Goal: Task Accomplishment & Management: Manage account settings

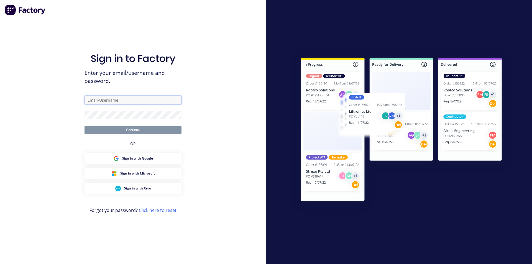
type input "kendall@vilno.com.au"
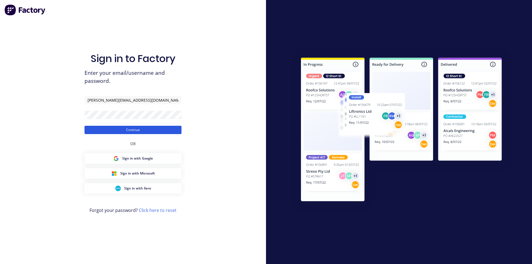
click at [116, 130] on button "Continue" at bounding box center [133, 130] width 97 height 8
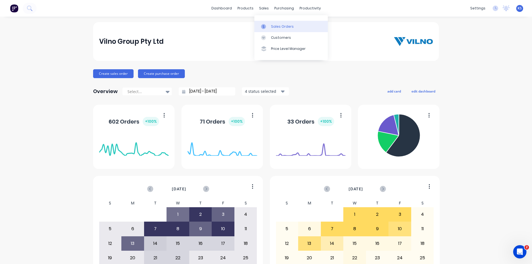
click at [280, 26] on div "Sales Orders" at bounding box center [282, 26] width 23 height 5
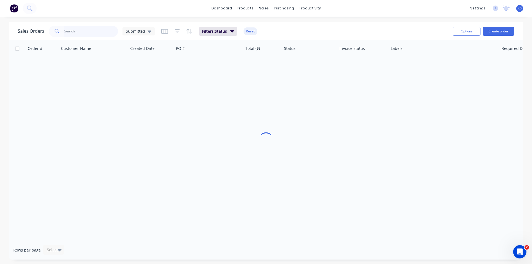
click at [97, 32] on input "text" at bounding box center [91, 31] width 54 height 11
type input "42208"
click at [247, 30] on button "Reset" at bounding box center [251, 31] width 14 height 8
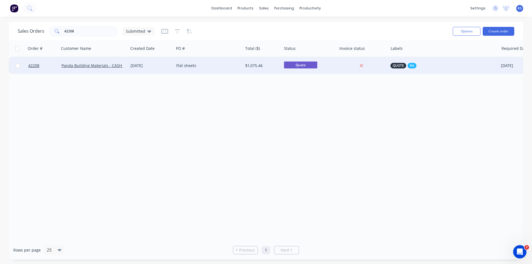
click at [217, 67] on div "Flat sheets" at bounding box center [207, 66] width 62 height 6
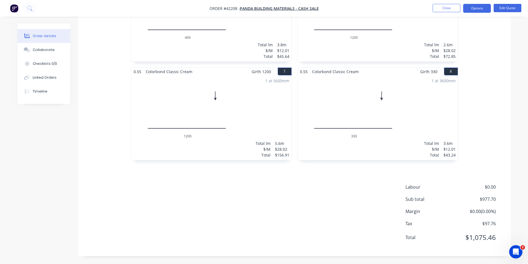
scroll to position [401, 0]
click at [311, 179] on div "Drawings 1.6 Aluminium Mill Girth 200 1 0 200 0 200 2 at 2700mm Total lm $/M To…" at bounding box center [294, 4] width 432 height 503
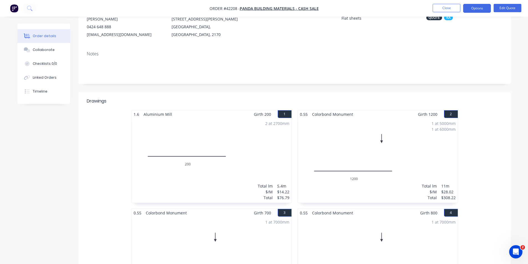
scroll to position [13, 0]
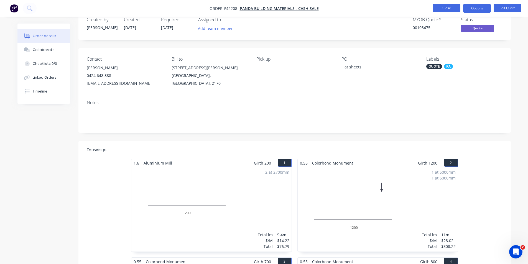
click at [450, 11] on button "Close" at bounding box center [447, 8] width 28 height 8
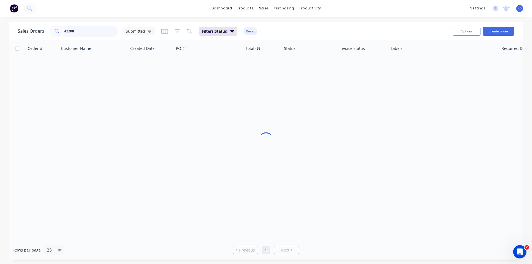
click at [75, 30] on input "42208" at bounding box center [91, 31] width 54 height 11
drag, startPoint x: 82, startPoint y: 35, endPoint x: 72, endPoint y: 34, distance: 10.8
click at [82, 35] on input "42102" at bounding box center [91, 31] width 54 height 11
drag, startPoint x: 74, startPoint y: 30, endPoint x: 28, endPoint y: 31, distance: 46.0
click at [29, 31] on div "Sales Orders 42102 Submitted" at bounding box center [86, 31] width 137 height 11
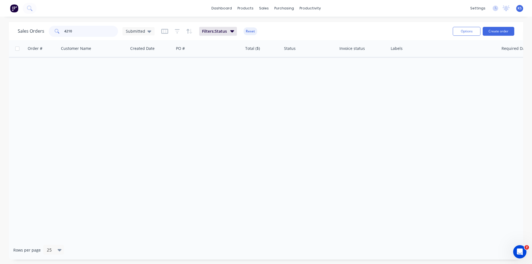
type input "42102"
click at [245, 32] on button "Reset" at bounding box center [251, 31] width 14 height 8
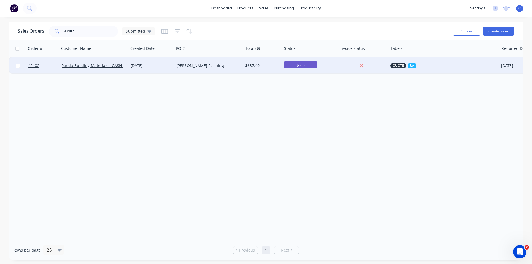
click at [172, 70] on div "[DATE]" at bounding box center [151, 65] width 46 height 17
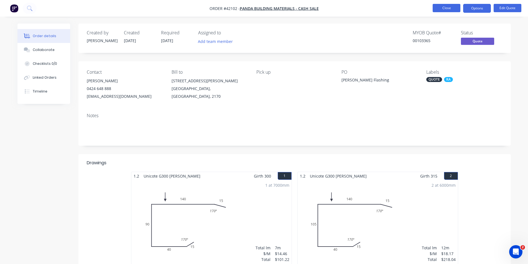
click at [450, 8] on button "Close" at bounding box center [447, 8] width 28 height 8
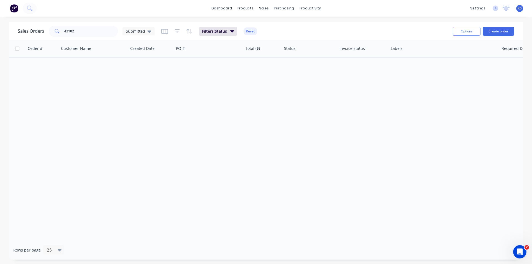
drag, startPoint x: 254, startPoint y: 32, endPoint x: 113, endPoint y: 32, distance: 141.7
click at [254, 31] on button "Reset" at bounding box center [251, 31] width 14 height 8
click at [77, 32] on input "42102" at bounding box center [91, 31] width 54 height 11
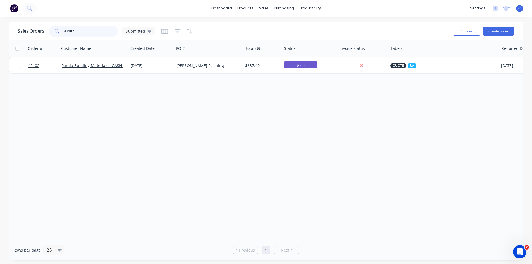
drag, startPoint x: 75, startPoint y: 32, endPoint x: 49, endPoint y: 32, distance: 26.3
click at [49, 32] on div "42102" at bounding box center [83, 31] width 69 height 11
type input "42044"
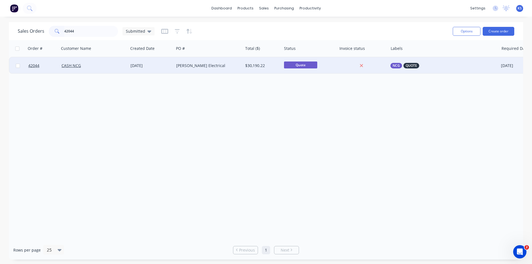
click at [219, 64] on div "[PERSON_NAME] Electrical" at bounding box center [207, 66] width 62 height 6
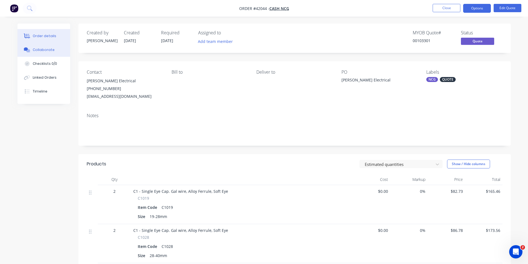
click at [52, 52] on div "Collaborate" at bounding box center [44, 49] width 22 height 5
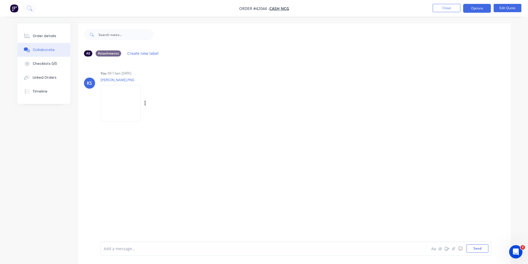
click at [123, 108] on img at bounding box center [121, 103] width 40 height 36
click at [41, 36] on div "Order details" at bounding box center [45, 36] width 24 height 5
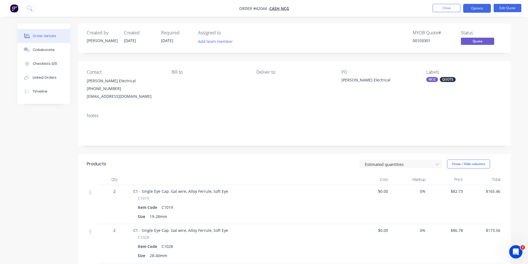
click at [357, 32] on div "MYOB Quote # 00103301 Status Quote" at bounding box center [378, 38] width 249 height 16
click at [449, 3] on nav "Order #42044 - CASH NCG Close Options Edit Quote" at bounding box center [264, 8] width 528 height 17
click at [439, 6] on button "Close" at bounding box center [447, 8] width 28 height 8
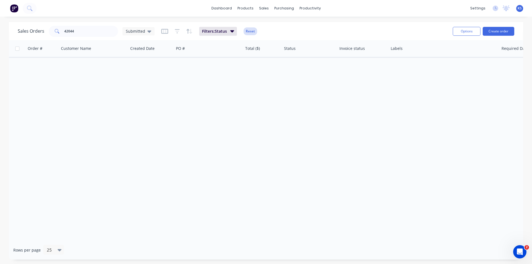
click at [249, 29] on button "Reset" at bounding box center [251, 31] width 14 height 8
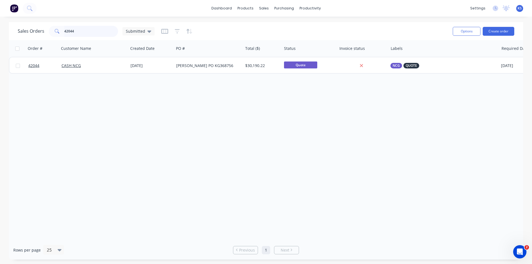
drag, startPoint x: 92, startPoint y: 30, endPoint x: -58, endPoint y: 33, distance: 150.0
click at [0, 33] on html "dashboard products sales purchasing productivity dashboard products Product Cat…" at bounding box center [266, 132] width 532 height 264
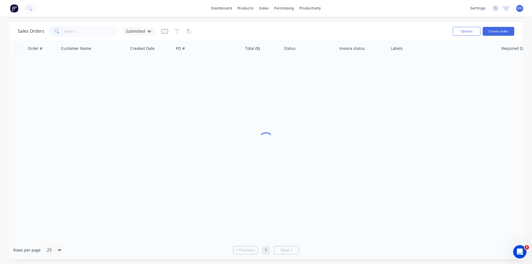
click at [220, 32] on div "Sales Orders Submitted" at bounding box center [233, 31] width 431 height 14
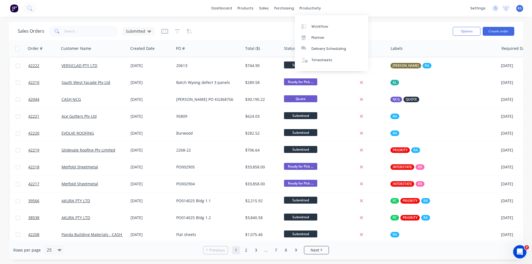
click at [233, 32] on div "Sales Orders Submitted" at bounding box center [233, 31] width 431 height 14
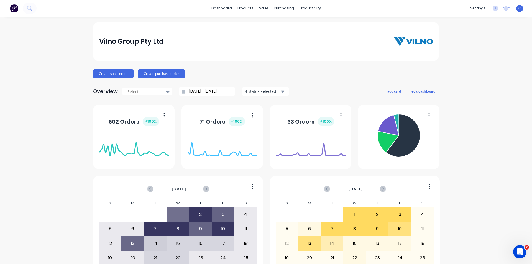
click at [231, 30] on div "Vilno Group Pty Ltd" at bounding box center [266, 41] width 346 height 39
click at [376, 9] on div "dashboard products sales purchasing productivity dashboard products Product Cat…" at bounding box center [266, 8] width 532 height 17
click at [449, 52] on div "Vilno Group Pty Ltd Create sales order Create purchase order Overview Select...…" at bounding box center [266, 166] width 532 height 289
click at [283, 28] on div "Sales Orders" at bounding box center [282, 26] width 23 height 5
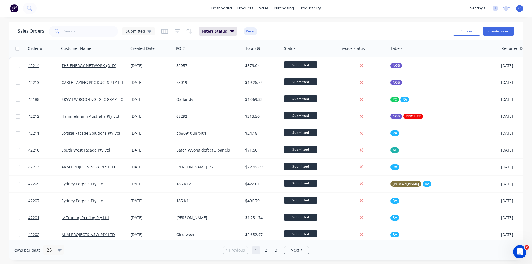
click at [250, 31] on button "Reset" at bounding box center [251, 31] width 14 height 8
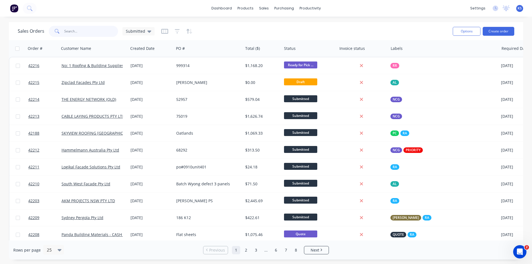
click at [79, 32] on input "text" at bounding box center [91, 31] width 54 height 11
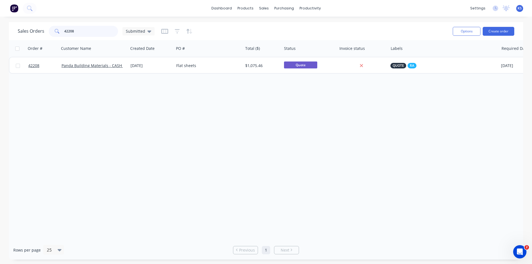
type input "42208"
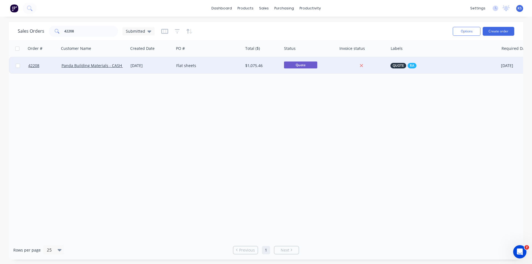
click at [207, 66] on div "Flat sheets" at bounding box center [207, 66] width 62 height 6
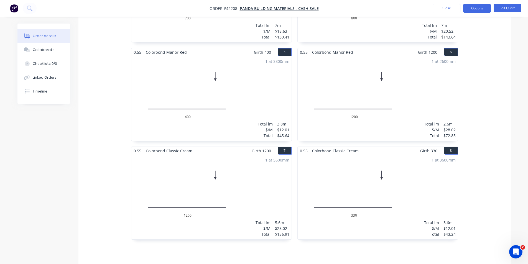
scroll to position [401, 0]
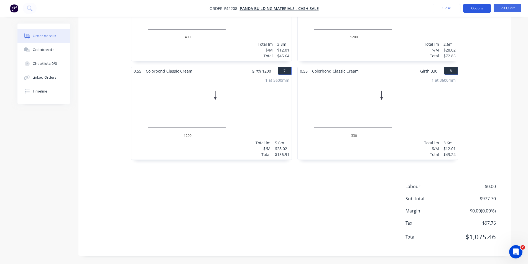
drag, startPoint x: 473, startPoint y: 7, endPoint x: 473, endPoint y: 11, distance: 3.9
click at [473, 7] on button "Options" at bounding box center [477, 8] width 28 height 9
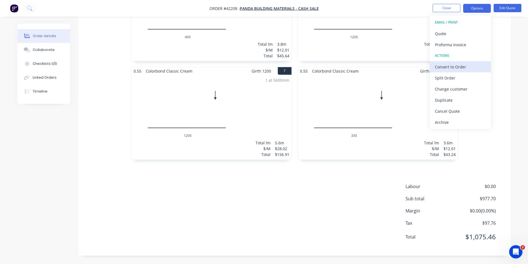
click at [462, 68] on div "Convert to Order" at bounding box center [460, 67] width 51 height 8
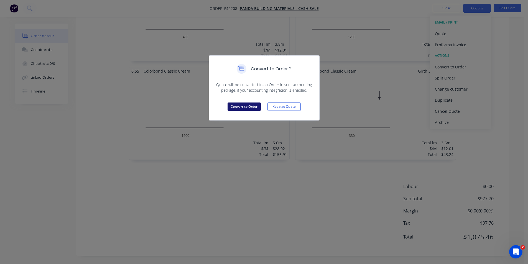
click at [244, 108] on button "Convert to Order" at bounding box center [244, 107] width 33 height 8
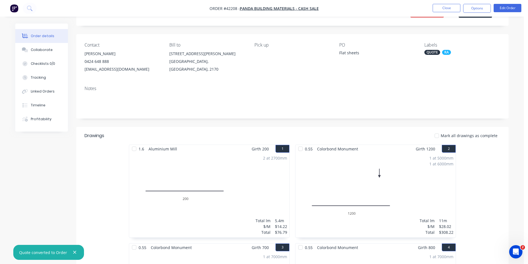
scroll to position [0, 0]
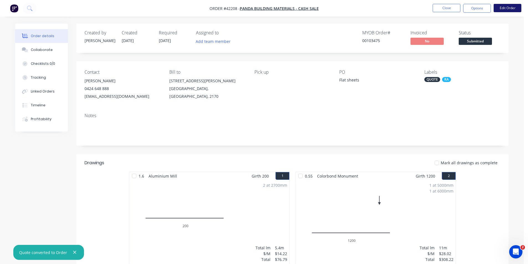
click at [508, 5] on button "Edit Order" at bounding box center [508, 8] width 28 height 8
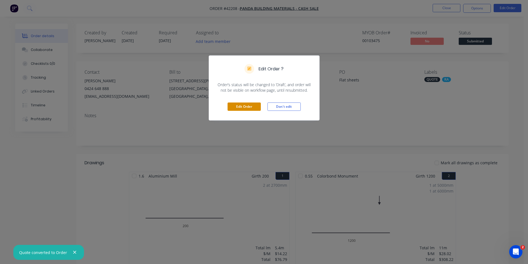
click at [233, 104] on button "Edit Order" at bounding box center [244, 107] width 33 height 8
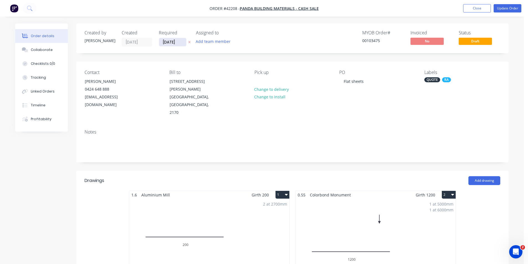
click at [172, 43] on input "[DATE]" at bounding box center [172, 42] width 27 height 8
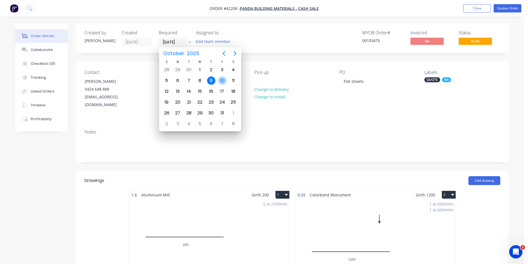
click at [221, 79] on div "10" at bounding box center [222, 81] width 8 height 8
type input "[DATE]"
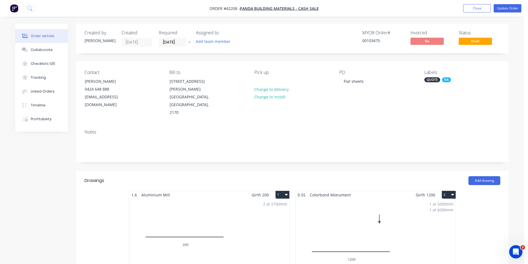
click at [434, 81] on div "QUOTE" at bounding box center [432, 79] width 16 height 5
drag, startPoint x: 434, startPoint y: 128, endPoint x: 437, endPoint y: 124, distance: 4.8
click at [434, 128] on div at bounding box center [434, 128] width 11 height 11
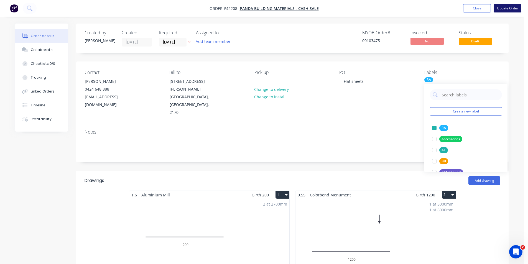
click at [506, 9] on button "Update Order" at bounding box center [508, 8] width 28 height 8
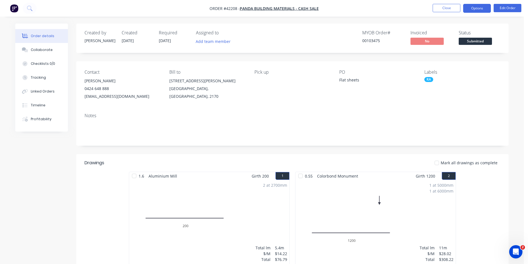
click at [472, 8] on button "Options" at bounding box center [477, 8] width 28 height 9
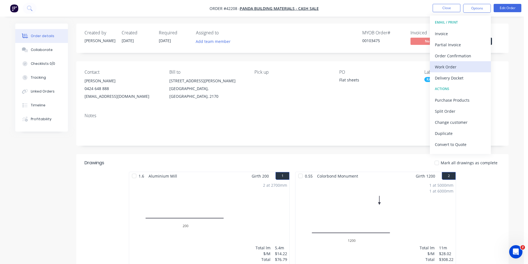
click at [459, 65] on div "Work Order" at bounding box center [460, 67] width 51 height 8
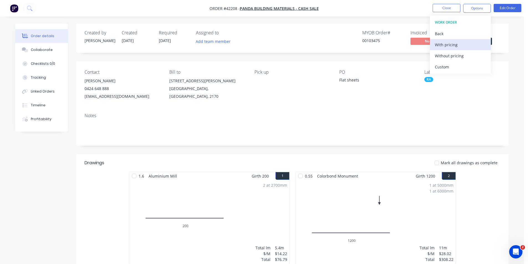
click at [454, 43] on div "With pricing" at bounding box center [460, 45] width 51 height 8
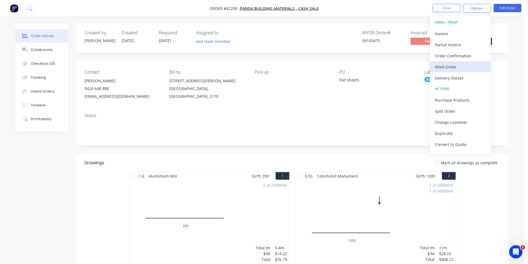
click at [460, 68] on div "Work Order" at bounding box center [460, 67] width 51 height 8
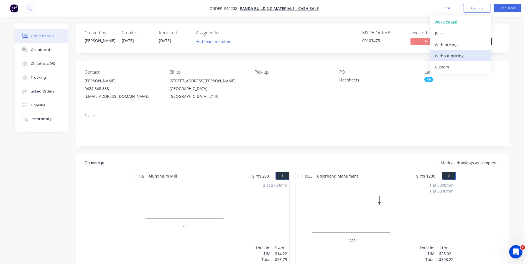
click at [459, 57] on div "Without pricing" at bounding box center [460, 56] width 51 height 8
click at [281, 34] on div "MYOB Order # 00103475 Invoiced No Status Submitted" at bounding box center [375, 38] width 249 height 16
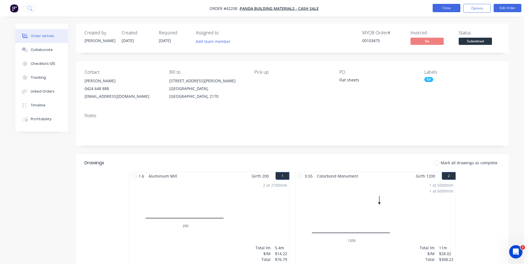
drag, startPoint x: 404, startPoint y: 13, endPoint x: 456, endPoint y: 11, distance: 52.4
click at [405, 12] on nav "Order #42208 - Panda Building Materials - CASH SALE Close Options Edit Order" at bounding box center [264, 8] width 528 height 17
click at [447, 12] on nav "Order #42208 - Panda Building Materials - CASH SALE Close Options Edit Order" at bounding box center [264, 8] width 528 height 17
click at [448, 9] on button "Close" at bounding box center [447, 8] width 28 height 8
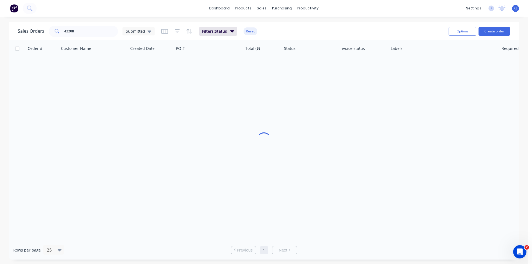
click at [394, 18] on div "dashboard products sales purchasing productivity dashboard products Product Cat…" at bounding box center [264, 132] width 528 height 264
click at [251, 31] on button "Reset" at bounding box center [251, 31] width 14 height 8
click at [294, 28] on div "Sales Orders 42208 Submitted" at bounding box center [231, 31] width 427 height 14
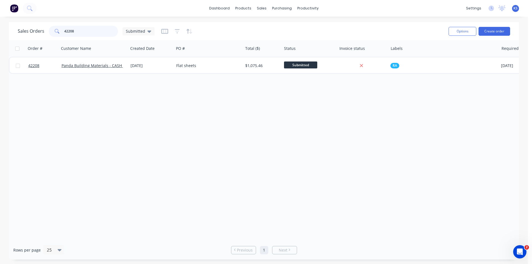
drag, startPoint x: 87, startPoint y: 33, endPoint x: 16, endPoint y: 36, distance: 71.6
click at [18, 36] on div "Sales Orders 42208 Submitted" at bounding box center [86, 31] width 137 height 11
click at [241, 31] on div "Sales Orders Submitted" at bounding box center [231, 31] width 427 height 14
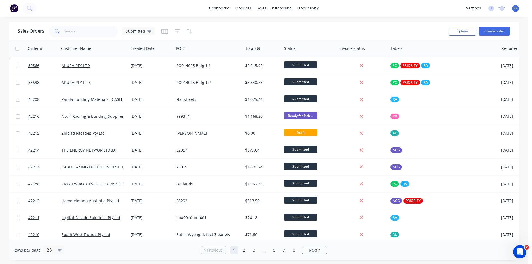
click at [241, 31] on div "Sales Orders Submitted" at bounding box center [231, 31] width 427 height 14
click at [257, 29] on div "Sales Orders Submitted" at bounding box center [231, 31] width 427 height 14
click at [486, 30] on button "Create order" at bounding box center [495, 31] width 32 height 9
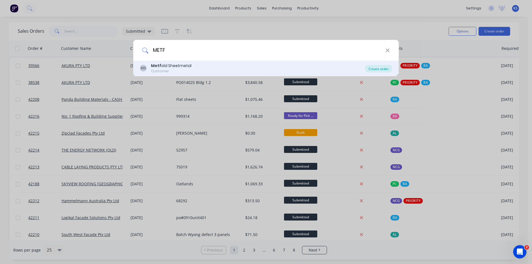
type input "METF"
click at [373, 70] on div "Create order" at bounding box center [378, 69] width 27 height 8
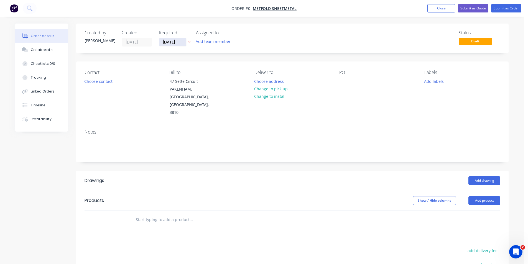
click at [172, 39] on input "[DATE]" at bounding box center [172, 42] width 27 height 8
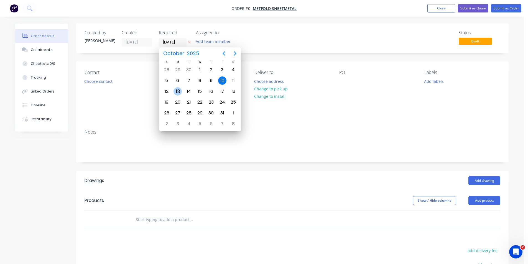
click at [178, 92] on div "13" at bounding box center [178, 91] width 8 height 8
type input "[DATE]"
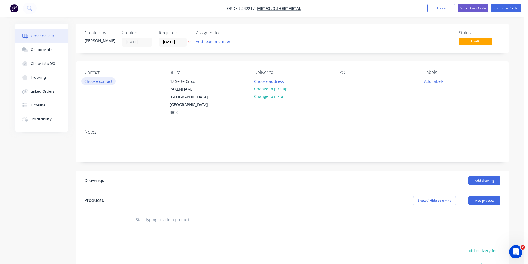
click at [100, 82] on button "Choose contact" at bounding box center [99, 80] width 34 height 7
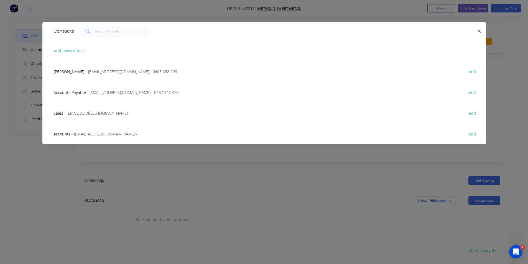
click at [86, 71] on span "- reddy@metfoldsm.com.au - 0408 638 299" at bounding box center [131, 71] width 91 height 5
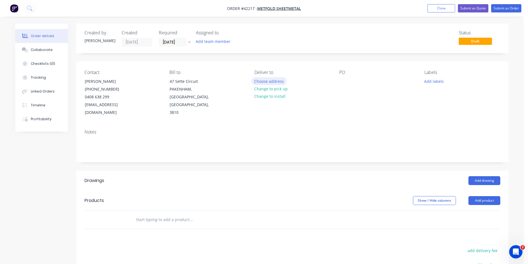
click at [261, 81] on button "Choose address" at bounding box center [268, 80] width 35 height 7
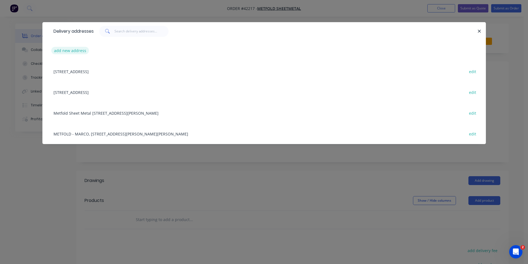
click at [68, 49] on button "add new address" at bounding box center [70, 50] width 38 height 7
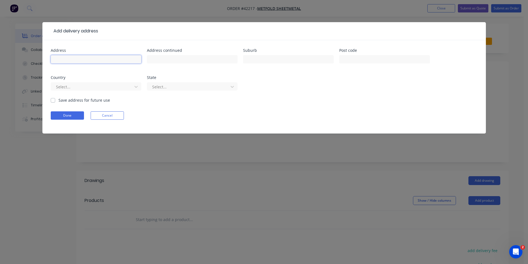
click at [69, 58] on input "text" at bounding box center [96, 59] width 91 height 8
type input "Sunbury Sheetmetal,"
type input "54 McDugall St"
type input "SUNBURY"
type input "3429"
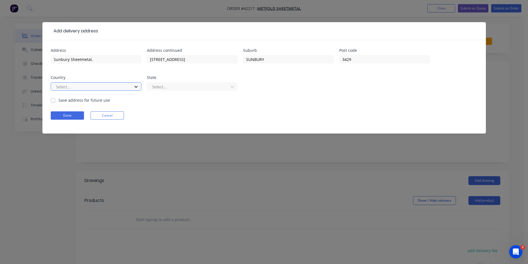
click at [135, 85] on icon at bounding box center [136, 87] width 6 height 6
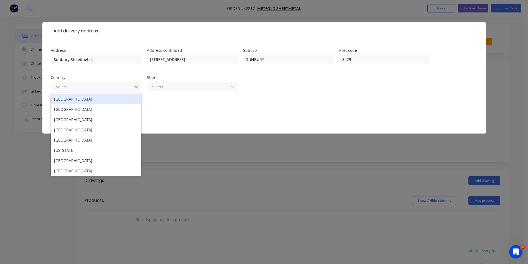
click at [93, 98] on div "Australia" at bounding box center [96, 99] width 91 height 10
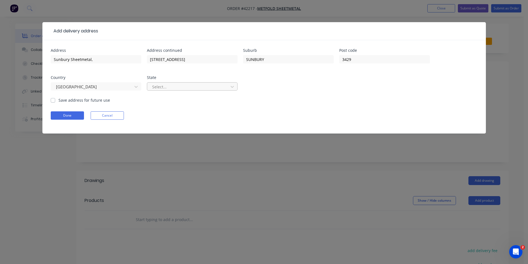
click at [150, 89] on div "Select..." at bounding box center [188, 87] width 77 height 8
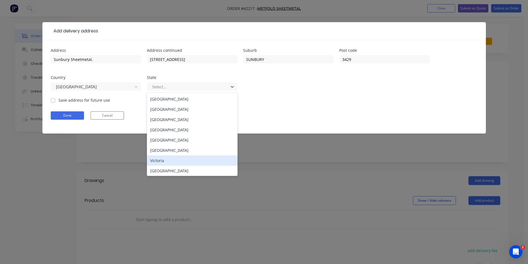
click at [166, 161] on div "Victoria" at bounding box center [192, 161] width 91 height 10
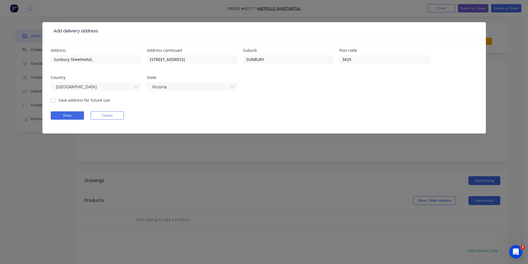
click at [58, 101] on label "Save address for future use" at bounding box center [84, 100] width 52 height 6
click at [53, 101] on input "Save address for future use" at bounding box center [53, 99] width 4 height 5
checkbox input "true"
click at [71, 117] on button "Done" at bounding box center [67, 115] width 33 height 8
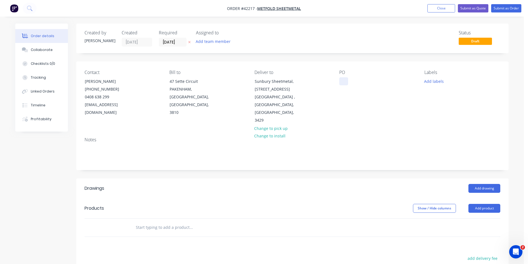
click at [345, 82] on div at bounding box center [343, 81] width 9 height 8
click at [430, 81] on button "Add labels" at bounding box center [434, 80] width 26 height 7
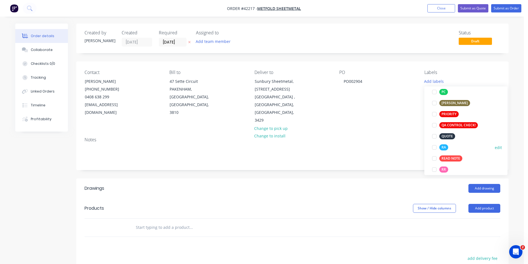
scroll to position [177, 0]
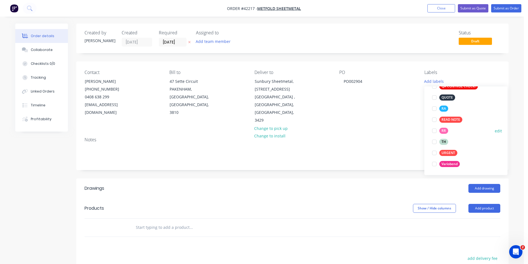
click at [434, 131] on div at bounding box center [434, 130] width 11 height 11
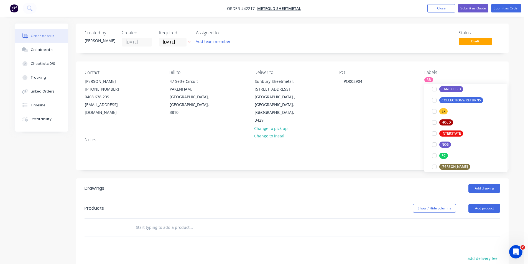
scroll to position [111, 0]
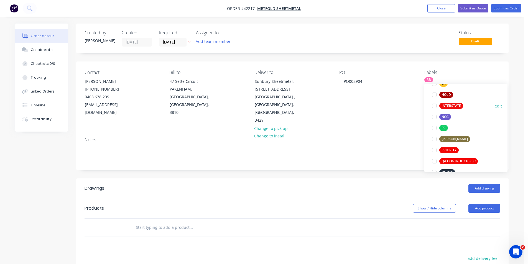
click at [434, 106] on div at bounding box center [434, 105] width 11 height 11
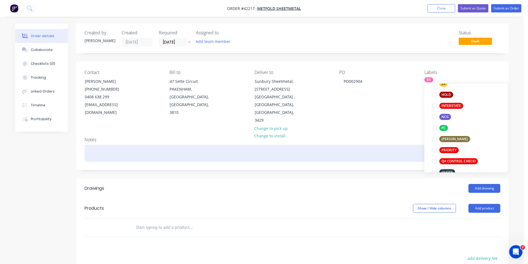
scroll to position [22, 0]
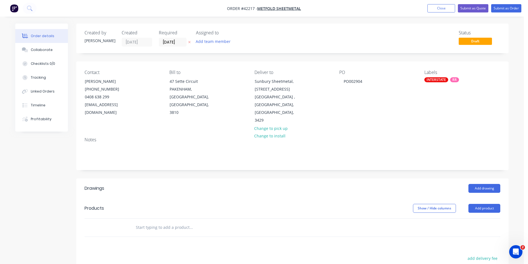
click at [392, 184] on div "Add drawing" at bounding box center [336, 188] width 327 height 9
click at [480, 204] on button "Add product" at bounding box center [484, 208] width 32 height 9
click at [479, 218] on div "Product catalogue" at bounding box center [474, 222] width 43 height 8
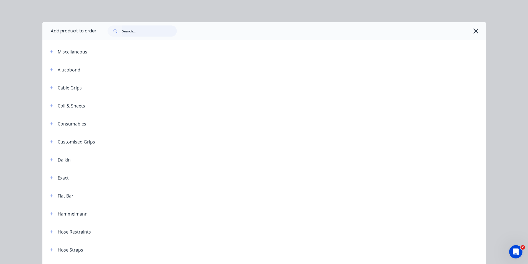
click at [136, 32] on input "text" at bounding box center [149, 31] width 55 height 11
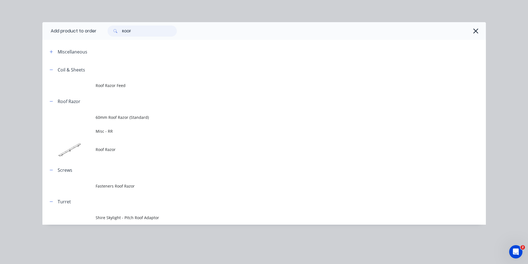
type input "ROOF"
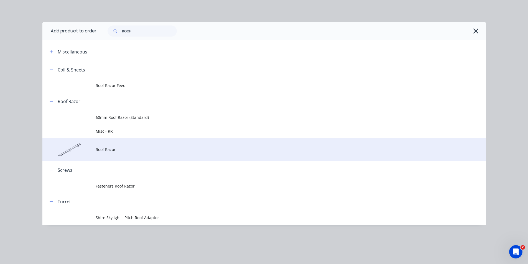
click at [124, 151] on span "Roof Razor" at bounding box center [252, 150] width 312 height 6
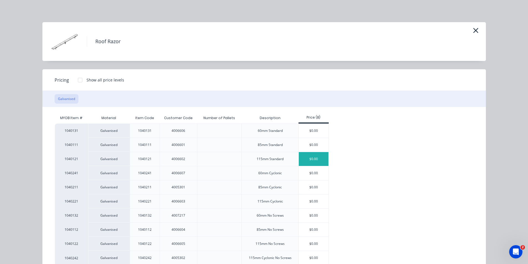
click at [305, 161] on div "$0.00" at bounding box center [314, 159] width 30 height 14
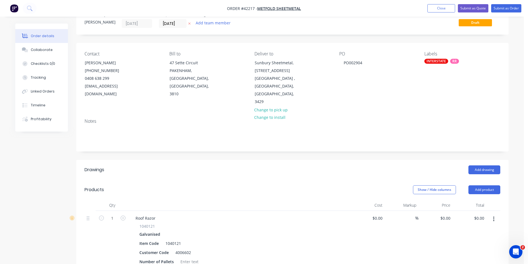
scroll to position [55, 0]
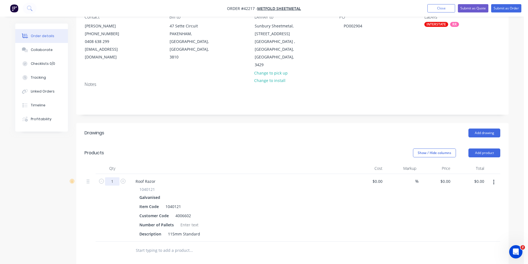
click at [118, 177] on input "1" at bounding box center [112, 181] width 14 height 8
type input "3240"
click at [158, 212] on div "Customer Code" at bounding box center [154, 216] width 34 height 8
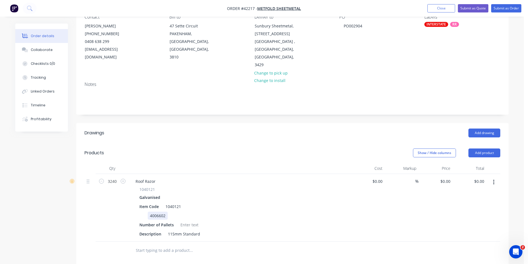
click at [159, 212] on div "4006602" at bounding box center [158, 216] width 20 height 8
click at [187, 221] on div at bounding box center [189, 225] width 22 height 8
click at [185, 221] on div "18" at bounding box center [182, 225] width 9 height 8
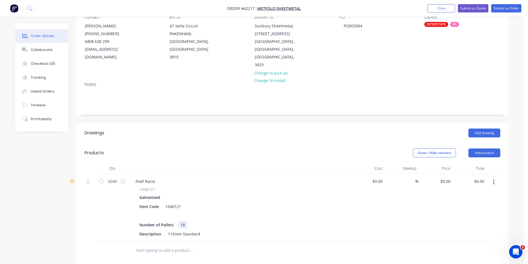
click at [185, 221] on div "18" at bounding box center [182, 225] width 9 height 8
click at [446, 177] on input "0" at bounding box center [449, 181] width 6 height 8
type input "$9.50"
type input "$30,780.00"
click at [331, 143] on header "Products Show / Hide columns Add product" at bounding box center [292, 153] width 432 height 20
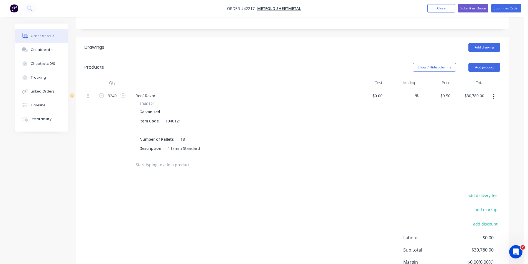
scroll to position [177, 0]
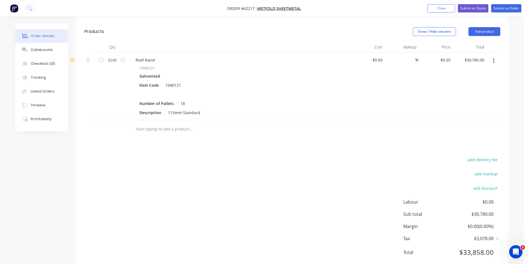
click at [307, 191] on div "add delivery fee add markup add discount Labour $0.00 Sub total $30,780.00 Marg…" at bounding box center [293, 209] width 416 height 107
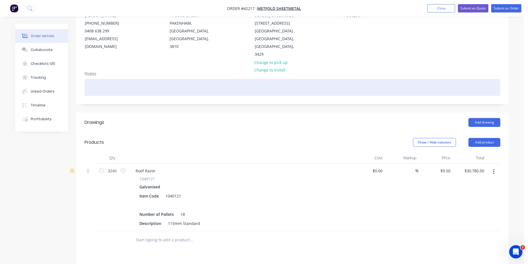
click at [112, 79] on div at bounding box center [293, 87] width 416 height 17
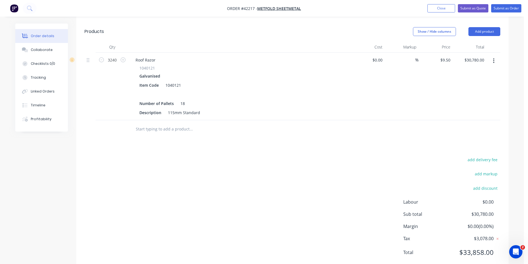
click at [343, 197] on div "add delivery fee add markup add discount Labour $0.00 Sub total $30,780.00 Marg…" at bounding box center [293, 209] width 416 height 107
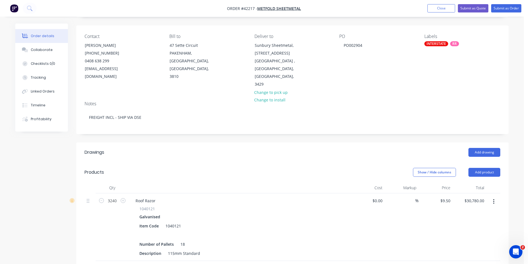
scroll to position [0, 0]
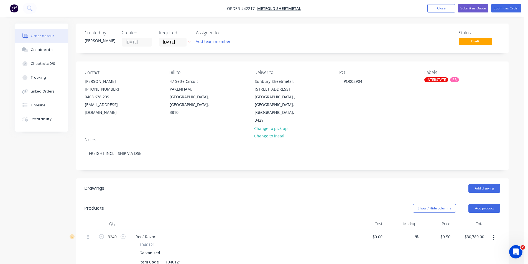
drag, startPoint x: 338, startPoint y: 188, endPoint x: 366, endPoint y: 159, distance: 39.6
click at [338, 204] on div "Show / Hide columns Add product" at bounding box center [336, 208] width 327 height 9
click at [495, 7] on button "Submit as Order" at bounding box center [506, 8] width 30 height 8
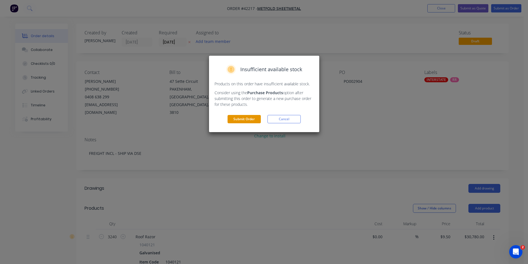
click at [245, 117] on button "Submit Order" at bounding box center [244, 119] width 33 height 8
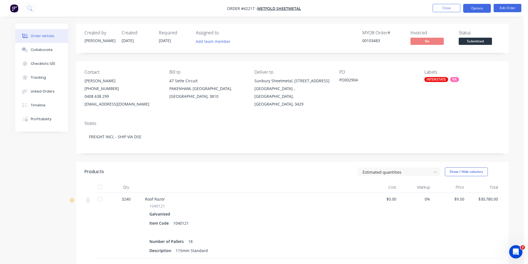
click at [467, 5] on button "Options" at bounding box center [477, 8] width 28 height 9
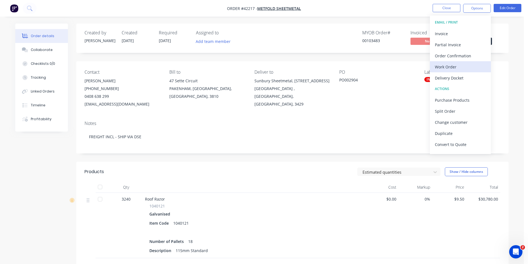
click at [449, 63] on div "Work Order" at bounding box center [460, 67] width 51 height 8
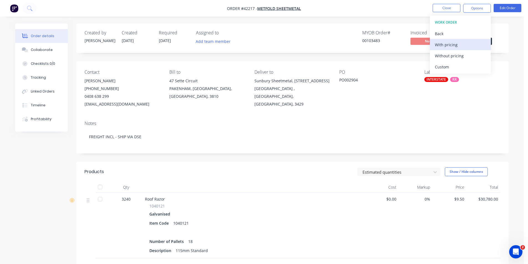
click at [453, 47] on div "With pricing" at bounding box center [460, 45] width 51 height 8
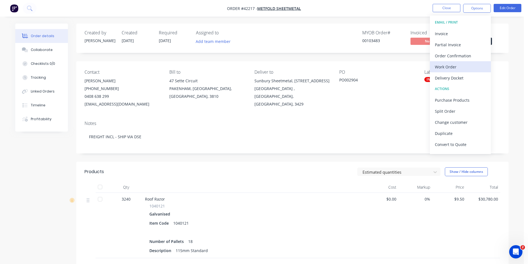
click at [446, 64] on div "Work Order" at bounding box center [460, 67] width 51 height 8
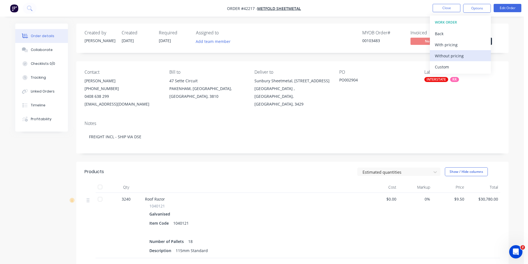
click at [449, 55] on div "Without pricing" at bounding box center [460, 56] width 51 height 8
click at [286, 167] on div "Estimated quantities Show / Hide columns" at bounding box center [336, 171] width 327 height 9
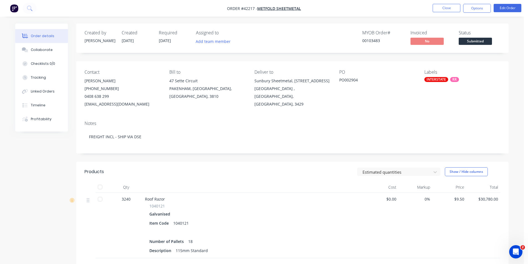
click at [299, 45] on div "MYOB Order # 00103483 Invoiced No Status Submitted" at bounding box center [375, 38] width 249 height 16
click at [393, 10] on nav "Order #42217 - Metfold Sheetmetal Close Options Edit Order" at bounding box center [264, 8] width 528 height 17
click at [439, 7] on button "Close" at bounding box center [447, 8] width 28 height 8
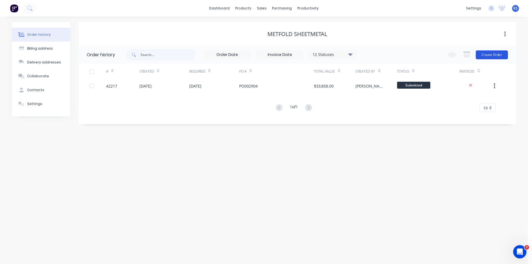
click at [485, 55] on button "Create Order" at bounding box center [492, 54] width 32 height 9
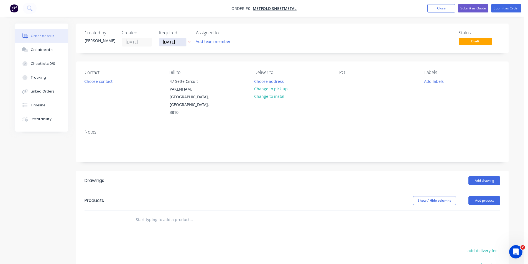
click at [172, 42] on input "10/10/25" at bounding box center [172, 42] width 27 height 8
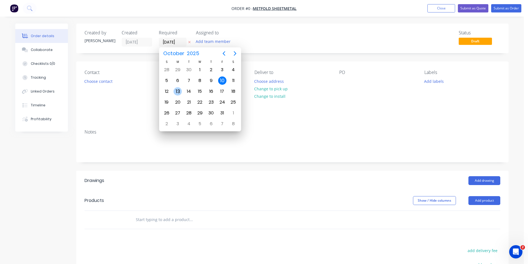
click at [181, 94] on div "13" at bounding box center [178, 91] width 8 height 8
type input "13/10/25"
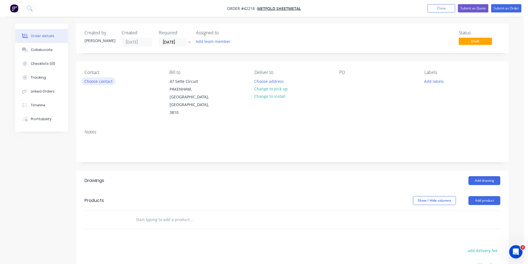
click at [103, 83] on button "Choose contact" at bounding box center [99, 80] width 34 height 7
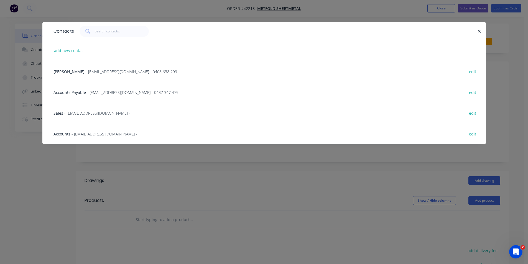
click at [71, 69] on span "Reddy Mora" at bounding box center [69, 71] width 31 height 5
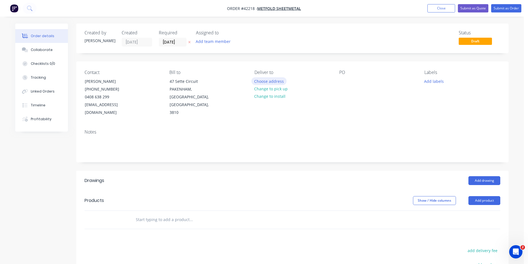
click at [270, 81] on button "Choose address" at bounding box center [268, 80] width 35 height 7
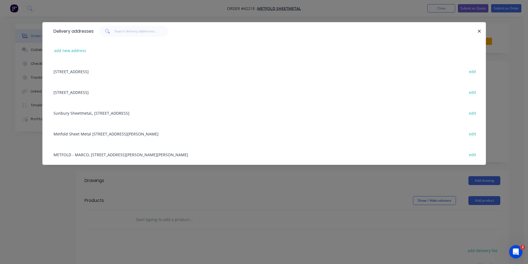
click at [91, 112] on div "Sunbury Sheetmetal,, 54 McDugall St, SUNBURY, Victoria, Australia, 3429 edit" at bounding box center [264, 113] width 427 height 21
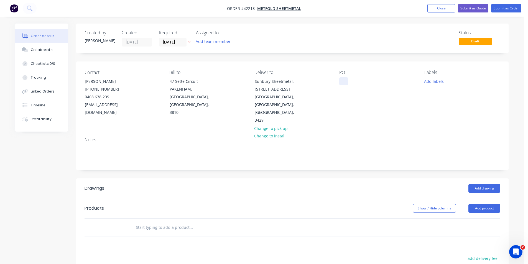
click at [344, 82] on div at bounding box center [343, 81] width 9 height 8
click at [431, 80] on button "Add labels" at bounding box center [434, 80] width 26 height 7
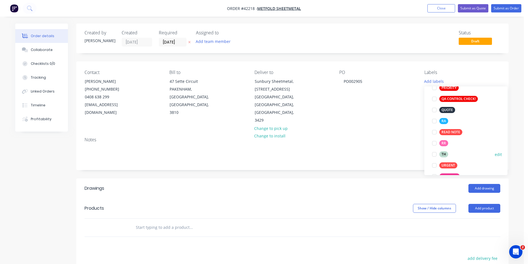
scroll to position [166, 0]
click at [434, 141] on div at bounding box center [434, 141] width 11 height 11
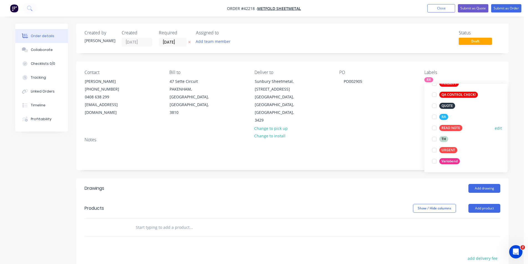
scroll to position [150, 0]
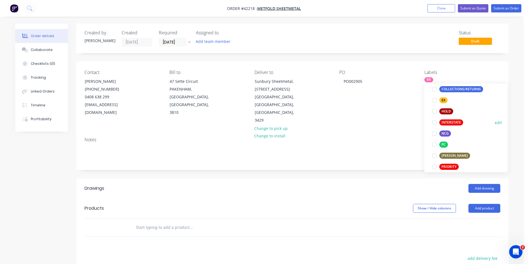
click at [435, 123] on div at bounding box center [434, 122] width 11 height 11
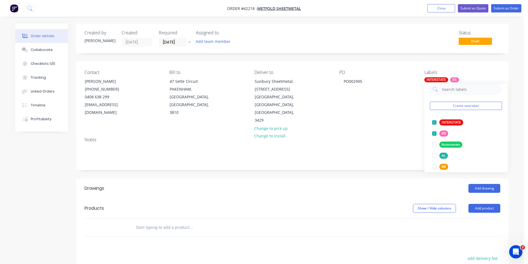
click at [390, 151] on div "Notes" at bounding box center [292, 151] width 432 height 37
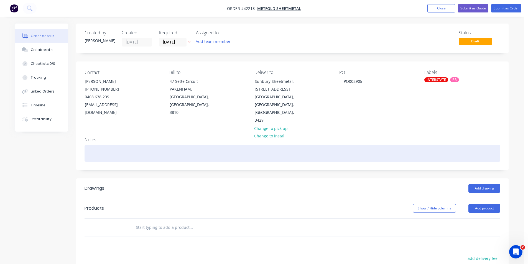
click at [109, 145] on div at bounding box center [293, 153] width 416 height 17
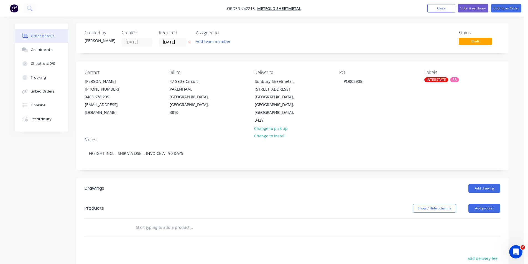
click at [200, 184] on div "Add drawing" at bounding box center [336, 188] width 327 height 9
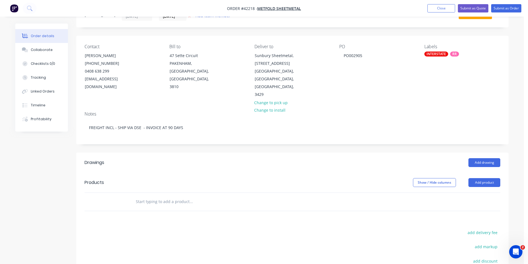
scroll to position [55, 0]
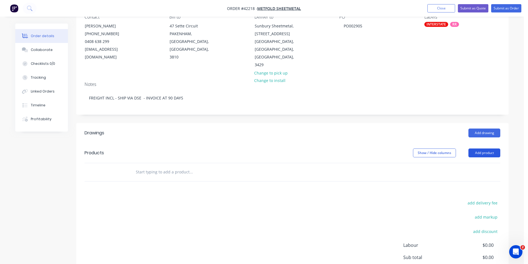
click at [479, 149] on button "Add product" at bounding box center [484, 153] width 32 height 9
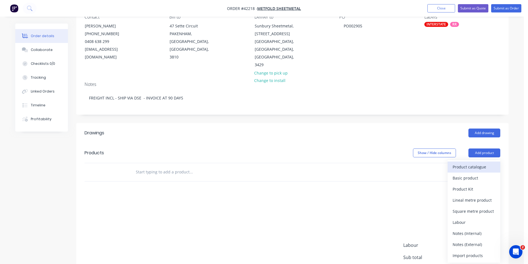
click at [471, 163] on div "Product catalogue" at bounding box center [474, 167] width 43 height 8
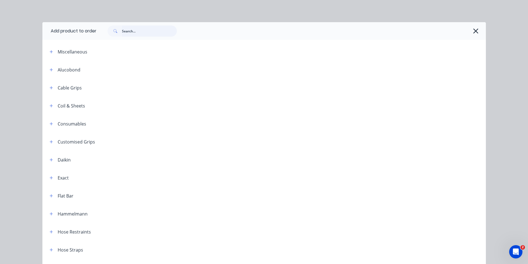
click at [123, 35] on input "text" at bounding box center [149, 31] width 55 height 11
type input "ROOF"
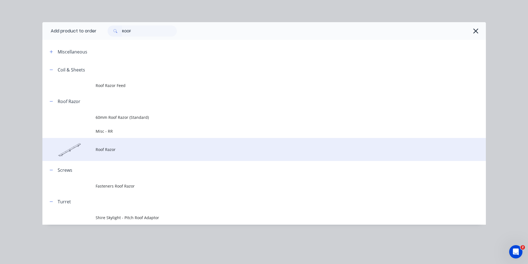
click at [107, 147] on span "Roof Razor" at bounding box center [252, 150] width 312 height 6
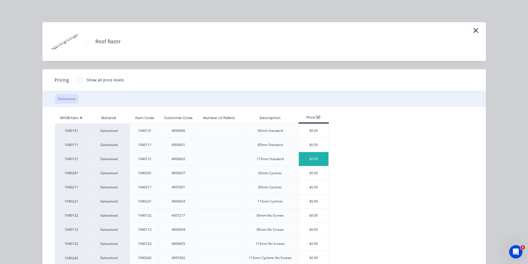
click at [307, 159] on div "$0.00" at bounding box center [314, 159] width 30 height 14
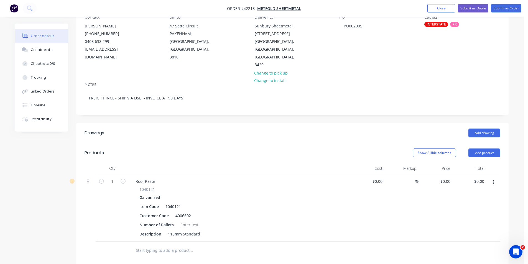
scroll to position [166, 0]
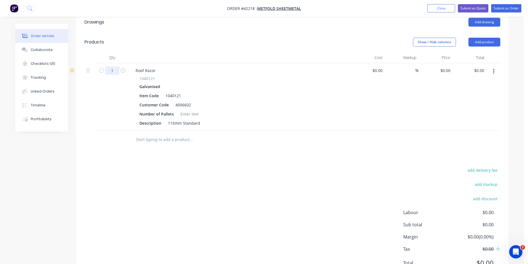
click at [114, 67] on input "1" at bounding box center [112, 71] width 14 height 8
type input "3240"
click at [157, 101] on div "Customer Code" at bounding box center [154, 105] width 34 height 8
click at [156, 101] on div "Customer Code" at bounding box center [154, 105] width 34 height 8
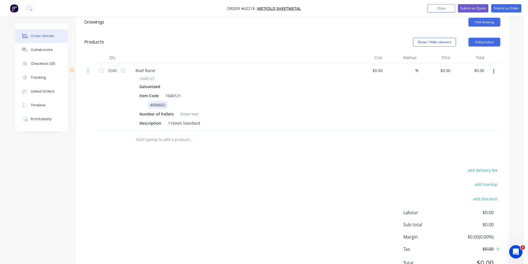
click at [158, 101] on div "4006602" at bounding box center [158, 105] width 20 height 8
click at [157, 101] on div "4006602" at bounding box center [158, 105] width 20 height 8
click at [189, 110] on div at bounding box center [189, 114] width 22 height 8
click at [446, 67] on div "0 $0.00" at bounding box center [446, 71] width 13 height 8
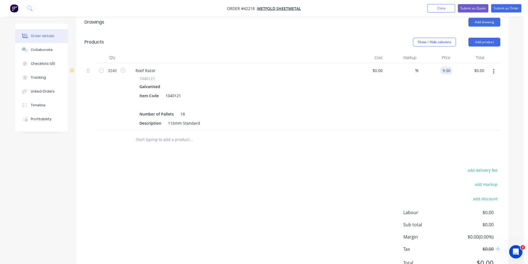
type input "$9.50"
type input "$30,780.00"
click at [269, 168] on div "add delivery fee add markup add discount Labour $0.00 Sub total $30,780.00 Marg…" at bounding box center [293, 220] width 416 height 107
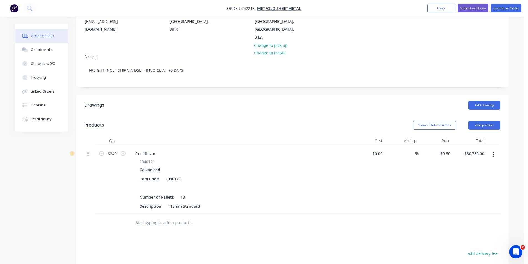
scroll to position [0, 0]
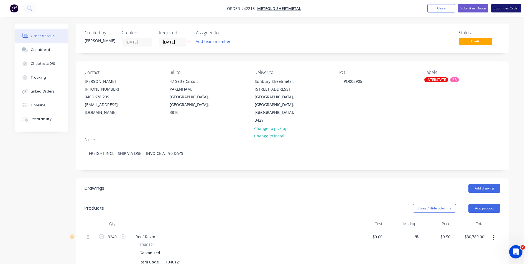
click at [504, 7] on button "Submit as Order" at bounding box center [506, 8] width 30 height 8
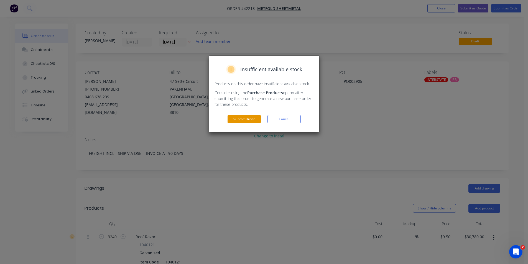
click at [246, 116] on button "Submit Order" at bounding box center [244, 119] width 33 height 8
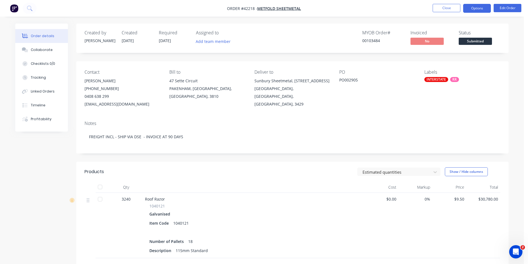
click at [465, 7] on button "Options" at bounding box center [477, 8] width 28 height 9
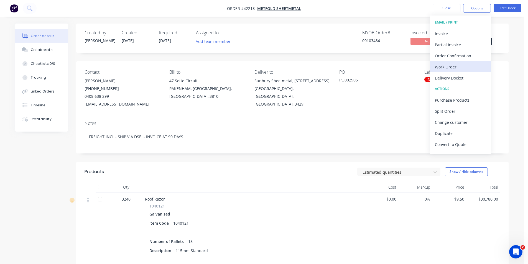
click at [449, 65] on div "Work Order" at bounding box center [460, 67] width 51 height 8
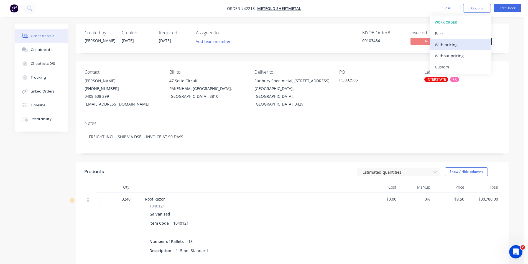
click at [451, 47] on div "With pricing" at bounding box center [460, 45] width 51 height 8
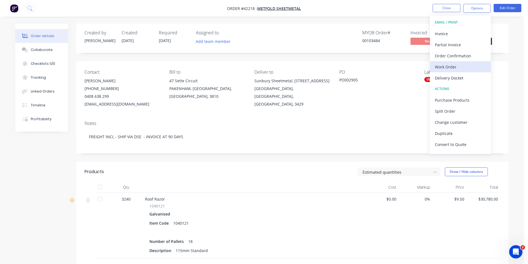
click at [449, 62] on button "Work Order" at bounding box center [460, 66] width 61 height 11
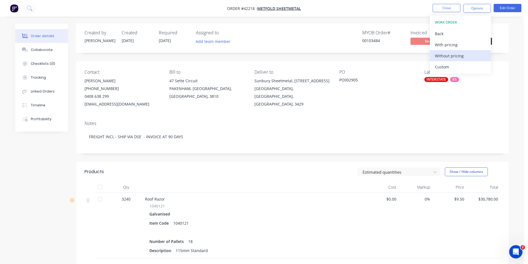
click at [451, 55] on div "Without pricing" at bounding box center [460, 56] width 51 height 8
click at [278, 49] on div "Created by Kendall Created 10/10/25 Required 13/10/25 Assigned to Add team memb…" at bounding box center [292, 38] width 432 height 29
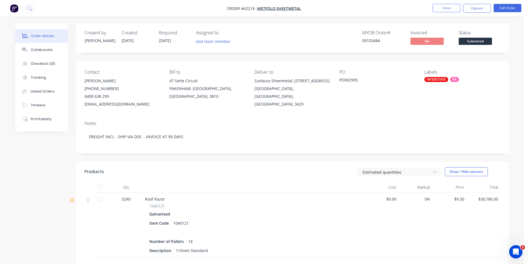
click at [418, 10] on nav "Order #42218 - Metfold Sheetmetal Close Options Edit Order" at bounding box center [264, 8] width 528 height 17
click at [443, 7] on button "Close" at bounding box center [447, 8] width 28 height 8
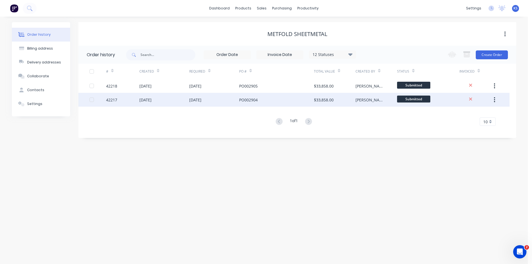
click at [198, 103] on div "[DATE]" at bounding box center [195, 100] width 12 height 6
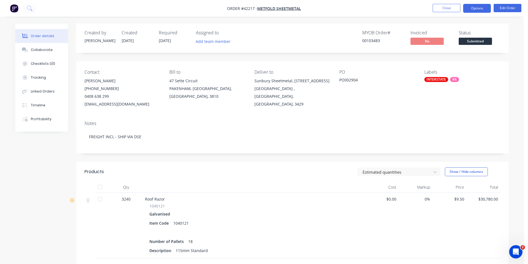
click at [477, 10] on button "Options" at bounding box center [477, 8] width 28 height 9
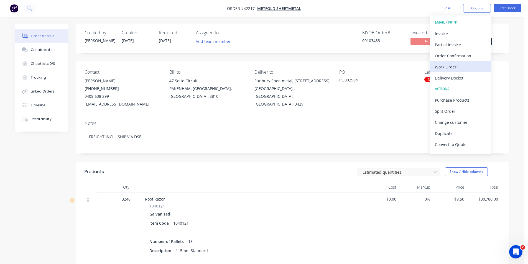
click at [454, 65] on div "Work Order" at bounding box center [460, 67] width 51 height 8
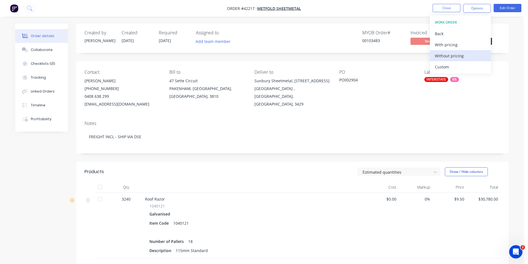
click at [453, 57] on div "Without pricing" at bounding box center [460, 56] width 51 height 8
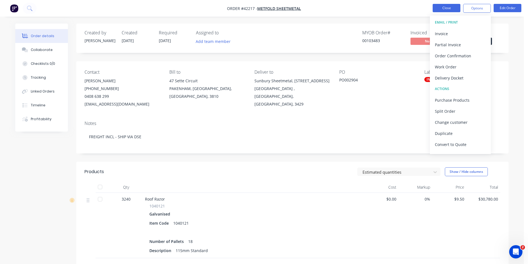
click at [454, 10] on button "Close" at bounding box center [447, 8] width 28 height 8
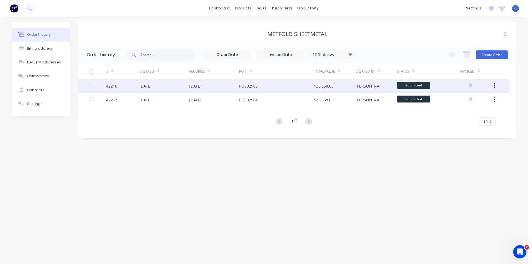
click at [146, 88] on div "[DATE]" at bounding box center [145, 86] width 12 height 6
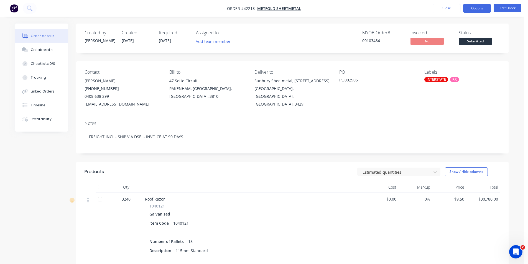
click at [477, 8] on button "Options" at bounding box center [477, 8] width 28 height 9
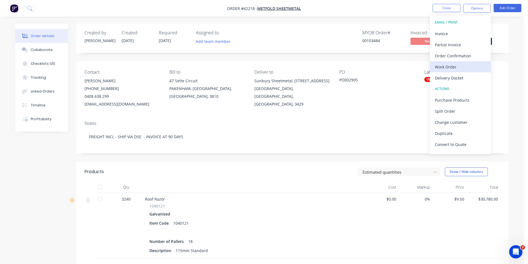
click at [456, 65] on div "Work Order" at bounding box center [460, 67] width 51 height 8
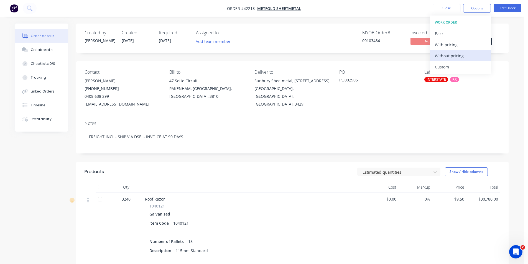
click at [457, 57] on div "Without pricing" at bounding box center [460, 56] width 51 height 8
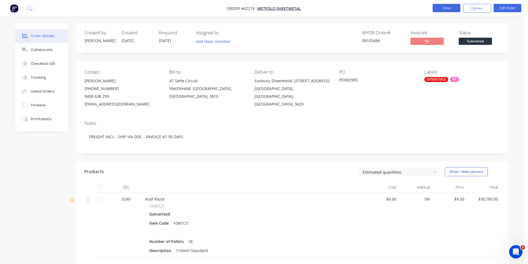
click at [448, 9] on button "Close" at bounding box center [447, 8] width 28 height 8
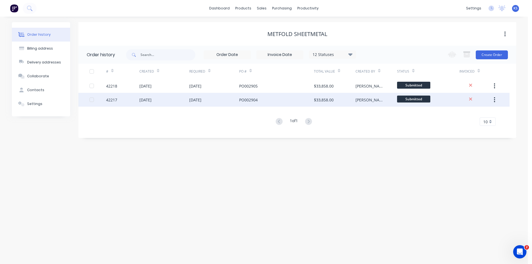
click at [152, 102] on div "[DATE]" at bounding box center [145, 100] width 12 height 6
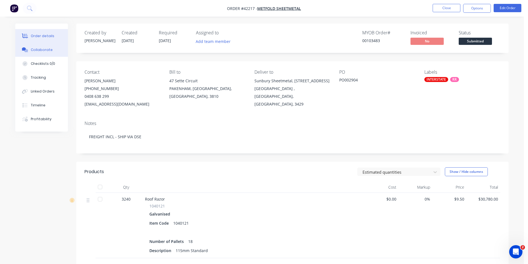
click at [47, 54] on button "Collaborate" at bounding box center [41, 50] width 53 height 14
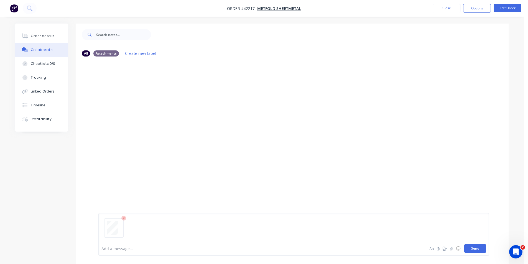
click at [479, 251] on button "Send" at bounding box center [475, 249] width 22 height 8
click at [451, 248] on icon "button" at bounding box center [451, 249] width 3 height 4
click at [476, 250] on button "Send" at bounding box center [475, 249] width 22 height 8
click at [182, 247] on div at bounding box center [246, 249] width 288 height 6
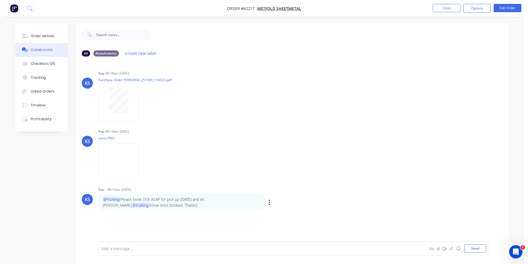
drag, startPoint x: 133, startPoint y: 208, endPoint x: 95, endPoint y: 198, distance: 39.7
click at [95, 198] on div "KS You - 08:19am 10/10/25 @Yulong Please book DSE ASAP for pick up Monday and l…" at bounding box center [292, 198] width 432 height 25
click at [151, 217] on div "KS You 08:18am 10/10/25 Purchase Order PO002904_251009_110023.pdf Labels Downlo…" at bounding box center [292, 151] width 432 height 180
drag, startPoint x: 128, startPoint y: 204, endPoint x: 100, endPoint y: 198, distance: 29.3
click at [100, 198] on div "@Yulong Please book DSE ASAP for pick up Monday and let Rob @Iraking know once …" at bounding box center [181, 202] width 167 height 17
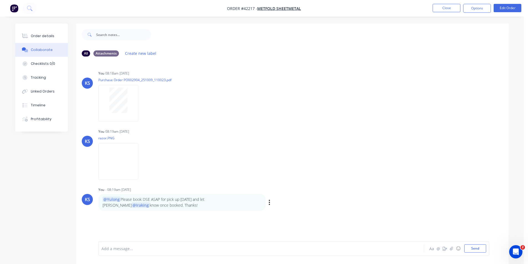
copy p "@Yulong Please book DSE ASAP for pick up Monday and let Rob @Iraking know once …"
drag, startPoint x: 48, startPoint y: 36, endPoint x: 70, endPoint y: 27, distance: 23.0
click at [48, 36] on div "Order details" at bounding box center [43, 36] width 24 height 5
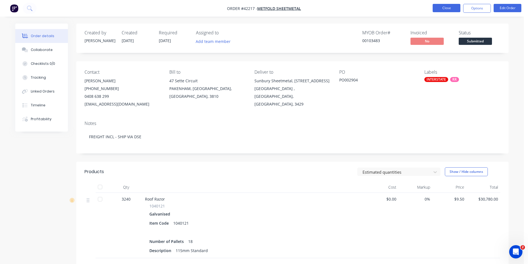
click at [446, 9] on button "Close" at bounding box center [447, 8] width 28 height 8
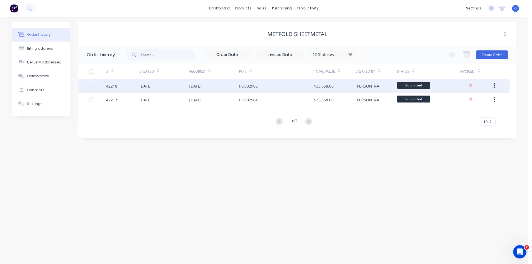
click at [162, 88] on div "[DATE]" at bounding box center [164, 86] width 50 height 14
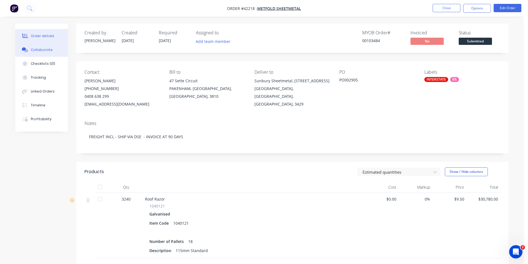
click at [50, 50] on button "Collaborate" at bounding box center [41, 50] width 53 height 14
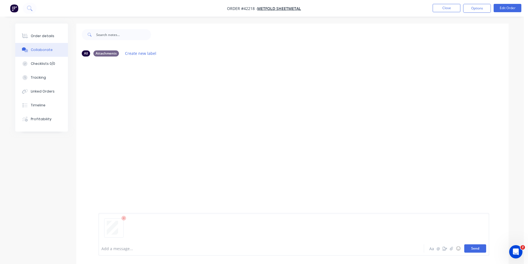
click at [472, 248] on button "Send" at bounding box center [475, 249] width 22 height 8
click at [452, 251] on button "button" at bounding box center [451, 248] width 7 height 7
click at [473, 250] on button "Send" at bounding box center [475, 249] width 22 height 8
click at [136, 247] on div at bounding box center [246, 249] width 288 height 6
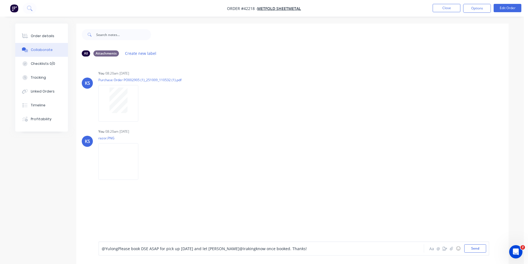
click at [112, 249] on span "@Yulong" at bounding box center [110, 248] width 16 height 5
click at [128, 249] on span "ong Please book DSE ASAP for pick up Monday and let Rob" at bounding box center [184, 248] width 129 height 5
click at [242, 249] on span "@Iraking" at bounding box center [250, 248] width 16 height 5
click at [260, 248] on span "king know once booked. Thanks!" at bounding box center [290, 248] width 60 height 5
click at [299, 249] on div "@Yulong Please book DSE ASAP for pick up Monday and let Rob @Iraking know once …" at bounding box center [246, 249] width 288 height 6
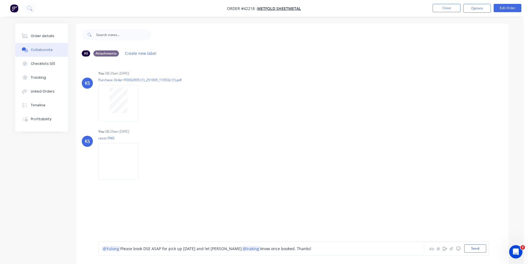
click at [293, 249] on div "@Yulong Please book DSE ASAP for pick up Monday and let Rob @Iraking know once …" at bounding box center [246, 249] width 288 height 6
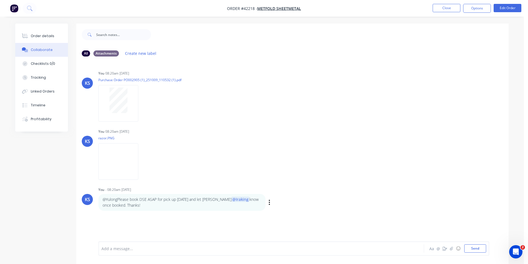
click at [271, 203] on div "Labels Edit Delete" at bounding box center [269, 202] width 3 height 8
click at [269, 203] on icon "button" at bounding box center [270, 202] width 2 height 6
click at [278, 212] on button "Edit" at bounding box center [289, 212] width 35 height 9
click at [110, 248] on span "@YulongPlease" at bounding box center [116, 248] width 28 height 5
click at [128, 250] on span "longPlease book DSE ASAP for pick up Monday and let Rob" at bounding box center [184, 248] width 129 height 5
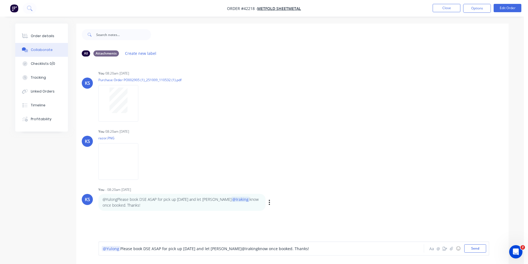
click at [301, 247] on div "@Yulong Please book DSE ASAP for pick up Monday and let Rob @Iraking know once …" at bounding box center [246, 249] width 288 height 6
click at [242, 249] on span "@Iraking" at bounding box center [250, 248] width 16 height 5
click at [260, 250] on span "raking know once booked. Thanks!" at bounding box center [292, 248] width 64 height 5
click at [294, 246] on span "raking know once booked. Thanks!" at bounding box center [292, 248] width 64 height 5
click at [315, 248] on div "@Yulong Please book DSE ASAP for pick up Monday and let Rob @Iraking raking kno…" at bounding box center [246, 249] width 288 height 6
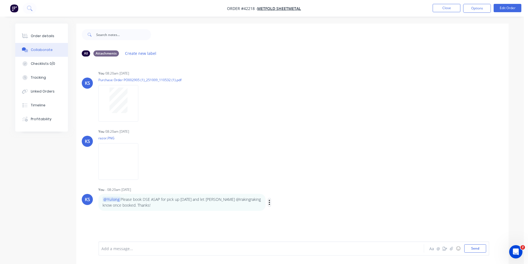
click at [270, 201] on button "button" at bounding box center [269, 202] width 2 height 8
click at [294, 214] on button "Edit" at bounding box center [289, 212] width 35 height 9
click at [240, 249] on span "@Irakingraking" at bounding box center [261, 248] width 42 height 5
click at [258, 248] on span "raking know once booked. Thanks!" at bounding box center [290, 248] width 64 height 5
click at [315, 251] on div "@Yulong Please book DSE ASAP for pick up Monday and let Rob @Iraking know once …" at bounding box center [246, 249] width 288 height 6
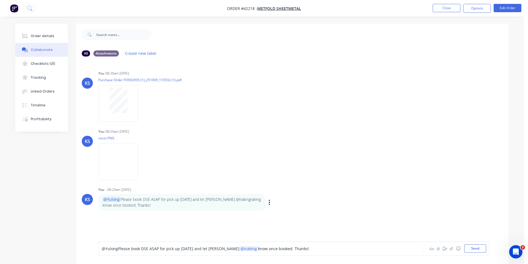
click at [102, 247] on span "@Yulong" at bounding box center [110, 248] width 16 height 5
click at [109, 248] on span "@Yulong" at bounding box center [110, 248] width 16 height 5
click at [128, 249] on span "long Please book DSE ASAP for pick up Monday and let Rob" at bounding box center [185, 248] width 131 height 5
click at [254, 255] on div "@Yulong Please book DSE ASAP for pick up Monday and let Rob @Iraking know once …" at bounding box center [293, 248] width 391 height 14
click at [306, 250] on div "@Yulong Please book DSE ASAP for pick up Monday and let Rob @Iraking know once …" at bounding box center [246, 249] width 288 height 6
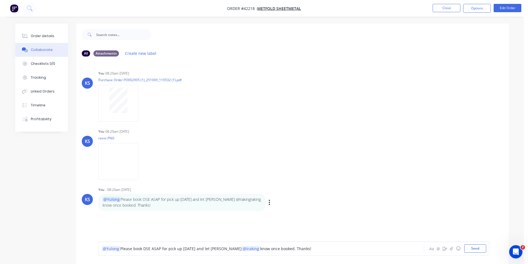
click at [309, 250] on div "@Yulong Please book DSE ASAP for pick up Monday and let Rob @Iraking know once …" at bounding box center [246, 249] width 288 height 6
click at [243, 250] on span "@Iraking" at bounding box center [251, 248] width 16 height 5
click at [305, 248] on div "@Yulong Please book DSE ASAP for pick up Monday and let Rob @Iraking know once …" at bounding box center [246, 249] width 288 height 6
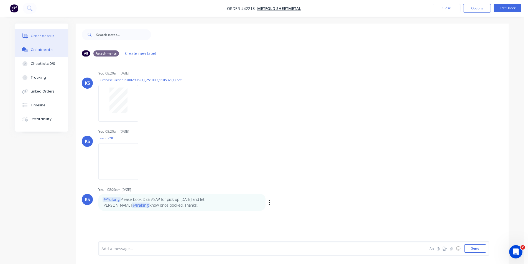
click at [40, 36] on div "Order details" at bounding box center [43, 36] width 24 height 5
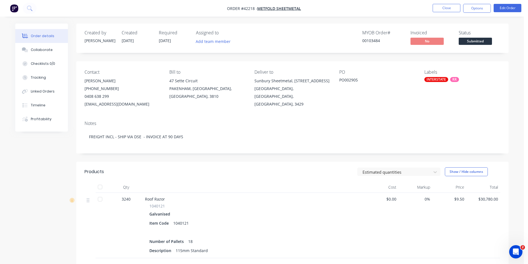
click at [263, 32] on div "MYOB Order # 00103484 Invoiced No Status Submitted" at bounding box center [375, 38] width 249 height 16
click at [443, 7] on button "Close" at bounding box center [447, 8] width 28 height 8
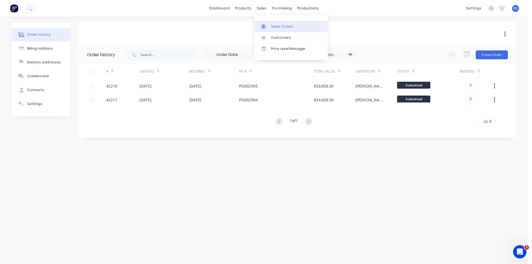
click at [293, 26] on link "Sales Orders" at bounding box center [290, 26] width 73 height 11
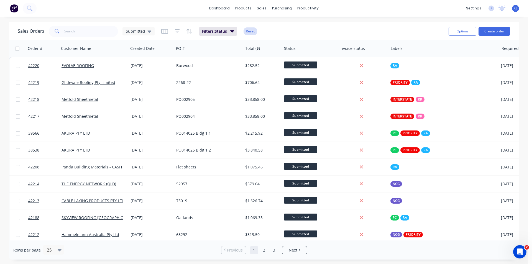
drag, startPoint x: 289, startPoint y: 29, endPoint x: 254, endPoint y: 29, distance: 34.4
click at [288, 29] on div "Sales Orders Submitted Filters: Status Reset" at bounding box center [231, 31] width 427 height 14
click at [247, 32] on button "Reset" at bounding box center [251, 31] width 14 height 8
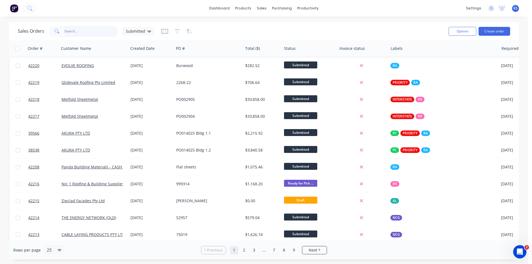
click at [87, 32] on input "text" at bounding box center [91, 31] width 54 height 11
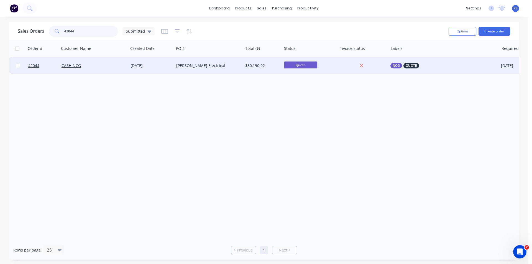
type input "42044"
click at [111, 66] on div "CASH NCG" at bounding box center [93, 66] width 62 height 6
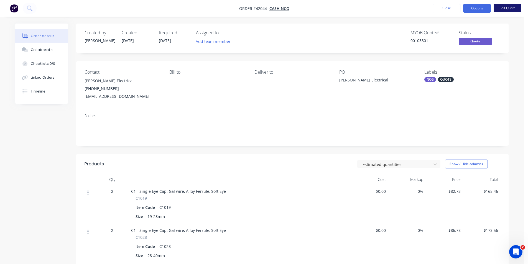
click at [503, 7] on button "Edit Quote" at bounding box center [508, 8] width 28 height 8
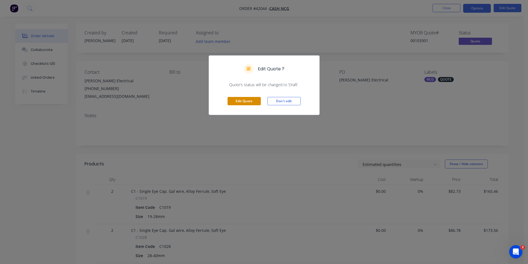
click at [250, 102] on button "Edit Quote" at bounding box center [244, 101] width 33 height 8
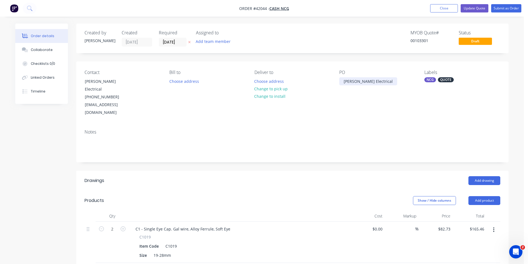
click at [359, 81] on div "HAHN Electrical" at bounding box center [368, 81] width 58 height 8
click at [372, 80] on div "HAHN Electrical" at bounding box center [368, 81] width 58 height 8
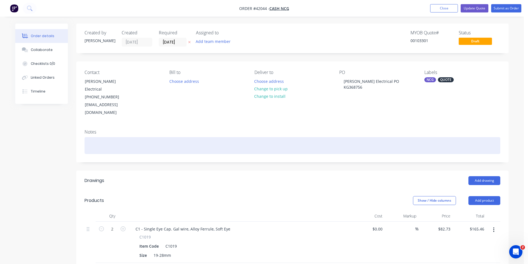
click at [111, 137] on div at bounding box center [293, 145] width 416 height 17
paste div
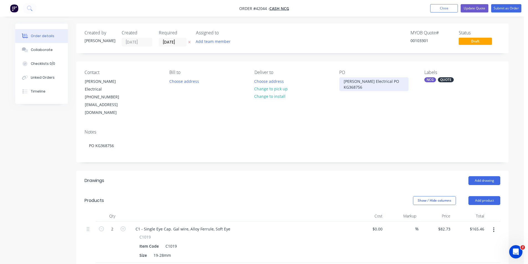
click at [372, 80] on div "HAHN Electrical PO KG368756" at bounding box center [373, 84] width 69 height 14
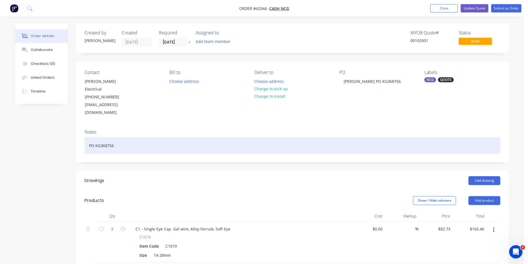
click at [280, 137] on div "PO KG368756" at bounding box center [293, 145] width 416 height 17
click at [249, 137] on div "PO KG368756" at bounding box center [293, 145] width 416 height 17
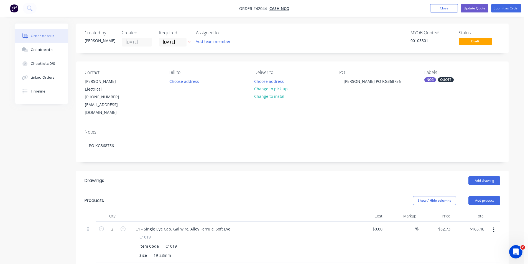
click at [268, 171] on header "Drawings Add drawing" at bounding box center [292, 181] width 432 height 20
click at [273, 82] on button "Choose address" at bounding box center [268, 80] width 35 height 7
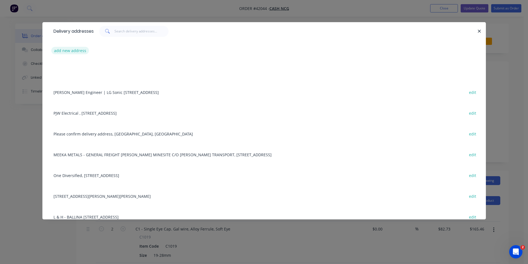
click at [64, 52] on button "add new address" at bounding box center [70, 50] width 38 height 7
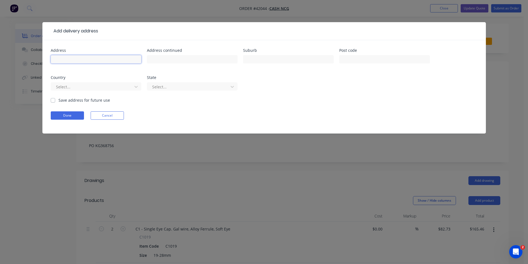
click at [64, 59] on input "text" at bounding box center [96, 59] width 91 height 8
type input "MG GANBAT"
type input "H"
click at [88, 61] on input "MG GANBAT" at bounding box center [96, 59] width 91 height 8
type input "MG GANBAT, HAHN ELECTRICAL,"
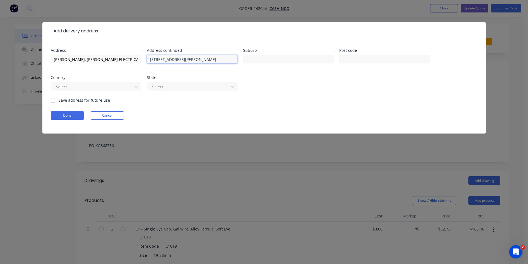
click at [157, 60] on input "47 Graig Road" at bounding box center [192, 59] width 91 height 8
type input "47 Craig Road"
click at [195, 54] on div "47 Craig Road" at bounding box center [192, 62] width 91 height 16
click at [193, 61] on input "47 Craig Road" at bounding box center [192, 59] width 91 height 8
click at [263, 58] on input "text" at bounding box center [288, 59] width 91 height 8
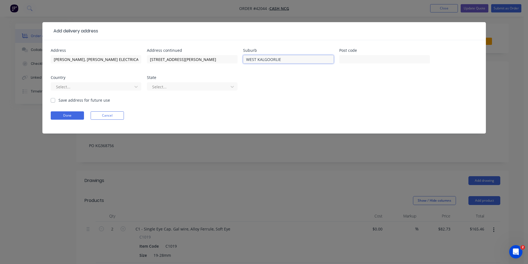
type input "WEST KALGOORLIE"
type input "6430"
click at [135, 88] on icon at bounding box center [136, 87] width 6 height 6
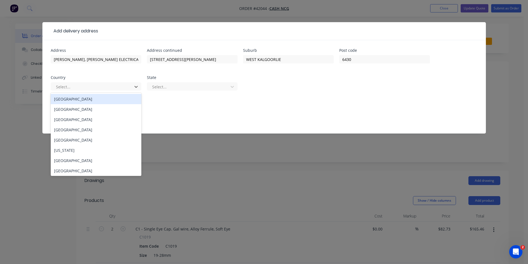
click at [114, 96] on div "Australia" at bounding box center [96, 99] width 91 height 10
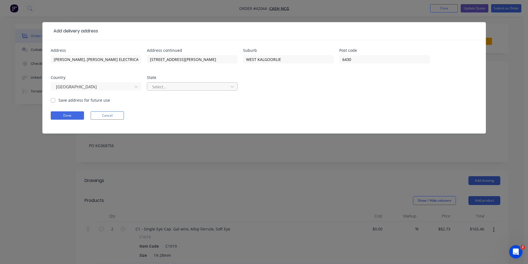
click at [172, 87] on div at bounding box center [189, 86] width 74 height 7
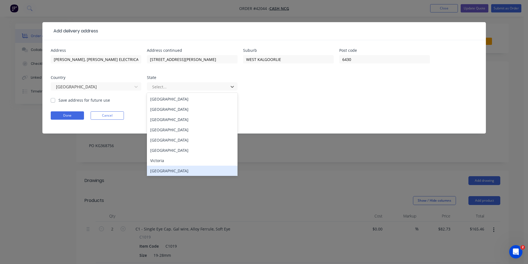
click at [177, 171] on div "Western Australia" at bounding box center [192, 171] width 91 height 10
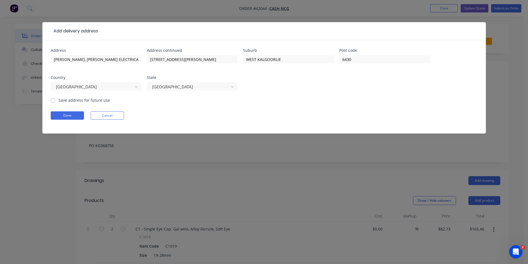
click at [58, 100] on label "Save address for future use" at bounding box center [84, 100] width 52 height 6
click at [53, 100] on input "Save address for future use" at bounding box center [53, 99] width 4 height 5
checkbox input "true"
click at [66, 114] on button "Done" at bounding box center [67, 115] width 33 height 8
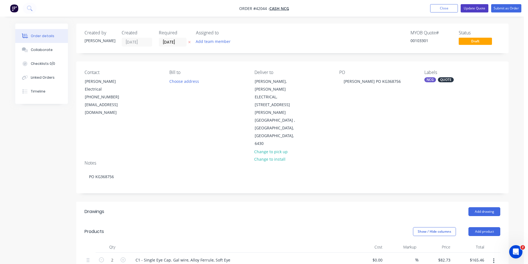
click at [468, 9] on button "Update Quote" at bounding box center [475, 8] width 28 height 8
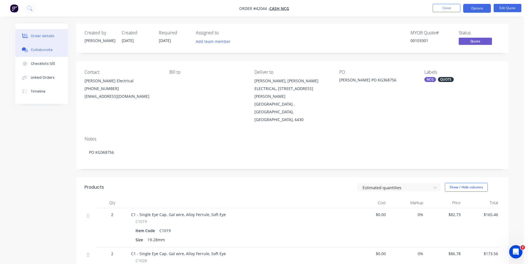
click at [47, 49] on div "Collaborate" at bounding box center [42, 49] width 22 height 5
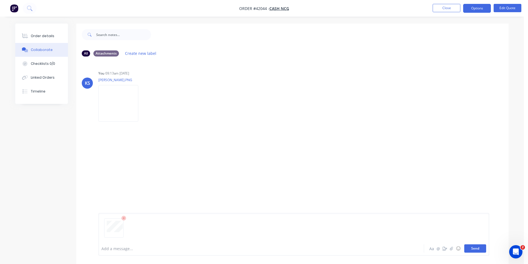
click at [475, 248] on button "Send" at bounding box center [475, 249] width 22 height 8
click at [468, 7] on button "Options" at bounding box center [477, 8] width 28 height 9
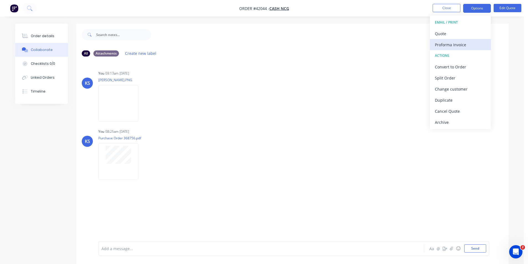
click at [458, 47] on div "Proforma Invoice" at bounding box center [460, 45] width 51 height 8
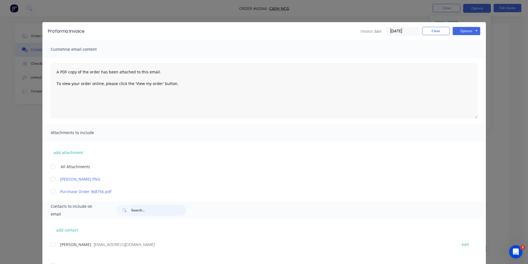
click at [137, 209] on input "text" at bounding box center [158, 210] width 55 height 11
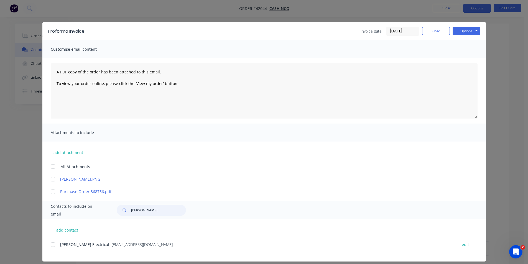
click at [51, 245] on div at bounding box center [52, 244] width 11 height 11
type input "HAHN"
click at [462, 30] on button "Options" at bounding box center [467, 31] width 28 height 8
click at [472, 58] on button "Email" at bounding box center [470, 59] width 35 height 9
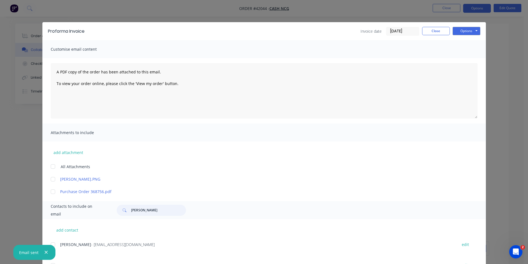
drag, startPoint x: 147, startPoint y: 212, endPoint x: 77, endPoint y: 213, distance: 69.6
click at [77, 213] on div "Contacts to include on email HAHN" at bounding box center [264, 210] width 444 height 18
click at [433, 31] on button "Close" at bounding box center [436, 31] width 28 height 8
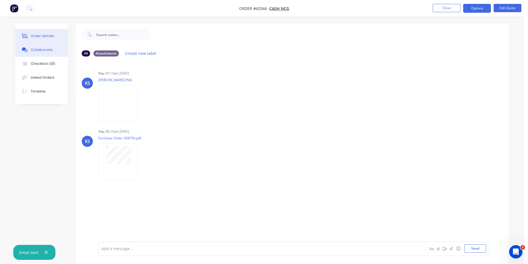
click at [62, 42] on button "Order details" at bounding box center [41, 36] width 53 height 14
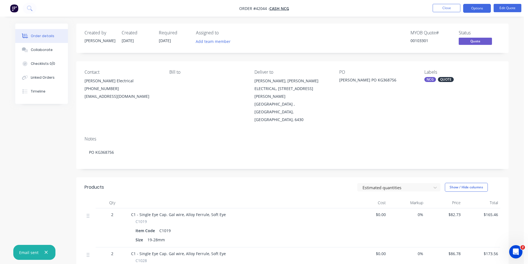
click at [365, 29] on div "Created by Kendall Created 01/10/25 Required 01/10/25 Assigned to Add team memb…" at bounding box center [292, 38] width 432 height 29
click at [387, 9] on nav "Order #42044 - CASH NCG Close Options Edit Quote" at bounding box center [264, 8] width 528 height 17
click at [333, 24] on div "Created by Kendall Created 01/10/25 Required 01/10/25 Assigned to Add team memb…" at bounding box center [292, 38] width 432 height 29
click at [450, 7] on button "Close" at bounding box center [447, 8] width 28 height 8
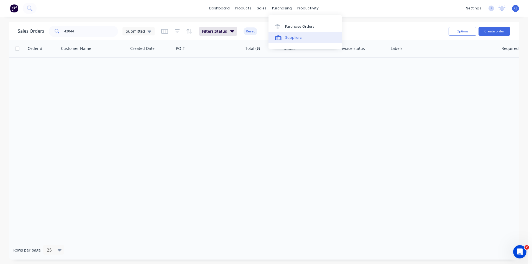
drag, startPoint x: 296, startPoint y: 25, endPoint x: 338, endPoint y: 32, distance: 42.7
click at [296, 25] on div "Purchase Orders" at bounding box center [299, 26] width 29 height 5
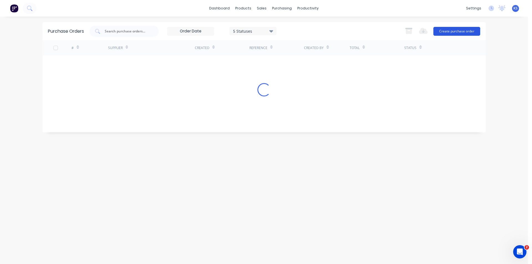
click at [458, 31] on button "Create purchase order" at bounding box center [457, 31] width 47 height 9
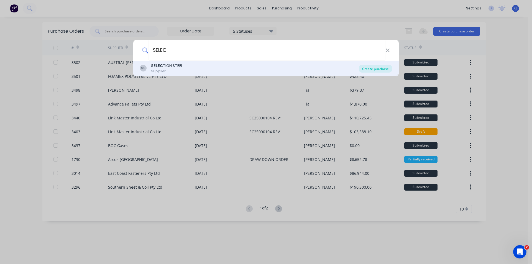
type input "SELEC"
click at [379, 70] on div "Create purchase" at bounding box center [375, 69] width 33 height 8
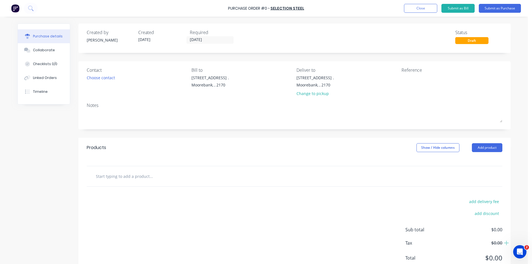
click at [196, 37] on input "10/10/25" at bounding box center [210, 40] width 47 height 7
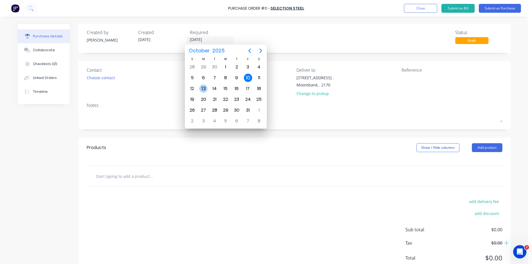
click at [203, 88] on div "13" at bounding box center [203, 89] width 8 height 8
type input "13/10/25"
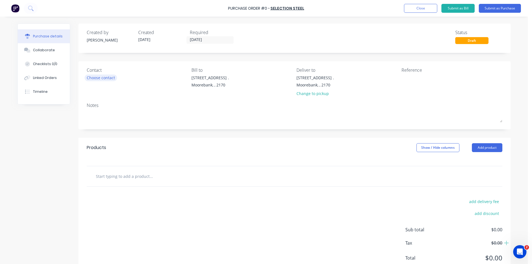
click at [97, 78] on div "Choose contact" at bounding box center [101, 78] width 28 height 6
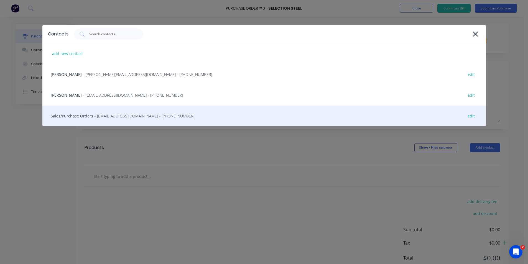
click at [86, 118] on div "Sales/Purchase Orders - sydsales@selection.com.au - (02) 8882 1000 edit" at bounding box center [264, 116] width 444 height 21
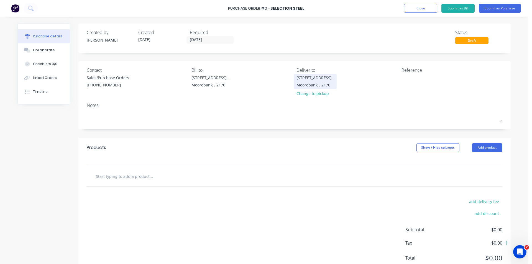
click at [309, 83] on div "Moorebank, , 2170" at bounding box center [315, 85] width 37 height 6
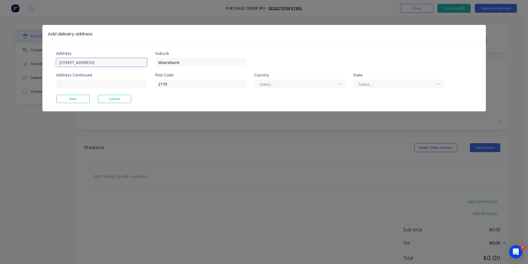
drag, startPoint x: 100, startPoint y: 62, endPoint x: 0, endPoint y: 60, distance: 100.1
click at [0, 62] on div "Add delivery address Address 16 Yulong Close Address Continued . Suburb Mooreba…" at bounding box center [264, 132] width 528 height 264
type input "26 Iraking Ave"
click at [83, 98] on button "Save" at bounding box center [72, 99] width 33 height 8
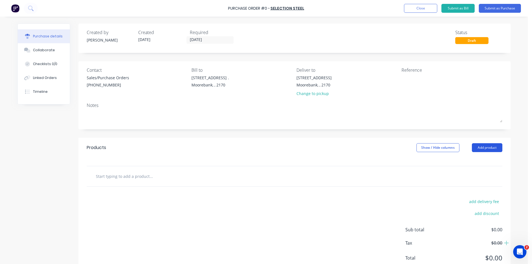
click at [486, 146] on button "Add product" at bounding box center [487, 147] width 30 height 9
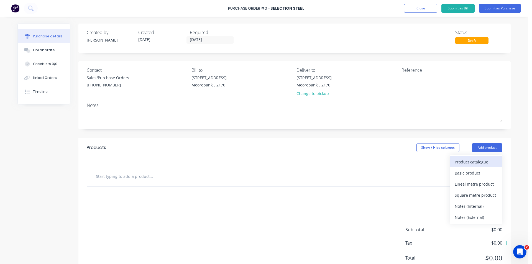
click at [480, 164] on div "Product catalogue" at bounding box center [476, 162] width 43 height 8
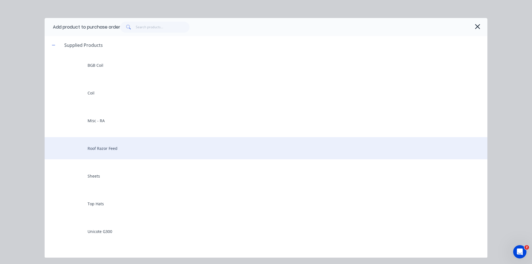
click at [112, 145] on div "Roof Razor Feed" at bounding box center [266, 148] width 443 height 22
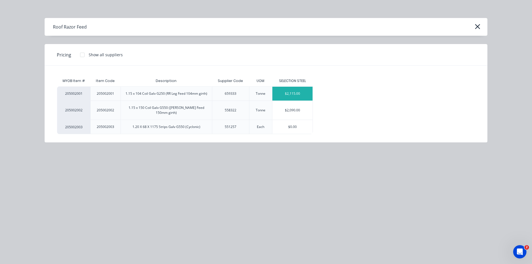
click at [284, 90] on div "$2,115.00" at bounding box center [293, 94] width 40 height 14
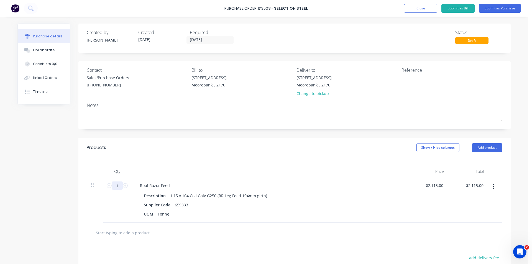
click at [116, 184] on input "1" at bounding box center [117, 186] width 11 height 8
type input "4"
type input "$8,460.00"
type input "4"
click at [492, 149] on button "Add product" at bounding box center [487, 147] width 30 height 9
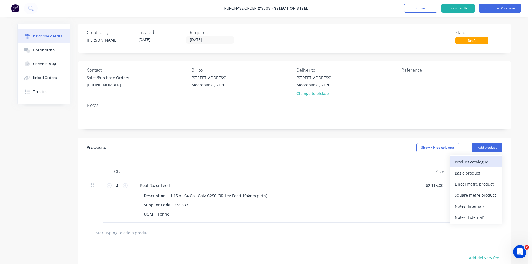
click at [485, 165] on div "Product catalogue" at bounding box center [476, 162] width 43 height 8
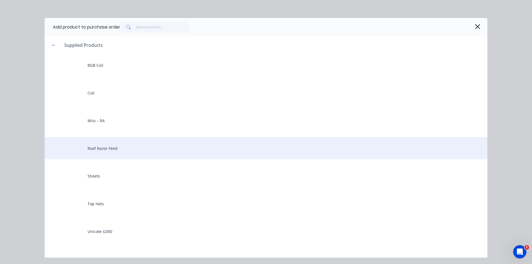
click at [112, 152] on div "Roof Razor Feed" at bounding box center [266, 148] width 443 height 22
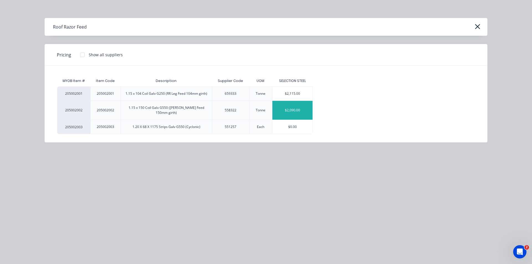
click at [294, 112] on div "$2,090.00" at bounding box center [293, 110] width 40 height 19
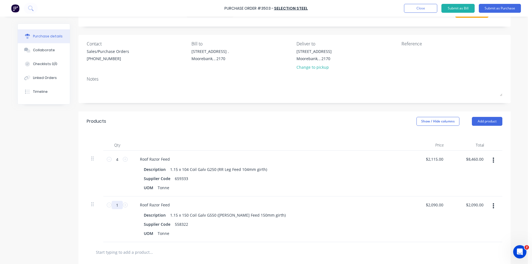
scroll to position [55, 0]
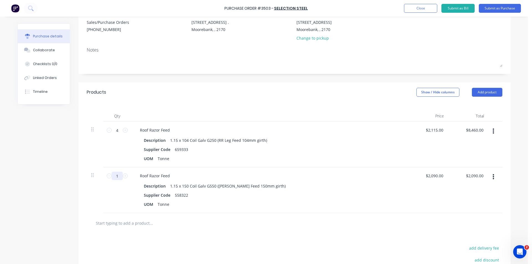
click at [118, 175] on input "1" at bounding box center [117, 176] width 11 height 8
type input "12"
type input "$25,080.00"
type input "12"
click at [503, 5] on button "Submit as Purchase" at bounding box center [500, 8] width 42 height 9
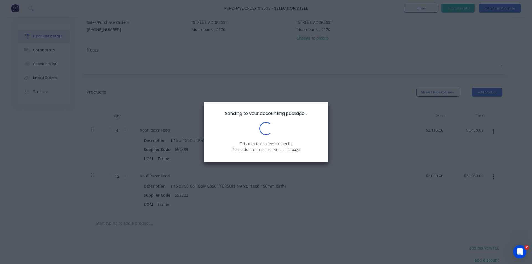
scroll to position [0, 0]
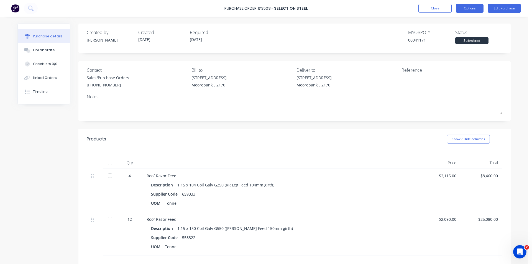
click at [469, 9] on button "Options" at bounding box center [470, 8] width 28 height 9
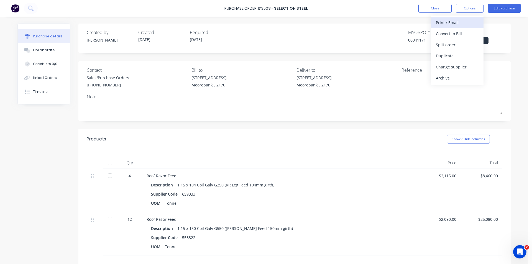
click at [455, 25] on div "Print / Email" at bounding box center [457, 23] width 43 height 8
click at [460, 43] on div "Without pricing" at bounding box center [457, 45] width 43 height 8
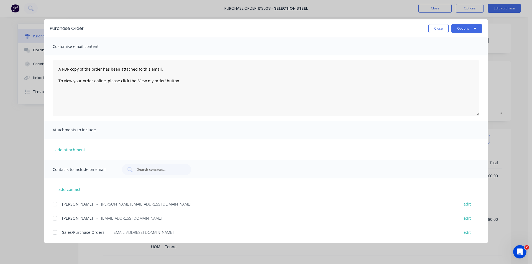
click at [57, 203] on div at bounding box center [54, 204] width 11 height 11
click at [55, 231] on div at bounding box center [54, 232] width 11 height 11
click at [457, 31] on button "Options" at bounding box center [467, 28] width 31 height 9
click at [460, 62] on div "Email" at bounding box center [456, 65] width 43 height 8
click at [442, 26] on button "Close" at bounding box center [439, 28] width 20 height 9
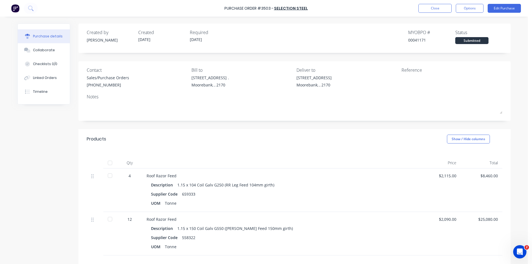
click at [366, 151] on div "Qty Price Total 4 Roof Razor Feed Description 1.15 x 104 Coil Galv G250 (RR Leg…" at bounding box center [294, 202] width 432 height 106
click at [426, 5] on button "Close" at bounding box center [435, 8] width 33 height 9
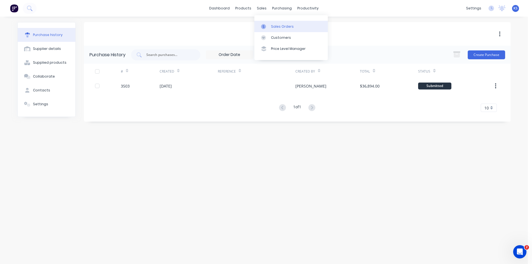
click at [270, 24] on link "Sales Orders" at bounding box center [290, 26] width 73 height 11
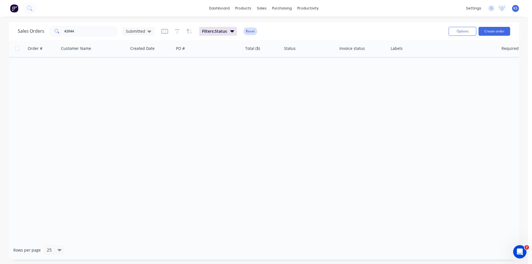
click at [247, 32] on button "Reset" at bounding box center [251, 31] width 14 height 8
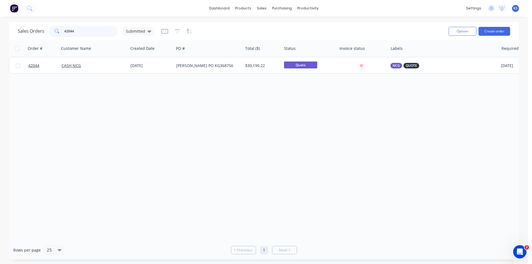
drag, startPoint x: 39, startPoint y: 32, endPoint x: 16, endPoint y: 32, distance: 23.6
click at [16, 32] on div "Sales Orders 42044 Submitted Options Create order" at bounding box center [264, 31] width 510 height 18
type input "42210"
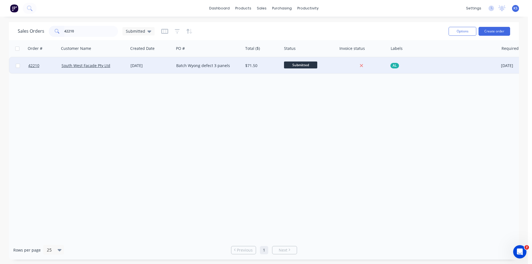
click at [191, 68] on div "Batch Wyong defect 3 panels" at bounding box center [207, 66] width 62 height 6
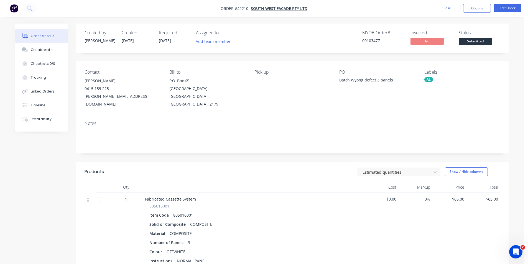
click at [509, 2] on nav "Order #42210 - South West Facade Pty Ltd Close Options Edit Order" at bounding box center [264, 8] width 528 height 17
click at [507, 6] on button "Edit Order" at bounding box center [508, 8] width 28 height 8
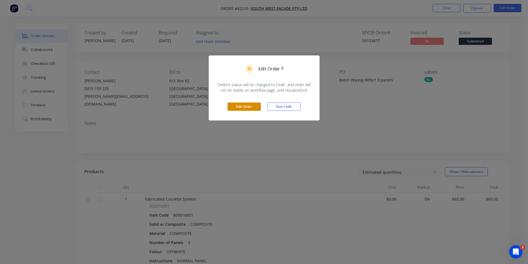
click at [251, 108] on button "Edit Order" at bounding box center [244, 107] width 33 height 8
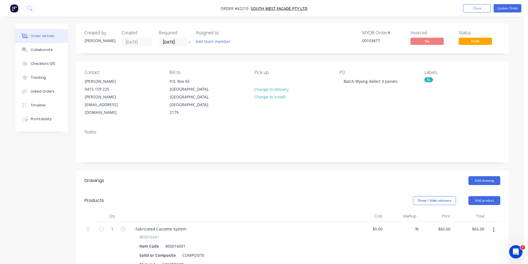
click at [113, 222] on div "1" at bounding box center [112, 261] width 33 height 78
click at [113, 225] on input "1" at bounding box center [112, 229] width 14 height 8
type input "3.14"
type input "$204.10"
click at [283, 176] on div "Add drawing" at bounding box center [336, 180] width 327 height 9
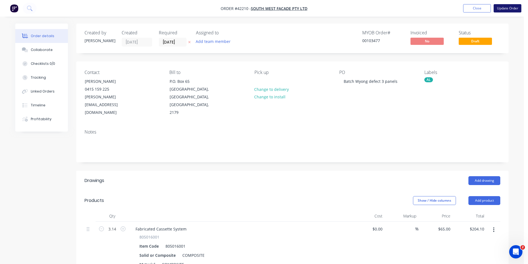
click at [502, 8] on button "Update Order" at bounding box center [508, 8] width 28 height 8
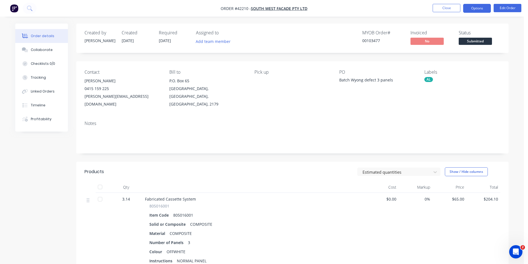
click at [478, 7] on button "Options" at bounding box center [477, 8] width 28 height 9
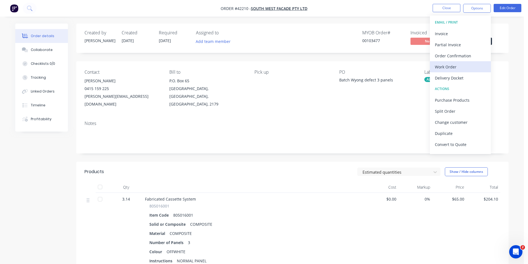
click at [454, 66] on div "Work Order" at bounding box center [460, 67] width 51 height 8
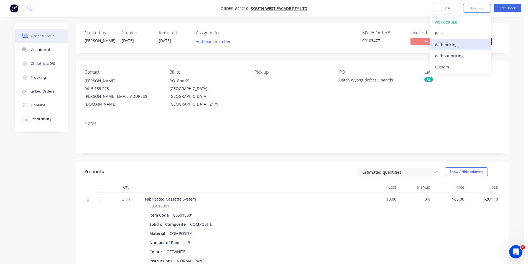
click at [460, 44] on div "With pricing" at bounding box center [460, 45] width 51 height 8
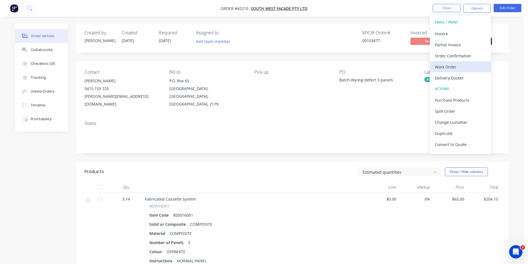
click at [460, 64] on div "Work Order" at bounding box center [460, 67] width 51 height 8
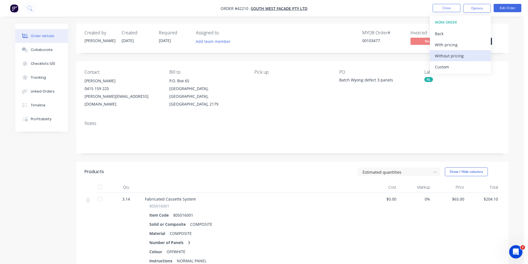
click at [460, 57] on div "Without pricing" at bounding box center [460, 56] width 51 height 8
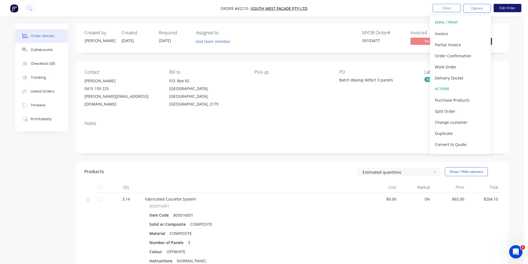
click at [517, 6] on button "Edit Order" at bounding box center [508, 8] width 28 height 8
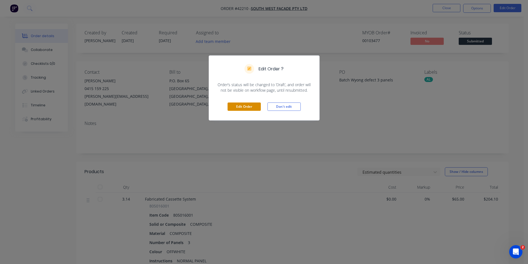
click at [234, 106] on button "Edit Order" at bounding box center [244, 107] width 33 height 8
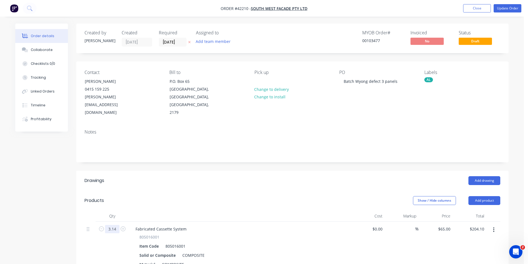
click at [115, 225] on input "3.14" at bounding box center [112, 229] width 14 height 8
type input "4.05"
type input "$263.25"
click at [506, 6] on button "Update Order" at bounding box center [508, 8] width 28 height 8
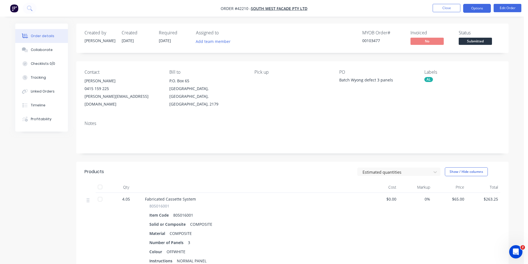
click at [474, 9] on button "Options" at bounding box center [477, 8] width 28 height 9
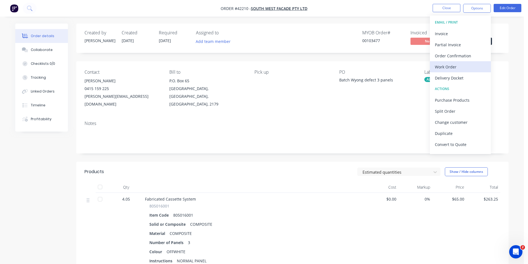
click at [455, 68] on div "Work Order" at bounding box center [460, 67] width 51 height 8
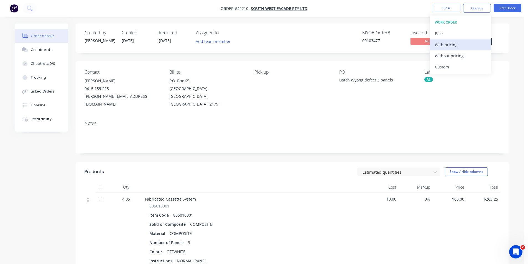
click at [459, 42] on div "With pricing" at bounding box center [460, 45] width 51 height 8
click at [366, 25] on div "Created by Angela Created 09/10/25 Required 13/10/25 Assigned to Add team membe…" at bounding box center [292, 38] width 432 height 29
click at [483, 41] on span "Submitted" at bounding box center [475, 41] width 33 height 7
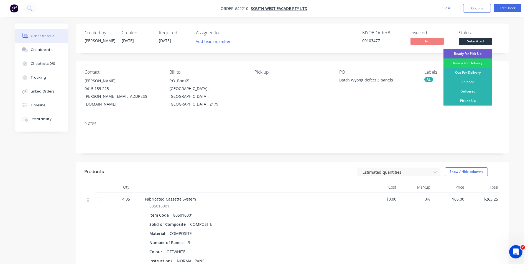
click at [478, 54] on div "Ready for Pick Up" at bounding box center [468, 53] width 49 height 9
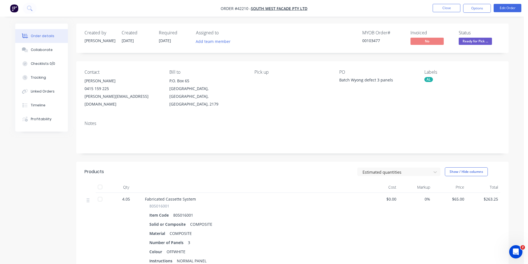
click at [337, 25] on div "Created by Angela Created 09/10/25 Required 13/10/25 Assigned to Add team membe…" at bounding box center [292, 38] width 432 height 29
click at [51, 51] on button "Collaborate" at bounding box center [41, 50] width 53 height 14
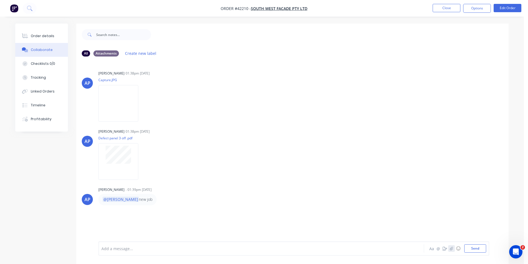
click at [453, 248] on icon "button" at bounding box center [451, 249] width 3 height 4
click at [470, 246] on button "Send" at bounding box center [475, 249] width 22 height 8
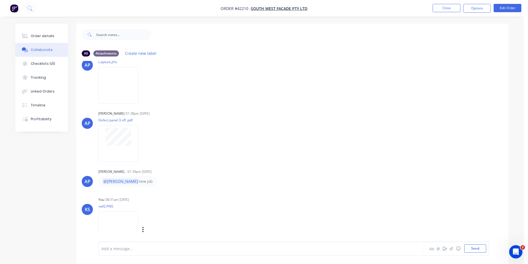
scroll to position [27, 0]
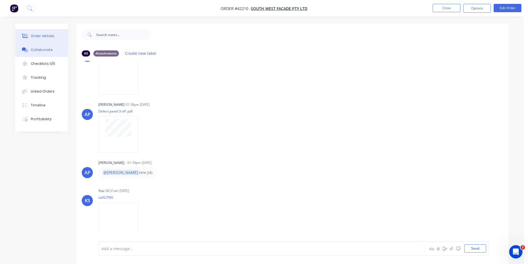
click at [57, 39] on button "Order details" at bounding box center [41, 36] width 53 height 14
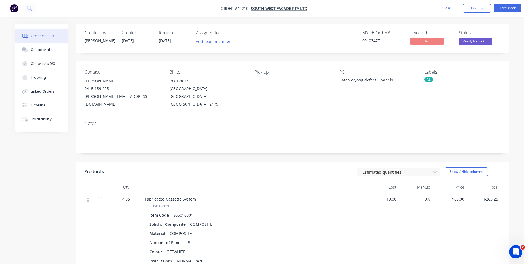
click at [304, 33] on div "MYOB Order # 00103477 Invoiced No Status Ready for Pick ..." at bounding box center [375, 38] width 249 height 16
click at [443, 7] on button "Close" at bounding box center [447, 8] width 28 height 8
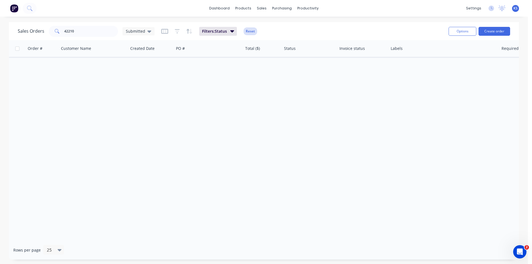
click at [254, 32] on button "Reset" at bounding box center [251, 31] width 14 height 8
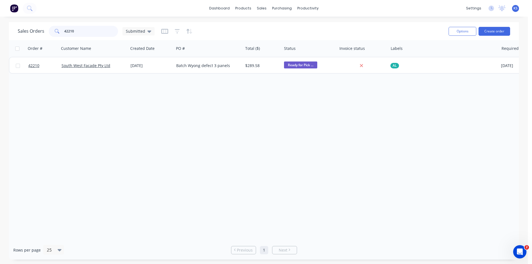
drag, startPoint x: 91, startPoint y: 32, endPoint x: 0, endPoint y: 29, distance: 91.5
click at [0, 29] on div "Sales Orders 42210 Submitted Options Create order Order # Customer Name Created…" at bounding box center [264, 141] width 528 height 238
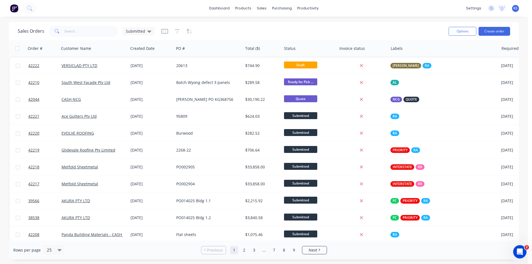
click at [242, 27] on div "Sales Orders Submitted" at bounding box center [231, 31] width 427 height 14
click at [245, 35] on div "Sales Orders Submitted" at bounding box center [231, 31] width 427 height 14
click at [80, 30] on input "text" at bounding box center [91, 31] width 54 height 11
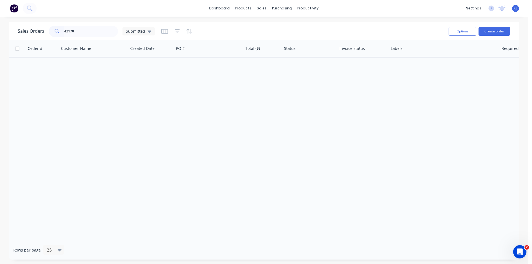
click at [221, 28] on div "Sales Orders 42170 Submitted" at bounding box center [231, 31] width 427 height 14
drag, startPoint x: 65, startPoint y: 33, endPoint x: 26, endPoint y: 33, distance: 38.5
click at [26, 33] on div "Sales Orders 42170 Submitted" at bounding box center [86, 31] width 137 height 11
type input "42159"
click at [216, 32] on div "Sales Orders 42159 Submitted" at bounding box center [231, 31] width 427 height 14
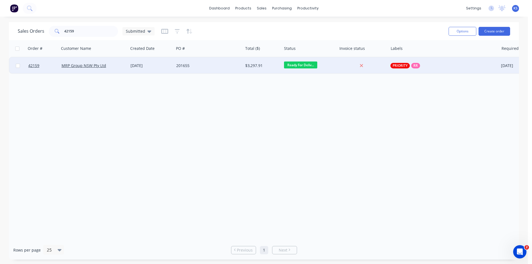
click at [223, 68] on div "201655" at bounding box center [208, 65] width 69 height 17
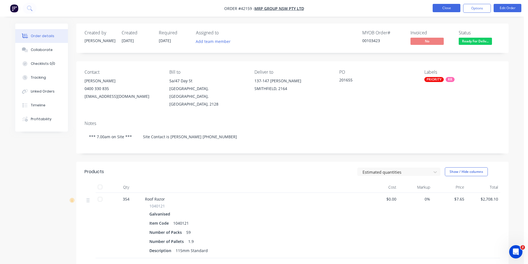
click at [454, 9] on button "Close" at bounding box center [447, 8] width 28 height 8
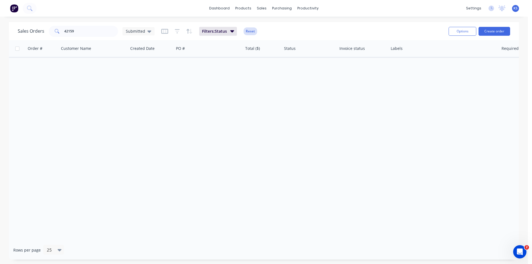
click at [251, 32] on button "Reset" at bounding box center [251, 31] width 14 height 8
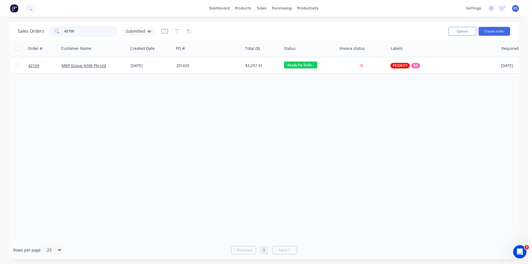
drag, startPoint x: 77, startPoint y: 34, endPoint x: 19, endPoint y: 32, distance: 58.5
click at [19, 32] on div "Sales Orders 42159 Submitted" at bounding box center [86, 31] width 137 height 11
type input "42082"
click at [206, 34] on div "Sales Orders 42082 Submitted" at bounding box center [231, 31] width 427 height 14
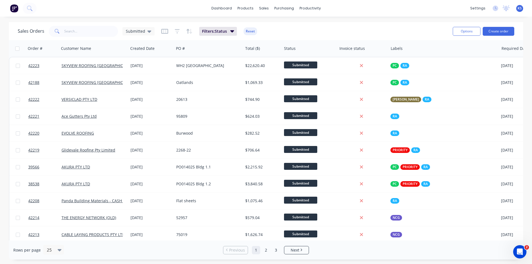
click at [365, 12] on div "dashboard products sales purchasing productivity dashboard products Product Cat…" at bounding box center [266, 8] width 532 height 17
click at [300, 30] on div "Sales Orders Submitted Filters: Status Reset" at bounding box center [233, 31] width 431 height 14
click at [253, 34] on button "Reset" at bounding box center [251, 31] width 14 height 8
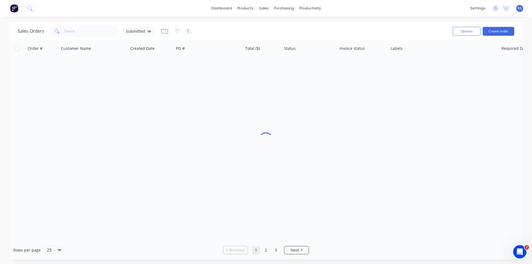
click at [286, 31] on div "Sales Orders Submitted" at bounding box center [233, 31] width 431 height 14
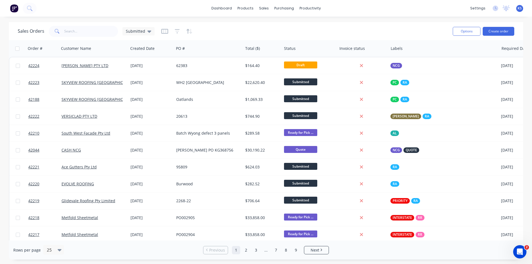
click at [269, 29] on div "Sales Orders Submitted" at bounding box center [233, 31] width 431 height 14
click at [291, 24] on div "Sales Orders" at bounding box center [284, 26] width 23 height 5
click at [303, 27] on div "Purchase Orders" at bounding box center [301, 26] width 29 height 5
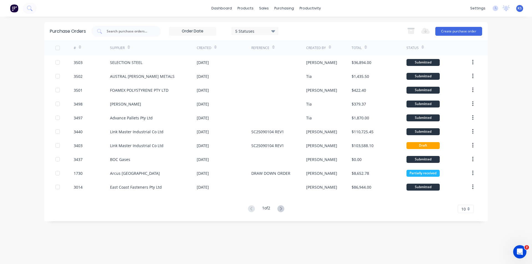
click at [312, 27] on div "5 Statuses 5 Statuses Export to Excel (XLSX) Create purchase order" at bounding box center [286, 31] width 391 height 11
click at [335, 51] on div "Delivery Scheduling" at bounding box center [329, 48] width 35 height 5
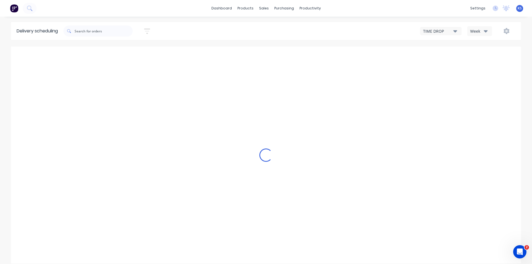
click at [480, 28] on button "Week" at bounding box center [479, 31] width 25 height 10
drag, startPoint x: 485, startPoint y: 60, endPoint x: 474, endPoint y: 61, distance: 11.6
click at [485, 60] on div "Vehicle" at bounding box center [495, 56] width 55 height 11
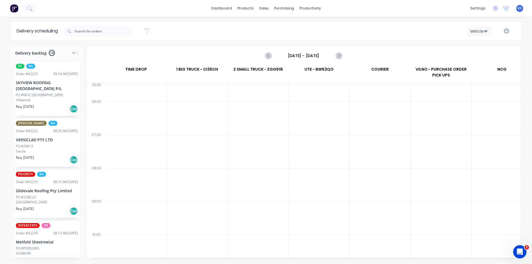
click at [308, 53] on input "Sunday - 05/10/25" at bounding box center [303, 56] width 55 height 8
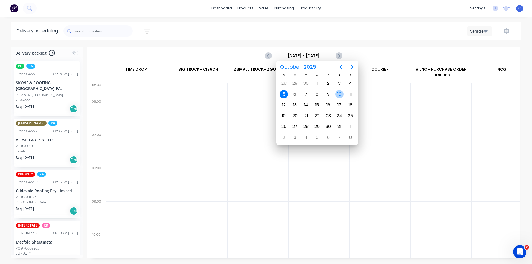
click at [342, 95] on div "10" at bounding box center [339, 94] width 8 height 8
type input "Friday - 10/10/25"
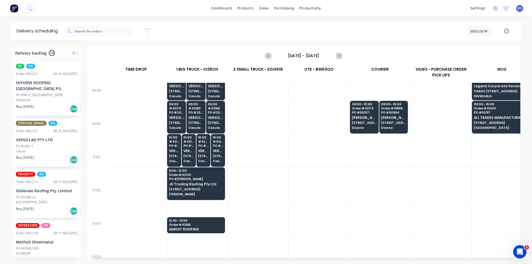
scroll to position [111, 0]
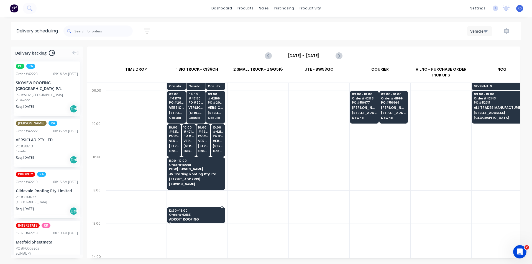
click at [199, 215] on span "Order # 42165" at bounding box center [196, 214] width 54 height 3
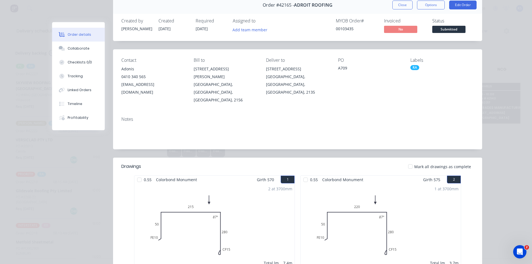
scroll to position [0, 0]
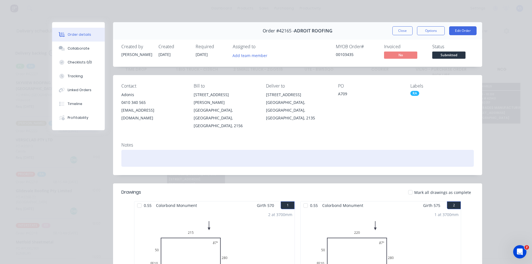
click at [134, 150] on div at bounding box center [297, 158] width 353 height 17
click at [136, 150] on div at bounding box center [297, 158] width 353 height 17
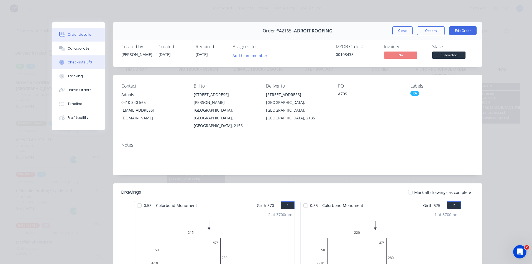
click at [74, 47] on div "Collaborate" at bounding box center [79, 48] width 22 height 5
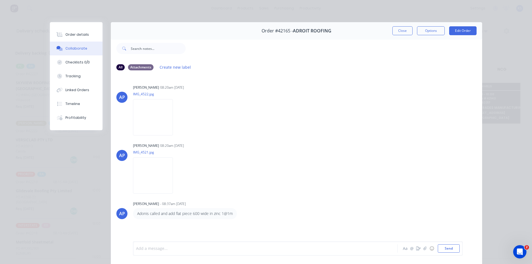
click at [177, 250] on div at bounding box center [257, 249] width 243 height 6
click at [63, 30] on button "Order details" at bounding box center [76, 35] width 53 height 14
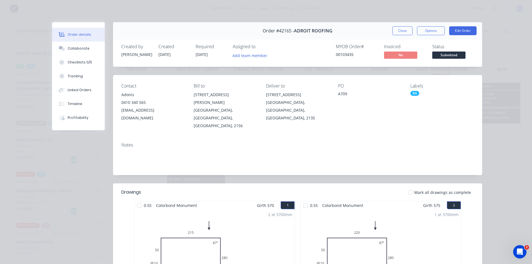
click at [371, 10] on div "Order details Collaborate Checklists 0/0 Tracking Linked Orders Timeline Profit…" at bounding box center [266, 132] width 532 height 264
click at [288, 184] on header "Drawings Mark all drawings as complete" at bounding box center [297, 193] width 369 height 18
click at [377, 30] on div "Order #42165 - ADROIT ROOFING Close Options Edit Order" at bounding box center [297, 30] width 369 height 17
click at [370, 30] on div "Order #42165 - ADROIT ROOFING Close Options Edit Order" at bounding box center [297, 30] width 369 height 17
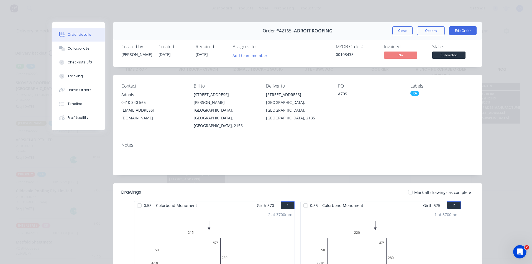
click at [370, 29] on div "Order #42165 - ADROIT ROOFING Close Options Edit Order" at bounding box center [297, 30] width 369 height 17
click at [398, 30] on button "Close" at bounding box center [403, 30] width 20 height 9
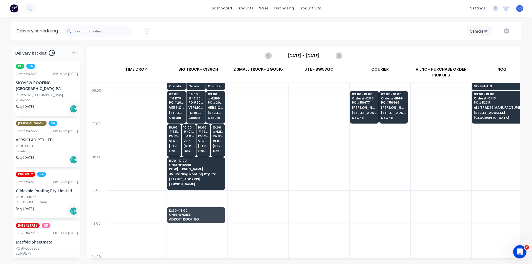
click at [333, 30] on div "Vehicle" at bounding box center [401, 31] width 229 height 10
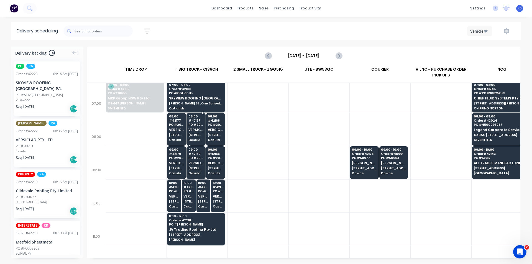
scroll to position [0, 0]
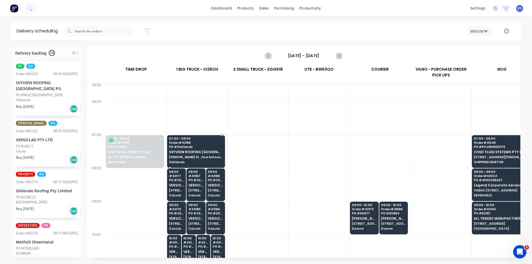
click at [188, 147] on span "PO # Oatlands" at bounding box center [196, 146] width 54 height 3
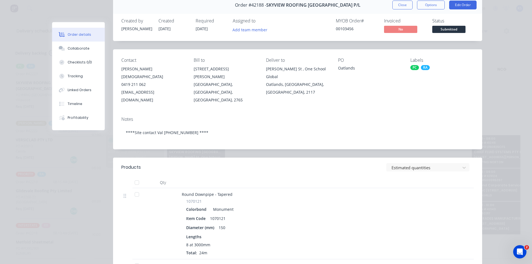
scroll to position [0, 0]
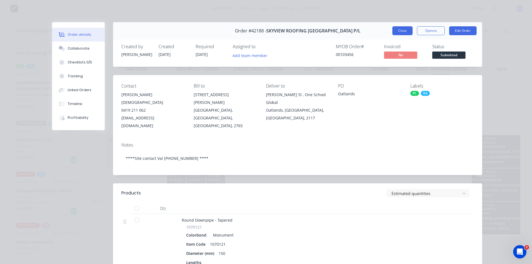
click at [404, 32] on button "Close" at bounding box center [403, 30] width 20 height 9
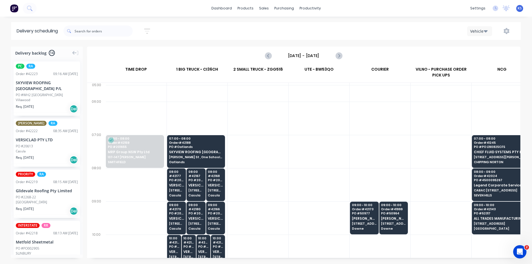
click at [385, 46] on div "Delivery scheduling Sort by Most recent Created date Required date Order number…" at bounding box center [266, 143] width 532 height 242
click at [329, 21] on div "dashboard products sales purchasing productivity dashboard products Product Cat…" at bounding box center [266, 132] width 532 height 264
click at [281, 25] on div "Sales Orders" at bounding box center [284, 26] width 23 height 5
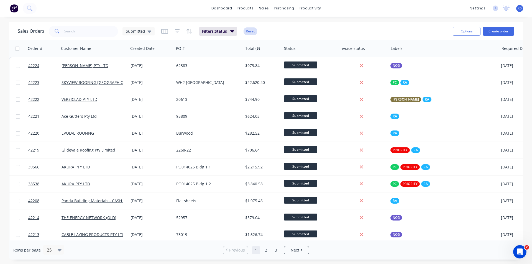
click at [253, 32] on button "Reset" at bounding box center [251, 31] width 14 height 8
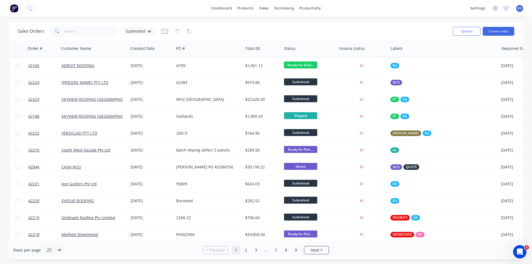
click at [276, 32] on div "Sales Orders Submitted" at bounding box center [233, 31] width 431 height 14
click at [341, 28] on div "Sales Orders Submitted" at bounding box center [233, 31] width 431 height 14
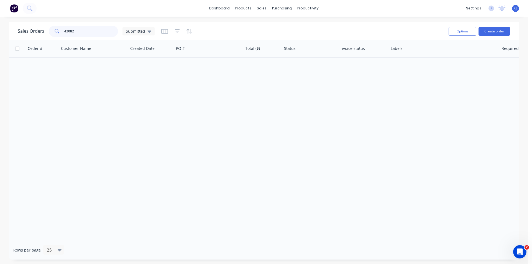
drag, startPoint x: 35, startPoint y: 28, endPoint x: 17, endPoint y: 30, distance: 18.9
click at [17, 30] on div "Sales Orders 42082 Submitted Options Create order" at bounding box center [264, 31] width 510 height 18
click at [279, 37] on div "Customers" at bounding box center [281, 37] width 20 height 5
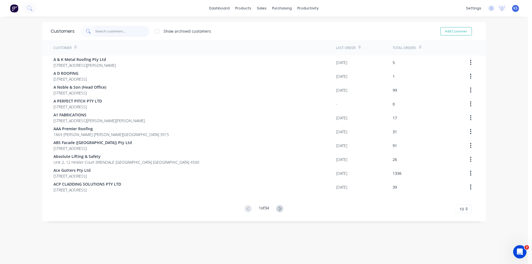
click at [116, 32] on input "text" at bounding box center [122, 31] width 54 height 11
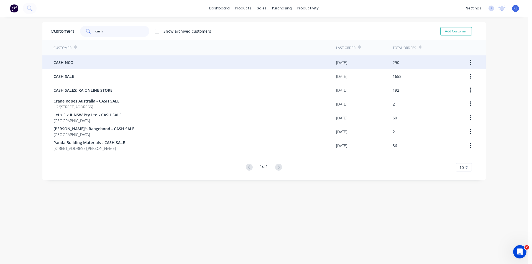
type input "cash"
click at [98, 63] on div "CASH NCG" at bounding box center [195, 62] width 283 height 14
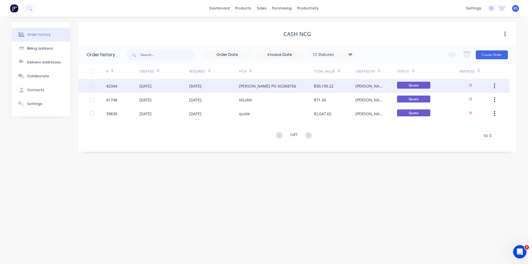
click at [274, 87] on div "[PERSON_NAME] PO KG368756" at bounding box center [267, 86] width 57 height 6
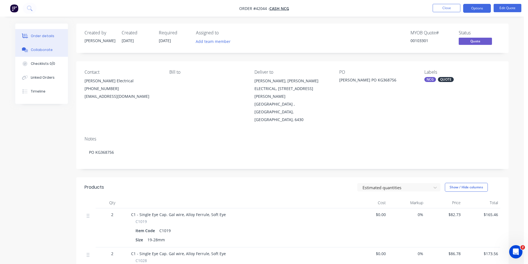
click at [52, 51] on button "Collaborate" at bounding box center [41, 50] width 53 height 14
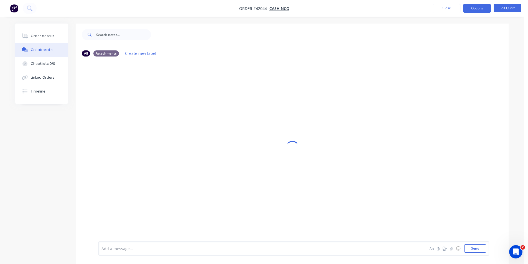
click at [205, 248] on div at bounding box center [246, 249] width 288 height 6
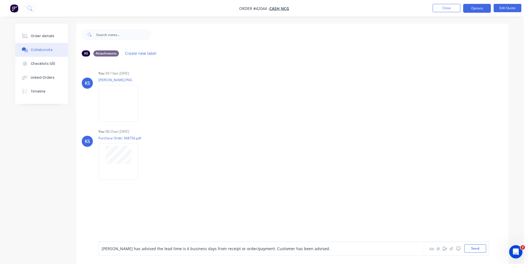
click at [320, 250] on div "Tin has advised the lead time is 6 business days from receipt or order/payment.…" at bounding box center [246, 249] width 288 height 6
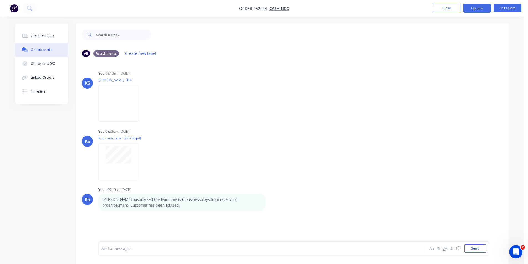
click at [50, 38] on div "Order details" at bounding box center [43, 36] width 24 height 5
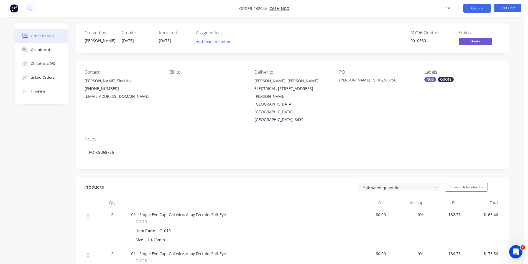
click at [284, 25] on div "Created by [PERSON_NAME] Created [DATE] Required [DATE] Assigned to Add team me…" at bounding box center [292, 38] width 432 height 29
drag, startPoint x: 363, startPoint y: 33, endPoint x: 372, endPoint y: 23, distance: 12.9
click at [363, 32] on div "MYOB Quote # 00103301 Status Quote" at bounding box center [375, 38] width 249 height 16
click at [446, 6] on button "Close" at bounding box center [447, 8] width 28 height 8
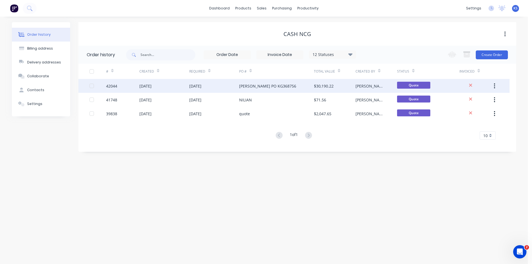
click at [264, 90] on div "[PERSON_NAME] PO KG368756" at bounding box center [276, 86] width 75 height 14
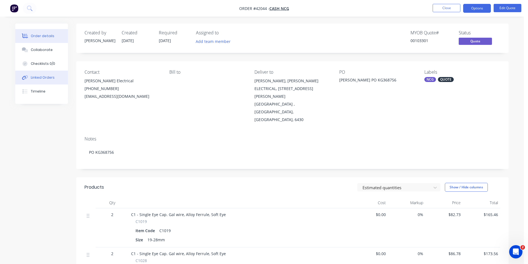
click at [48, 81] on button "Linked Orders" at bounding box center [41, 78] width 53 height 14
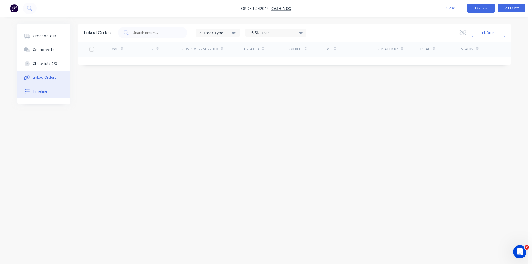
click at [43, 90] on div "Timeline" at bounding box center [40, 91] width 15 height 5
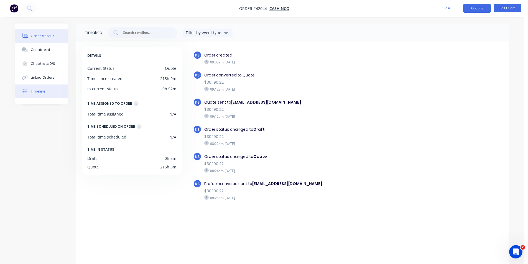
click at [31, 34] on div "Order details" at bounding box center [43, 36] width 24 height 5
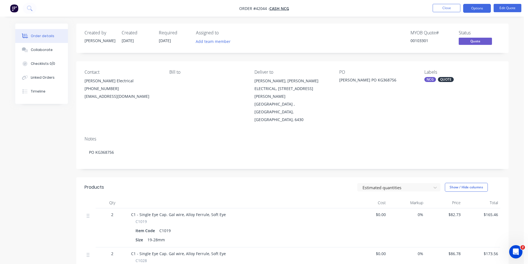
click at [275, 42] on div "MYOB Quote # 00103301 Status Quote" at bounding box center [375, 38] width 249 height 16
click at [440, 8] on button "Close" at bounding box center [447, 8] width 28 height 8
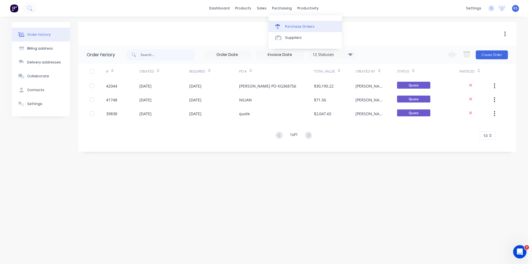
click at [313, 28] on link "Purchase Orders" at bounding box center [305, 26] width 73 height 11
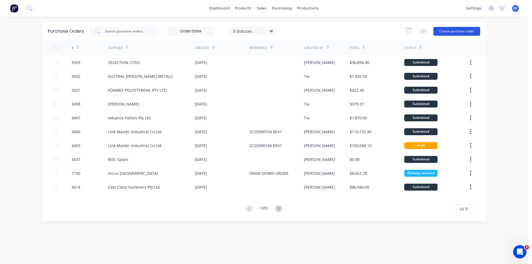
click at [462, 33] on button "Create purchase order" at bounding box center [457, 31] width 47 height 9
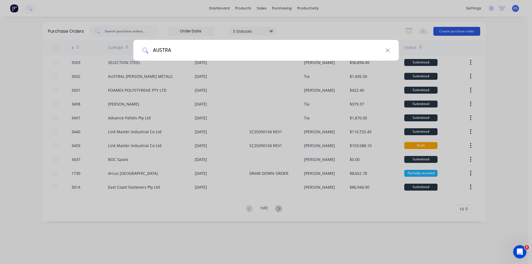
type input "AUSTRAL"
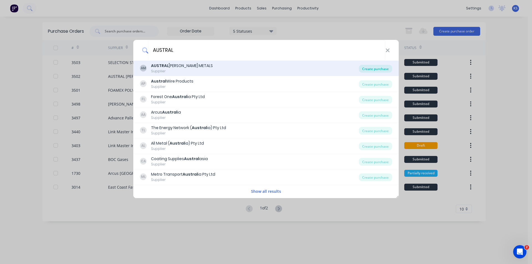
click at [382, 69] on div "Create purchase" at bounding box center [375, 69] width 33 height 8
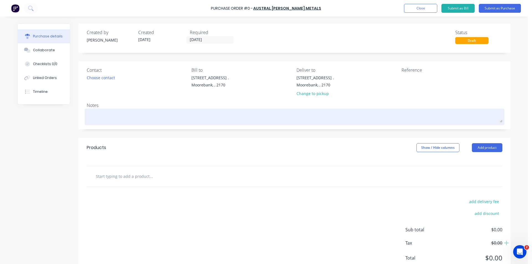
click at [123, 121] on textarea at bounding box center [295, 116] width 416 height 12
paste textarea "Quotation No. 0143230SYSQ"
type textarea "x"
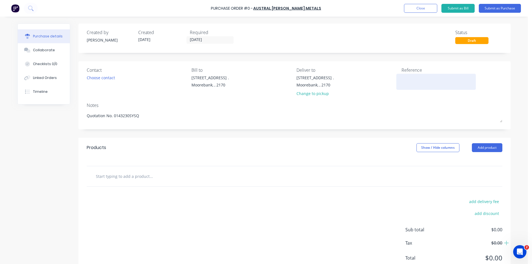
type textarea "Quotation No. 0143230SYSQ"
type textarea "x"
type textarea "Quotation No. 0143230SYSQ"
click at [405, 84] on textarea at bounding box center [436, 81] width 69 height 12
paste textarea "Quotation No. 0143230SYSQ"
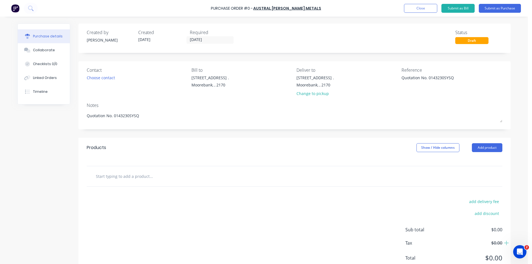
type textarea "Quotation No. 0143230SYSQ"
type textarea "x"
type textarea "Quotation No. 0143230SYSQ"
click at [199, 44] on div "Created by Kendall Created 10/10/25 Required 10/10/25 Status Draft" at bounding box center [294, 38] width 432 height 29
click at [199, 40] on input "[DATE]" at bounding box center [210, 40] width 47 height 7
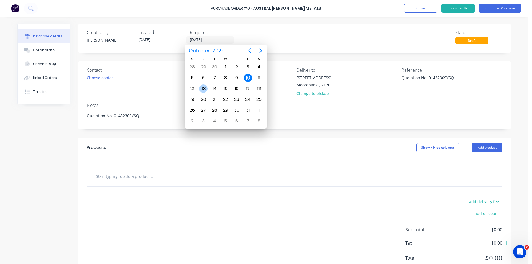
click at [204, 86] on div "13" at bounding box center [203, 89] width 8 height 8
type textarea "x"
type input "[DATE]"
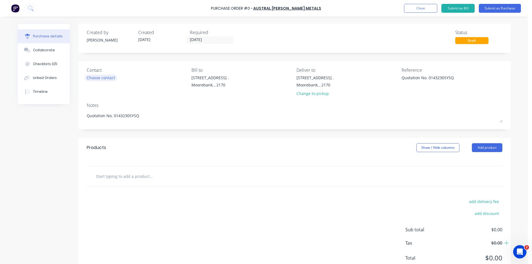
click at [98, 78] on div "Choose contact" at bounding box center [101, 78] width 28 height 6
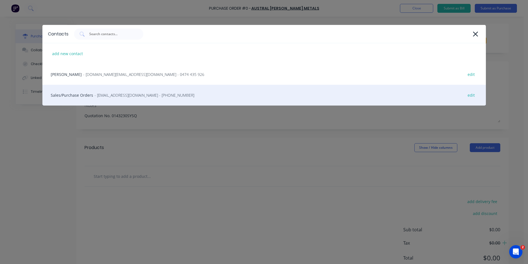
click at [75, 93] on div "Sales/Purchase Orders - nswsales@australwright.com.au - (02) 9827 0790 edit" at bounding box center [264, 95] width 444 height 21
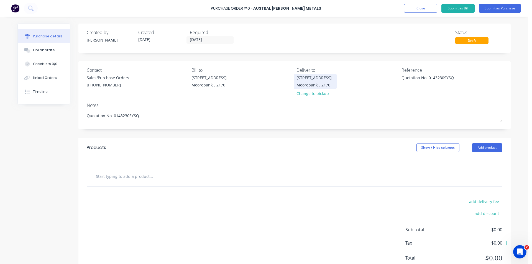
click at [309, 84] on div "Moorebank, , 2170" at bounding box center [315, 85] width 37 height 6
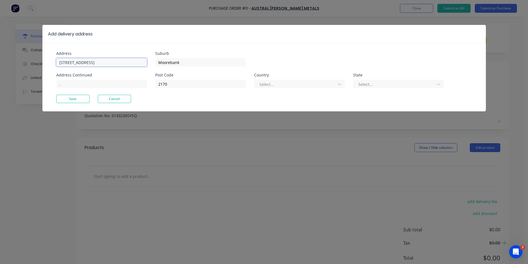
type textarea "x"
drag, startPoint x: 98, startPoint y: 61, endPoint x: 0, endPoint y: 60, distance: 97.6
click at [0, 60] on div "Add delivery address Address [GEOGRAPHIC_DATA] Address Continued . Suburb Moore…" at bounding box center [264, 132] width 528 height 264
type input "[STREET_ADDRESS]"
click at [68, 98] on button "Save" at bounding box center [72, 99] width 33 height 8
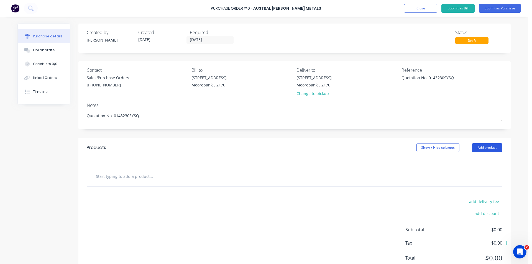
click at [479, 148] on button "Add product" at bounding box center [487, 147] width 30 height 9
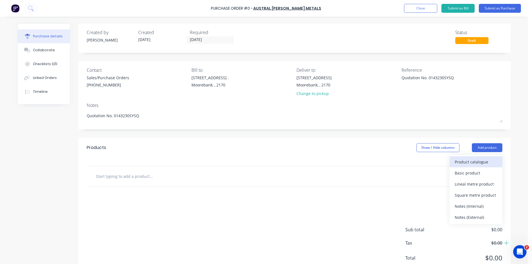
click at [473, 161] on div "Product catalogue" at bounding box center [476, 162] width 43 height 8
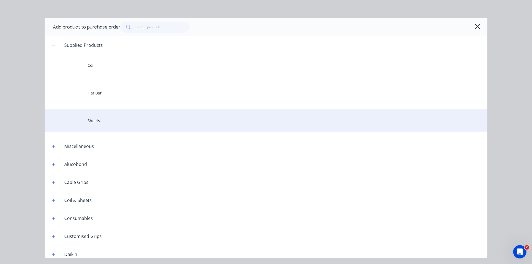
click at [116, 120] on div "Sheets" at bounding box center [266, 121] width 443 height 22
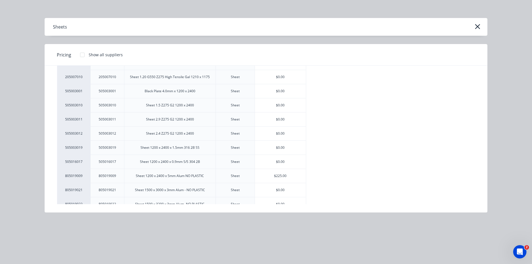
scroll to position [527, 0]
click at [277, 148] on div "$225.00" at bounding box center [280, 148] width 51 height 14
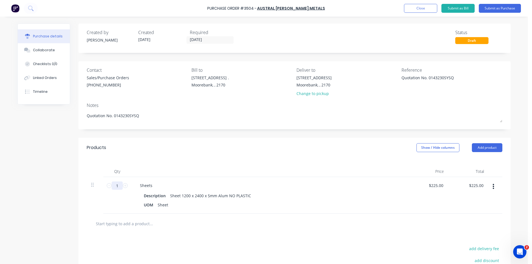
click at [119, 187] on input "1" at bounding box center [117, 186] width 11 height 8
type textarea "x"
type input "3"
type input "$675.00"
type textarea "x"
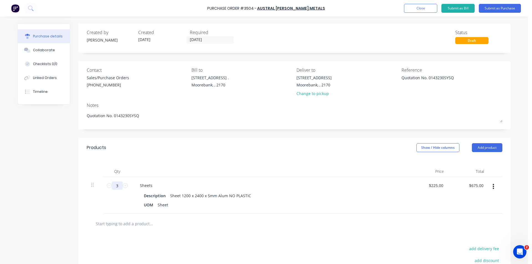
type input "37"
type input "$8,325.00"
type textarea "x"
type input "37"
type textarea "x"
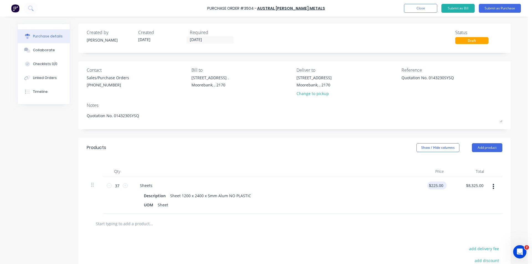
type input "225.00"
click at [433, 185] on input "225.00" at bounding box center [435, 186] width 17 height 8
click at [433, 185] on input "225.00" at bounding box center [437, 186] width 15 height 8
type textarea "x"
type input "240"
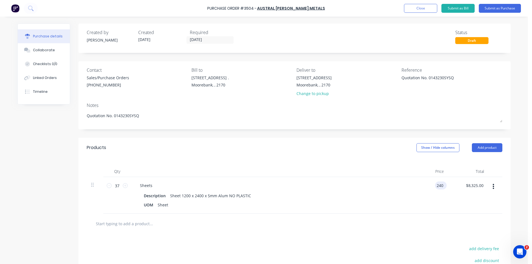
type textarea "x"
type input "$240.00"
type input "8880.00"
type textarea "x"
type input "$8,880.00"
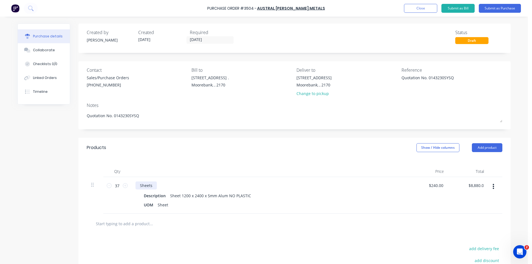
click at [149, 186] on div "Sheets" at bounding box center [146, 186] width 21 height 8
click at [233, 154] on div "Products Show / Hide columns Add product" at bounding box center [294, 148] width 432 height 20
click at [327, 158] on div "Qty Price Total 37 37 Sheets - 1 X Bundle Description Sheet 1200 x 2400 x 5mm A…" at bounding box center [294, 186] width 432 height 56
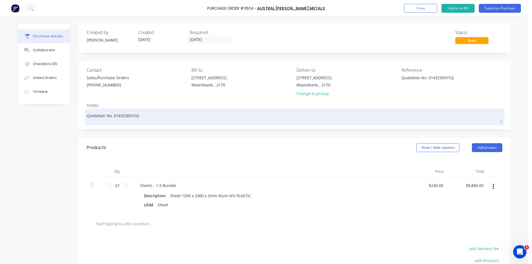
click at [87, 116] on textarea "Quotation No. 0143230SYSQ" at bounding box center [295, 116] width 416 height 12
type textarea "x"
type textarea "AQuotation No. 0143230SYSQ"
type textarea "x"
type textarea "AsQuotation No. 0143230SYSQ"
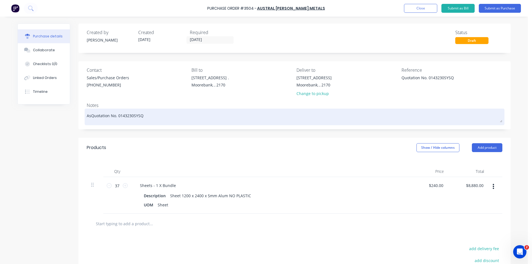
type textarea "x"
type textarea "As Quotation No. 0143230SYSQ"
type textarea "x"
type textarea "As PQuotation No. 0143230SYSQ"
type textarea "x"
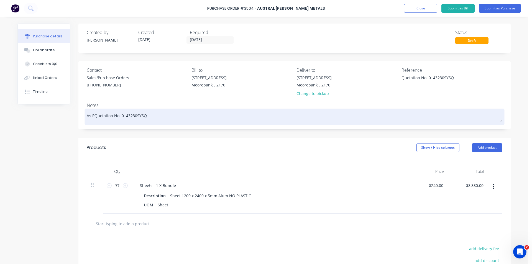
type textarea "As PeQuotation No. 0143230SYSQ"
type textarea "x"
type textarea "As PerQuotation No. 0143230SYSQ"
type textarea "x"
type textarea "As Per Quotation No. 0143230SYSQ"
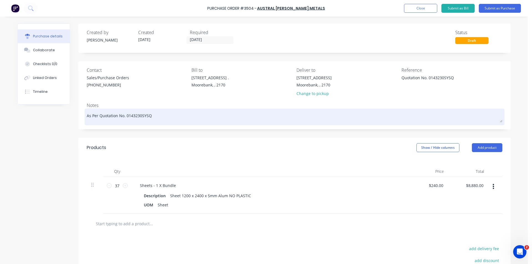
type textarea "x"
click at [200, 121] on textarea "As Per Quotation No. 0143230SYSQ" at bounding box center [295, 116] width 416 height 12
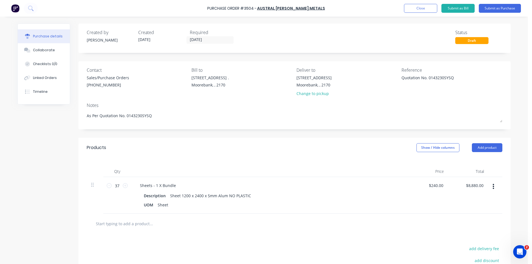
type textarea "As Per Quotation No. 0143230SYSQ"
type textarea "x"
type textarea "As Per Quotation No. 0143230SYSQ"
click at [356, 163] on div "Qty Price Total 37 37 Sheets - 1 X Bundle Description Sheet 1200 x 2400 x 5mm A…" at bounding box center [294, 186] width 432 height 56
click at [258, 154] on div "Products Show / Hide columns Add product" at bounding box center [294, 148] width 432 height 20
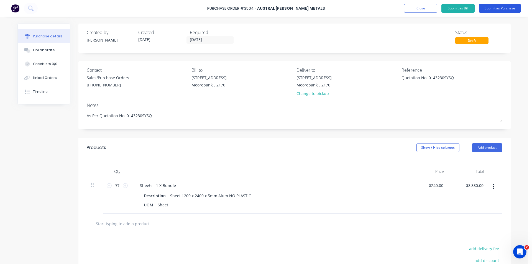
click at [492, 7] on button "Submit as Purchase" at bounding box center [500, 8] width 42 height 9
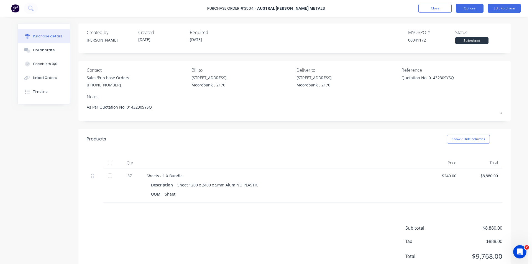
click at [462, 10] on button "Options" at bounding box center [470, 8] width 28 height 9
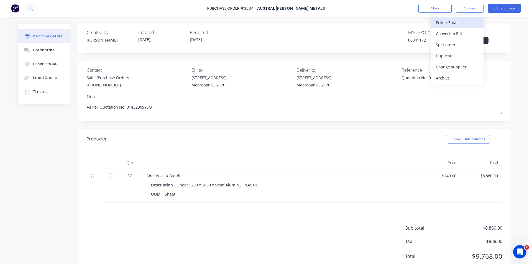
click at [450, 25] on div "Print / Email" at bounding box center [457, 23] width 43 height 8
click at [457, 32] on div "With pricing" at bounding box center [457, 34] width 43 height 8
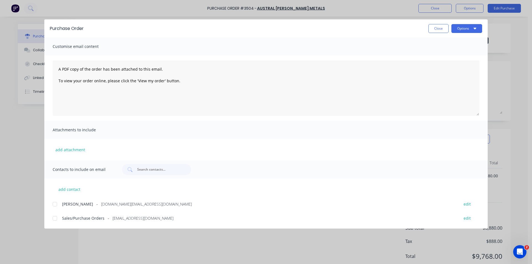
click at [54, 218] on div at bounding box center [54, 218] width 11 height 11
click at [460, 25] on button "Options" at bounding box center [467, 28] width 31 height 9
click at [454, 65] on div "Email" at bounding box center [456, 65] width 43 height 8
click at [441, 29] on button "Close" at bounding box center [439, 28] width 20 height 9
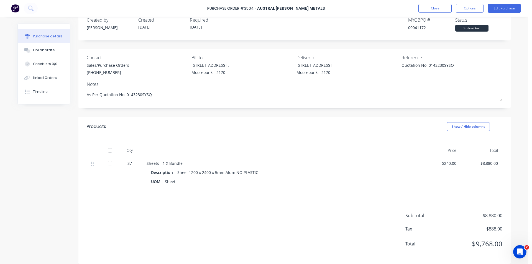
scroll to position [18, 0]
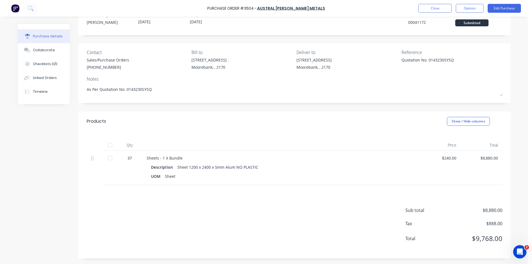
click at [251, 204] on div "Sub total $8,880.00 Tax $888.00 Total $9,768.00" at bounding box center [294, 221] width 432 height 73
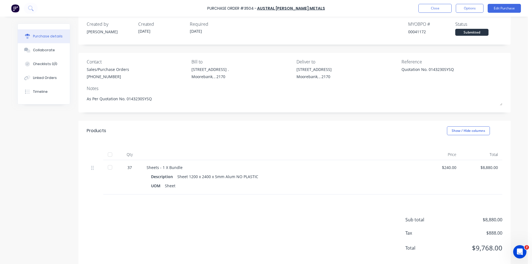
scroll to position [0, 0]
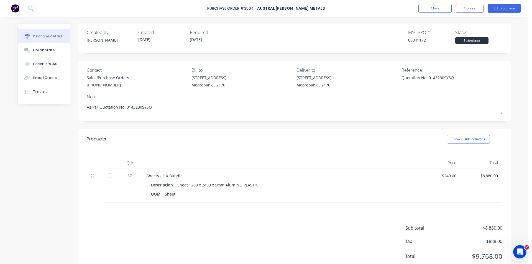
click at [307, 145] on div "Products Show / Hide columns" at bounding box center [294, 139] width 432 height 20
click at [41, 93] on div "Timeline" at bounding box center [40, 91] width 15 height 5
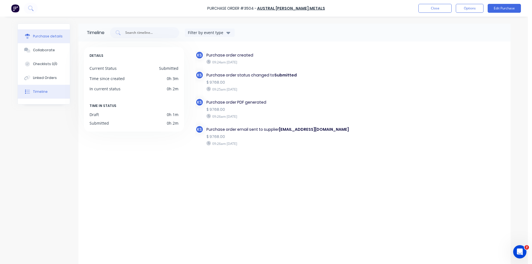
click at [37, 38] on div "Purchase details" at bounding box center [48, 36] width 30 height 5
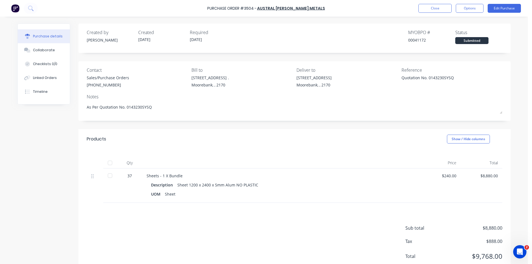
click at [272, 129] on div "Created by Kendall Created 10/10/25 Required 13/10/25 MYOB PO # 00041172 Status…" at bounding box center [294, 150] width 432 height 253
click at [321, 38] on div "Created by Kendall Created 10/10/25 Required 13/10/25 MYOB PO # 00041172 Status…" at bounding box center [295, 36] width 416 height 15
click at [434, 5] on button "Close" at bounding box center [435, 8] width 33 height 9
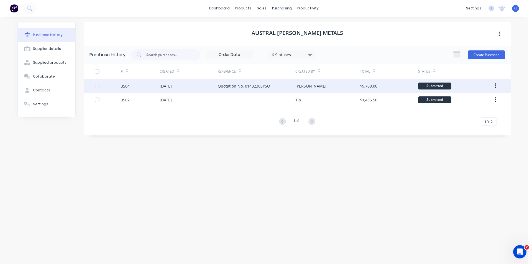
click at [190, 84] on div "[DATE]" at bounding box center [189, 86] width 58 height 14
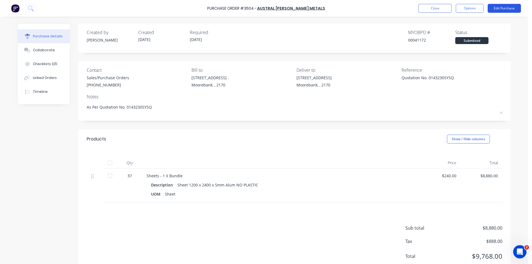
click at [503, 6] on button "Edit Purchase" at bounding box center [504, 8] width 33 height 9
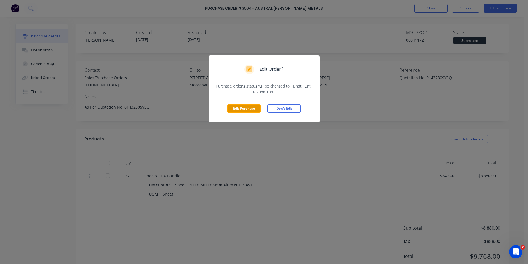
click at [240, 111] on button "Edit Purchase" at bounding box center [243, 109] width 33 height 8
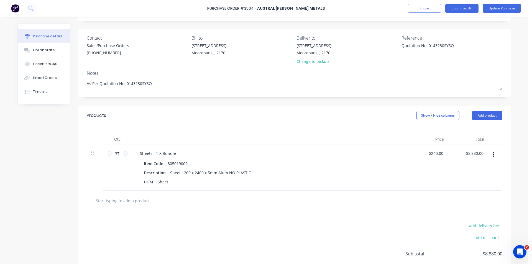
scroll to position [76, 0]
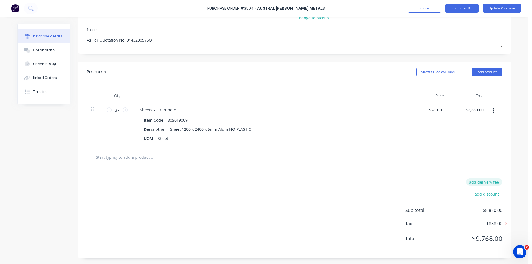
type textarea "x"
click at [491, 179] on button "add delivery fee" at bounding box center [484, 182] width 36 height 7
type input "65"
type textarea "x"
type input "$65.00"
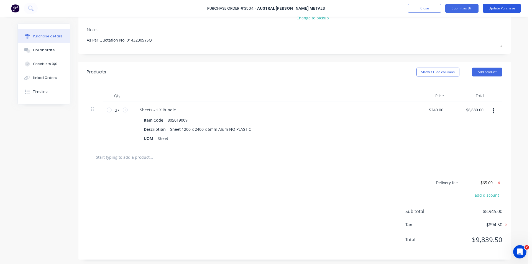
click at [489, 8] on button "Update Purchase" at bounding box center [502, 8] width 38 height 9
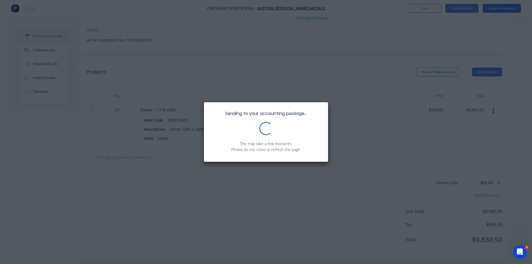
type textarea "x"
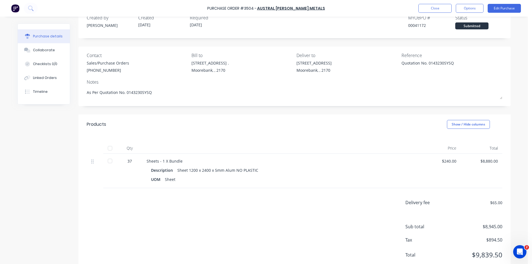
scroll to position [0, 0]
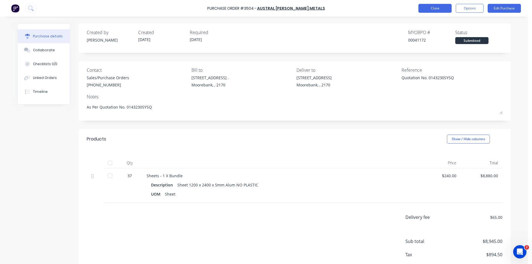
click at [441, 9] on button "Close" at bounding box center [435, 8] width 33 height 9
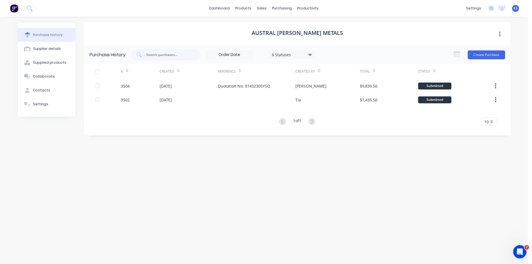
click at [243, 27] on div "AUSTRAL [PERSON_NAME] METALS" at bounding box center [297, 34] width 427 height 24
click at [296, 29] on link "Sales Orders" at bounding box center [290, 26] width 73 height 11
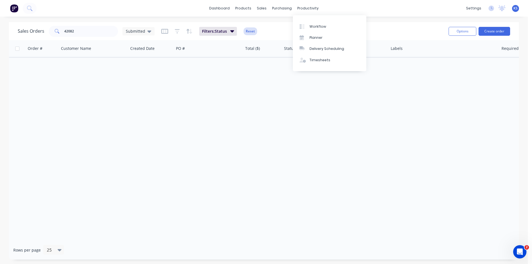
click at [246, 32] on button "Reset" at bounding box center [251, 31] width 14 height 8
drag, startPoint x: 92, startPoint y: 35, endPoint x: 13, endPoint y: 37, distance: 79.0
click at [14, 37] on div "Sales Orders 42082 Submitted Options Create order" at bounding box center [264, 31] width 510 height 18
click at [236, 28] on div "Sales Orders Submitted" at bounding box center [231, 31] width 427 height 14
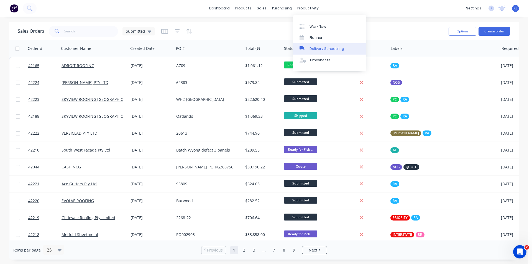
click at [327, 50] on div "Delivery Scheduling" at bounding box center [327, 48] width 35 height 5
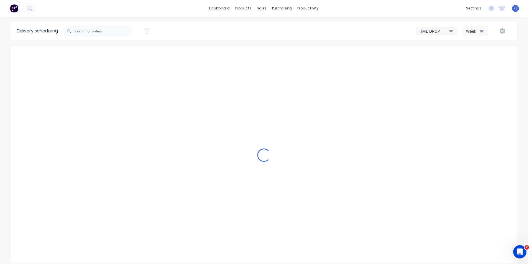
type input "Oct 5 - Oct 11"
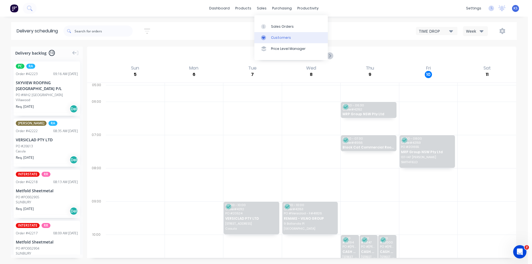
click at [286, 38] on div "Customers" at bounding box center [281, 37] width 20 height 5
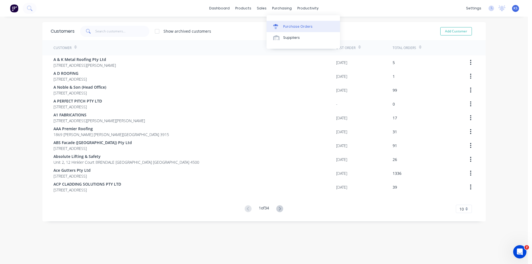
click at [293, 28] on div "Purchase Orders" at bounding box center [297, 26] width 29 height 5
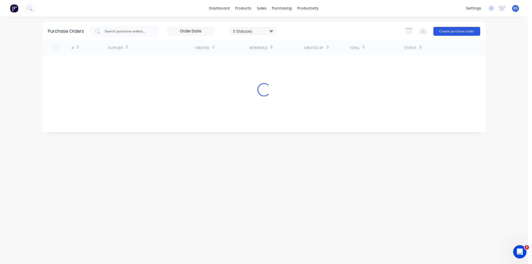
click at [467, 32] on button "Create purchase order" at bounding box center [457, 31] width 47 height 9
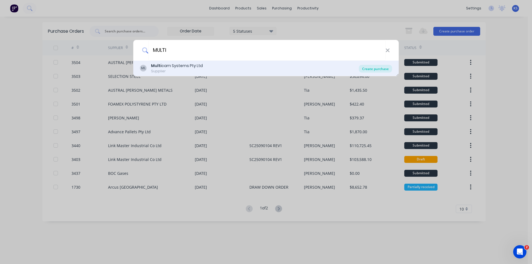
type input "MULTI"
click at [378, 71] on div "Create purchase" at bounding box center [375, 69] width 33 height 8
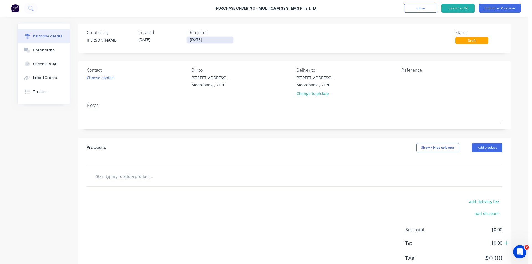
click at [196, 40] on input "[DATE]" at bounding box center [210, 40] width 47 height 7
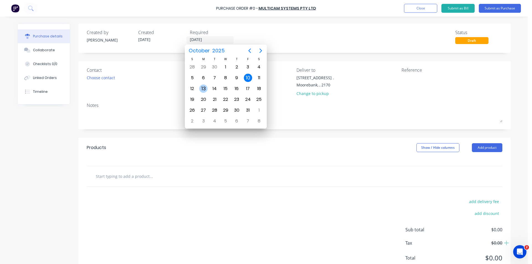
click at [206, 91] on div "13" at bounding box center [203, 89] width 8 height 8
type input "13/10/25"
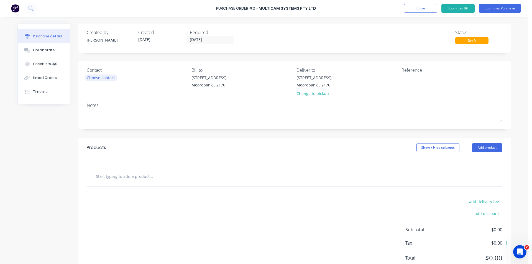
click at [105, 78] on div "Choose contact" at bounding box center [101, 78] width 28 height 6
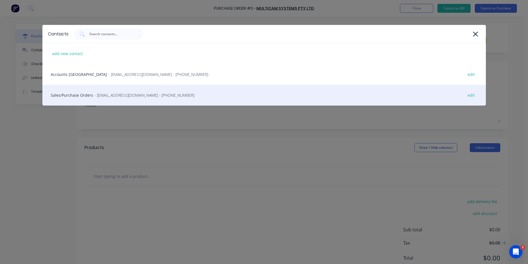
click at [90, 97] on div "Sales/Purchase Orders - sales@multicam.com.au - (02) 4964 1900 edit" at bounding box center [264, 95] width 444 height 21
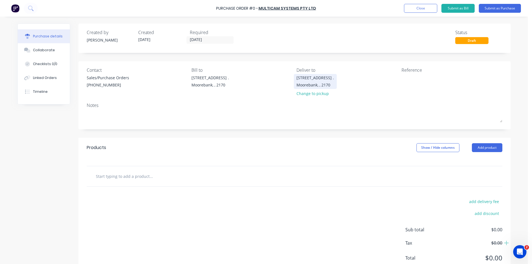
click at [307, 81] on div "16 Yulong Close . Moorebank, , 2170" at bounding box center [315, 81] width 37 height 13
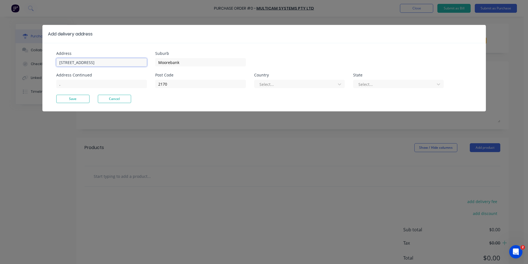
drag, startPoint x: 108, startPoint y: 62, endPoint x: 0, endPoint y: 65, distance: 107.9
click at [0, 66] on div "Add delivery address Address 16 Yulong Close Address Continued . Suburb Mooreba…" at bounding box center [264, 132] width 528 height 264
type input "26 Iraking Ave"
click at [78, 100] on button "Save" at bounding box center [72, 99] width 33 height 8
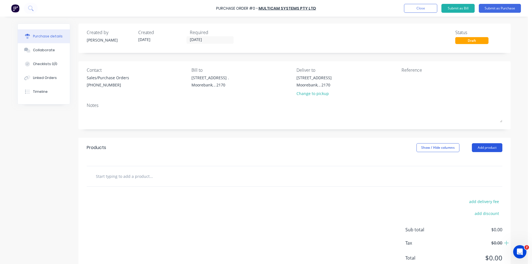
click at [485, 150] on button "Add product" at bounding box center [487, 147] width 30 height 9
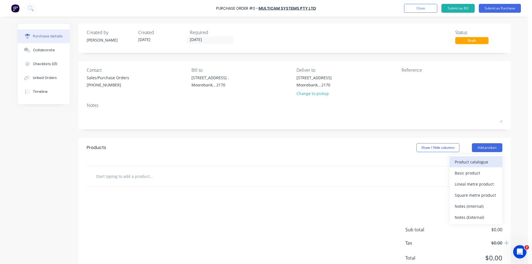
click at [476, 164] on div "Product catalogue" at bounding box center [476, 162] width 43 height 8
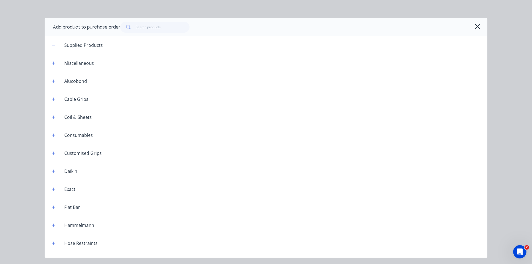
click at [81, 137] on div "Consumables" at bounding box center [78, 135] width 37 height 7
click at [53, 135] on icon "button" at bounding box center [53, 135] width 3 height 3
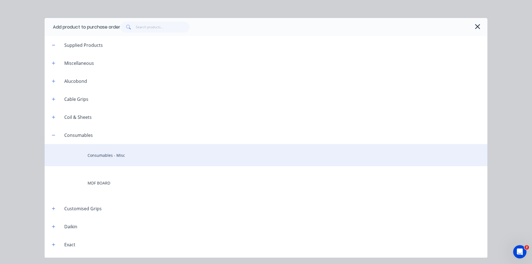
click at [116, 159] on div "Consumables - Misc" at bounding box center [266, 155] width 443 height 22
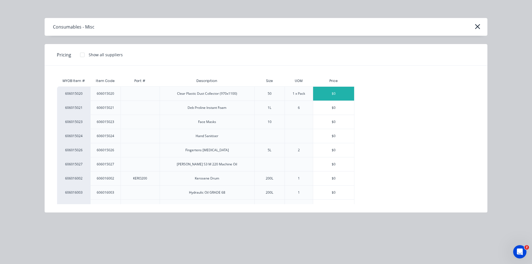
click at [328, 93] on div "$0" at bounding box center [333, 94] width 41 height 14
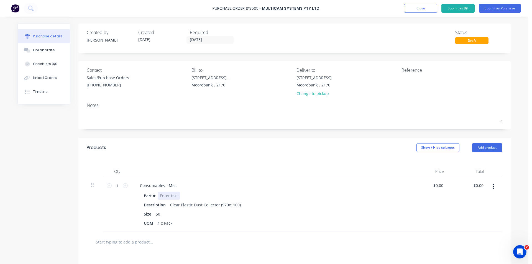
click at [166, 197] on div at bounding box center [169, 196] width 22 height 8
click at [148, 198] on div "Part #" at bounding box center [150, 196] width 16 height 8
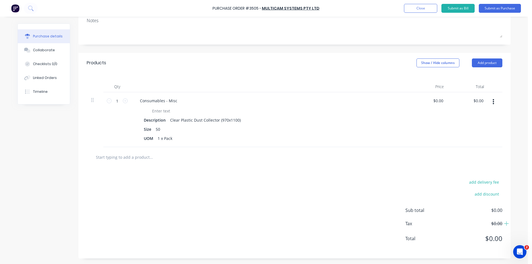
click at [239, 221] on div "add delivery fee add discount Sub total $0.00 Tax $0.00 Total $0.00" at bounding box center [294, 212] width 432 height 91
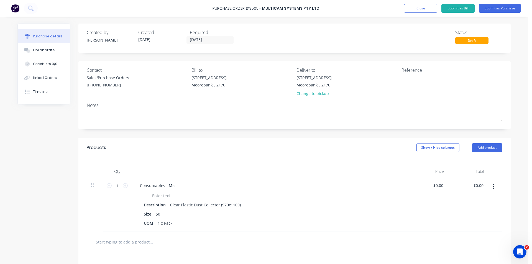
click at [265, 158] on div "Qty Price Total 1 1 Consumables - Misc Description Clear Plastic Dust Collector…" at bounding box center [294, 195] width 432 height 74
click at [492, 8] on button "Submit as Purchase" at bounding box center [500, 8] width 42 height 9
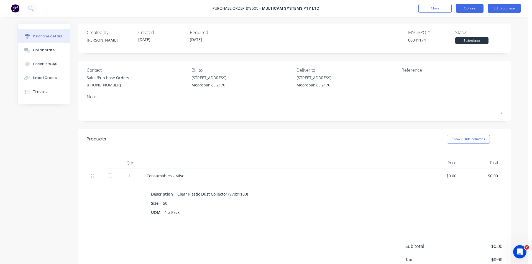
click at [469, 10] on button "Options" at bounding box center [470, 8] width 28 height 9
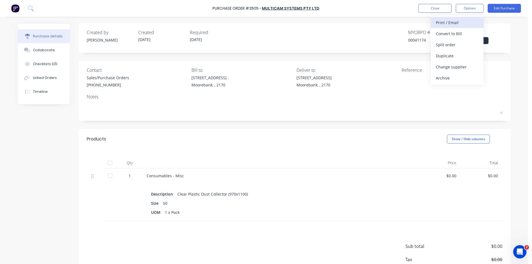
click at [457, 24] on div "Print / Email" at bounding box center [457, 23] width 43 height 8
click at [451, 46] on div "Without pricing" at bounding box center [457, 45] width 43 height 8
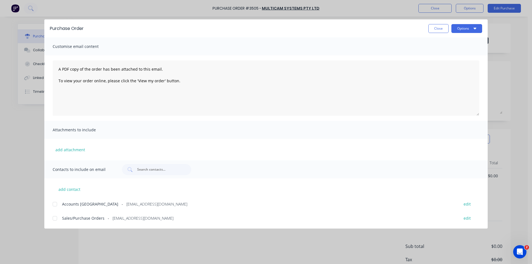
click at [57, 218] on div at bounding box center [54, 218] width 11 height 11
click at [462, 31] on button "Options" at bounding box center [467, 28] width 31 height 9
click at [462, 65] on div "Email" at bounding box center [456, 65] width 43 height 8
click at [432, 26] on button "Close" at bounding box center [439, 28] width 20 height 9
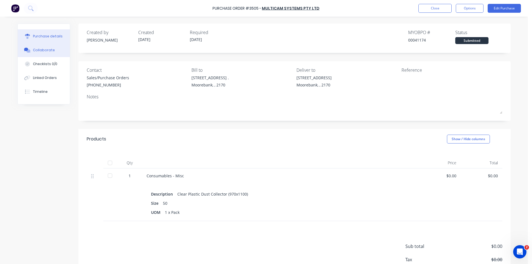
click at [57, 53] on button "Collaborate" at bounding box center [44, 50] width 52 height 14
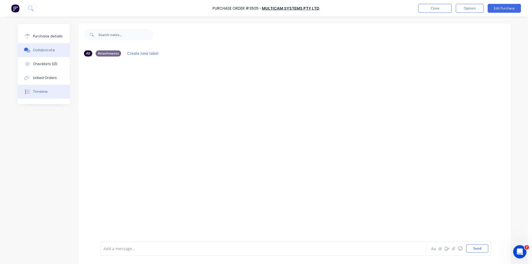
click at [45, 90] on button "Timeline" at bounding box center [44, 92] width 52 height 14
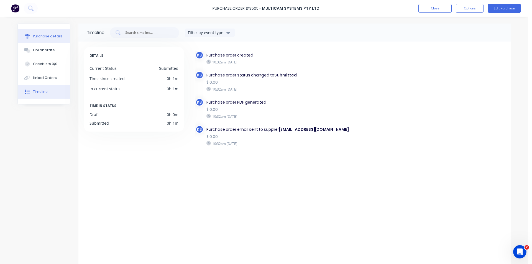
click at [44, 37] on div "Purchase details" at bounding box center [48, 36] width 30 height 5
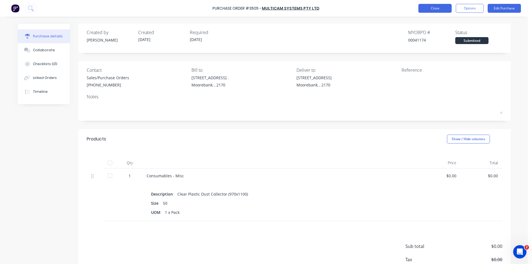
click at [425, 5] on button "Close" at bounding box center [435, 8] width 33 height 9
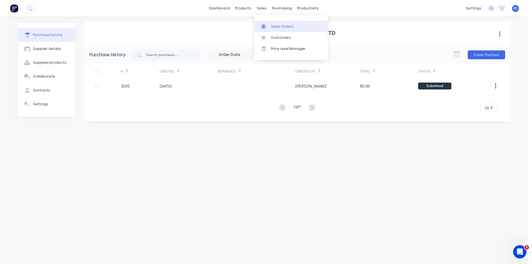
click at [291, 28] on div "Sales Orders" at bounding box center [282, 26] width 23 height 5
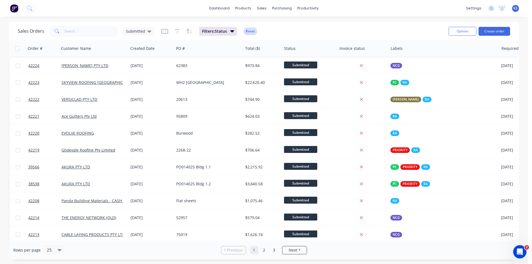
click at [249, 34] on button "Reset" at bounding box center [251, 31] width 14 height 8
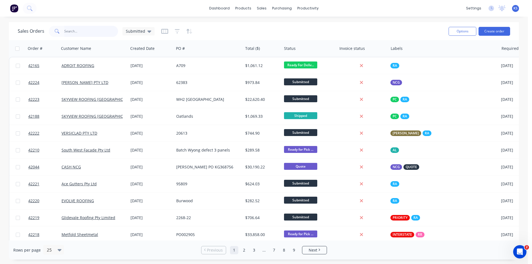
click at [83, 35] on input "text" at bounding box center [91, 31] width 54 height 11
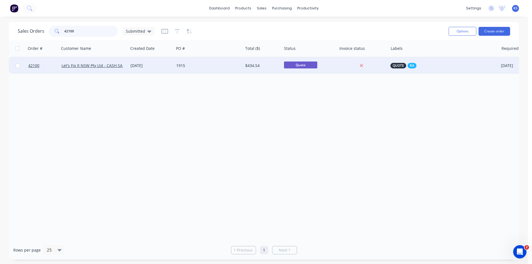
type input "42100"
click at [217, 68] on div "1915" at bounding box center [207, 66] width 62 height 6
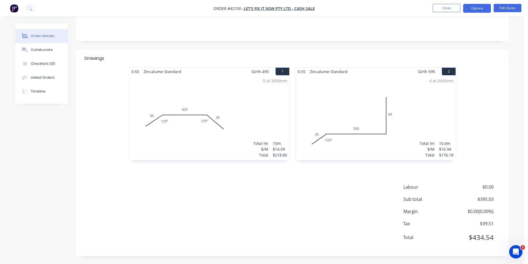
scroll to position [113, 0]
click at [237, 217] on div "Labour $0.00 Sub total $395.03 Margin $0.00 ( 0.00 %) Tax $39.51 Total $434.54" at bounding box center [293, 215] width 416 height 64
click at [451, 9] on button "Close" at bounding box center [447, 8] width 28 height 8
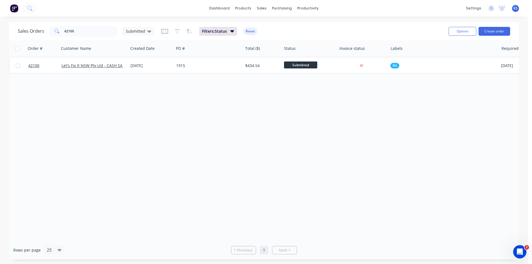
click at [332, 24] on div "Sales Orders 42100 Submitted Filters: Status Reset" at bounding box center [231, 31] width 427 height 14
drag, startPoint x: 250, startPoint y: 30, endPoint x: 248, endPoint y: 32, distance: 3.3
click at [250, 29] on button "Reset" at bounding box center [251, 31] width 14 height 8
drag, startPoint x: 59, startPoint y: 34, endPoint x: 0, endPoint y: 31, distance: 59.1
click at [1, 31] on div "Sales Orders 42100 Submitted Options Create order Order # Customer Name Created…" at bounding box center [264, 141] width 528 height 238
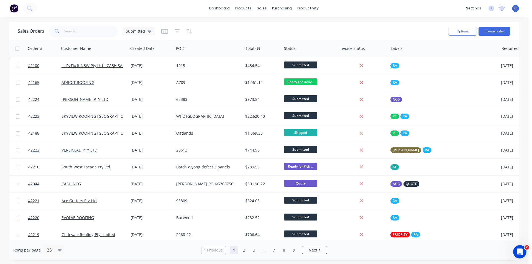
click at [245, 33] on div "Sales Orders Submitted" at bounding box center [231, 31] width 427 height 14
click at [274, 34] on link "Suppliers" at bounding box center [305, 37] width 73 height 11
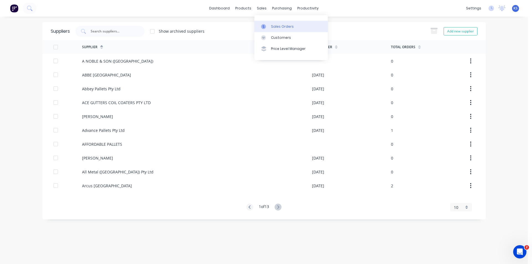
click at [276, 27] on div "Sales Orders" at bounding box center [282, 26] width 23 height 5
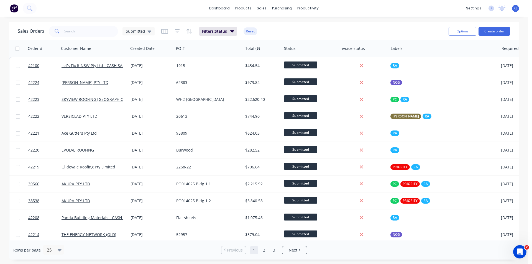
click at [289, 26] on div "Sales Orders Submitted Filters: Status Reset" at bounding box center [231, 31] width 427 height 14
click at [253, 31] on button "Reset" at bounding box center [251, 31] width 14 height 8
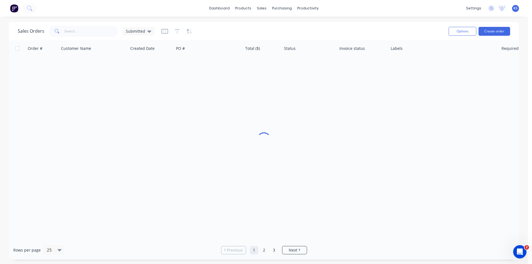
click at [303, 35] on div "Sales Orders Submitted" at bounding box center [231, 31] width 427 height 14
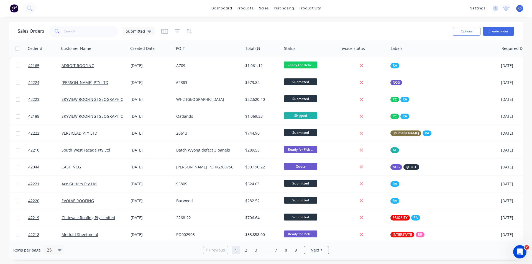
click at [331, 30] on div "Sales Orders Submitted" at bounding box center [233, 31] width 431 height 14
click at [311, 31] on div "Sales Orders Submitted" at bounding box center [233, 31] width 431 height 14
click at [259, 9] on div "sales" at bounding box center [263, 8] width 15 height 8
click at [291, 24] on div "Sales Orders" at bounding box center [284, 26] width 23 height 5
click at [325, 48] on div "Delivery Scheduling" at bounding box center [329, 48] width 35 height 5
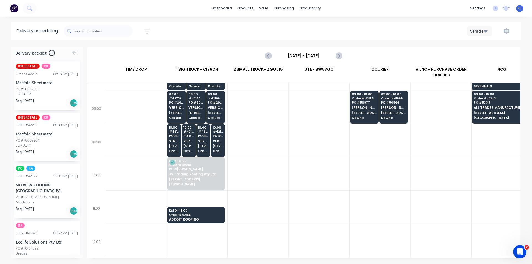
scroll to position [0, 0]
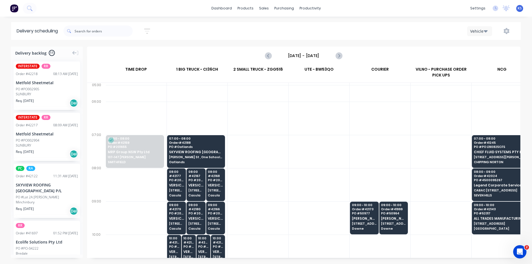
click at [314, 36] on div "Sort by Most recent Created date Required date Order number Customer name Most …" at bounding box center [292, 31] width 458 height 16
click at [226, 30] on div "Sort by Most recent Created date Required date Order number Customer name Most …" at bounding box center [292, 31] width 458 height 16
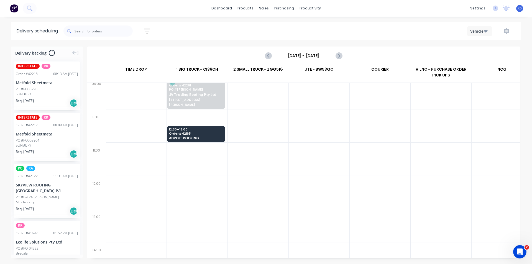
scroll to position [194, 0]
click at [191, 135] on span "ADROIT ROOFING" at bounding box center [196, 136] width 54 height 4
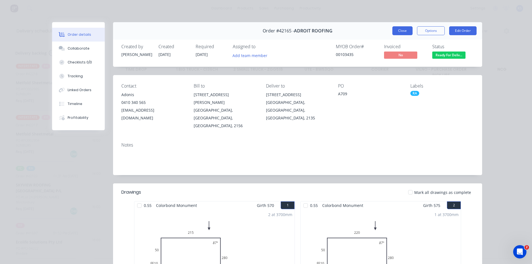
click at [400, 28] on button "Close" at bounding box center [403, 30] width 20 height 9
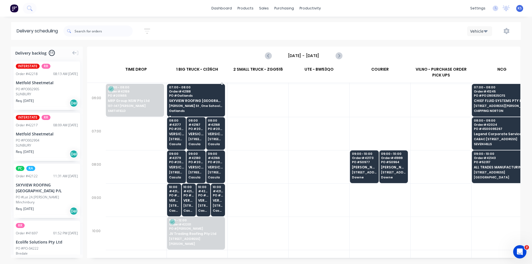
scroll to position [0, 0]
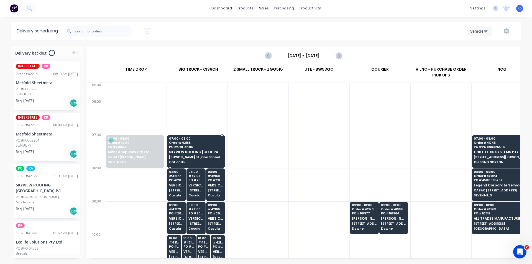
click at [189, 153] on span "SKYVIEW ROOFING [GEOGRAPHIC_DATA] P/L" at bounding box center [196, 152] width 54 height 4
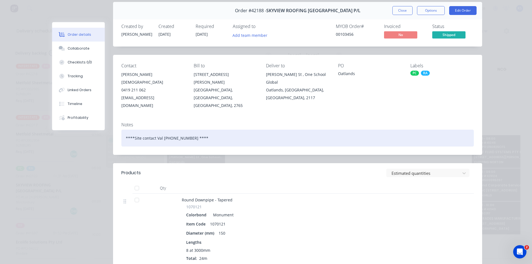
scroll to position [0, 0]
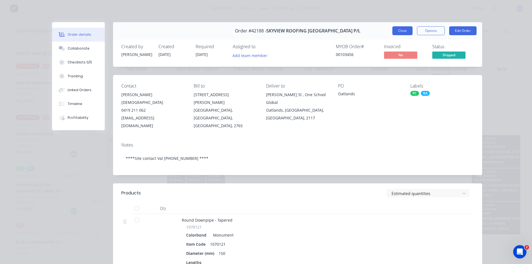
click at [403, 33] on button "Close" at bounding box center [403, 30] width 20 height 9
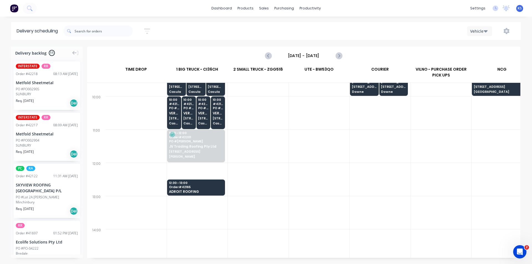
scroll to position [55, 0]
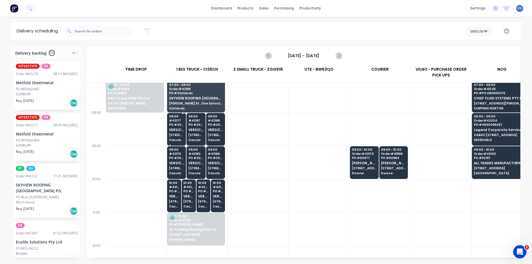
click at [183, 136] on span "3 Berriwerri Place" at bounding box center [176, 134] width 15 height 3
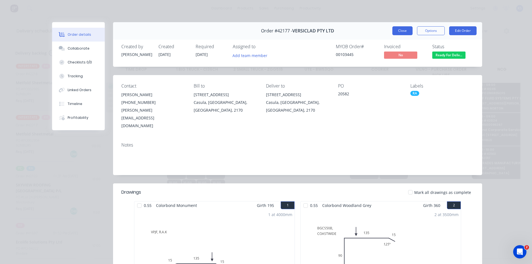
click at [404, 32] on button "Close" at bounding box center [403, 30] width 20 height 9
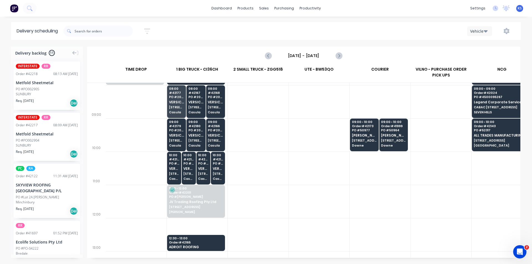
scroll to position [111, 0]
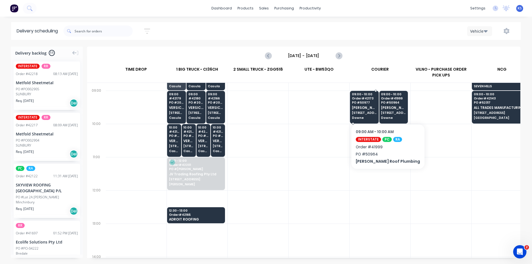
click at [360, 106] on span "[PERSON_NAME] Roof Plumbing" at bounding box center [364, 108] width 25 height 4
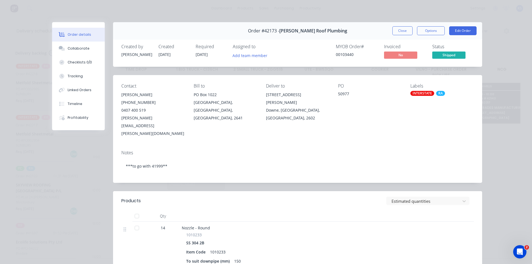
click at [401, 32] on button "Close" at bounding box center [403, 30] width 20 height 9
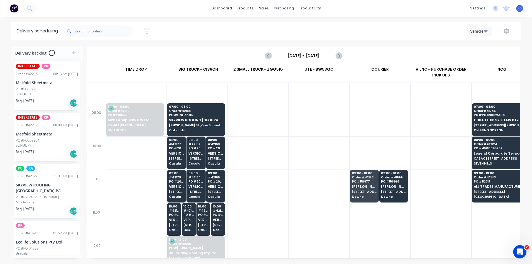
scroll to position [0, 0]
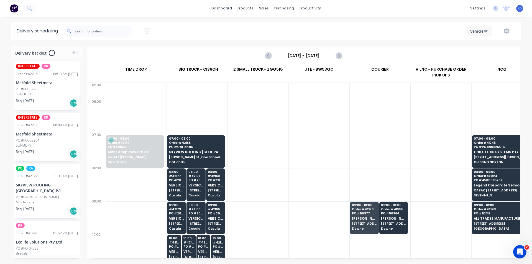
click at [309, 57] on input "[DATE] - [DATE]" at bounding box center [303, 56] width 55 height 8
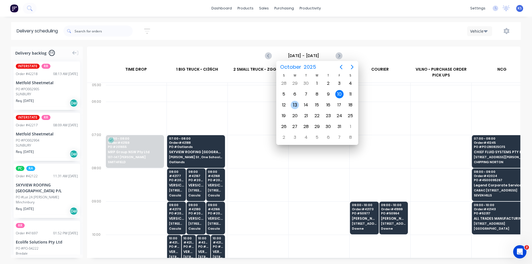
click at [294, 107] on div "13" at bounding box center [295, 105] width 8 height 8
type input "Monday - 13/10/25"
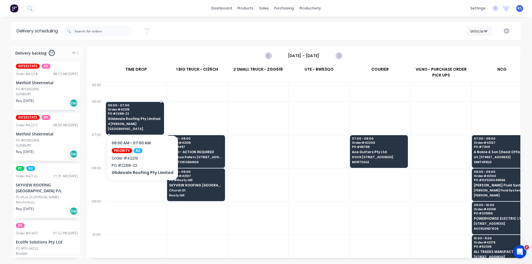
click at [126, 125] on span "4 Achcar Cl" at bounding box center [135, 123] width 54 height 3
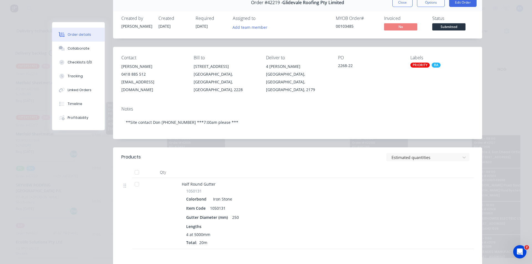
scroll to position [0, 0]
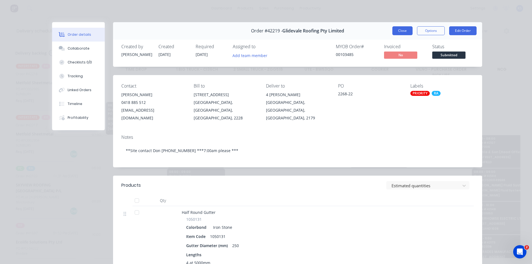
click at [404, 27] on button "Close" at bounding box center [403, 30] width 20 height 9
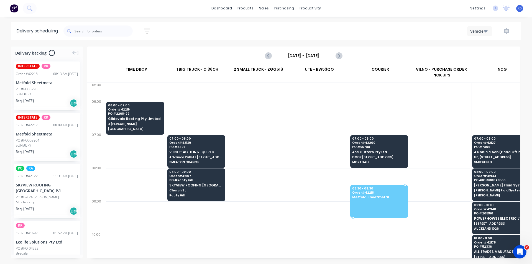
drag, startPoint x: 39, startPoint y: 89, endPoint x: 376, endPoint y: 188, distance: 351.3
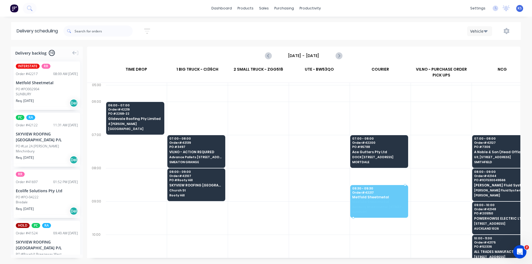
drag, startPoint x: 32, startPoint y: 91, endPoint x: 365, endPoint y: 195, distance: 349.1
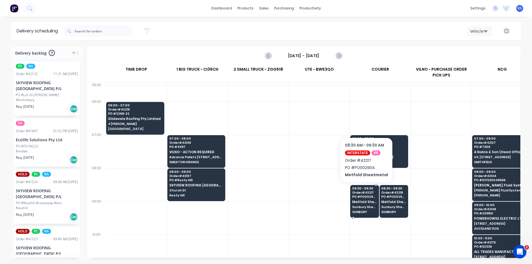
click at [363, 200] on span "Metfold Sheetmetal" at bounding box center [364, 202] width 25 height 4
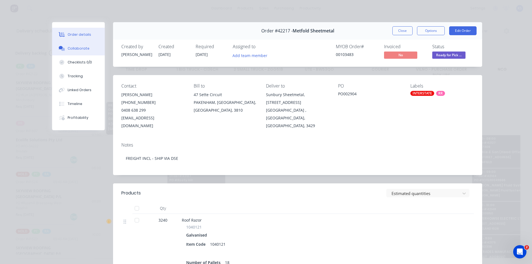
click at [74, 48] on div "Collaborate" at bounding box center [79, 48] width 22 height 5
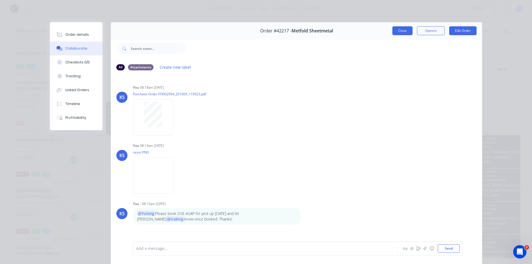
click at [399, 34] on button "Close" at bounding box center [403, 30] width 20 height 9
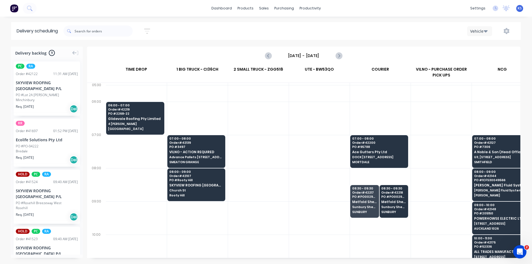
click at [334, 37] on div "Sort by Most recent Created date Required date Order number Customer name Most …" at bounding box center [292, 31] width 458 height 16
click at [333, 34] on div "Vehicle" at bounding box center [401, 31] width 229 height 10
click at [394, 201] on span "Metfold Sheetmetal" at bounding box center [393, 202] width 25 height 4
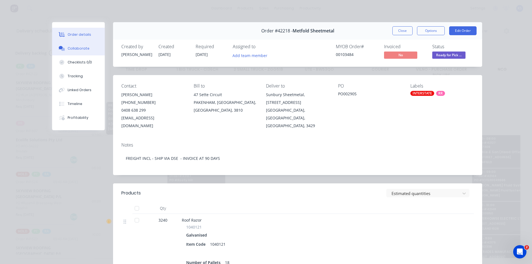
click at [79, 50] on div "Collaborate" at bounding box center [79, 48] width 22 height 5
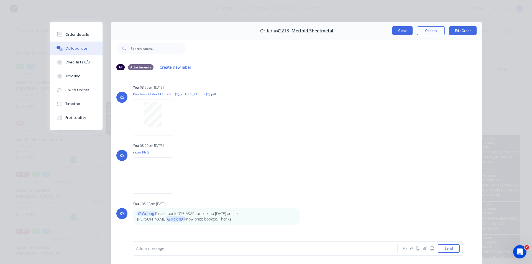
click at [400, 31] on button "Close" at bounding box center [403, 30] width 20 height 9
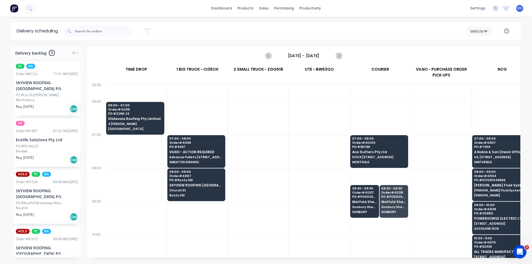
click at [304, 36] on div "Sort by Most recent Created date Required date Order number Customer name Most …" at bounding box center [292, 31] width 458 height 16
click at [306, 34] on div "Vehicle" at bounding box center [401, 31] width 229 height 10
click at [233, 24] on div "Sort by Most recent Created date Required date Order number Customer name Most …" at bounding box center [292, 31] width 458 height 16
click at [306, 36] on div "Sort by Most recent Created date Required date Order number Customer name Most …" at bounding box center [292, 31] width 458 height 16
click at [207, 27] on div "Sort by Most recent Created date Required date Order number Customer name Most …" at bounding box center [292, 31] width 458 height 16
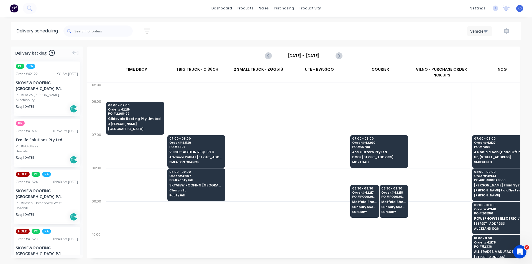
click at [326, 23] on div "Sort by Most recent Created date Required date Order number Customer name Most …" at bounding box center [292, 31] width 458 height 16
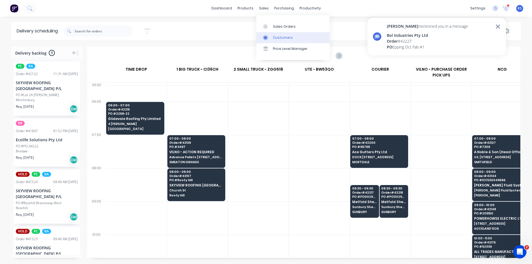
click at [286, 41] on link "Customers" at bounding box center [292, 37] width 73 height 11
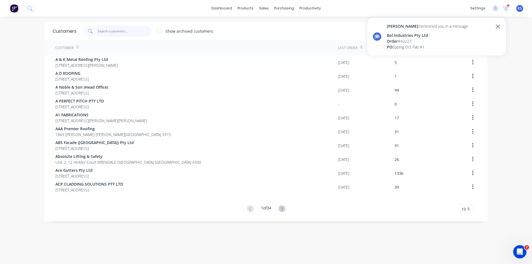
click at [111, 34] on input "text" at bounding box center [125, 31] width 54 height 11
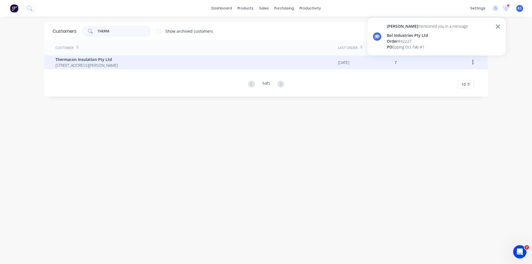
type input "THERM"
click at [87, 60] on span "Thermacon Insulation Pty Ltd" at bounding box center [86, 60] width 62 height 6
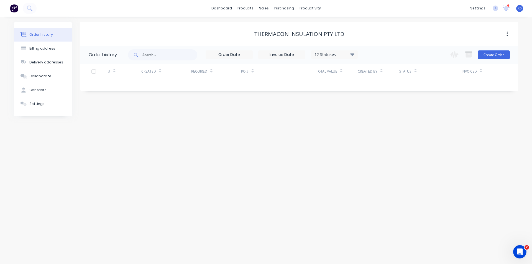
click at [224, 40] on div "Thermacon Insulation Pty Ltd" at bounding box center [299, 34] width 438 height 24
click at [181, 34] on div "Thermacon Insulation Pty Ltd" at bounding box center [299, 34] width 438 height 7
click at [147, 33] on div "Thermacon Insulation Pty Ltd" at bounding box center [299, 34] width 438 height 7
click at [182, 25] on div "Thermacon Insulation Pty Ltd" at bounding box center [299, 34] width 438 height 24
click at [371, 28] on div "Thermacon Insulation Pty Ltd" at bounding box center [299, 34] width 438 height 24
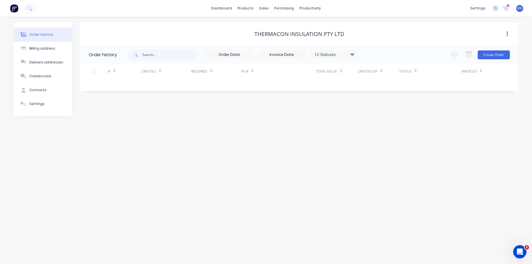
click at [243, 28] on div "Thermacon Insulation Pty Ltd" at bounding box center [299, 34] width 438 height 24
click at [281, 29] on div "Sales Orders" at bounding box center [284, 26] width 23 height 5
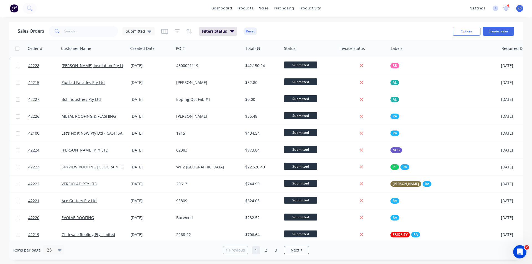
click at [253, 31] on button "Reset" at bounding box center [251, 31] width 14 height 8
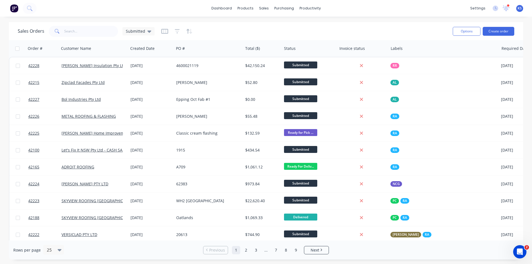
click at [386, 7] on div "dashboard products sales purchasing productivity dashboard products Product Cat…" at bounding box center [266, 8] width 532 height 17
click at [508, 6] on div at bounding box center [508, 5] width 3 height 3
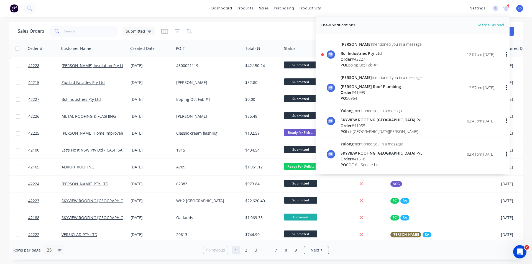
click at [362, 58] on div "Order # 42227" at bounding box center [381, 59] width 81 height 6
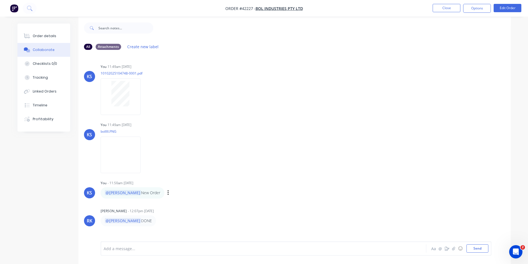
scroll to position [8, 0]
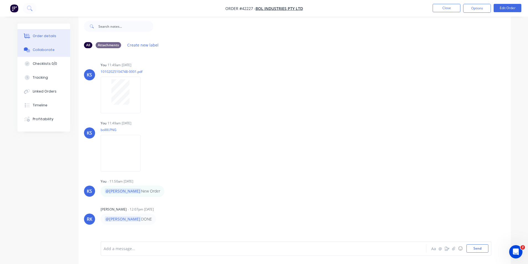
click at [56, 40] on button "Order details" at bounding box center [43, 36] width 53 height 14
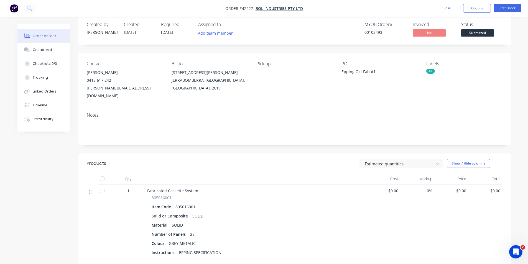
click at [299, 40] on div "Created by Kendall Created 10/10/25 Required 10/10/25 Assigned to Add team memb…" at bounding box center [294, 29] width 432 height 29
click at [449, 5] on button "Close" at bounding box center [447, 8] width 28 height 8
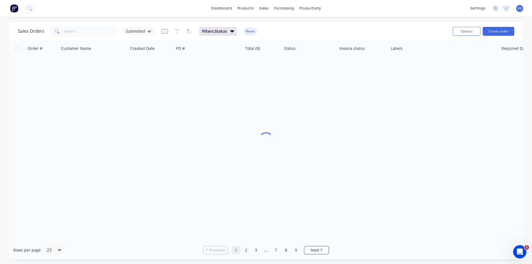
click at [345, 34] on div "Sales Orders Submitted Filters: Status Reset" at bounding box center [233, 31] width 431 height 14
click at [255, 33] on button "Reset" at bounding box center [251, 31] width 14 height 8
click at [297, 35] on div "Sales Orders Submitted" at bounding box center [233, 31] width 431 height 14
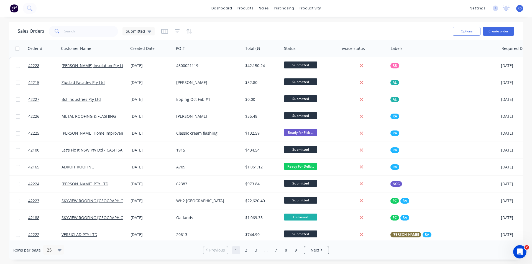
click at [254, 26] on div "Sales Orders Submitted" at bounding box center [233, 31] width 431 height 14
click at [253, 26] on div "Sales Orders Submitted" at bounding box center [233, 31] width 431 height 14
click at [373, 16] on div "dashboard products sales purchasing productivity dashboard products Product Cat…" at bounding box center [266, 8] width 532 height 17
click at [294, 33] on div "Sales Orders Submitted" at bounding box center [233, 31] width 431 height 14
click at [222, 30] on div "Sales Orders Submitted" at bounding box center [233, 31] width 431 height 14
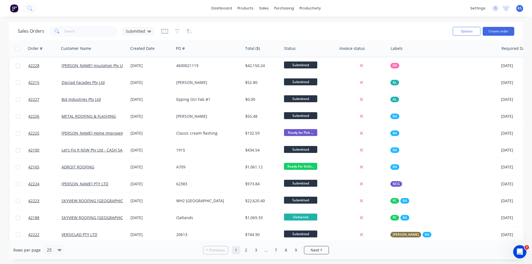
click at [297, 29] on div "Sales Orders Submitted" at bounding box center [233, 31] width 431 height 14
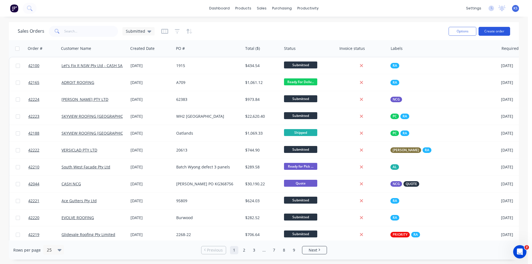
click at [490, 31] on button "Create order" at bounding box center [495, 31] width 32 height 9
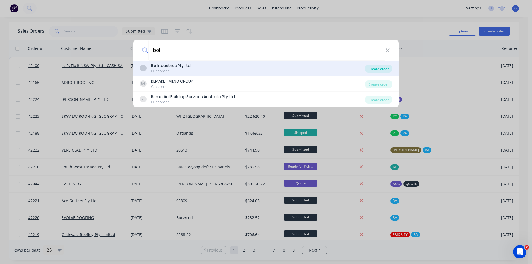
type input "bol"
click at [379, 69] on div "Create order" at bounding box center [378, 69] width 27 height 8
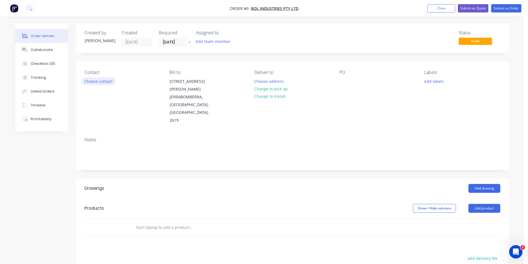
click at [99, 84] on button "Choose contact" at bounding box center [99, 80] width 34 height 7
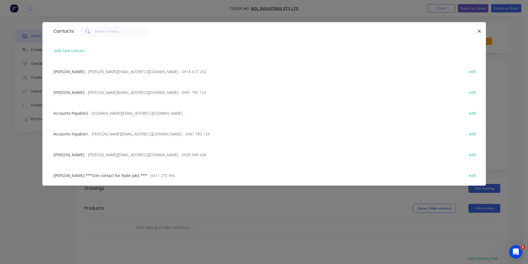
click at [100, 71] on span "- [PERSON_NAME][EMAIL_ADDRESS][DOMAIN_NAME] - 0418 617 242" at bounding box center [146, 71] width 121 height 5
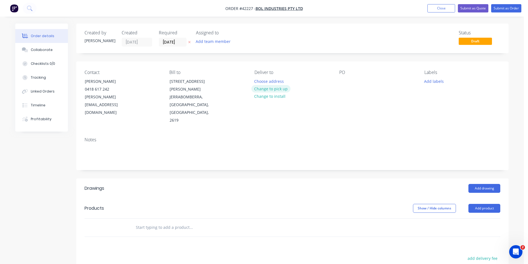
click at [269, 89] on button "Change to pick up" at bounding box center [270, 88] width 39 height 7
click at [345, 80] on div at bounding box center [343, 81] width 9 height 8
paste div
click at [360, 82] on div "Epping october Fab #1" at bounding box center [364, 81] width 51 height 8
click at [372, 82] on div "Epping October Fab #1" at bounding box center [365, 81] width 52 height 8
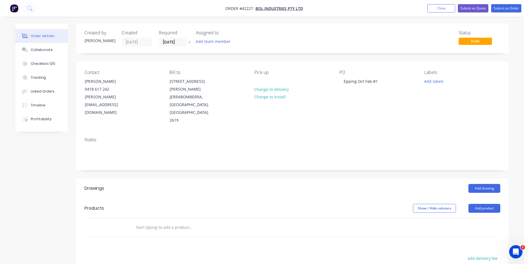
click at [355, 92] on div "PO Epping Oct Fab #1" at bounding box center [377, 97] width 76 height 55
click at [435, 82] on button "Add labels" at bounding box center [434, 80] width 26 height 7
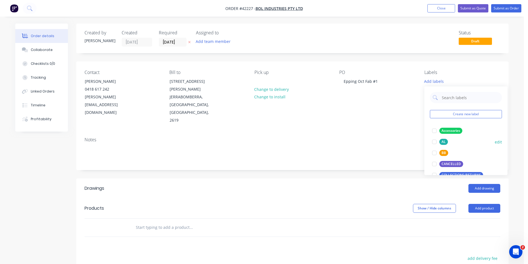
click at [434, 141] on div at bounding box center [434, 141] width 11 height 11
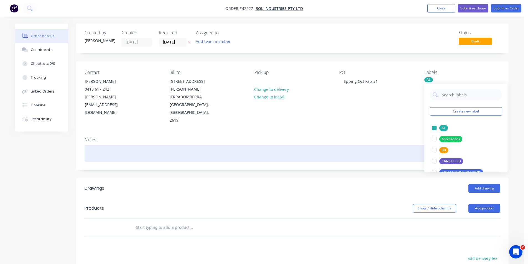
click at [369, 150] on div "Notes" at bounding box center [292, 151] width 432 height 37
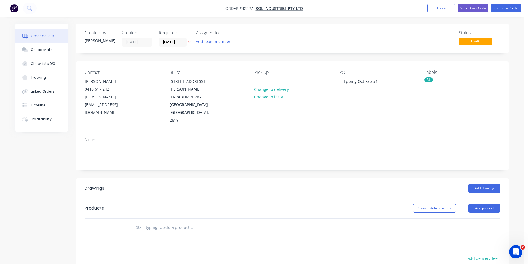
click at [217, 198] on header "Products Show / Hide columns Add product" at bounding box center [292, 208] width 432 height 20
click at [479, 204] on button "Add product" at bounding box center [484, 208] width 32 height 9
click at [452, 217] on button "Product catalogue" at bounding box center [474, 222] width 53 height 11
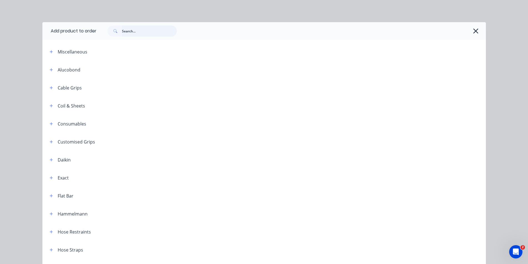
click at [149, 34] on input "text" at bounding box center [149, 31] width 55 height 11
type input "r"
type input "fab"
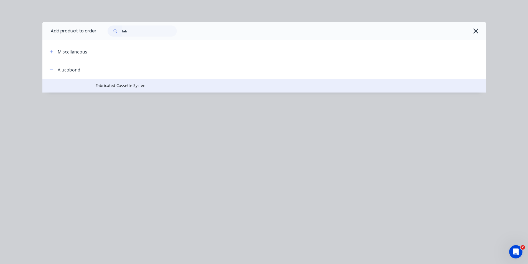
click at [144, 90] on td "Fabricated Cassette System" at bounding box center [291, 86] width 390 height 14
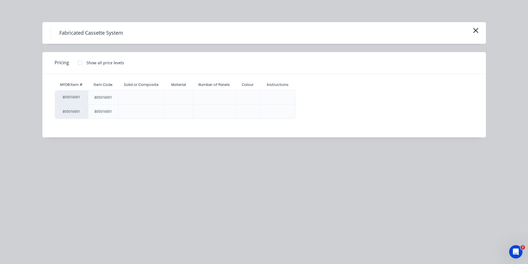
click at [81, 62] on div at bounding box center [80, 62] width 11 height 11
click at [306, 98] on div "$0.00" at bounding box center [311, 98] width 30 height 14
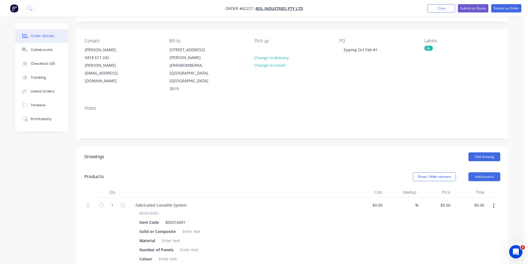
scroll to position [55, 0]
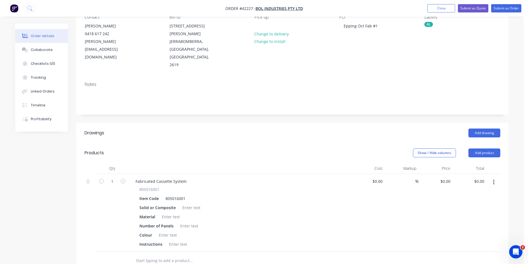
click at [282, 124] on header "Drawings Add drawing" at bounding box center [292, 133] width 432 height 20
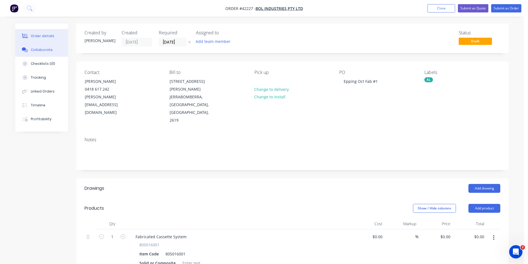
click at [41, 55] on button "Collaborate" at bounding box center [41, 50] width 53 height 14
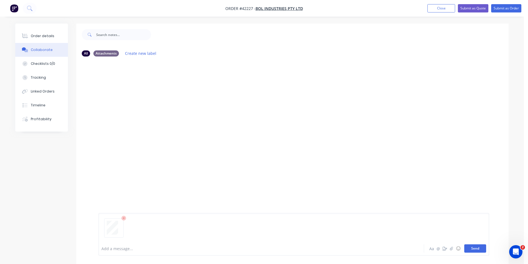
click at [469, 248] on button "Send" at bounding box center [475, 249] width 22 height 8
click at [453, 249] on icon "button" at bounding box center [451, 249] width 3 height 4
click at [480, 248] on button "Send" at bounding box center [475, 249] width 22 height 8
click at [177, 251] on div at bounding box center [246, 249] width 288 height 6
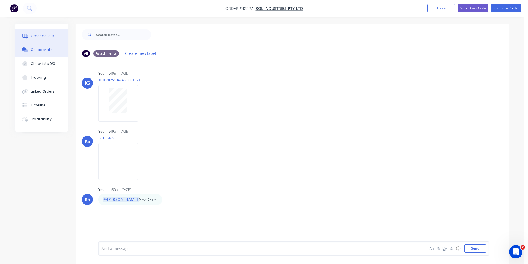
click at [50, 36] on div "Order details" at bounding box center [43, 36] width 24 height 5
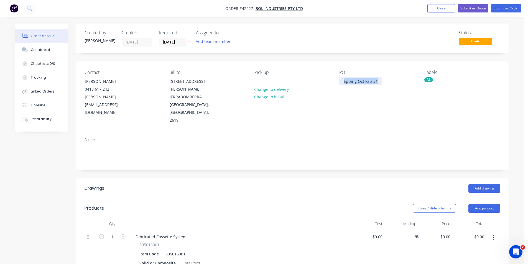
drag, startPoint x: 377, startPoint y: 82, endPoint x: 327, endPoint y: 83, distance: 49.9
click at [327, 83] on div "Contact [PERSON_NAME] 0418 617 242 [PERSON_NAME][EMAIL_ADDRESS][DOMAIN_NAME] Bi…" at bounding box center [292, 97] width 432 height 71
copy div "Epping Oct Fab #1"
click at [230, 184] on div "Add drawing" at bounding box center [336, 188] width 327 height 9
click at [226, 181] on header "Drawings Add drawing" at bounding box center [292, 189] width 432 height 20
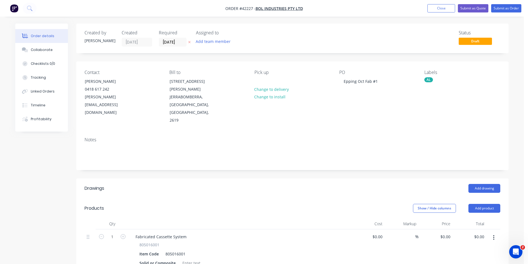
click at [281, 184] on div "Add drawing" at bounding box center [336, 188] width 327 height 9
click at [356, 19] on div "Order details Collaborate Checklists 0/0 Tracking Linked Orders Timeline Profit…" at bounding box center [262, 233] width 524 height 467
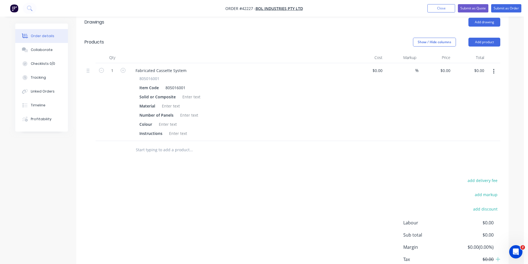
click at [255, 190] on div "add delivery fee add markup add discount Labour $0.00 Sub total $0.00 Margin $0…" at bounding box center [293, 230] width 416 height 107
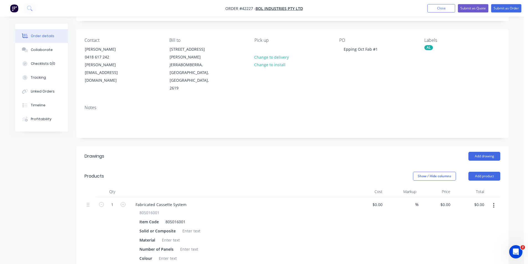
scroll to position [28, 0]
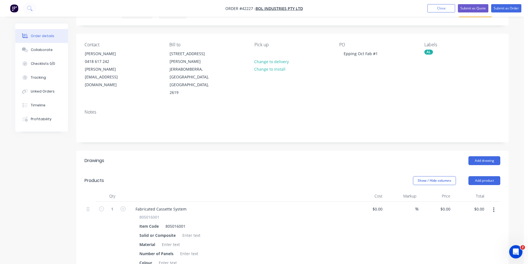
drag, startPoint x: 276, startPoint y: 143, endPoint x: 375, endPoint y: 125, distance: 101.5
click at [275, 156] on div "Add drawing" at bounding box center [336, 160] width 327 height 9
click at [258, 23] on div "Created by [PERSON_NAME] Created [DATE] Required [DATE] Assigned to Add team me…" at bounding box center [292, 11] width 432 height 30
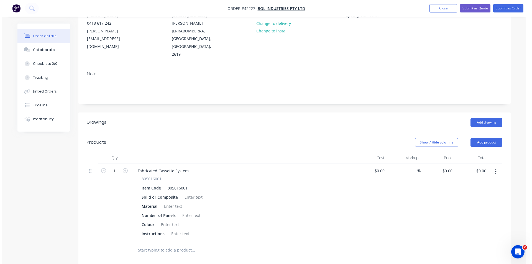
scroll to position [0, 0]
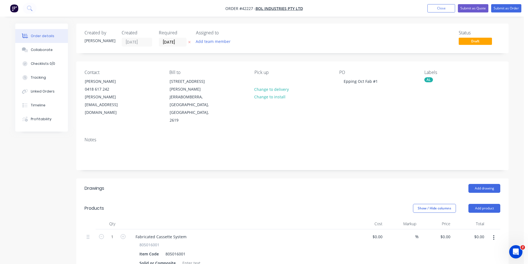
click at [375, 17] on div "Order details Collaborate Checklists 0/0 Tracking Linked Orders Timeline Profit…" at bounding box center [262, 233] width 524 height 467
click at [430, 6] on button "Close" at bounding box center [441, 8] width 28 height 8
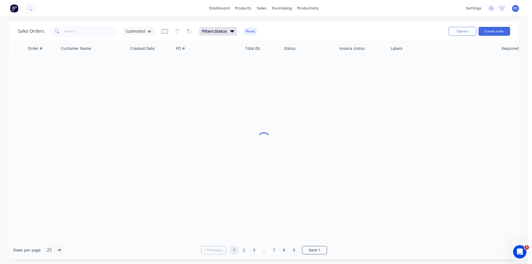
click at [281, 31] on div "Sales Orders Submitted Filters: Status Reset" at bounding box center [231, 31] width 427 height 14
drag, startPoint x: 248, startPoint y: 32, endPoint x: 261, endPoint y: 32, distance: 12.2
click at [248, 32] on button "Reset" at bounding box center [251, 31] width 14 height 8
click at [307, 31] on div "Sales Orders Submitted" at bounding box center [231, 31] width 427 height 14
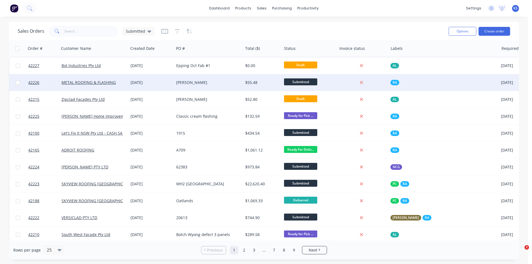
click at [241, 31] on div "Sales Orders Submitted" at bounding box center [231, 31] width 427 height 14
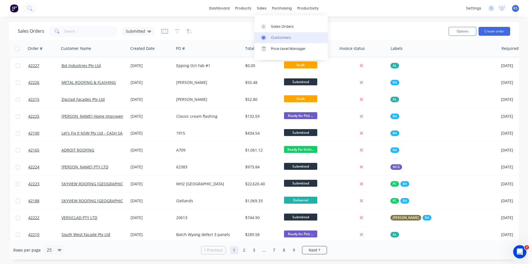
click at [286, 37] on div "Customers" at bounding box center [281, 37] width 20 height 5
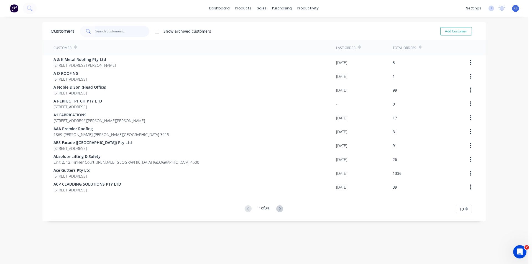
click at [124, 31] on input "text" at bounding box center [122, 31] width 54 height 11
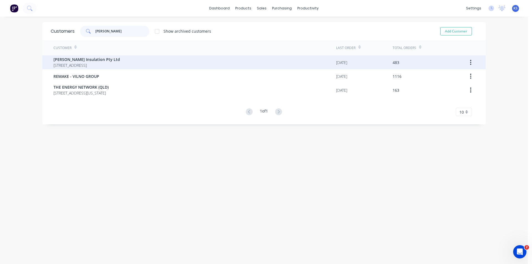
type input "[PERSON_NAME]"
click at [109, 61] on div "[PERSON_NAME] Insulation Pty Ltd [STREET_ADDRESS]" at bounding box center [87, 63] width 67 height 12
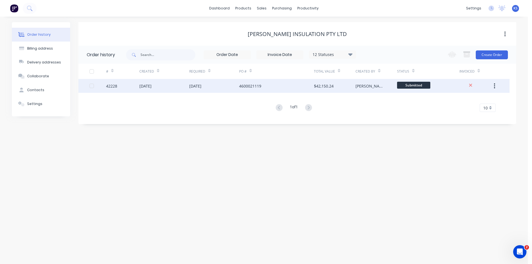
click at [216, 87] on div "[DATE]" at bounding box center [214, 86] width 50 height 14
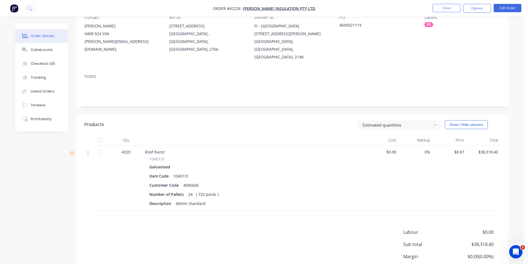
scroll to position [55, 0]
click at [501, 7] on button "Edit Order" at bounding box center [508, 8] width 28 height 8
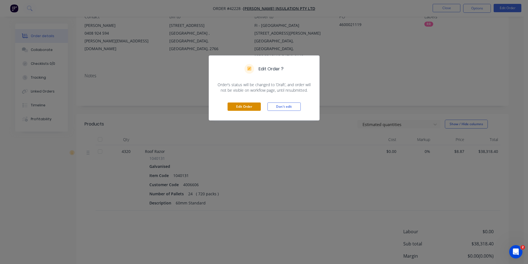
click at [235, 106] on button "Edit Order" at bounding box center [244, 107] width 33 height 8
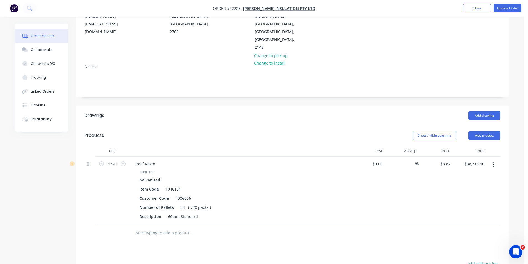
scroll to position [83, 0]
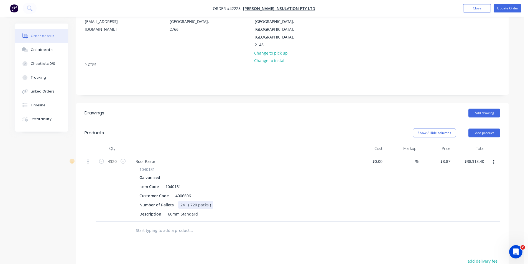
click at [183, 201] on div "24 ( 720 packs )" at bounding box center [195, 205] width 35 height 8
click at [230, 129] on div "Show / Hide columns Add product" at bounding box center [336, 133] width 327 height 9
click at [505, 4] on nav "Order #42228 - [PERSON_NAME] Insulation Pty Ltd Add product Close Update Order" at bounding box center [264, 8] width 528 height 17
click at [505, 10] on button "Update Order" at bounding box center [508, 8] width 28 height 8
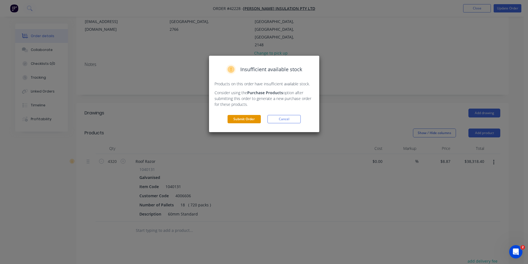
click at [251, 121] on button "Submit Order" at bounding box center [244, 119] width 33 height 8
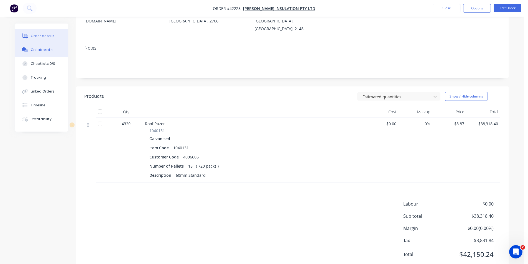
click at [35, 45] on button "Collaborate" at bounding box center [41, 50] width 53 height 14
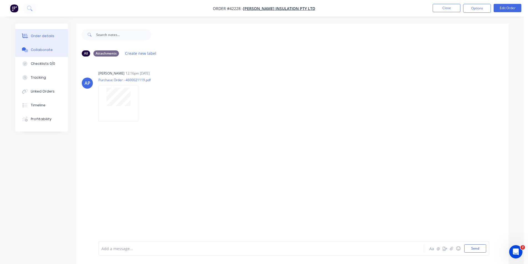
click at [49, 40] on button "Order details" at bounding box center [41, 36] width 53 height 14
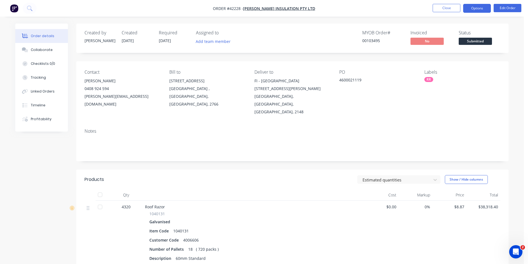
click at [477, 10] on button "Options" at bounding box center [477, 8] width 28 height 9
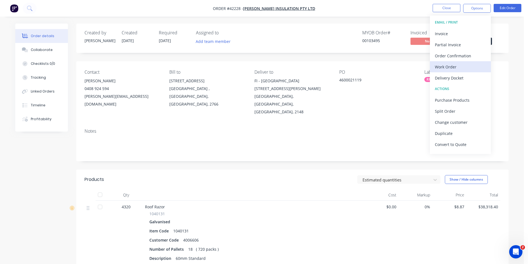
click at [458, 67] on div "Work Order" at bounding box center [460, 67] width 51 height 8
click at [459, 56] on div "Without pricing" at bounding box center [460, 56] width 51 height 8
click at [212, 129] on div "Notes" at bounding box center [293, 131] width 416 height 5
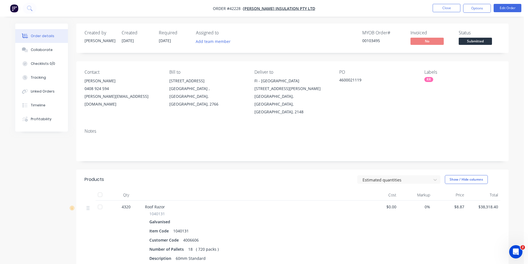
click at [287, 44] on div "MYOB Order # 00103495 Invoiced No Status Submitted" at bounding box center [375, 38] width 249 height 16
click at [441, 10] on button "Close" at bounding box center [447, 8] width 28 height 8
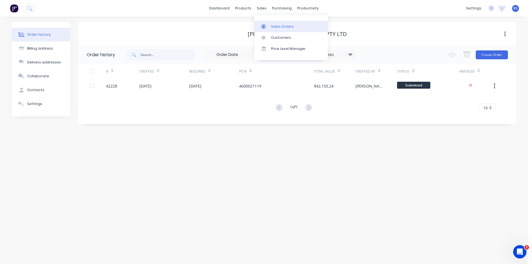
click at [277, 24] on div "Sales Orders" at bounding box center [282, 26] width 23 height 5
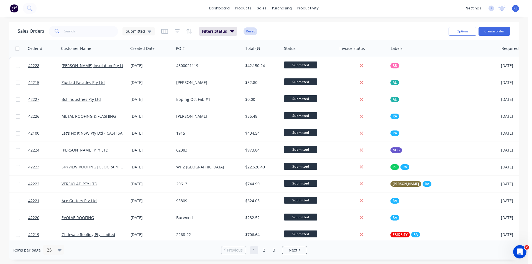
click at [252, 31] on button "Reset" at bounding box center [251, 31] width 14 height 8
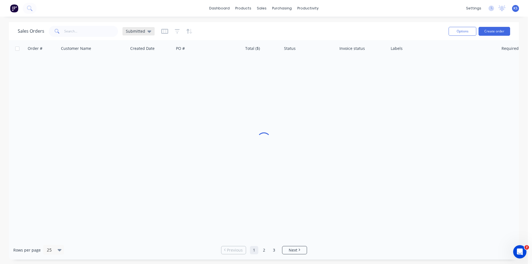
click at [141, 31] on span "Submitted" at bounding box center [135, 31] width 19 height 6
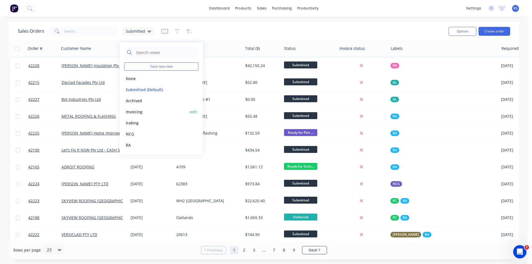
click at [144, 111] on button "Invoicing" at bounding box center [155, 112] width 63 height 6
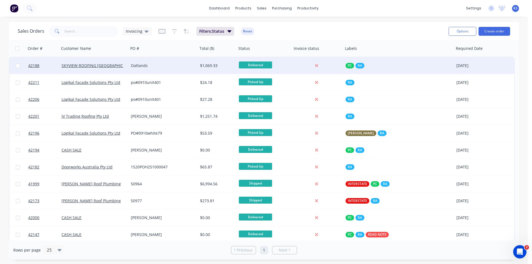
click at [153, 67] on div "Oatlands" at bounding box center [162, 66] width 62 height 6
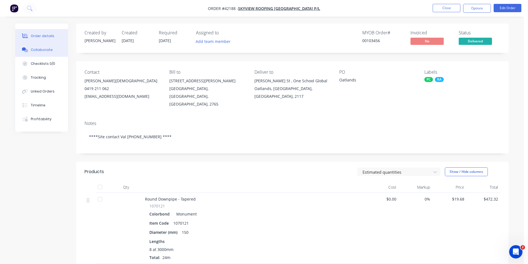
click at [49, 51] on div "Collaborate" at bounding box center [42, 49] width 22 height 5
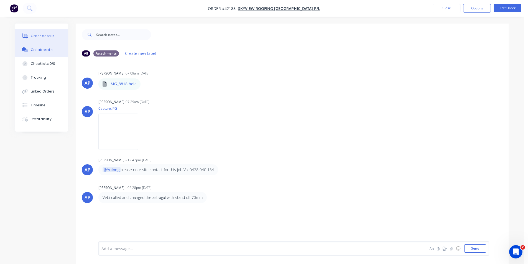
click at [44, 41] on button "Order details" at bounding box center [41, 36] width 53 height 14
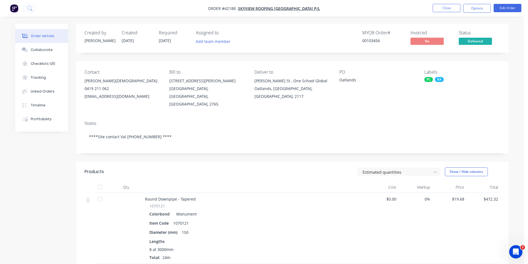
click at [314, 39] on div "MYOB Order # 00103456 Invoiced No Status Delivered" at bounding box center [375, 38] width 249 height 16
click at [439, 10] on button "Close" at bounding box center [447, 8] width 28 height 8
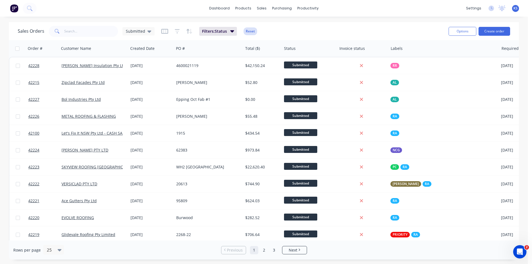
click at [246, 34] on button "Reset" at bounding box center [251, 31] width 14 height 8
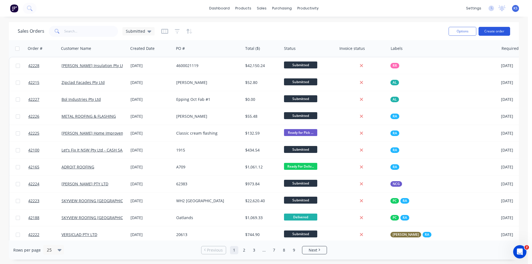
click at [494, 27] on button "Create order" at bounding box center [495, 31] width 32 height 9
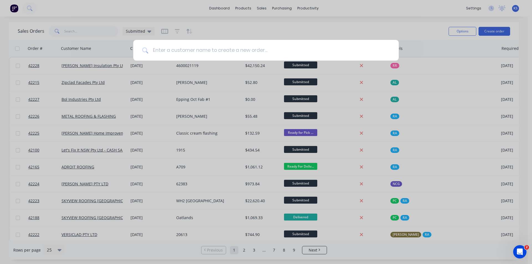
click at [161, 50] on input at bounding box center [269, 50] width 242 height 21
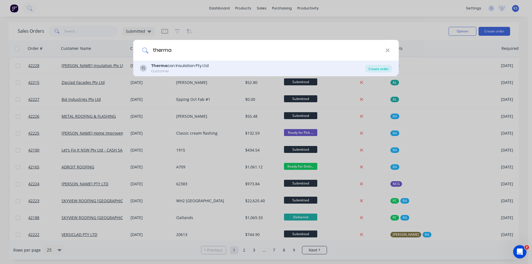
type input "therma"
click at [380, 70] on div "Create order" at bounding box center [378, 69] width 27 height 8
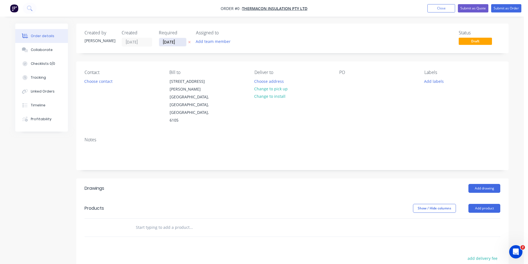
drag, startPoint x: 165, startPoint y: 44, endPoint x: 168, endPoint y: 44, distance: 3.4
click at [165, 43] on input "10/10/25" at bounding box center [172, 42] width 27 height 8
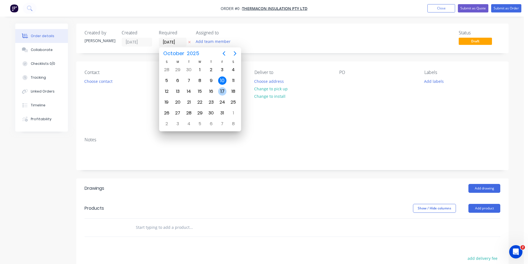
click at [221, 92] on div "17" at bounding box center [222, 91] width 8 height 8
type input "17/10/25"
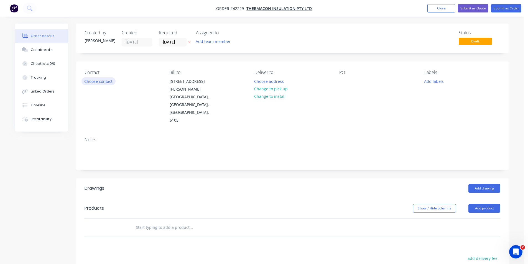
click at [107, 81] on button "Choose contact" at bounding box center [99, 80] width 34 height 7
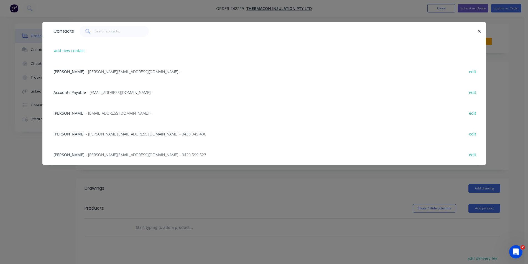
click at [71, 113] on span "Niesha Adena" at bounding box center [69, 113] width 31 height 5
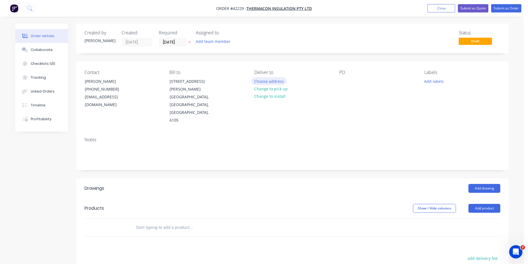
click at [272, 82] on button "Choose address" at bounding box center [268, 80] width 35 height 7
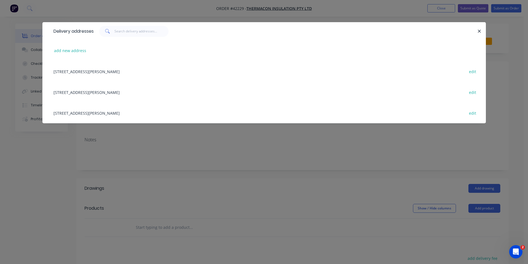
click at [80, 73] on div "16 Hodgson Way, KEWDALE, Western Australia, Australia, 6105 edit" at bounding box center [264, 71] width 427 height 21
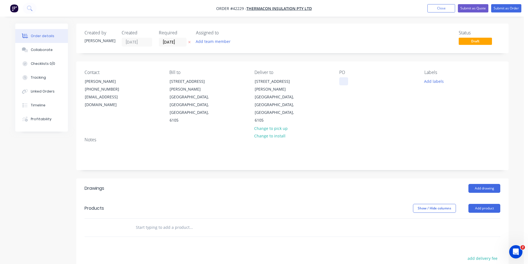
click at [343, 80] on div at bounding box center [343, 81] width 9 height 8
click at [433, 83] on button "Add labels" at bounding box center [434, 80] width 26 height 7
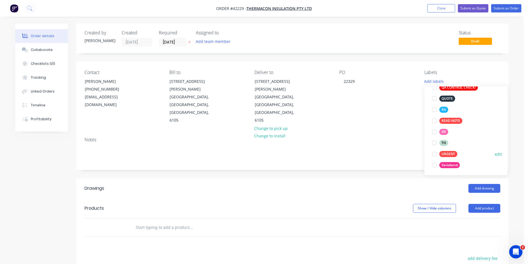
scroll to position [177, 0]
click at [435, 131] on div at bounding box center [434, 130] width 11 height 11
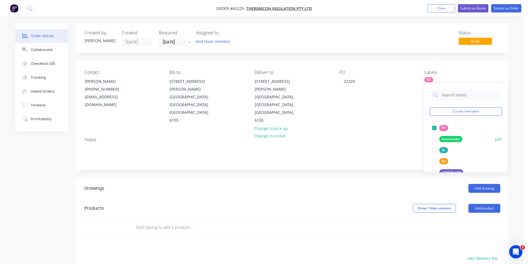
scroll to position [83, 0]
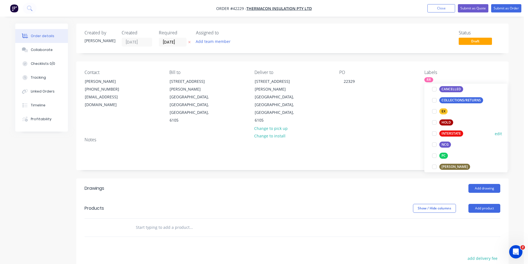
click at [434, 134] on div at bounding box center [434, 133] width 11 height 11
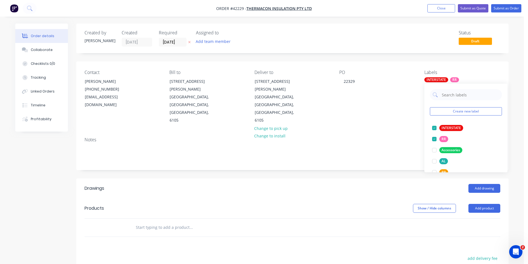
click at [375, 179] on header "Drawings Add drawing" at bounding box center [292, 189] width 432 height 20
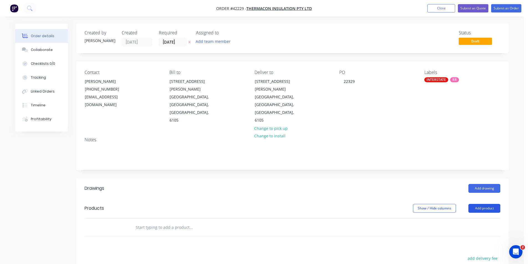
click at [480, 204] on button "Add product" at bounding box center [484, 208] width 32 height 9
click at [479, 218] on div "Product catalogue" at bounding box center [474, 222] width 43 height 8
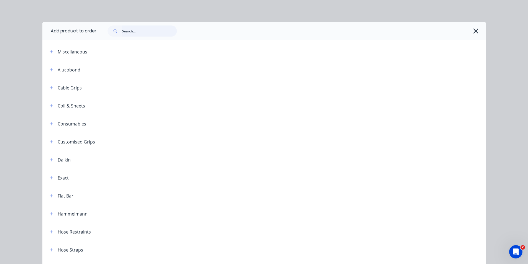
click at [130, 29] on input "text" at bounding box center [149, 31] width 55 height 11
click at [472, 29] on button "button" at bounding box center [476, 31] width 9 height 9
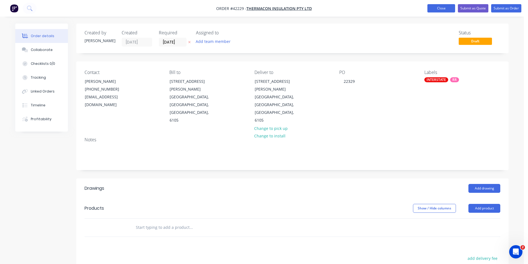
click at [437, 10] on button "Close" at bounding box center [441, 8] width 28 height 8
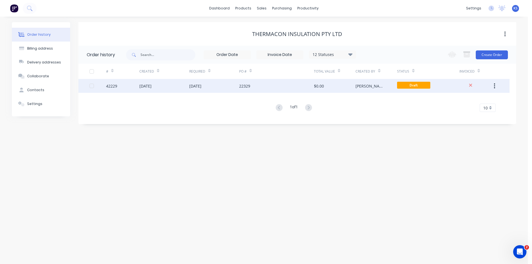
click at [222, 86] on div "[DATE]" at bounding box center [214, 86] width 50 height 14
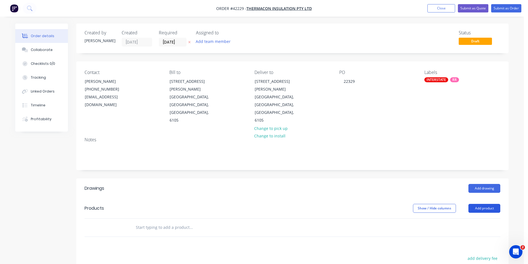
click at [489, 204] on button "Add product" at bounding box center [484, 208] width 32 height 9
click at [478, 218] on div "Product catalogue" at bounding box center [474, 222] width 43 height 8
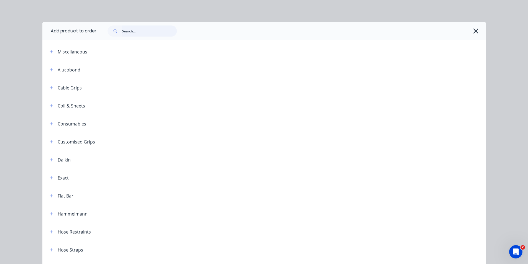
click at [131, 32] on input "text" at bounding box center [149, 31] width 55 height 11
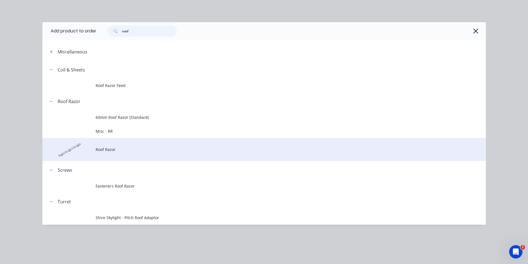
type input "roof"
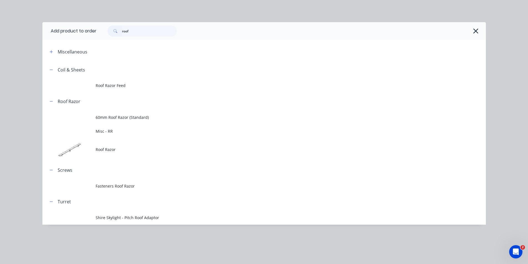
click at [138, 151] on span "Roof Razor" at bounding box center [252, 150] width 312 height 6
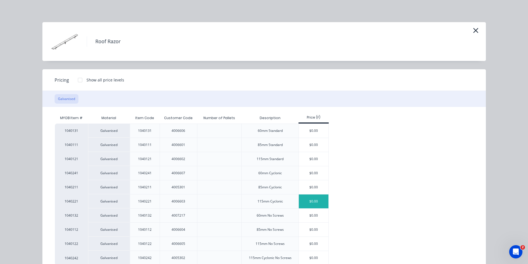
click at [309, 202] on div "$0.00" at bounding box center [314, 202] width 30 height 14
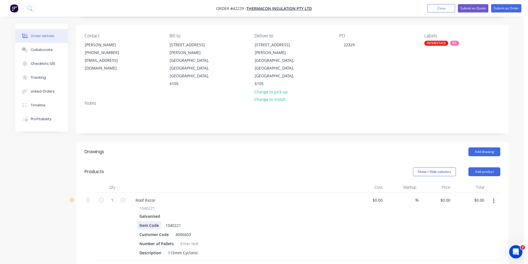
scroll to position [83, 0]
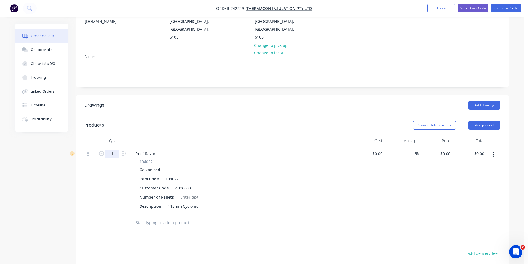
click at [114, 150] on input "1" at bounding box center [112, 154] width 14 height 8
type input "655"
click at [187, 193] on div at bounding box center [189, 197] width 22 height 8
click at [201, 121] on div "Show / Hide columns Add product" at bounding box center [336, 125] width 327 height 9
click at [252, 135] on div at bounding box center [240, 140] width 222 height 11
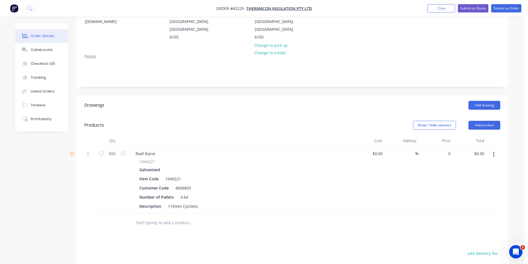
click at [442, 146] on div "0 $0.00" at bounding box center [436, 180] width 34 height 68
type input "$17.84"
type input "$11,685.20"
click at [479, 121] on button "Add product" at bounding box center [484, 125] width 32 height 9
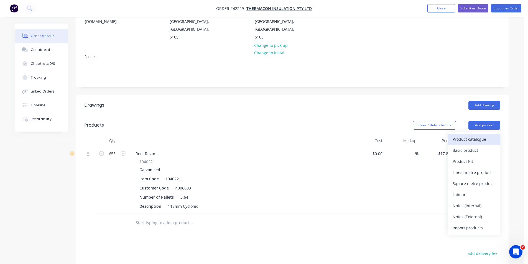
click at [482, 135] on div "Product catalogue" at bounding box center [474, 139] width 43 height 8
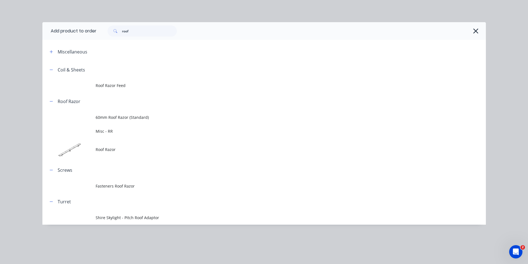
drag, startPoint x: 114, startPoint y: 151, endPoint x: 127, endPoint y: 146, distance: 13.3
click at [114, 151] on span "Roof Razor" at bounding box center [252, 150] width 312 height 6
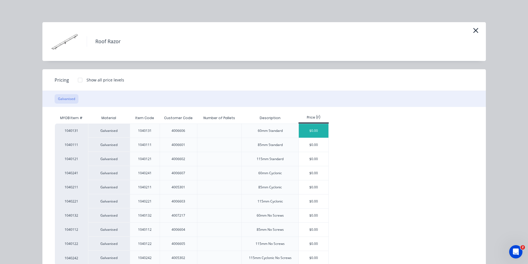
click at [317, 132] on div "$0.00" at bounding box center [314, 131] width 30 height 14
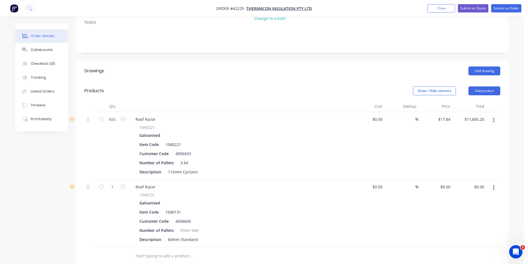
scroll to position [166, 0]
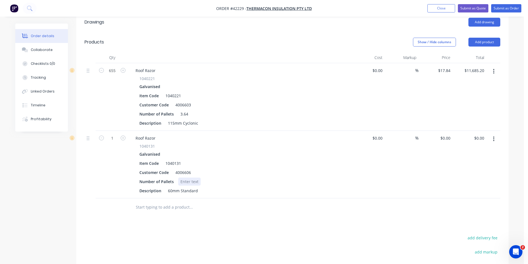
click at [184, 178] on div at bounding box center [189, 182] width 22 height 8
click at [114, 134] on input "1" at bounding box center [112, 138] width 14 height 8
type input "1680"
click at [448, 134] on input "0" at bounding box center [446, 138] width 13 height 8
type input "$11.99"
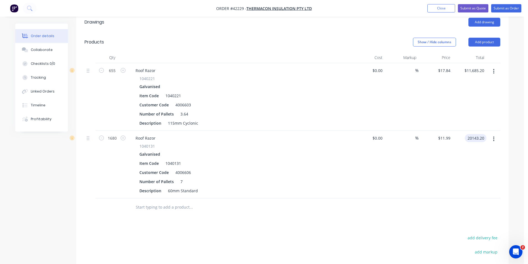
type input "$20,143.20"
click at [221, 202] on div "Drawings Add drawing Products Show / Hide columns Add product Qty Cost Markup P…" at bounding box center [292, 180] width 432 height 337
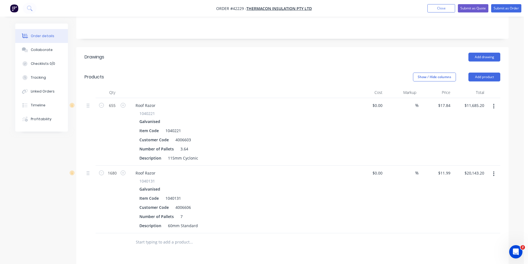
scroll to position [111, 0]
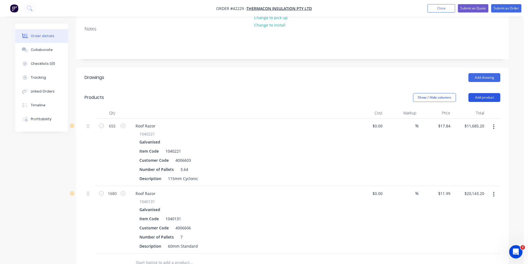
click at [480, 93] on button "Add product" at bounding box center [484, 97] width 32 height 9
click at [478, 105] on div "Product catalogue Basic product Product Kit Lineal metre product Square metre p…" at bounding box center [474, 156] width 53 height 103
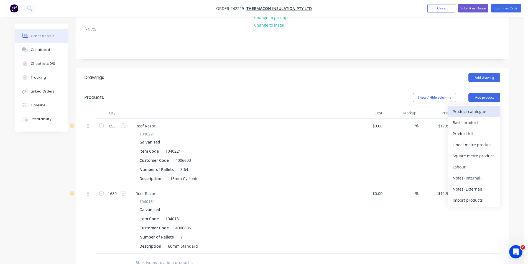
click at [476, 108] on div "Product catalogue" at bounding box center [474, 112] width 43 height 8
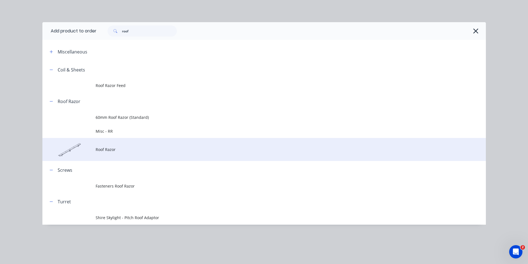
click at [108, 149] on span "Roof Razor" at bounding box center [252, 150] width 312 height 6
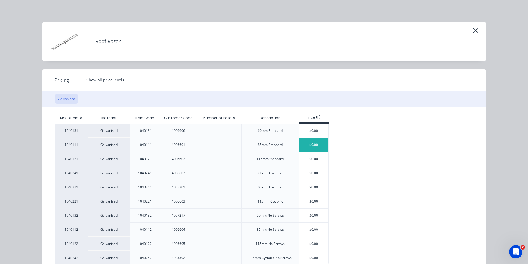
click at [324, 144] on div "$0.00" at bounding box center [314, 145] width 30 height 14
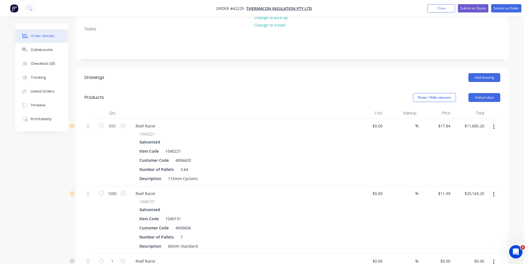
scroll to position [222, 0]
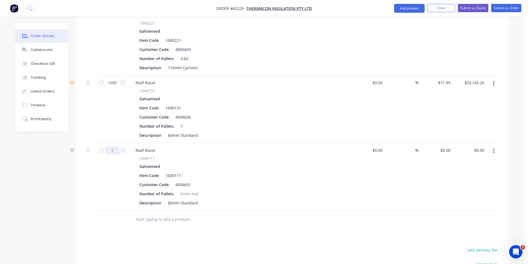
click at [115, 146] on input "1" at bounding box center [112, 150] width 14 height 8
type input "1440"
click at [185, 190] on div at bounding box center [189, 194] width 22 height 8
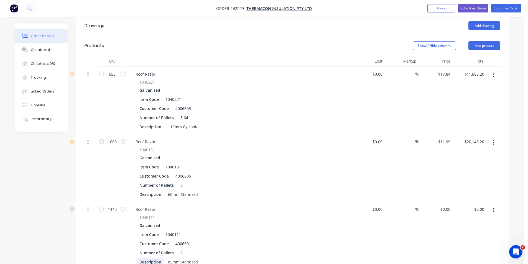
scroll to position [139, 0]
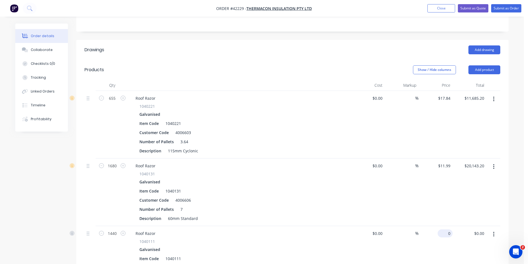
click at [444, 226] on div "0 $0.00" at bounding box center [436, 260] width 34 height 68
type input "$11.99"
type input "$17,265.60"
click at [481, 60] on header "Products Show / Hide columns Add product" at bounding box center [292, 70] width 432 height 20
click at [482, 65] on button "Add product" at bounding box center [484, 69] width 32 height 9
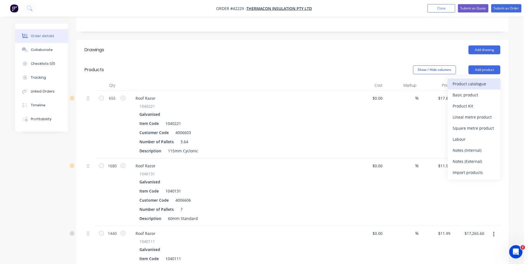
click at [478, 80] on div "Product catalogue" at bounding box center [474, 84] width 43 height 8
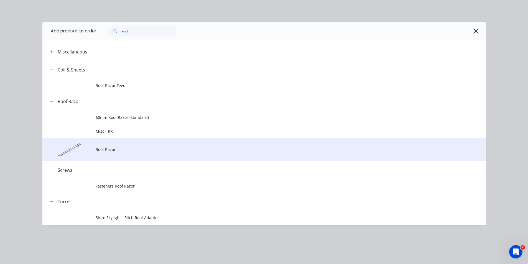
click at [116, 148] on span "Roof Razor" at bounding box center [252, 150] width 312 height 6
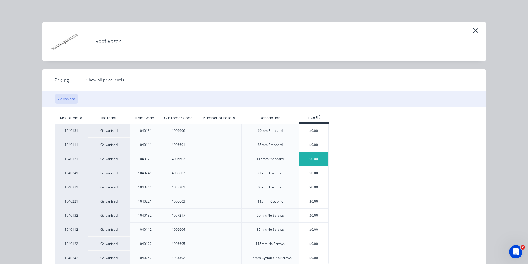
click at [311, 161] on div "$0.00" at bounding box center [314, 159] width 30 height 14
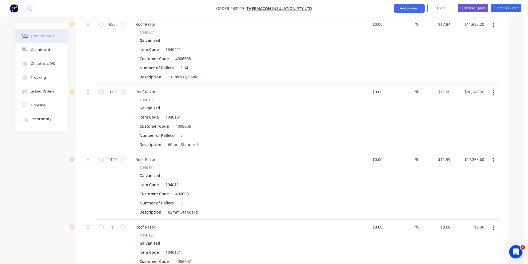
scroll to position [277, 0]
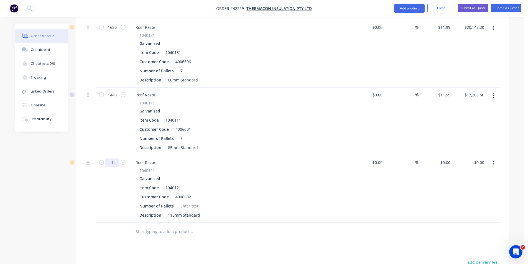
click at [111, 159] on input "1" at bounding box center [112, 163] width 14 height 8
type input "3060"
click at [450, 159] on input "0" at bounding box center [446, 163] width 13 height 8
type input "$12.22"
type input "$37,393.20"
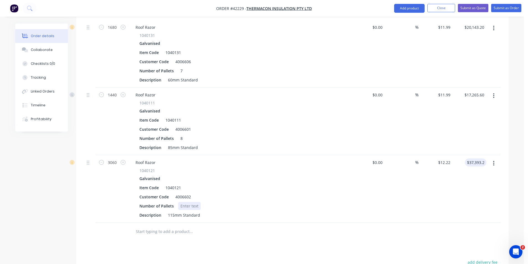
click at [193, 202] on div at bounding box center [189, 206] width 22 height 8
click at [190, 202] on div at bounding box center [189, 206] width 22 height 8
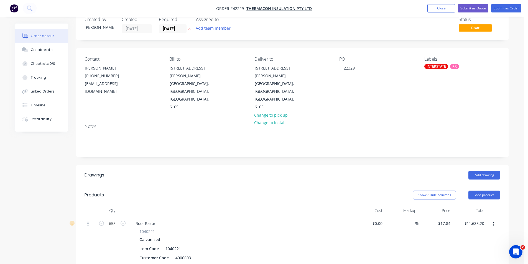
scroll to position [12, 0]
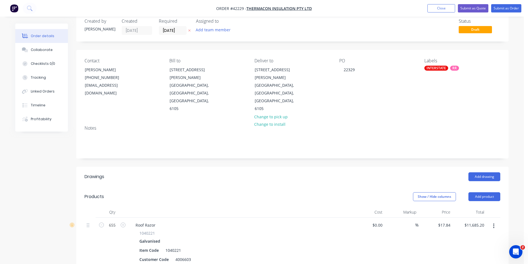
click at [272, 192] on div "Show / Hide columns Add product" at bounding box center [336, 196] width 327 height 9
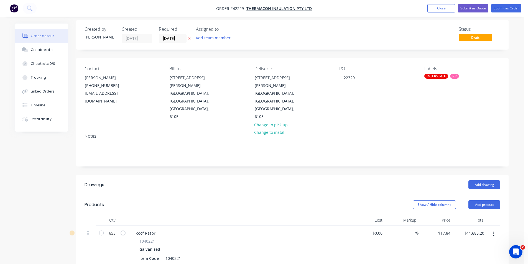
scroll to position [0, 0]
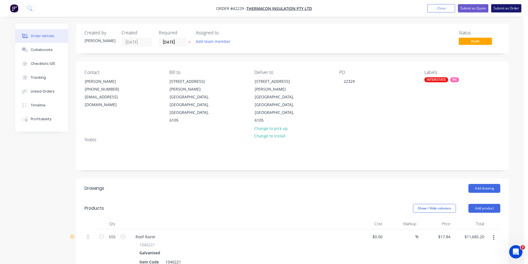
click at [507, 6] on button "Submit as Order" at bounding box center [506, 8] width 30 height 8
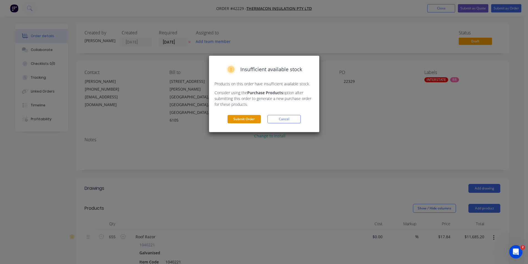
click at [246, 122] on button "Submit Order" at bounding box center [244, 119] width 33 height 8
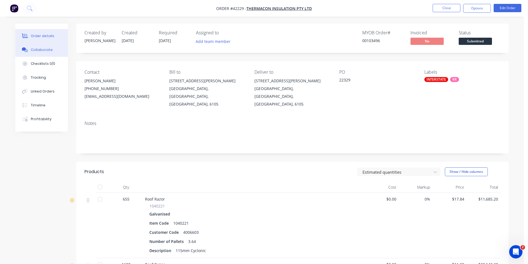
click at [39, 50] on div "Collaborate" at bounding box center [42, 49] width 22 height 5
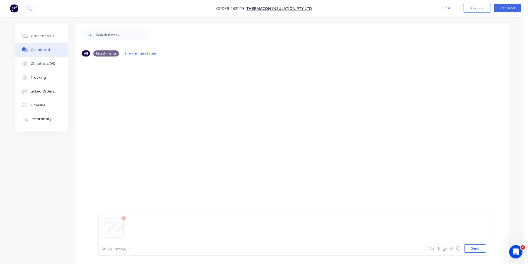
drag, startPoint x: 476, startPoint y: 247, endPoint x: 447, endPoint y: 238, distance: 30.2
click at [476, 247] on button "Send" at bounding box center [475, 249] width 22 height 8
click at [114, 252] on div "Add a message..." at bounding box center [245, 249] width 289 height 8
click at [228, 250] on div "@Yulong PO has been received. Please lock in the carrier for Friday" at bounding box center [246, 249] width 288 height 6
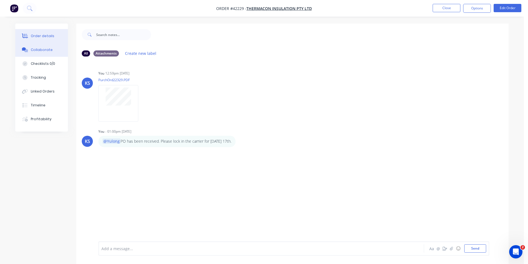
click at [49, 34] on div "Order details" at bounding box center [43, 36] width 24 height 5
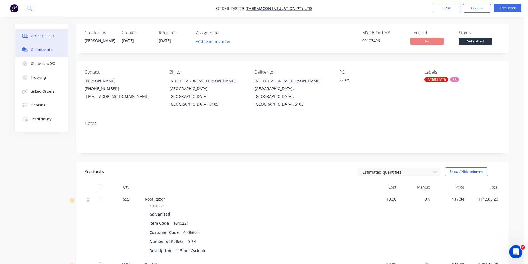
click at [58, 50] on button "Collaborate" at bounding box center [41, 50] width 53 height 14
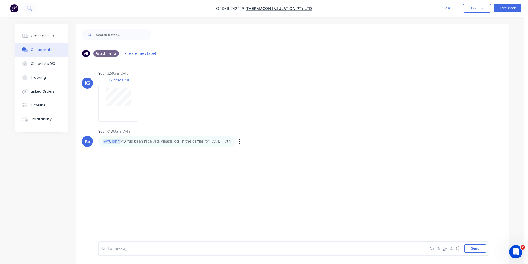
click at [238, 143] on div "@Yulong PO has been received. Please lock in the carrier for Friday 17th. Label…" at bounding box center [184, 141] width 173 height 11
click at [240, 143] on icon "button" at bounding box center [239, 141] width 1 height 5
click at [253, 153] on div "KS You 12:59pm 10/10/25 PurchOrd22329.PDF Labels Download Delete KS You - 01:00…" at bounding box center [292, 151] width 432 height 180
click at [240, 142] on icon "button" at bounding box center [239, 141] width 1 height 5
click at [249, 152] on button "Edit" at bounding box center [259, 151] width 35 height 9
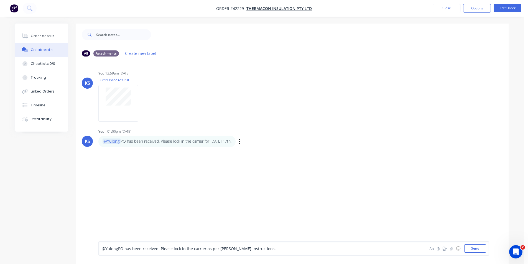
click at [109, 249] on span "@Yulong" at bounding box center [110, 248] width 16 height 5
click at [128, 249] on span "long PO has been received. Please lock in the carrier as per Byrons instruction…" at bounding box center [203, 248] width 167 height 5
click at [261, 247] on div "@Yulong PO has been received. Please lock in the carrier as per Byrons instruct…" at bounding box center [246, 249] width 288 height 6
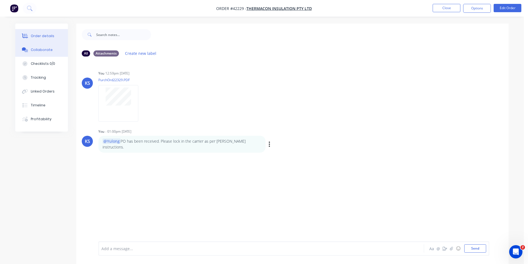
click at [54, 35] on button "Order details" at bounding box center [41, 36] width 53 height 14
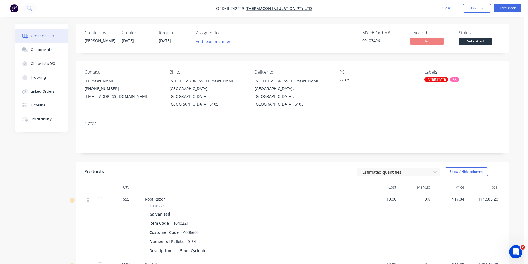
click at [325, 30] on div "MYOB Order # 00103496 Invoiced No Status Submitted" at bounding box center [375, 38] width 249 height 16
click at [480, 7] on button "Options" at bounding box center [477, 8] width 28 height 9
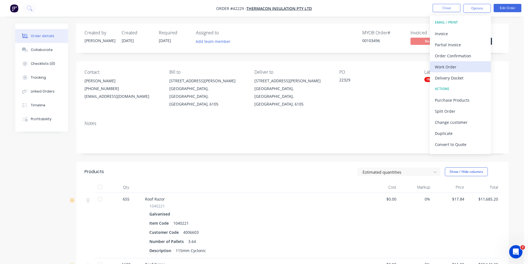
click at [450, 64] on div "Work Order" at bounding box center [460, 67] width 51 height 8
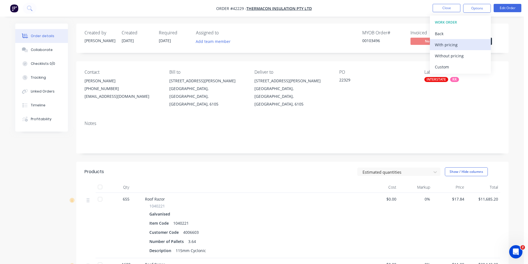
click at [450, 47] on div "With pricing" at bounding box center [460, 45] width 51 height 8
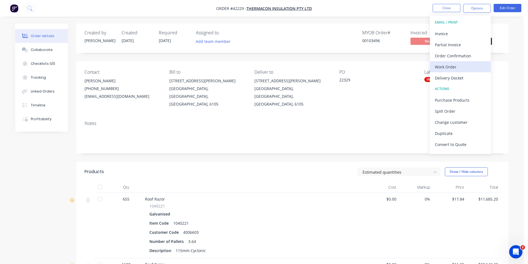
click at [448, 66] on div "Work Order" at bounding box center [460, 67] width 51 height 8
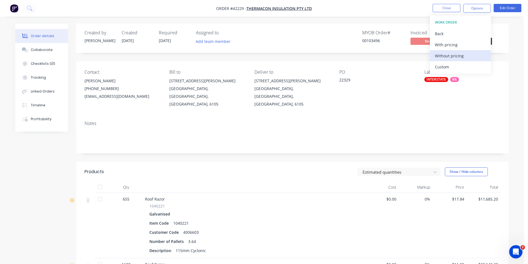
click at [451, 57] on div "Without pricing" at bounding box center [460, 56] width 51 height 8
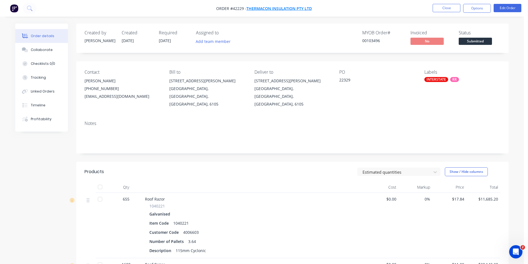
drag, startPoint x: 316, startPoint y: 9, endPoint x: 259, endPoint y: 7, distance: 57.7
click at [259, 7] on nav "Order #42229 - Thermacon Insulation Pty Ltd Close Options Edit Order" at bounding box center [264, 8] width 528 height 17
click at [373, 39] on div "00103496" at bounding box center [383, 41] width 42 height 6
drag, startPoint x: 318, startPoint y: 9, endPoint x: 263, endPoint y: 4, distance: 55.5
click at [263, 4] on nav "Order #42229 - Thermacon Insulation Pty Ltd Close Options Edit Order" at bounding box center [264, 8] width 528 height 17
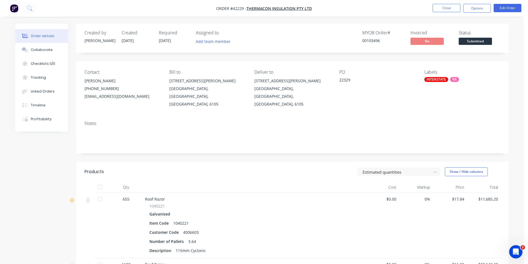
click at [263, 13] on nav "Order #42229 - Thermacon Insulation Pty Ltd Close Options Edit Order" at bounding box center [264, 8] width 528 height 17
drag, startPoint x: 243, startPoint y: 8, endPoint x: 233, endPoint y: 8, distance: 10.3
click at [233, 8] on span "Order #42229 -" at bounding box center [231, 8] width 30 height 5
click at [475, 9] on button "Options" at bounding box center [477, 8] width 28 height 9
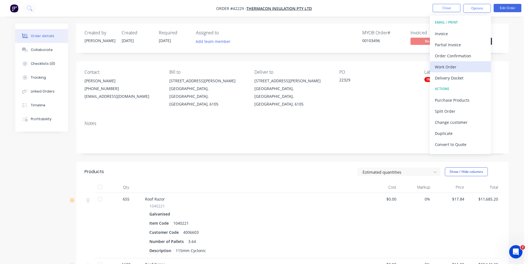
click at [460, 64] on div "Work Order" at bounding box center [460, 67] width 51 height 8
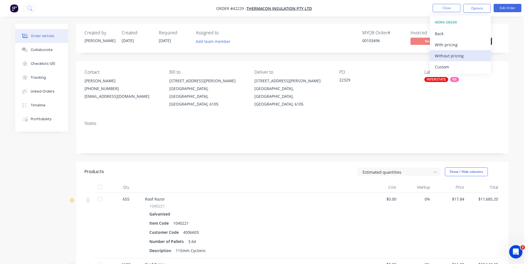
click at [461, 55] on div "Without pricing" at bounding box center [460, 56] width 51 height 8
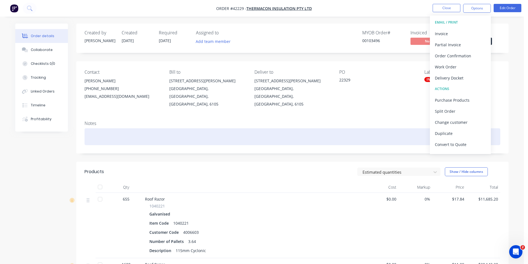
click at [233, 138] on div "Notes" at bounding box center [292, 134] width 432 height 37
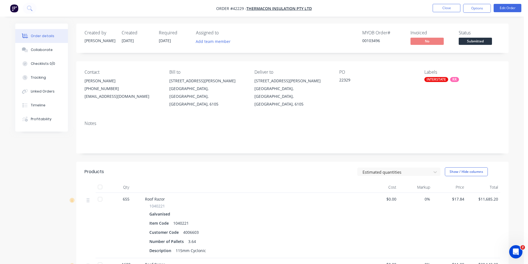
click at [222, 167] on div "Estimated quantities Show / Hide columns" at bounding box center [336, 171] width 327 height 9
click at [45, 51] on div "Collaborate" at bounding box center [42, 49] width 22 height 5
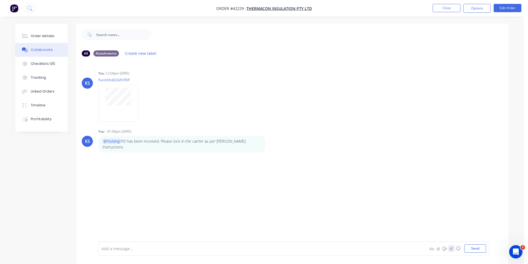
click at [452, 249] on icon "button" at bounding box center [451, 249] width 3 height 4
click at [465, 248] on button "Send" at bounding box center [475, 249] width 22 height 8
drag, startPoint x: 199, startPoint y: 208, endPoint x: 194, endPoint y: 203, distance: 7.1
click at [199, 207] on div "Labels Download Delete" at bounding box center [149, 195] width 102 height 42
click at [34, 40] on button "Order details" at bounding box center [41, 36] width 53 height 14
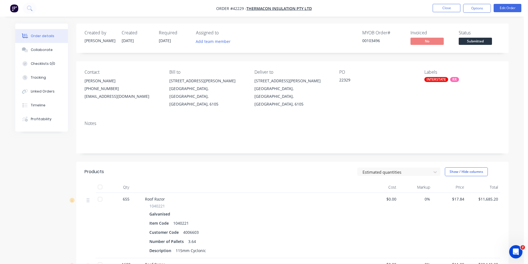
click at [283, 27] on div "Created by Kendall Created 10/10/25 Required 17/10/25 Assigned to Add team memb…" at bounding box center [292, 38] width 432 height 29
click at [291, 43] on div "MYOB Order # 00103496 Invoiced No Status Submitted" at bounding box center [375, 38] width 249 height 16
click at [278, 38] on div "MYOB Order # 00103496 Invoiced No Status Submitted" at bounding box center [375, 38] width 249 height 16
click at [440, 5] on button "Close" at bounding box center [447, 8] width 28 height 8
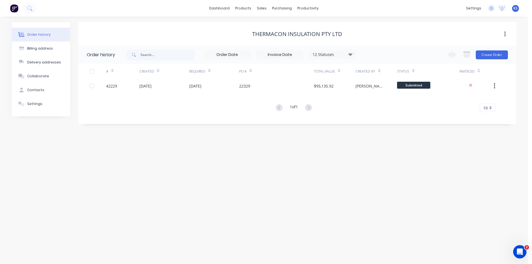
click at [351, 11] on div "dashboard products sales purchasing productivity dashboard products Product Cat…" at bounding box center [264, 8] width 528 height 17
click at [320, 48] on div "Delivery Scheduling" at bounding box center [327, 48] width 35 height 5
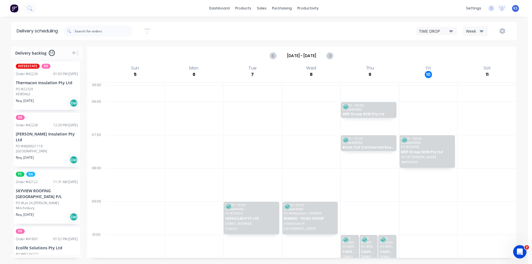
click at [473, 30] on div "Week" at bounding box center [474, 31] width 16 height 6
click at [470, 57] on div "Vehicle" at bounding box center [491, 56] width 55 height 11
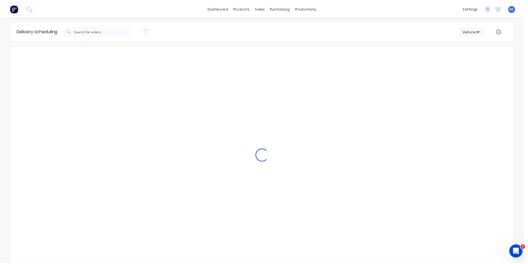
scroll to position [0, 0]
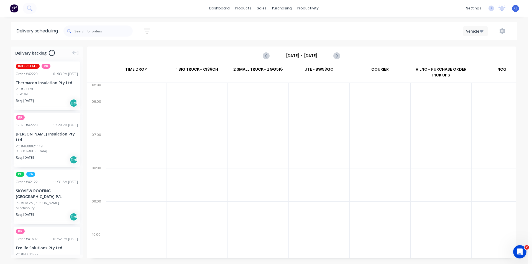
click at [307, 54] on input "Sunday - 05/10/25" at bounding box center [301, 56] width 55 height 8
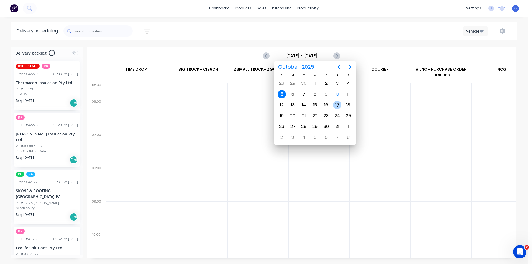
click at [337, 107] on div "17" at bounding box center [337, 105] width 8 height 8
type input "Friday - 17/10/25"
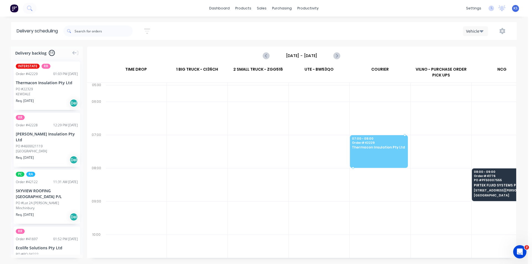
drag, startPoint x: 43, startPoint y: 90, endPoint x: 358, endPoint y: 141, distance: 318.9
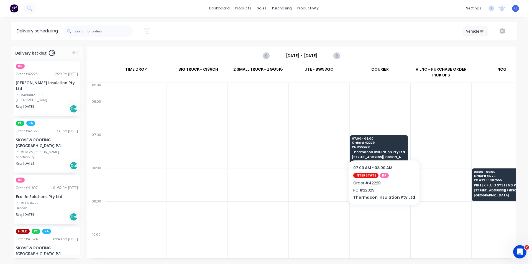
click at [294, 34] on div "Vehicle" at bounding box center [398, 31] width 227 height 10
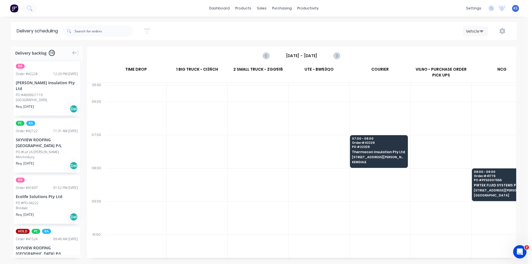
click at [293, 29] on div "Vehicle" at bounding box center [398, 31] width 227 height 10
click at [326, 45] on link "Delivery Scheduling" at bounding box center [329, 48] width 73 height 11
click at [273, 25] on div "Sales Orders" at bounding box center [282, 26] width 23 height 5
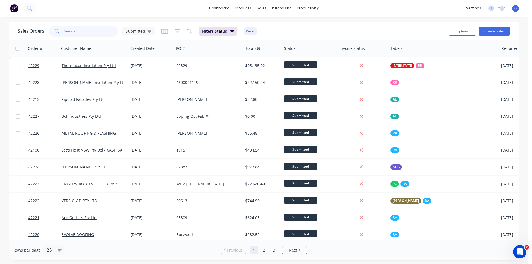
click at [74, 30] on input "text" at bounding box center [91, 31] width 54 height 11
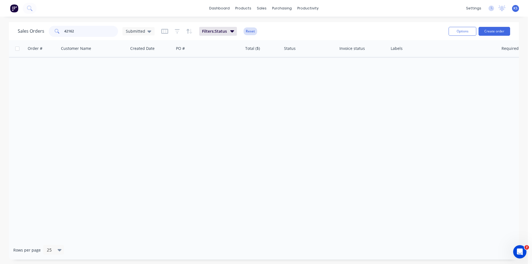
type input "42162"
click at [254, 32] on button "Reset" at bounding box center [251, 31] width 14 height 8
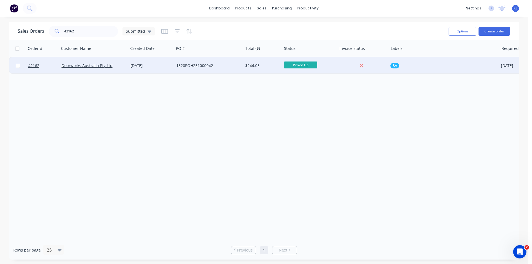
click at [124, 68] on div "Doorworks Australia Pty Ltd" at bounding box center [94, 66] width 65 height 6
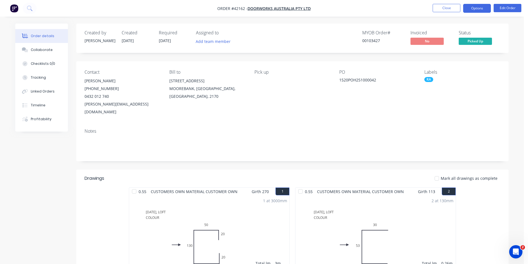
click at [466, 7] on button "Options" at bounding box center [477, 8] width 28 height 9
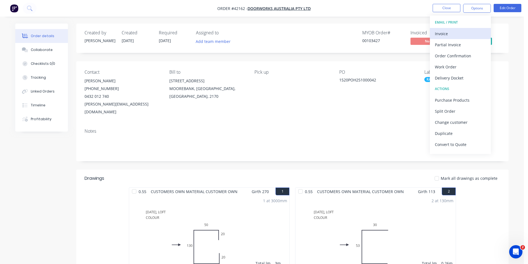
click at [456, 31] on div "Invoice" at bounding box center [460, 34] width 51 height 8
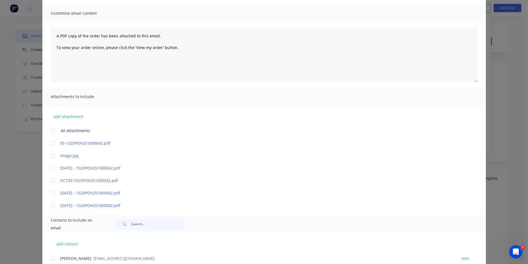
scroll to position [138, 0]
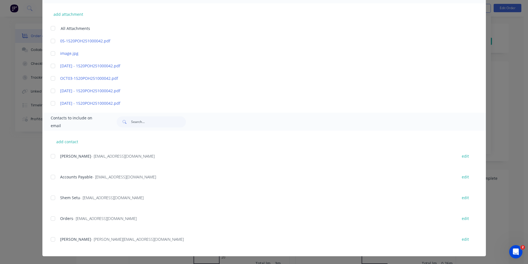
click at [51, 176] on div at bounding box center [52, 177] width 11 height 11
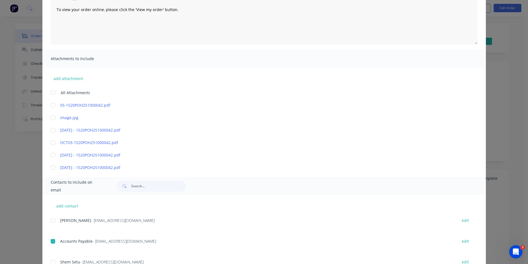
scroll to position [0, 0]
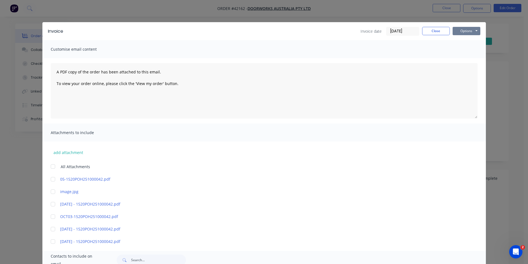
click at [462, 29] on button "Options" at bounding box center [467, 31] width 28 height 8
click at [465, 60] on button "Email" at bounding box center [470, 59] width 35 height 9
click at [432, 29] on button "Close" at bounding box center [436, 31] width 28 height 8
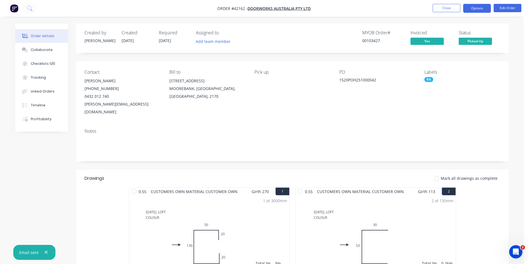
click at [471, 9] on button "Options" at bounding box center [477, 8] width 28 height 9
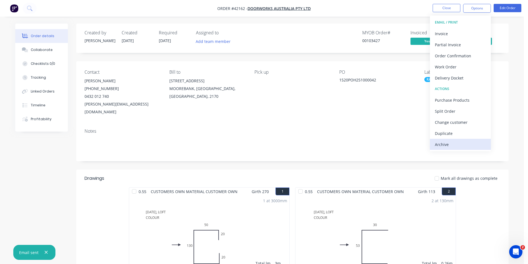
click at [455, 142] on div "Archive" at bounding box center [460, 145] width 51 height 8
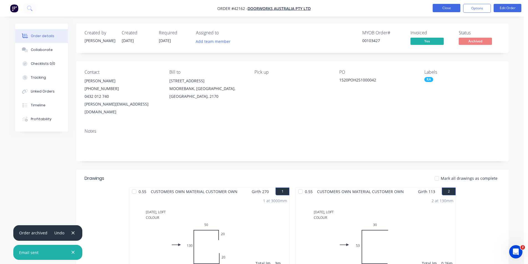
click at [445, 10] on button "Close" at bounding box center [447, 8] width 28 height 8
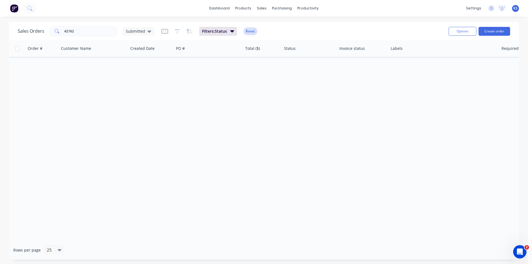
click at [249, 33] on button "Reset" at bounding box center [251, 31] width 14 height 8
drag, startPoint x: 80, startPoint y: 34, endPoint x: 32, endPoint y: 34, distance: 48.2
click at [34, 35] on div "Sales Orders 42162 Submitted" at bounding box center [86, 31] width 137 height 11
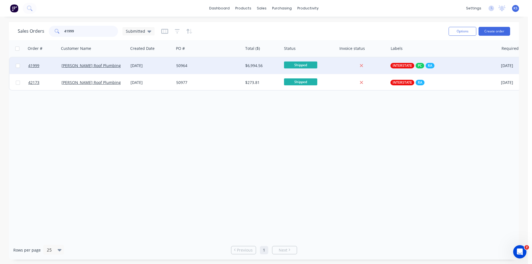
type input "41999"
click at [230, 65] on div "50964" at bounding box center [207, 66] width 62 height 6
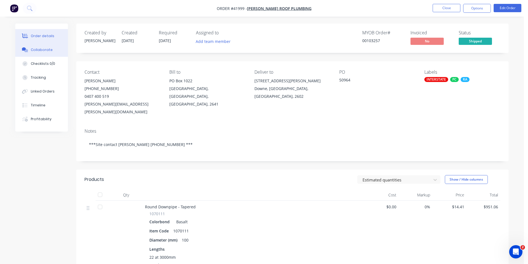
click at [45, 50] on div "Collaborate" at bounding box center [42, 49] width 22 height 5
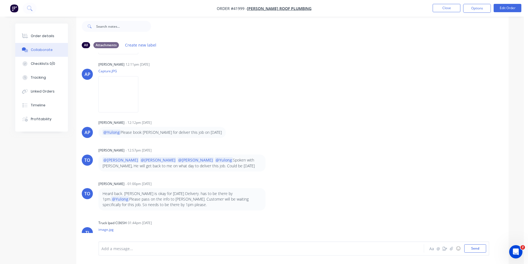
scroll to position [388, 0]
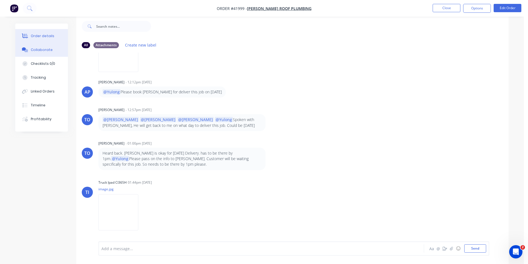
click at [52, 37] on button "Order details" at bounding box center [41, 36] width 53 height 14
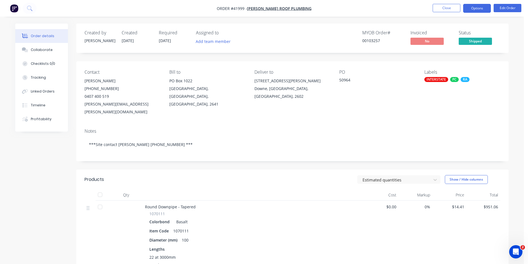
click at [474, 8] on button "Options" at bounding box center [477, 8] width 28 height 9
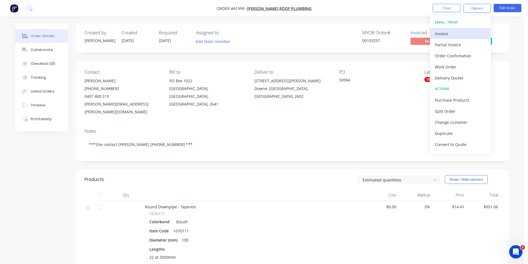
click at [455, 31] on div "Invoice" at bounding box center [460, 34] width 51 height 8
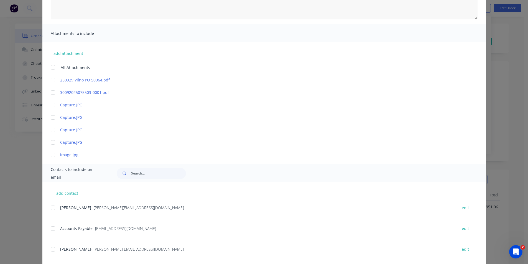
scroll to position [111, 0]
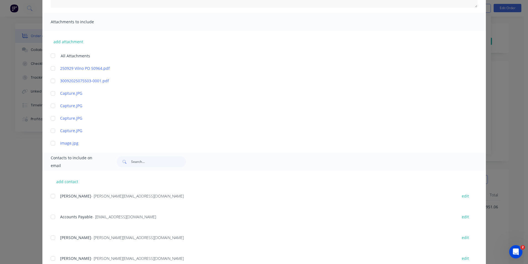
click at [51, 216] on div at bounding box center [52, 217] width 11 height 11
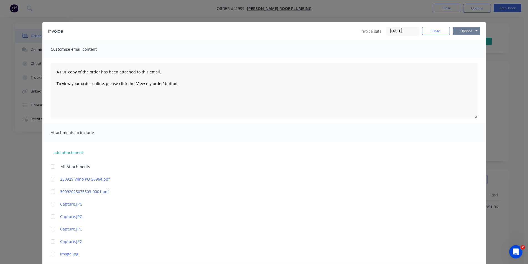
click at [468, 34] on button "Options" at bounding box center [467, 31] width 28 height 8
click at [466, 61] on button "Email" at bounding box center [470, 59] width 35 height 9
click at [434, 33] on button "Close" at bounding box center [436, 31] width 28 height 8
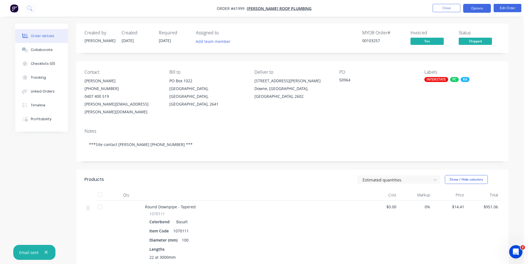
click at [468, 10] on button "Options" at bounding box center [477, 8] width 28 height 9
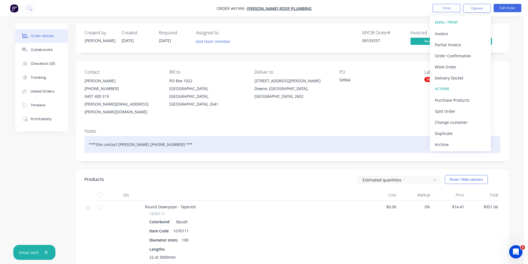
click at [454, 147] on div "Archive" at bounding box center [460, 145] width 51 height 8
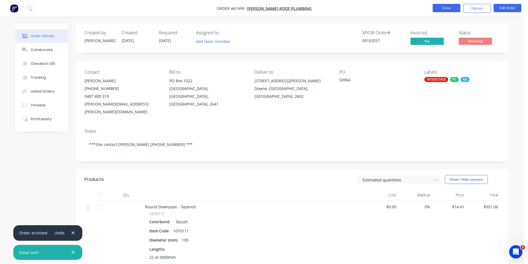
click at [443, 6] on button "Close" at bounding box center [447, 8] width 28 height 8
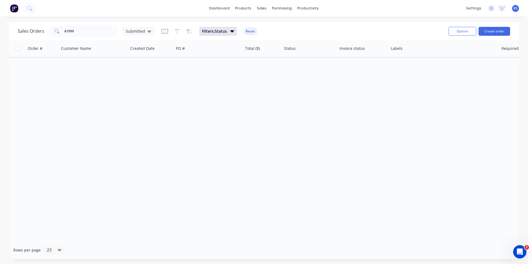
click at [253, 33] on button "Reset" at bounding box center [251, 31] width 14 height 8
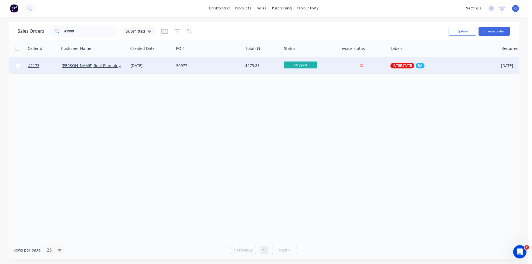
click at [124, 66] on div "[PERSON_NAME] Roof Plumbing" at bounding box center [94, 66] width 65 height 6
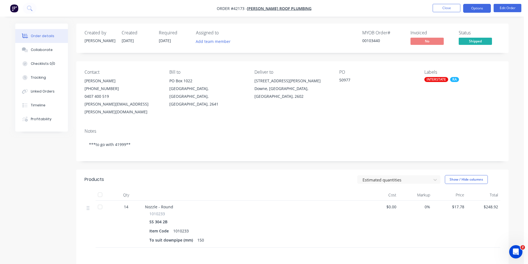
click at [482, 8] on button "Options" at bounding box center [477, 8] width 28 height 9
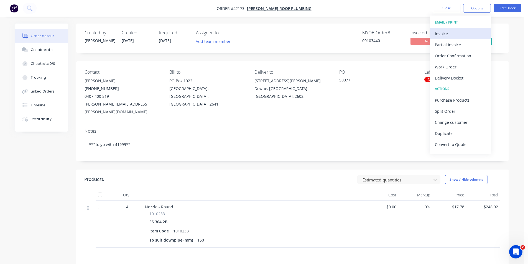
click at [450, 32] on div "Invoice" at bounding box center [460, 34] width 51 height 8
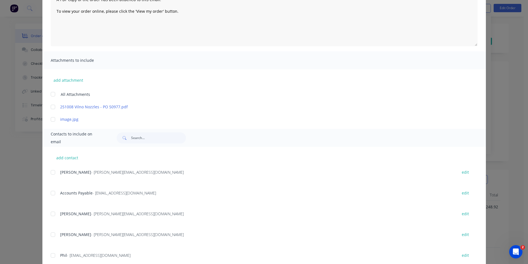
scroll to position [111, 0]
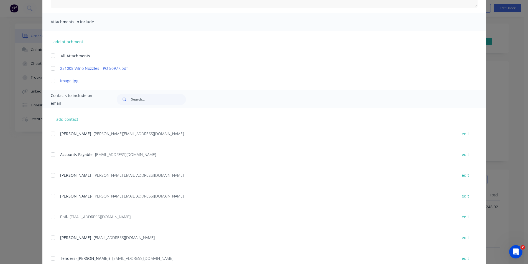
drag, startPoint x: 51, startPoint y: 155, endPoint x: 54, endPoint y: 158, distance: 4.1
click at [50, 155] on div at bounding box center [52, 154] width 11 height 11
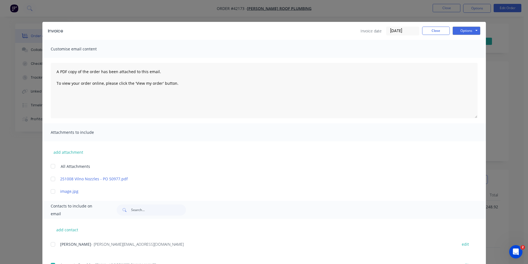
scroll to position [0, 0]
click at [466, 30] on button "Options" at bounding box center [467, 31] width 28 height 8
click at [466, 57] on button "Email" at bounding box center [470, 59] width 35 height 9
click at [438, 31] on button "Close" at bounding box center [436, 31] width 28 height 8
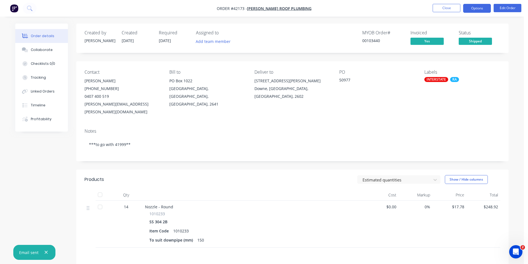
click at [471, 7] on button "Options" at bounding box center [477, 8] width 28 height 9
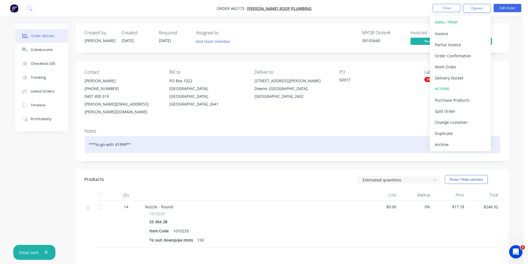
click at [454, 141] on div "Archive" at bounding box center [460, 145] width 51 height 8
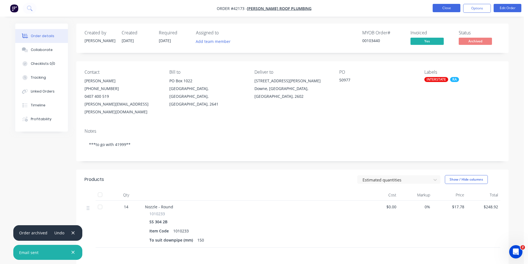
click at [446, 9] on button "Close" at bounding box center [447, 8] width 28 height 8
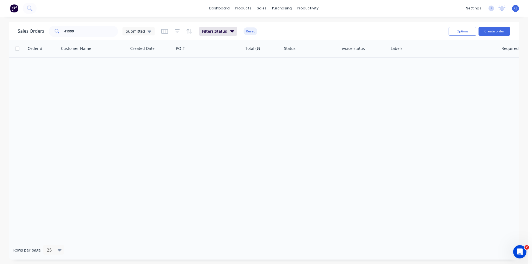
click at [248, 32] on button "Reset" at bounding box center [251, 31] width 14 height 8
drag, startPoint x: 59, startPoint y: 32, endPoint x: 28, endPoint y: 31, distance: 31.1
click at [28, 31] on div "Sales Orders 41999 Submitted" at bounding box center [86, 31] width 137 height 11
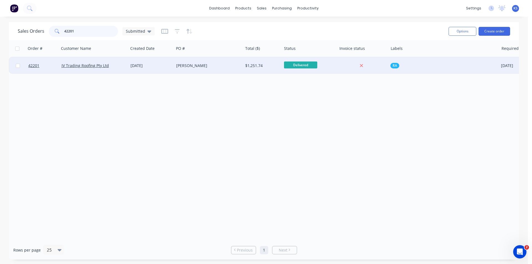
type input "42201"
click at [128, 67] on div "JV Trading Roofing Pty Ltd" at bounding box center [93, 65] width 69 height 17
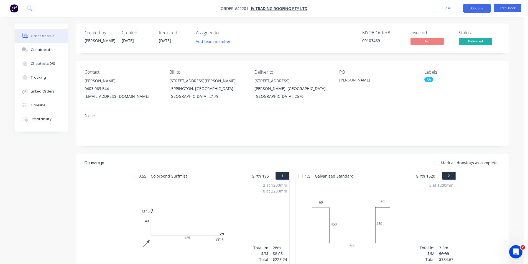
click at [480, 9] on button "Options" at bounding box center [477, 8] width 28 height 9
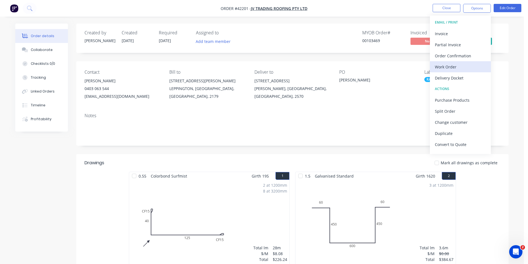
click at [449, 67] on div "Work Order" at bounding box center [460, 67] width 51 height 8
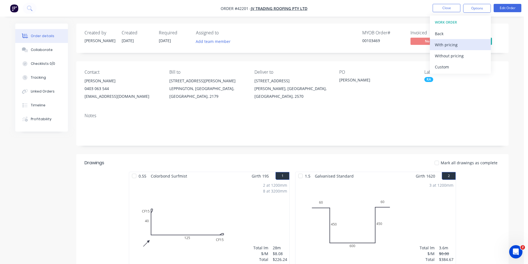
click at [449, 44] on div "With pricing" at bounding box center [460, 45] width 51 height 8
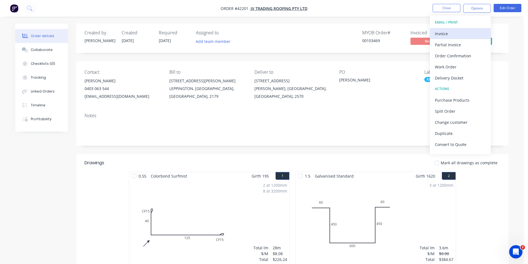
click at [457, 32] on div "Invoice" at bounding box center [460, 34] width 51 height 8
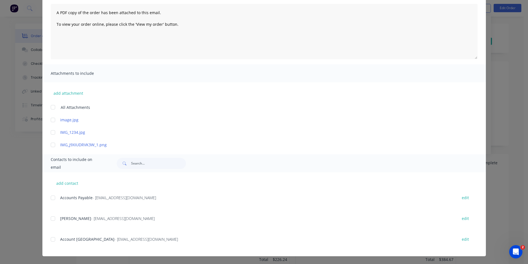
click at [52, 198] on div at bounding box center [52, 197] width 11 height 11
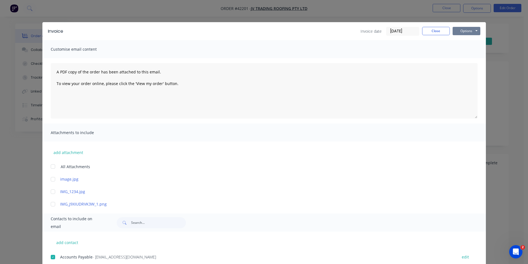
click at [458, 34] on button "Options" at bounding box center [467, 31] width 28 height 8
click at [466, 61] on button "Email" at bounding box center [470, 59] width 35 height 9
click at [443, 32] on button "Close" at bounding box center [436, 31] width 28 height 8
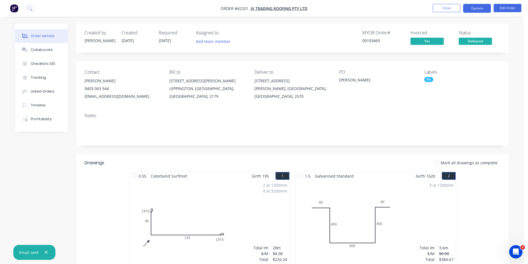
click at [469, 10] on button "Options" at bounding box center [477, 8] width 28 height 9
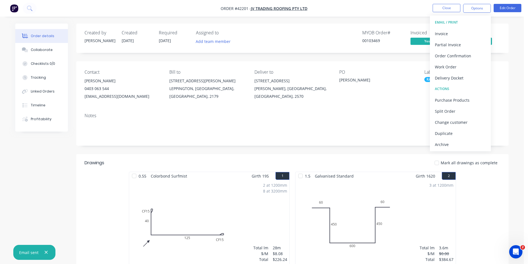
click at [453, 145] on div "Archive" at bounding box center [460, 145] width 51 height 8
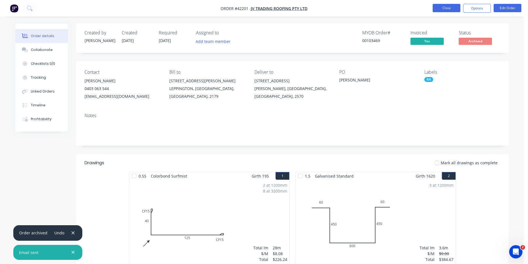
click at [444, 6] on button "Close" at bounding box center [447, 8] width 28 height 8
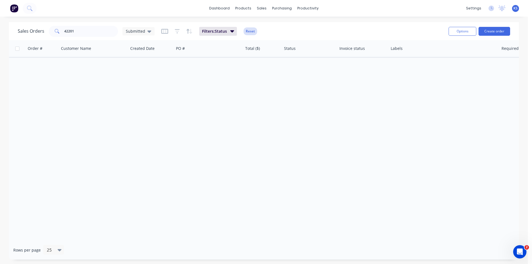
click at [252, 29] on button "Reset" at bounding box center [251, 31] width 14 height 8
drag, startPoint x: 80, startPoint y: 33, endPoint x: 0, endPoint y: 30, distance: 79.6
click at [0, 30] on div "Sales Orders 42201 Submitted Options Create order Order # Customer Name Created…" at bounding box center [264, 141] width 528 height 238
type input "42000"
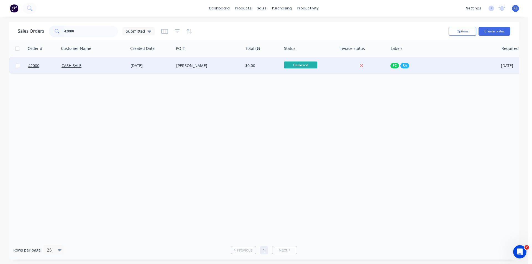
click at [189, 67] on div "Michael Lutkajtis" at bounding box center [207, 66] width 62 height 6
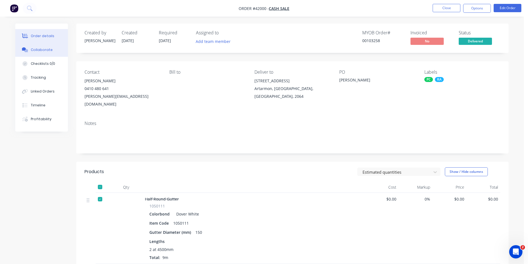
click at [50, 54] on button "Collaborate" at bounding box center [41, 50] width 53 height 14
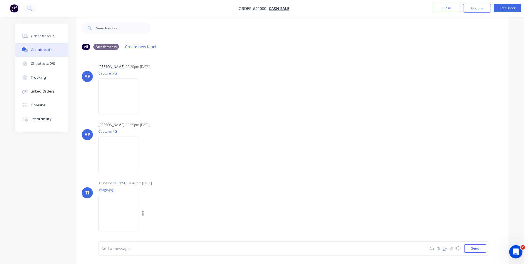
scroll to position [8, 0]
drag, startPoint x: 531, startPoint y: 182, endPoint x: 678, endPoint y: 180, distance: 147.5
click at [528, 180] on html "Order #42000 - CASH SALE Close Options Edit Order Order details Collaborate Che…" at bounding box center [264, 128] width 528 height 273
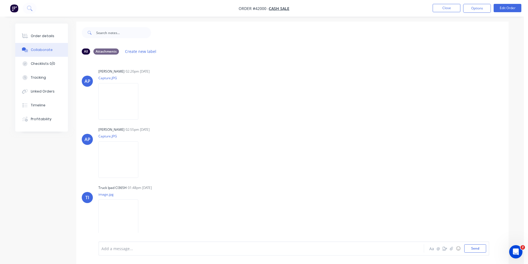
scroll to position [0, 0]
click at [61, 38] on button "Order details" at bounding box center [41, 36] width 53 height 14
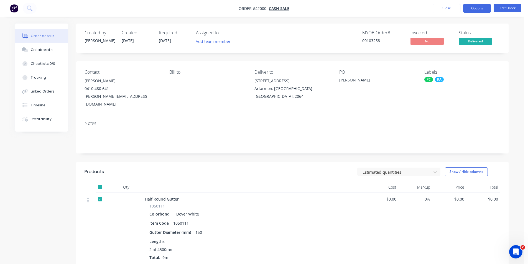
click at [477, 5] on button "Options" at bounding box center [477, 8] width 28 height 9
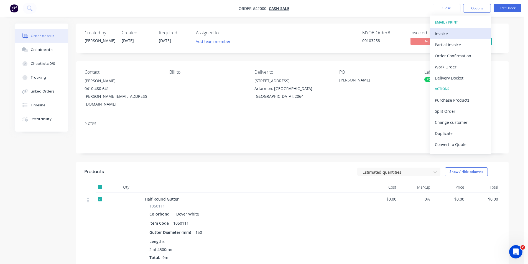
click at [453, 33] on div "Invoice" at bounding box center [460, 34] width 51 height 8
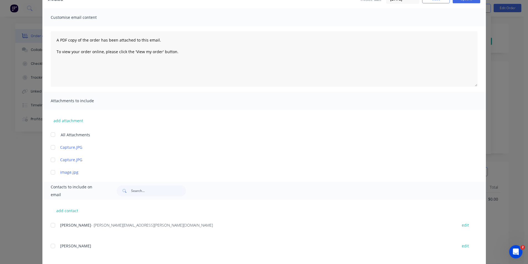
scroll to position [83, 0]
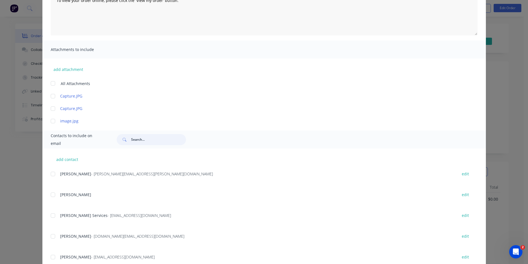
click at [147, 140] on input "text" at bounding box center [158, 139] width 55 height 11
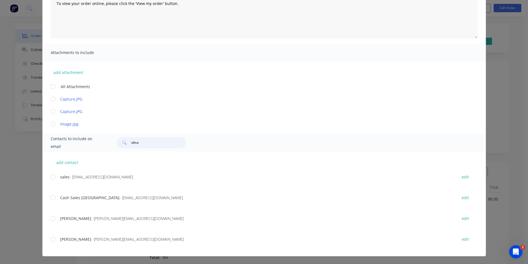
click at [52, 197] on div at bounding box center [52, 197] width 11 height 11
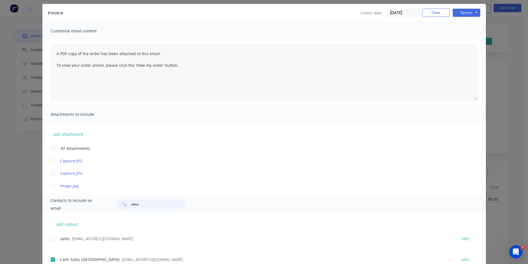
scroll to position [0, 0]
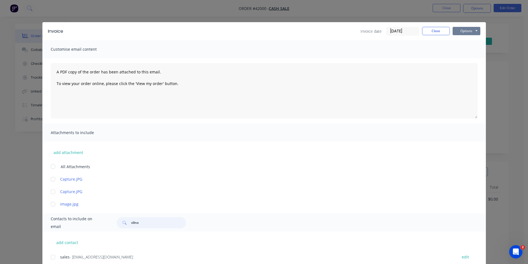
type input "vilno"
click at [464, 35] on button "Options" at bounding box center [467, 31] width 28 height 8
click at [465, 55] on button "Email" at bounding box center [470, 59] width 35 height 9
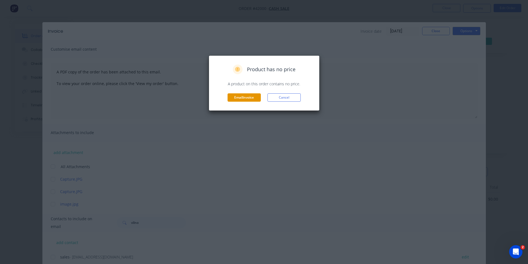
click at [236, 94] on button "Email invoice" at bounding box center [244, 97] width 33 height 8
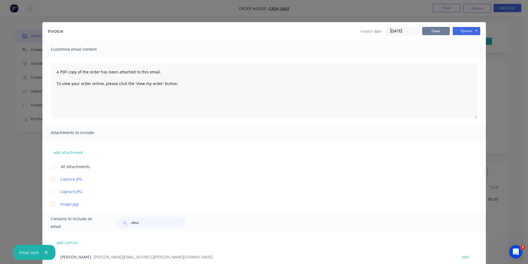
click at [425, 32] on button "Close" at bounding box center [436, 31] width 28 height 8
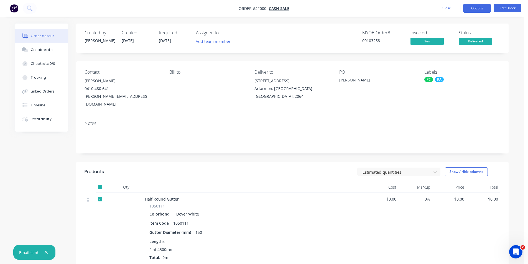
click at [469, 9] on button "Options" at bounding box center [477, 8] width 28 height 9
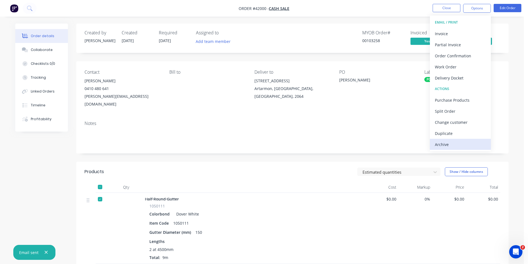
click at [459, 146] on div "Archive" at bounding box center [460, 145] width 51 height 8
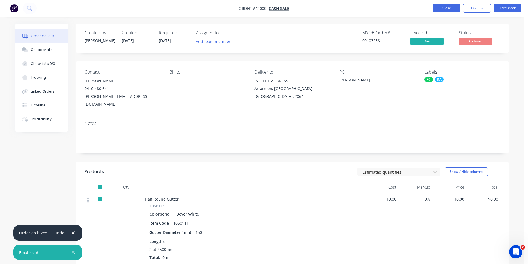
click at [449, 7] on button "Close" at bounding box center [447, 8] width 28 height 8
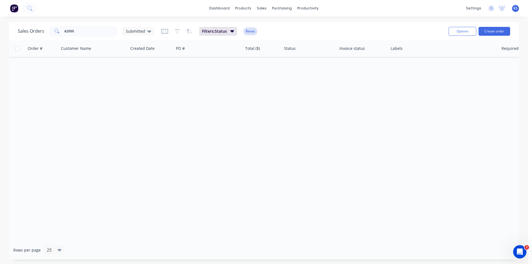
click at [249, 31] on button "Reset" at bounding box center [251, 31] width 14 height 8
drag, startPoint x: 77, startPoint y: 31, endPoint x: 20, endPoint y: 26, distance: 57.3
click at [20, 26] on div "Sales Orders 42000 Submitted" at bounding box center [86, 31] width 137 height 11
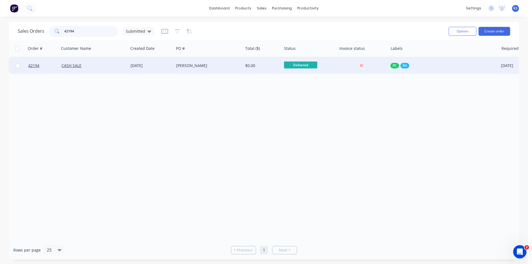
type input "42194"
click at [157, 63] on div "[DATE]" at bounding box center [151, 66] width 41 height 6
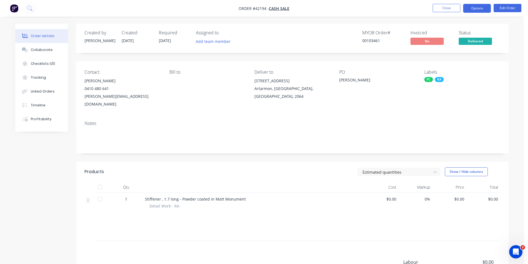
click at [481, 9] on button "Options" at bounding box center [477, 8] width 28 height 9
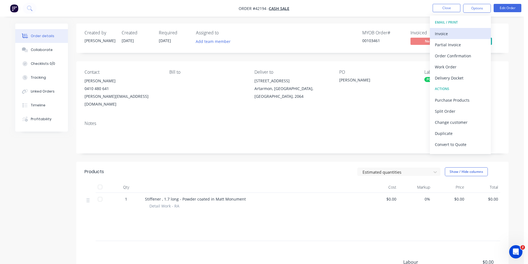
click at [451, 30] on div "Invoice" at bounding box center [460, 34] width 51 height 8
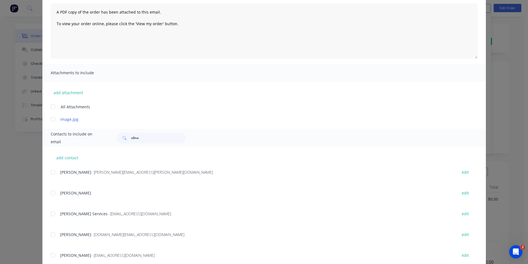
scroll to position [83, 0]
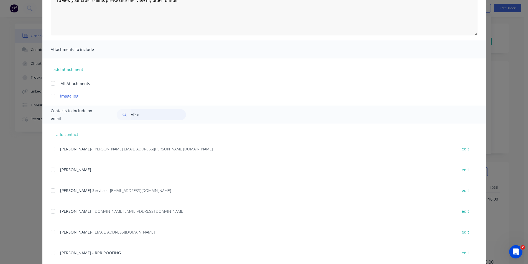
click at [140, 114] on input "vilno" at bounding box center [158, 114] width 55 height 11
drag, startPoint x: 145, startPoint y: 116, endPoint x: 103, endPoint y: 118, distance: 42.7
click at [103, 118] on div "Contacts to include on email vilno" at bounding box center [264, 115] width 444 height 18
type input "vilno"
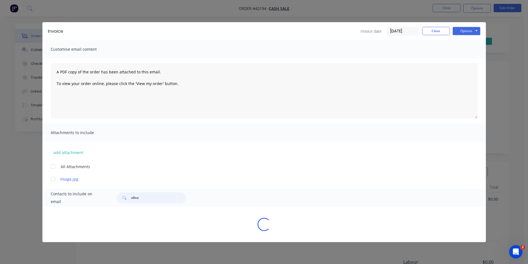
scroll to position [0, 0]
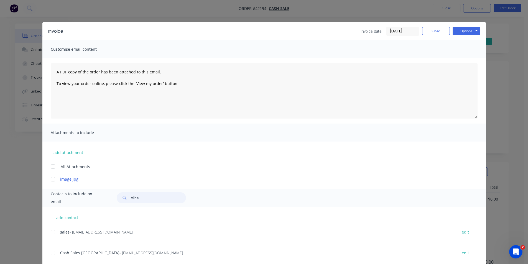
click at [49, 251] on div at bounding box center [52, 253] width 11 height 11
click at [463, 28] on button "Options" at bounding box center [467, 31] width 28 height 8
click at [459, 61] on button "Email" at bounding box center [470, 59] width 35 height 9
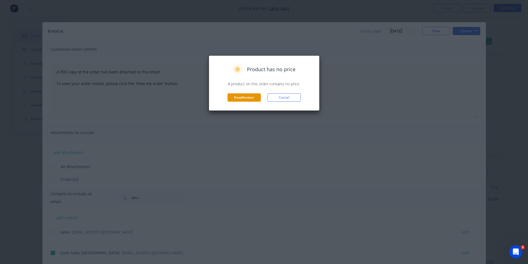
click at [246, 94] on div "Product has no price A product on this order contains no price. Email invoice C…" at bounding box center [264, 83] width 99 height 37
click at [246, 94] on button "Email invoice" at bounding box center [244, 97] width 33 height 8
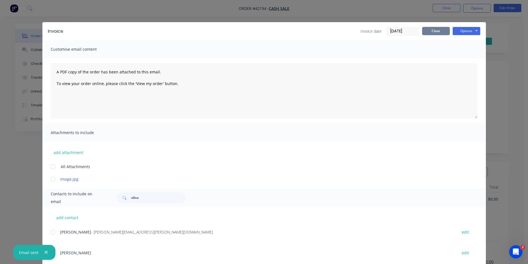
click at [439, 31] on button "Close" at bounding box center [436, 31] width 28 height 8
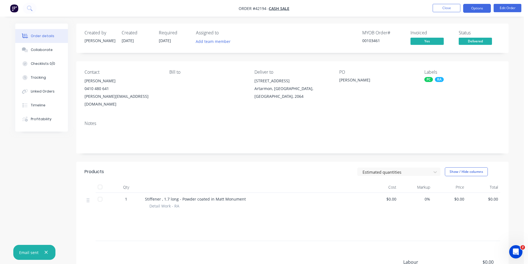
click at [474, 11] on button "Options" at bounding box center [477, 8] width 28 height 9
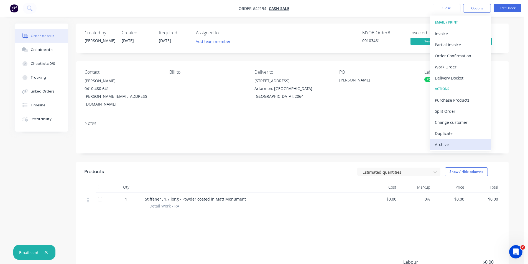
click at [439, 147] on div "Archive" at bounding box center [460, 145] width 51 height 8
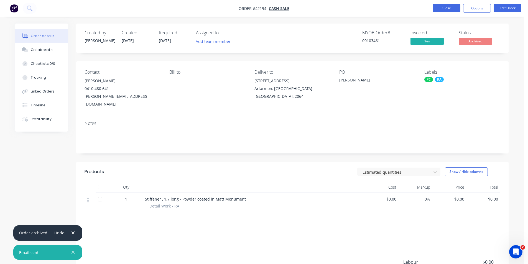
click at [443, 6] on button "Close" at bounding box center [447, 8] width 28 height 8
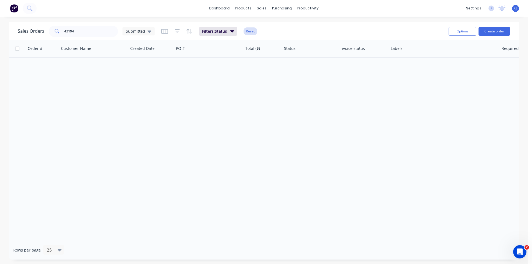
click at [250, 31] on button "Reset" at bounding box center [251, 31] width 14 height 8
drag, startPoint x: 86, startPoint y: 32, endPoint x: 11, endPoint y: 25, distance: 75.4
click at [14, 30] on div "Sales Orders 42194 Submitted Options Create order" at bounding box center [264, 31] width 510 height 18
type input "42147"
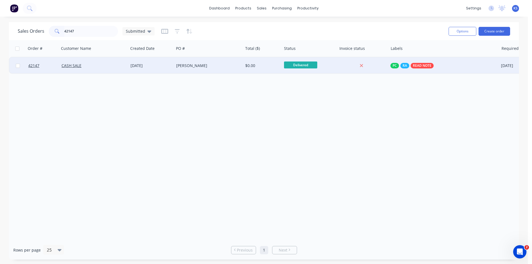
click at [119, 65] on div "CASH SALE" at bounding box center [93, 66] width 62 height 6
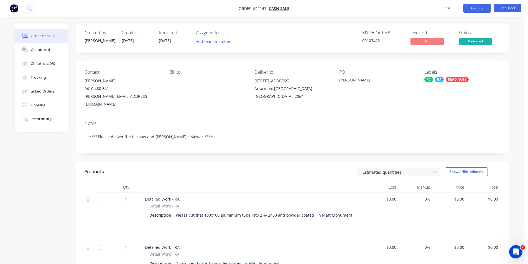
click at [477, 10] on button "Options" at bounding box center [477, 8] width 28 height 9
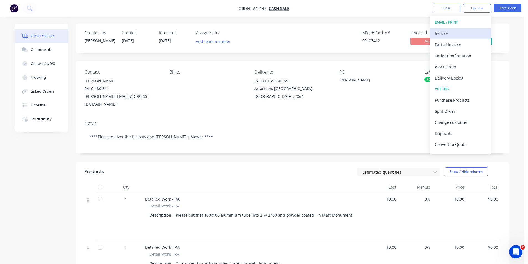
click at [464, 37] on div "Invoice" at bounding box center [460, 34] width 51 height 8
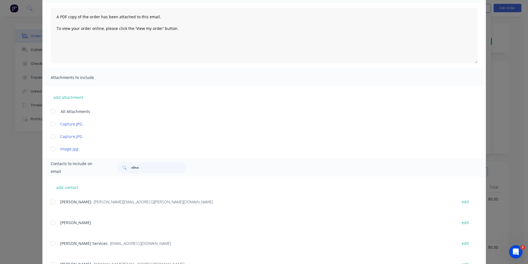
scroll to position [83, 0]
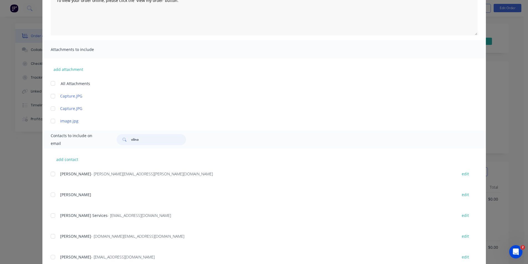
drag, startPoint x: 150, startPoint y: 139, endPoint x: 67, endPoint y: 145, distance: 82.9
click at [67, 146] on div "Contacts to include on email vilno" at bounding box center [264, 140] width 444 height 18
type input "vilno"
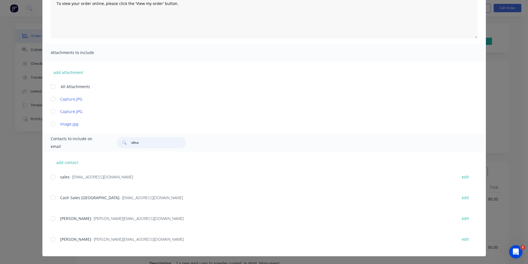
scroll to position [80, 0]
click at [50, 196] on div at bounding box center [52, 197] width 11 height 11
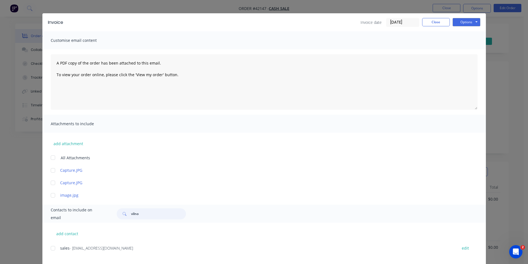
scroll to position [0, 0]
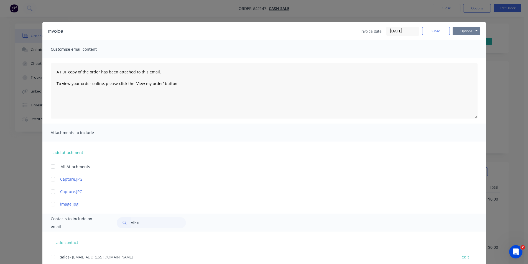
click at [461, 32] on button "Options" at bounding box center [467, 31] width 28 height 8
click at [464, 58] on button "Email" at bounding box center [470, 59] width 35 height 9
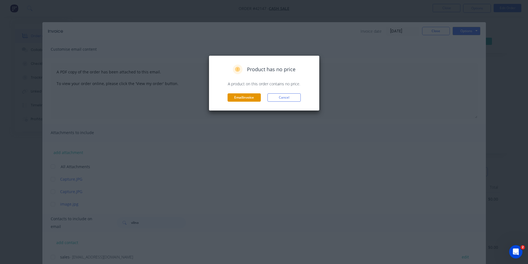
click at [237, 96] on button "Email invoice" at bounding box center [244, 97] width 33 height 8
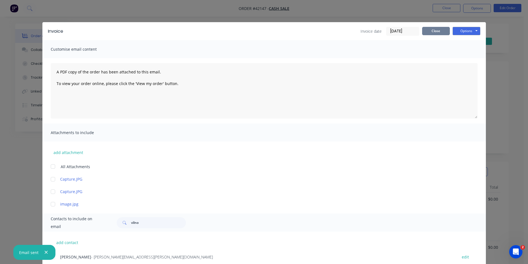
click at [432, 30] on button "Close" at bounding box center [436, 31] width 28 height 8
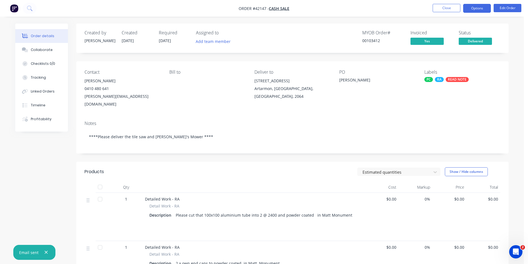
click at [472, 10] on button "Options" at bounding box center [477, 8] width 28 height 9
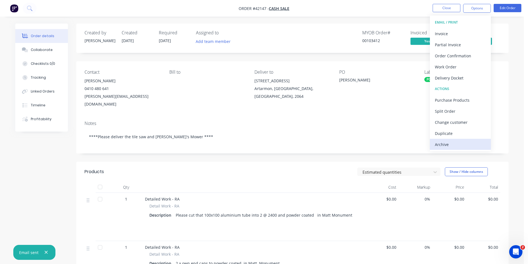
click at [449, 142] on div "Archive" at bounding box center [460, 145] width 51 height 8
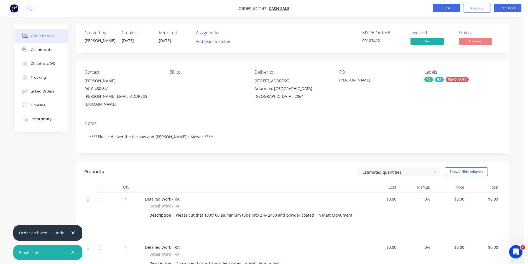
click at [449, 9] on button "Close" at bounding box center [447, 8] width 28 height 8
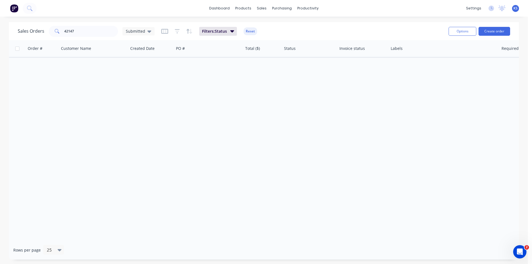
click at [247, 31] on button "Reset" at bounding box center [251, 31] width 14 height 8
drag, startPoint x: 81, startPoint y: 27, endPoint x: 25, endPoint y: 28, distance: 56.3
click at [25, 28] on div "Sales Orders 42147 Submitted" at bounding box center [86, 31] width 137 height 11
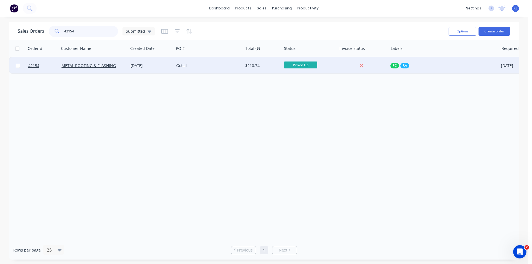
type input "42154"
click at [133, 68] on div "07 Oct 2025" at bounding box center [151, 65] width 46 height 17
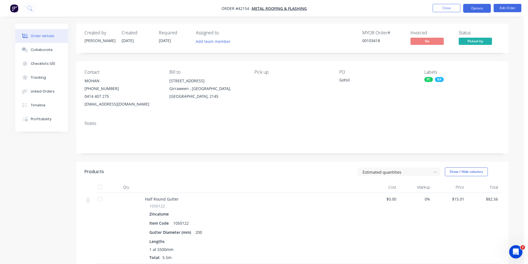
click at [476, 11] on button "Options" at bounding box center [477, 8] width 28 height 9
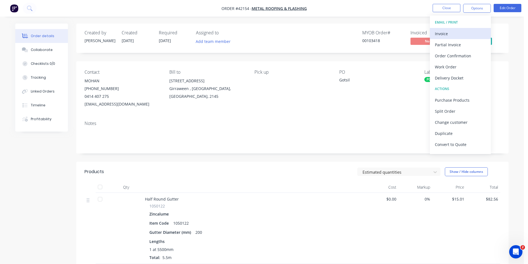
click at [460, 30] on div "Invoice" at bounding box center [460, 34] width 51 height 8
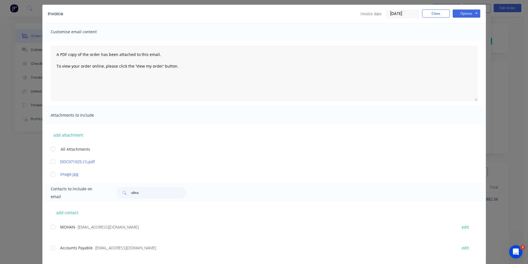
scroll to position [26, 0]
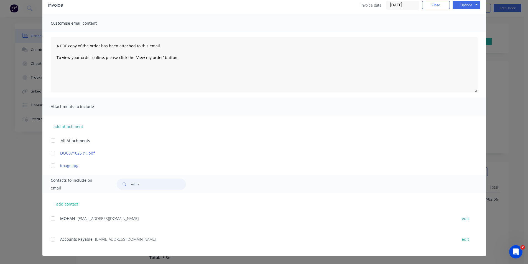
drag, startPoint x: 150, startPoint y: 180, endPoint x: 71, endPoint y: 184, distance: 79.1
click at [74, 184] on div "Contacts to include on email vilno" at bounding box center [264, 184] width 444 height 18
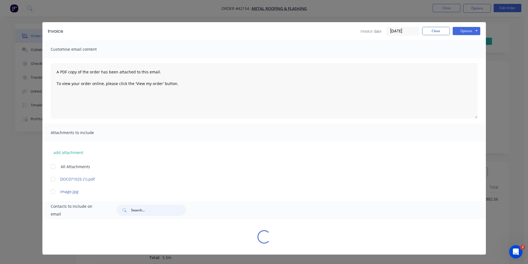
scroll to position [0, 0]
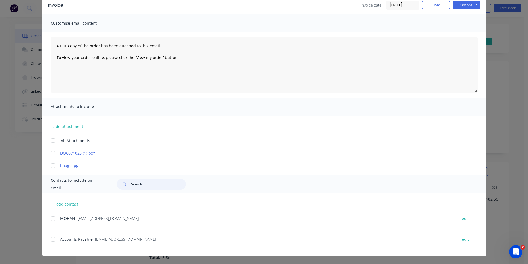
click at [52, 238] on div at bounding box center [52, 239] width 11 height 11
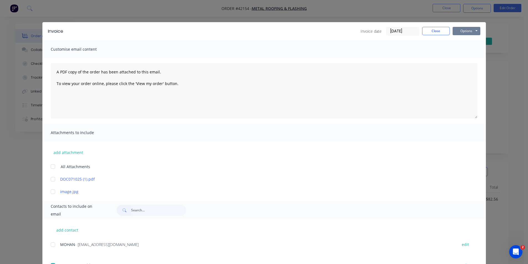
click at [467, 31] on button "Options" at bounding box center [467, 31] width 28 height 8
click at [467, 58] on button "Email" at bounding box center [470, 59] width 35 height 9
click at [430, 32] on button "Close" at bounding box center [436, 31] width 28 height 8
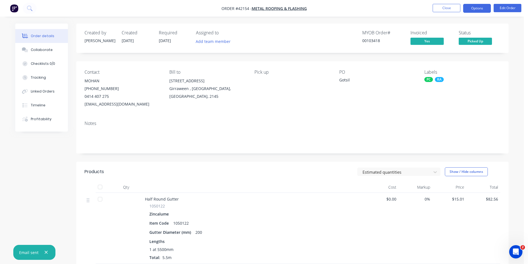
click at [476, 8] on button "Options" at bounding box center [477, 8] width 28 height 9
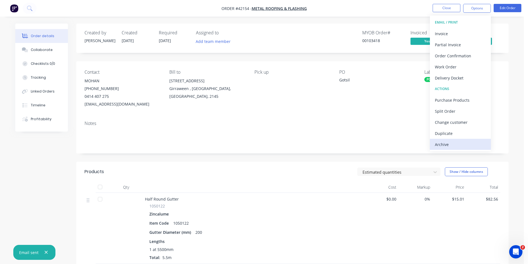
click at [451, 146] on div "Archive" at bounding box center [460, 145] width 51 height 8
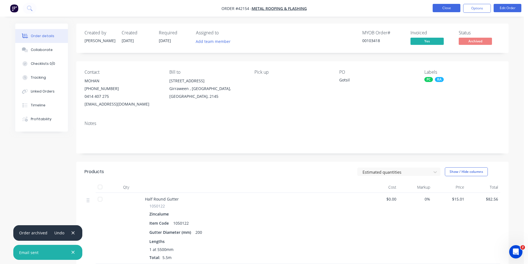
click at [446, 9] on button "Close" at bounding box center [447, 8] width 28 height 8
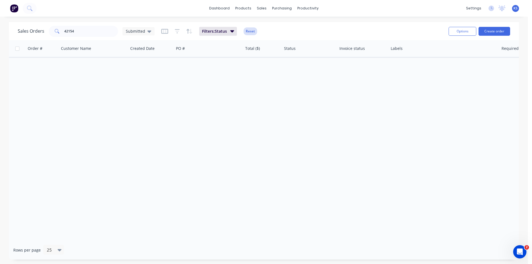
click at [252, 30] on button "Reset" at bounding box center [251, 31] width 14 height 8
drag, startPoint x: 101, startPoint y: 34, endPoint x: 0, endPoint y: 30, distance: 100.7
click at [0, 30] on div "Sales Orders 42154 Submitted Options Create order Order # Customer Name Created…" at bounding box center [264, 141] width 528 height 238
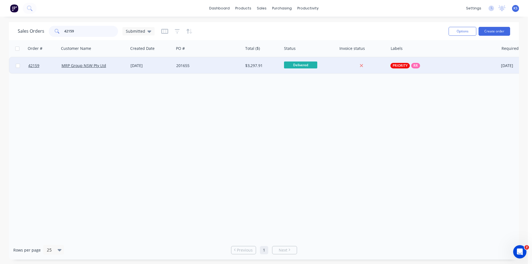
type input "42159"
click at [163, 66] on div "07 Oct 2025" at bounding box center [151, 66] width 41 height 6
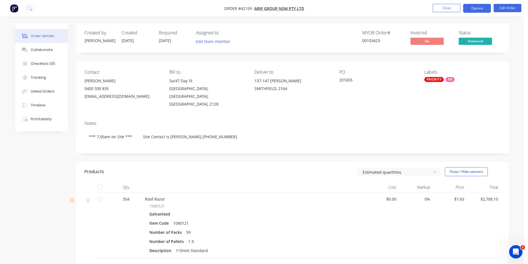
click at [478, 7] on button "Options" at bounding box center [477, 8] width 28 height 9
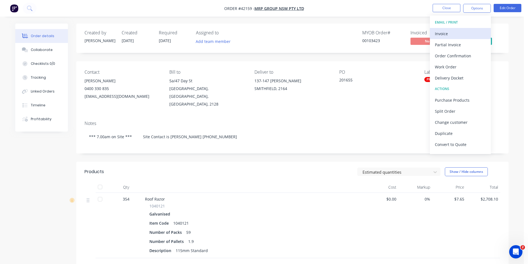
click at [456, 35] on div "Invoice" at bounding box center [460, 34] width 51 height 8
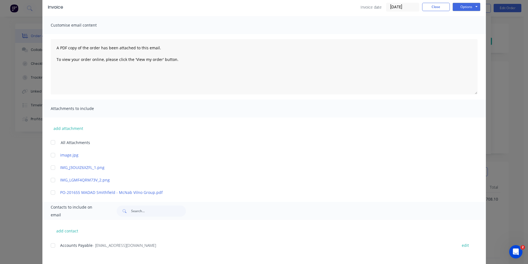
scroll to position [83, 0]
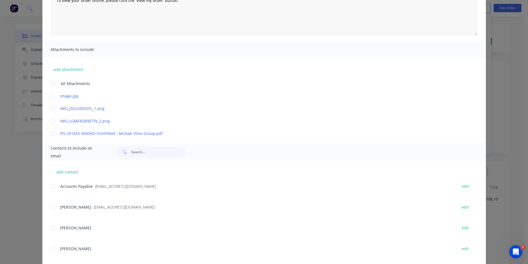
click at [49, 186] on div at bounding box center [52, 186] width 11 height 11
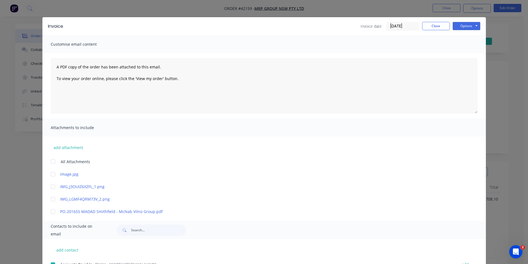
scroll to position [0, 0]
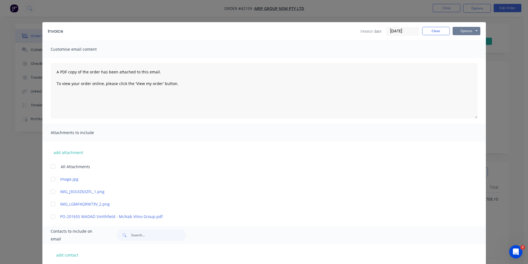
click at [455, 33] on button "Options" at bounding box center [467, 31] width 28 height 8
click at [470, 61] on button "Email" at bounding box center [470, 59] width 35 height 9
click at [438, 33] on button "Close" at bounding box center [436, 31] width 28 height 8
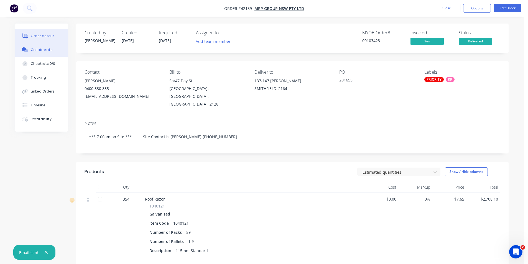
click at [32, 52] on div "Collaborate" at bounding box center [42, 49] width 22 height 5
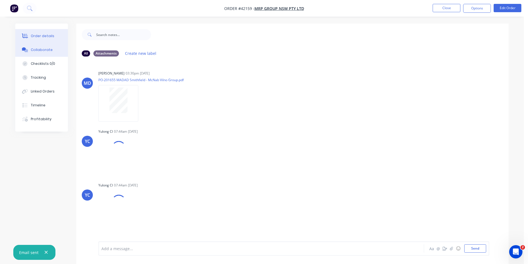
click at [47, 37] on div "Order details" at bounding box center [43, 36] width 24 height 5
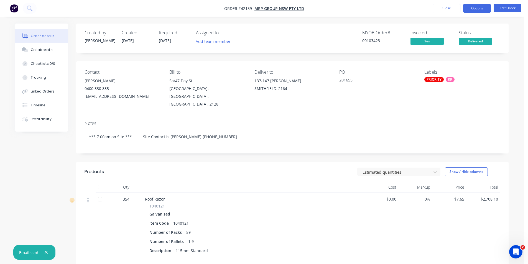
click at [474, 7] on button "Options" at bounding box center [477, 8] width 28 height 9
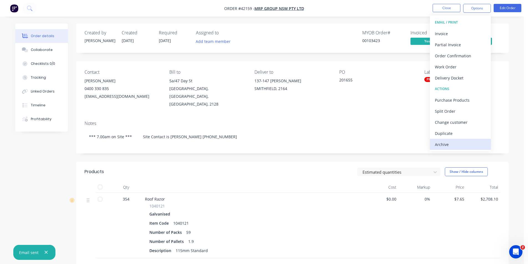
click at [447, 144] on div "Archive" at bounding box center [460, 145] width 51 height 8
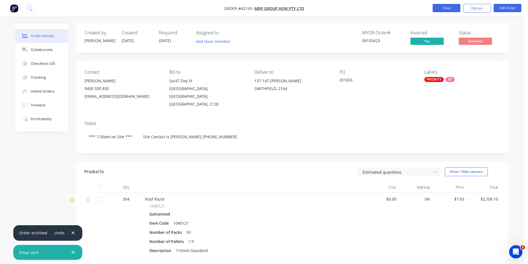
click at [451, 9] on button "Close" at bounding box center [447, 8] width 28 height 8
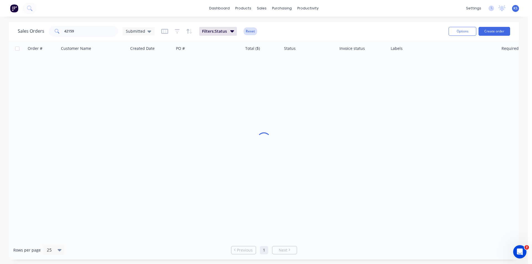
click at [249, 31] on button "Reset" at bounding box center [251, 31] width 14 height 8
drag, startPoint x: 92, startPoint y: 30, endPoint x: 13, endPoint y: 34, distance: 79.1
click at [17, 34] on div "Sales Orders 42159 Submitted Options Create order" at bounding box center [264, 31] width 510 height 18
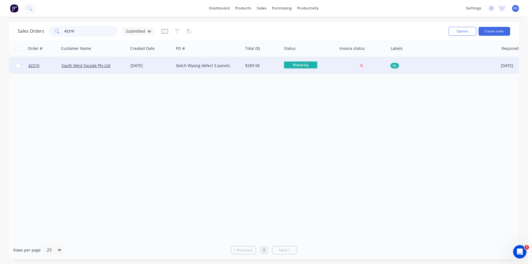
type input "42210"
click at [233, 69] on div "Batch Wyong defect 3 panels" at bounding box center [208, 65] width 69 height 17
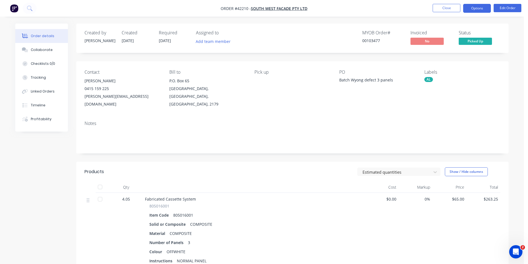
click at [476, 7] on button "Options" at bounding box center [477, 8] width 28 height 9
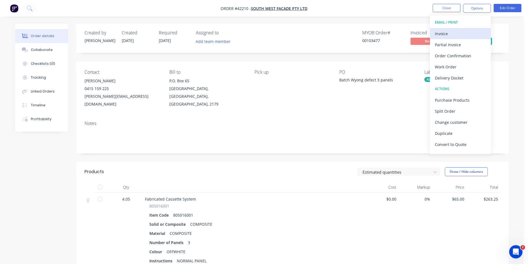
click at [465, 34] on div "Invoice" at bounding box center [460, 34] width 51 height 8
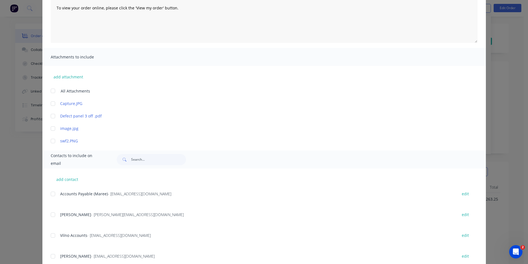
scroll to position [83, 0]
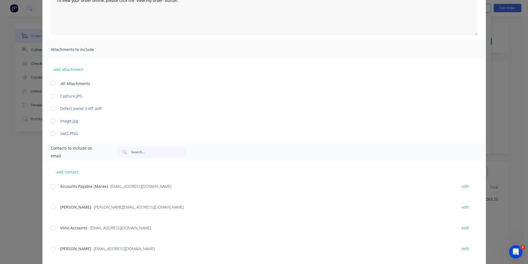
click at [50, 185] on div at bounding box center [52, 186] width 11 height 11
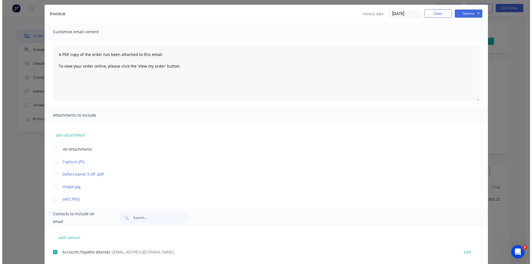
scroll to position [0, 0]
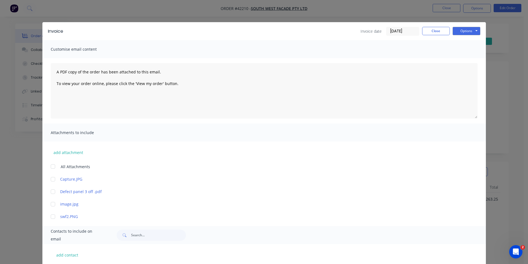
click at [464, 24] on div "Invoice Invoice date 10/10/25 Close Options Preview Print Email" at bounding box center [264, 31] width 444 height 18
click at [464, 29] on button "Options" at bounding box center [467, 31] width 28 height 8
click at [467, 59] on button "Email" at bounding box center [470, 59] width 35 height 9
click at [433, 33] on button "Close" at bounding box center [436, 31] width 28 height 8
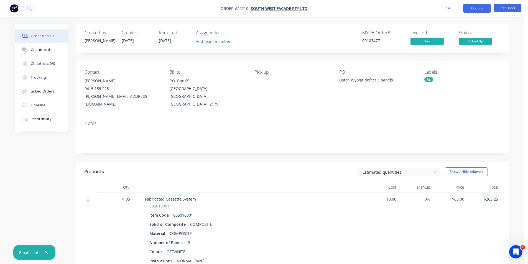
click at [472, 8] on button "Options" at bounding box center [477, 8] width 28 height 9
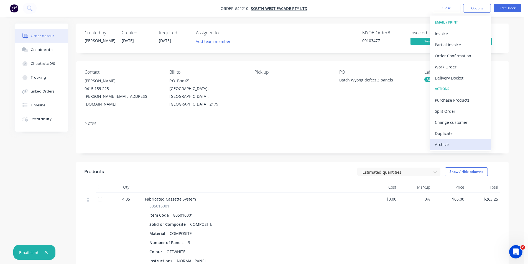
click at [463, 141] on div "Archive" at bounding box center [460, 145] width 51 height 8
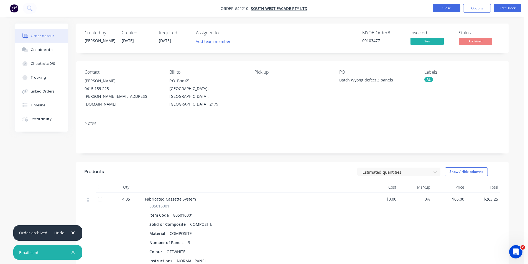
click at [443, 6] on button "Close" at bounding box center [447, 8] width 28 height 8
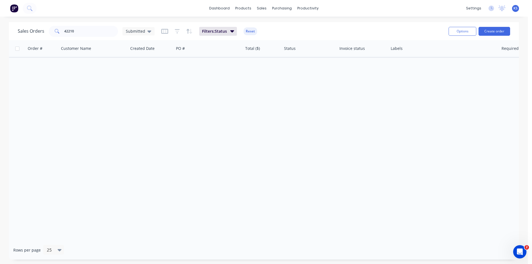
click at [245, 30] on button "Reset" at bounding box center [251, 31] width 14 height 8
click at [365, 32] on link "Workflow" at bounding box center [329, 26] width 73 height 11
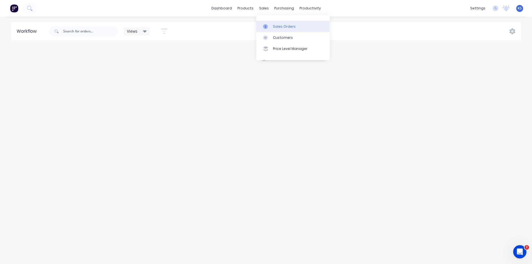
click at [289, 27] on div "Sales Orders" at bounding box center [284, 26] width 23 height 5
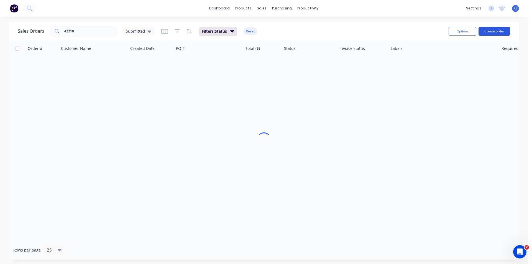
click at [486, 31] on button "Create order" at bounding box center [495, 31] width 32 height 9
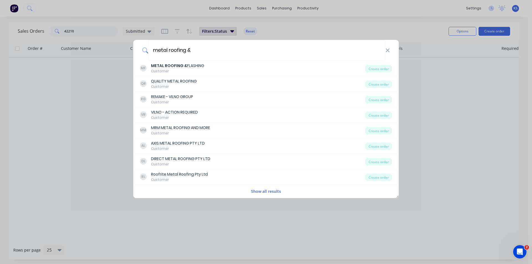
type input "metal roofing &"
click at [269, 189] on button "Show all results" at bounding box center [265, 191] width 33 height 6
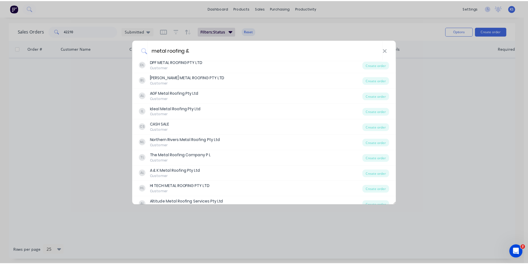
scroll to position [166, 0]
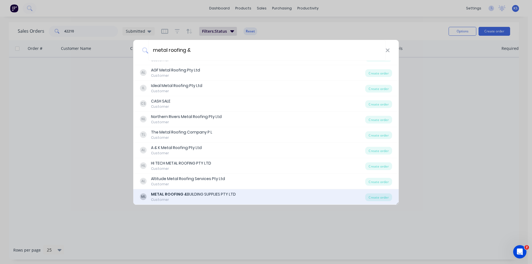
click at [204, 197] on div "METAL ROOFING & BUILDING SUPPLIES PTY LTD" at bounding box center [193, 195] width 85 height 6
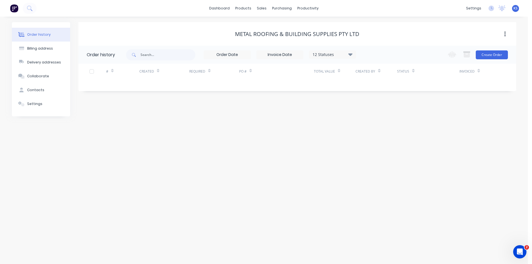
click at [480, 61] on div "Change order status Submitted Ready for Pick Up Ready For Delivery Out For Deli…" at bounding box center [476, 55] width 63 height 18
click at [484, 56] on button "Create Order" at bounding box center [492, 54] width 32 height 9
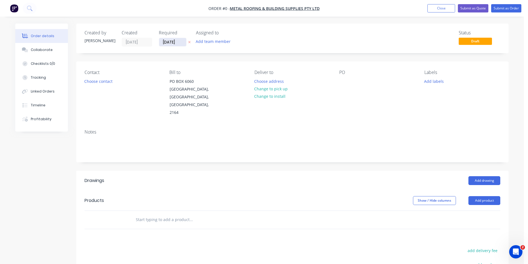
click at [169, 42] on input "10/10/25" at bounding box center [172, 42] width 27 height 8
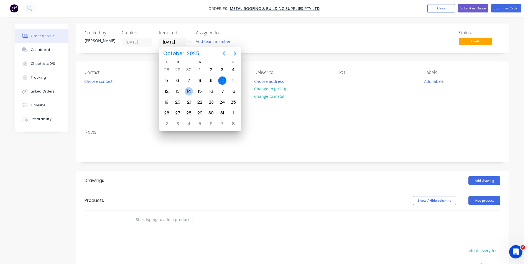
click at [186, 92] on div "14" at bounding box center [189, 91] width 8 height 8
type input "14/10/25"
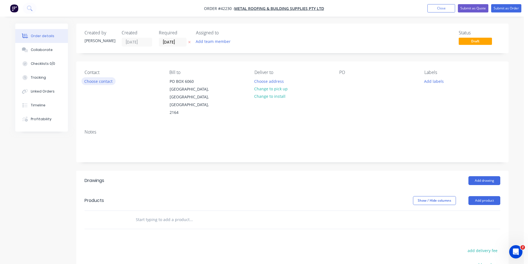
click at [98, 83] on button "Choose contact" at bounding box center [99, 80] width 34 height 7
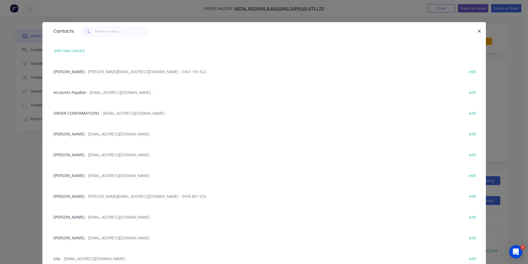
click at [76, 113] on span "ORDER CONFIRMATIONS" at bounding box center [77, 113] width 46 height 5
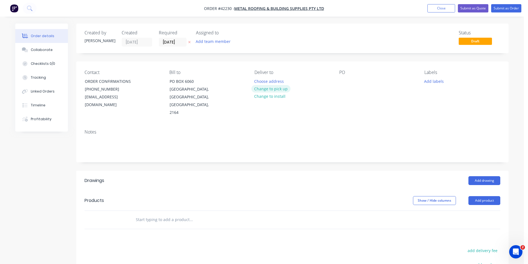
click at [271, 89] on button "Change to pick up" at bounding box center [270, 88] width 39 height 7
click at [343, 82] on div at bounding box center [343, 81] width 9 height 8
click at [435, 80] on button "Add labels" at bounding box center [434, 80] width 26 height 7
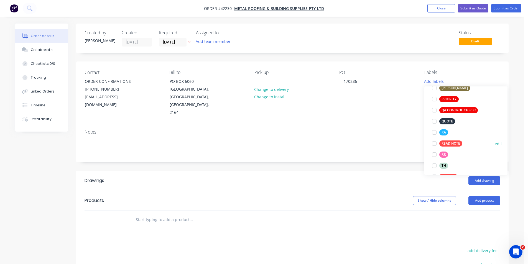
scroll to position [177, 0]
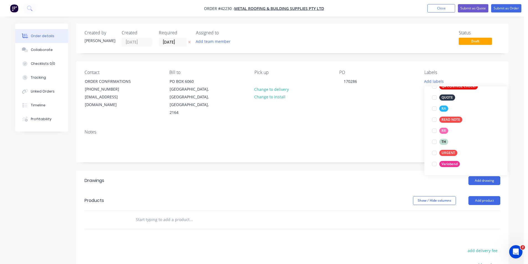
click at [435, 142] on div at bounding box center [434, 141] width 11 height 11
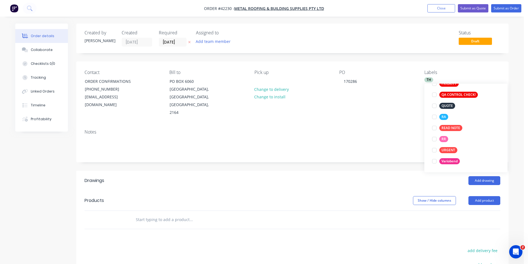
scroll to position [0, 0]
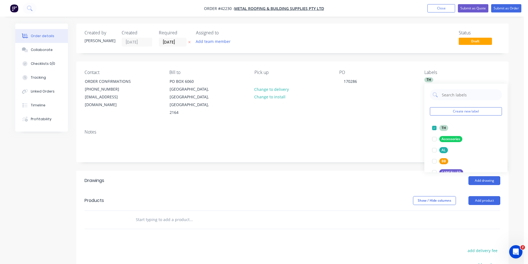
click at [358, 191] on header "Products Show / Hide columns Add product" at bounding box center [292, 201] width 432 height 20
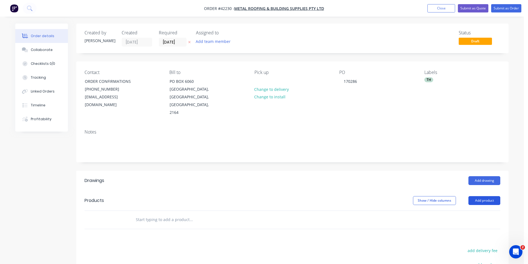
click at [474, 196] on button "Add product" at bounding box center [484, 200] width 32 height 9
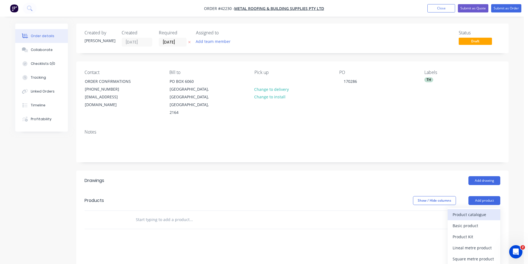
click at [475, 211] on div "Product catalogue" at bounding box center [474, 215] width 43 height 8
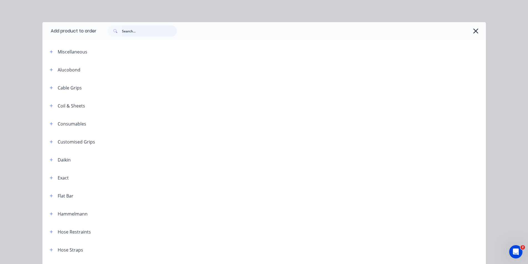
click at [137, 35] on input "text" at bounding box center [149, 31] width 55 height 11
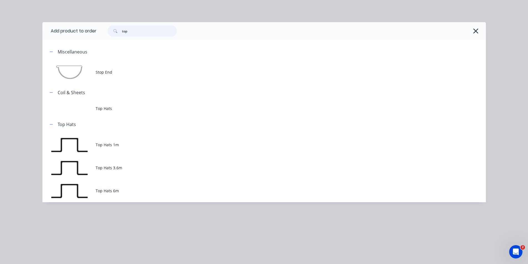
type input "top"
click at [132, 189] on span "Top Hats 6m" at bounding box center [252, 191] width 312 height 6
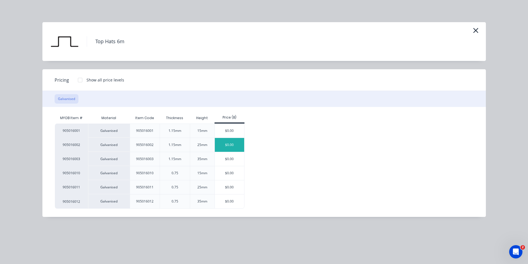
click at [227, 145] on div "$0.00" at bounding box center [230, 145] width 30 height 14
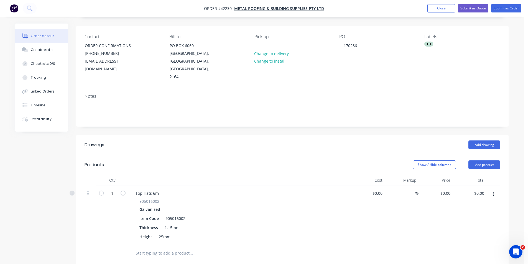
scroll to position [55, 0]
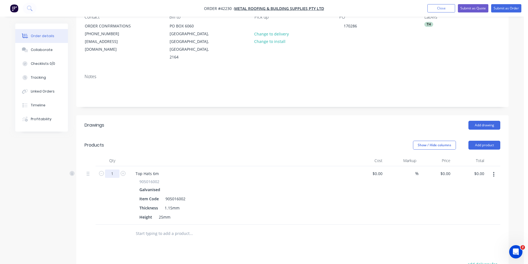
click at [114, 170] on input "1" at bounding box center [112, 174] width 14 height 8
type input "50"
click at [316, 146] on header "Products Show / Hide columns Add product" at bounding box center [292, 145] width 432 height 20
click at [444, 169] on div "0 $0.00" at bounding box center [436, 195] width 34 height 58
type input "$24.32"
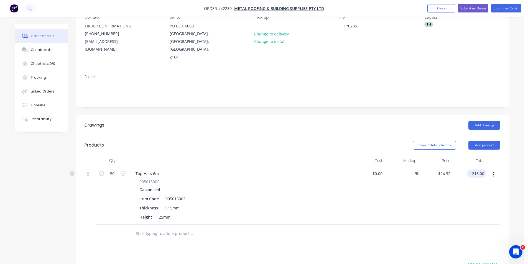
type input "$1,216.00"
click at [314, 135] on header "Products Show / Hide columns Add product" at bounding box center [292, 145] width 432 height 20
click at [67, 55] on button "Collaborate" at bounding box center [41, 50] width 53 height 14
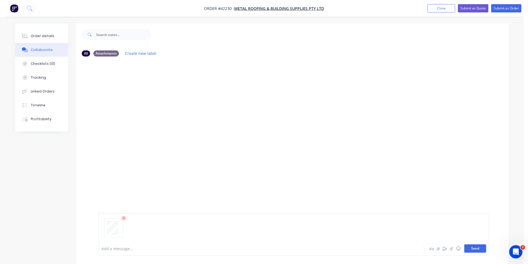
click at [468, 248] on button "Send" at bounding box center [475, 249] width 22 height 8
click at [47, 34] on div "Order details" at bounding box center [43, 36] width 24 height 5
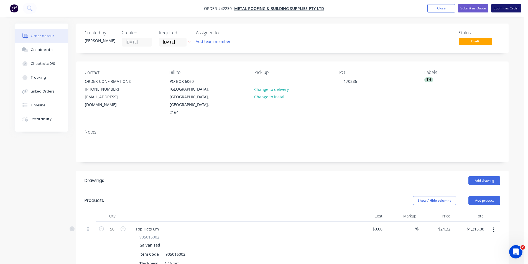
click at [509, 10] on button "Submit as Order" at bounding box center [506, 8] width 30 height 8
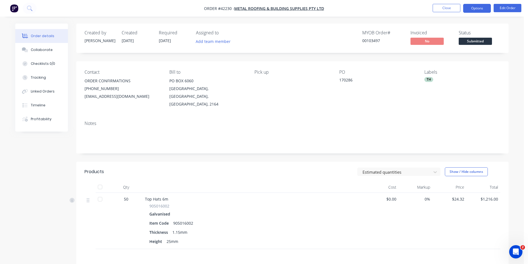
click at [477, 8] on button "Options" at bounding box center [477, 8] width 28 height 9
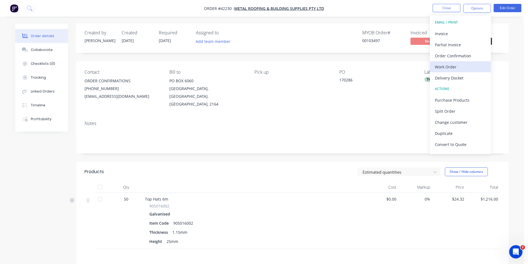
click at [458, 66] on div "Work Order" at bounding box center [460, 67] width 51 height 8
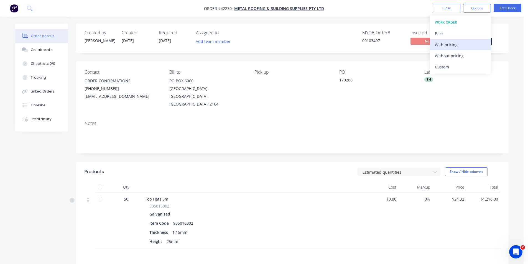
click at [456, 50] on button "With pricing" at bounding box center [460, 44] width 61 height 11
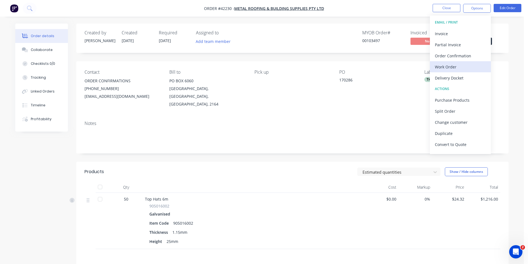
click at [450, 66] on div "Work Order" at bounding box center [460, 67] width 51 height 8
click at [277, 45] on div "MYOB Order # 00103497 Invoiced No Status Submitted" at bounding box center [375, 38] width 249 height 16
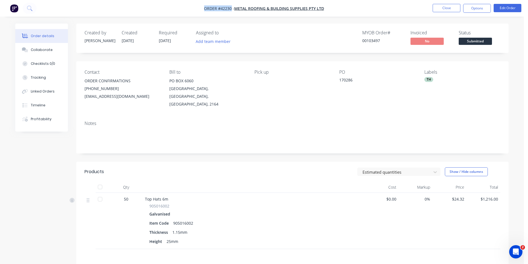
drag, startPoint x: 231, startPoint y: 9, endPoint x: 195, endPoint y: 11, distance: 35.8
click at [195, 11] on nav "Order #42230 - METAL ROOFING & BUILDING SUPPLIES PTY LTD Close Options Edit Ord…" at bounding box center [264, 8] width 528 height 17
copy span "Order #42230"
click at [478, 7] on button "Options" at bounding box center [477, 8] width 28 height 9
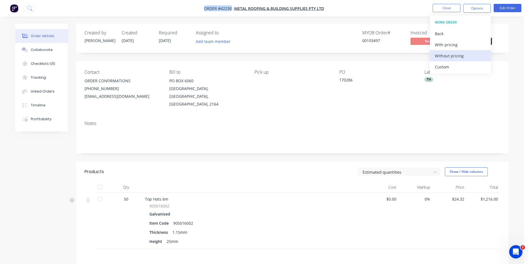
click at [456, 56] on div "Without pricing" at bounding box center [460, 56] width 51 height 8
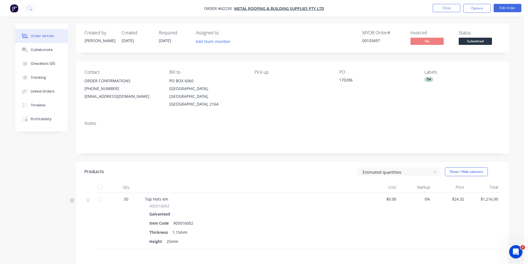
click at [289, 47] on div "Created by Kendall Created 10/10/25 Required 14/10/25 Assigned to Add team memb…" at bounding box center [292, 38] width 432 height 29
click at [278, 47] on div "Created by Kendall Created 10/10/25 Required 14/10/25 Assigned to Add team memb…" at bounding box center [292, 38] width 432 height 29
click at [283, 182] on div at bounding box center [254, 187] width 222 height 11
drag, startPoint x: 485, startPoint y: 8, endPoint x: 484, endPoint y: 14, distance: 5.8
click at [485, 8] on button "Options" at bounding box center [477, 8] width 28 height 9
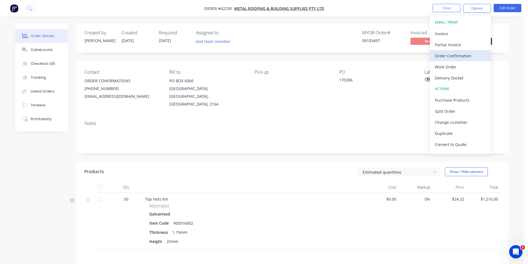
click at [462, 56] on div "Order Confirmation" at bounding box center [460, 56] width 51 height 8
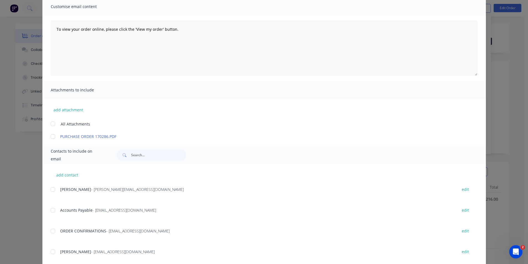
scroll to position [55, 0]
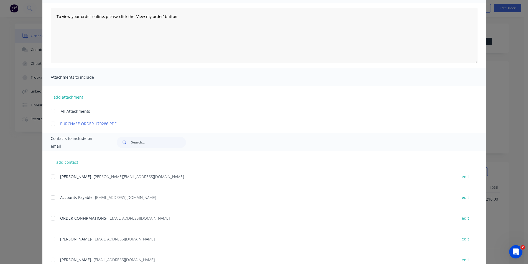
click at [49, 220] on div at bounding box center [52, 218] width 11 height 11
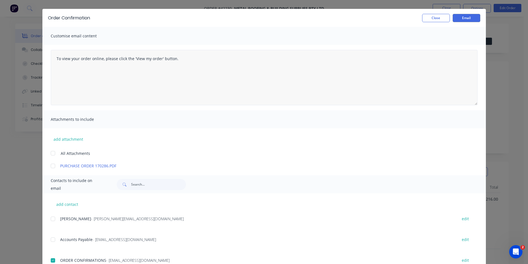
scroll to position [0, 0]
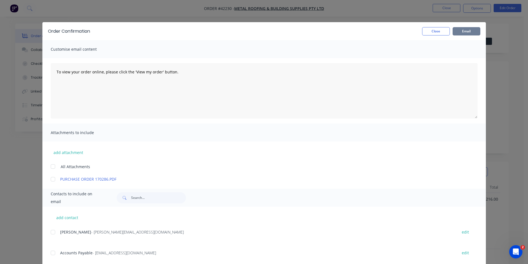
click at [461, 30] on button "Email" at bounding box center [467, 31] width 28 height 8
click at [427, 29] on button "Close" at bounding box center [436, 31] width 28 height 8
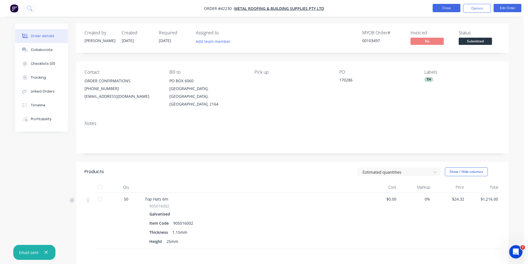
click at [444, 6] on button "Close" at bounding box center [447, 8] width 28 height 8
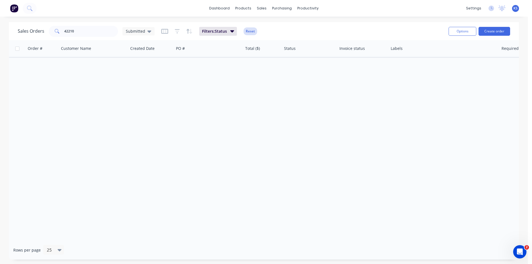
click at [252, 32] on button "Reset" at bounding box center [251, 31] width 14 height 8
click at [291, 27] on div "Sales Orders 42210 Submitted" at bounding box center [231, 31] width 427 height 14
drag, startPoint x: 81, startPoint y: 34, endPoint x: 0, endPoint y: 34, distance: 81.2
click at [0, 34] on div "Sales Orders 42210 Submitted Options Create order Order # Customer Name Created…" at bounding box center [264, 141] width 528 height 238
click at [225, 34] on div "Sales Orders Submitted" at bounding box center [231, 31] width 427 height 14
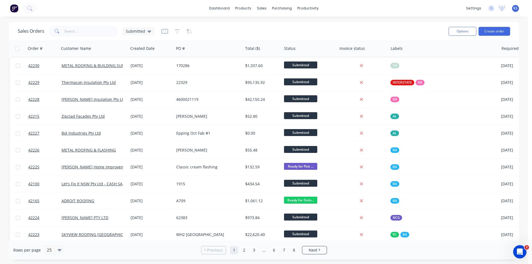
click at [281, 32] on div "Sales Orders Submitted" at bounding box center [231, 31] width 427 height 14
click at [279, 23] on link "Sales Orders" at bounding box center [290, 26] width 73 height 11
click at [381, 24] on div "Sales Orders Submitted Options Create order" at bounding box center [264, 31] width 510 height 18
click at [145, 30] on div "Submitted" at bounding box center [139, 31] width 26 height 5
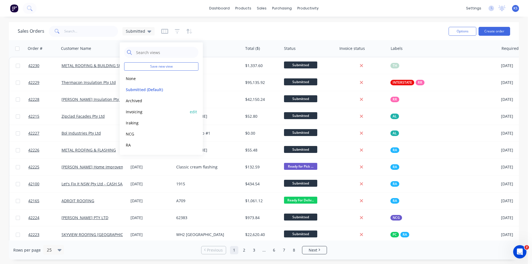
click at [142, 113] on button "Invoicing" at bounding box center [155, 112] width 63 height 6
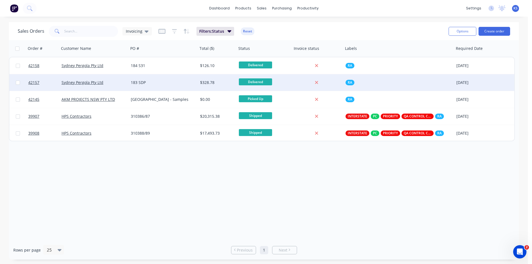
click at [159, 85] on div "183 SDP" at bounding box center [162, 83] width 62 height 6
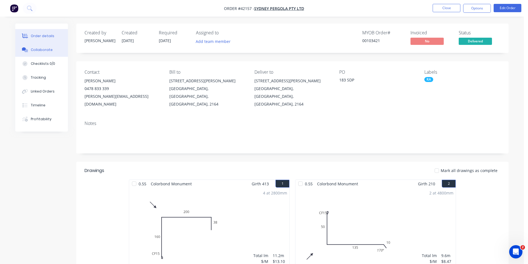
click at [58, 53] on button "Collaborate" at bounding box center [41, 50] width 53 height 14
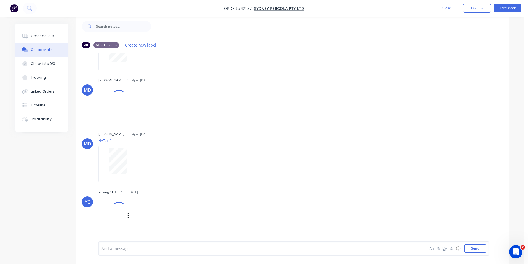
scroll to position [44, 0]
click at [49, 38] on button "Order details" at bounding box center [41, 36] width 53 height 14
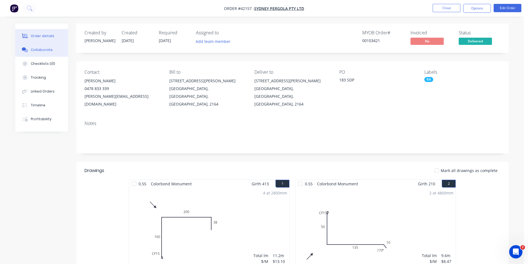
click at [35, 50] on div "Collaborate" at bounding box center [42, 49] width 22 height 5
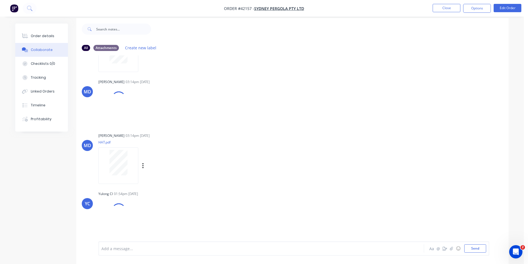
scroll to position [8, 0]
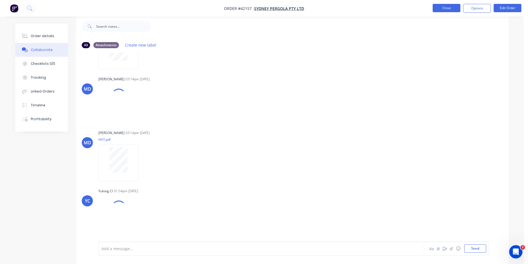
click at [443, 8] on button "Close" at bounding box center [447, 8] width 28 height 8
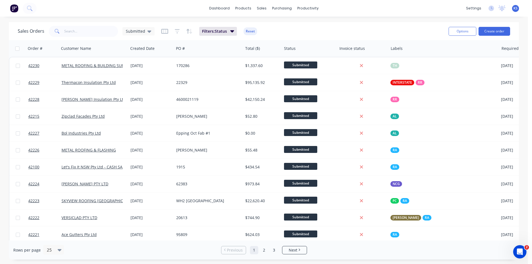
click at [251, 33] on button "Reset" at bounding box center [251, 31] width 14 height 8
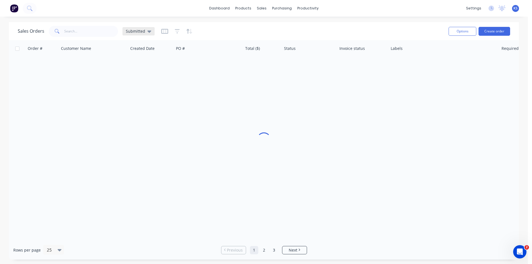
click at [144, 32] on div "Submitted" at bounding box center [139, 31] width 26 height 5
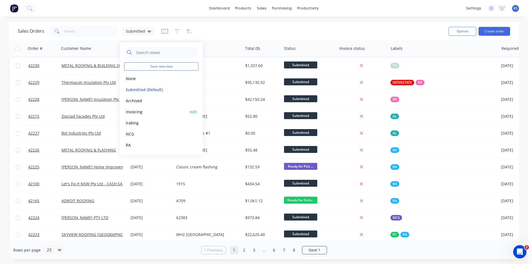
click at [146, 114] on button "Invoicing" at bounding box center [155, 112] width 63 height 6
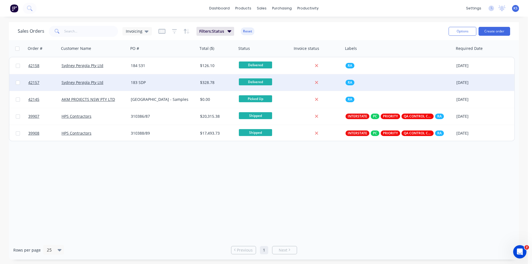
click at [214, 80] on div "$328.78" at bounding box center [216, 83] width 33 height 6
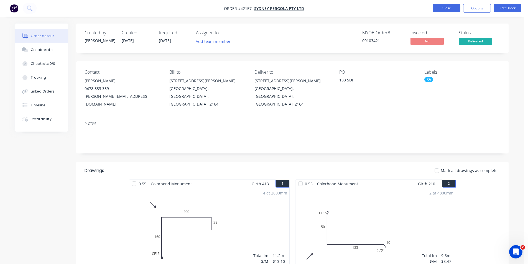
click at [449, 7] on button "Close" at bounding box center [447, 8] width 28 height 8
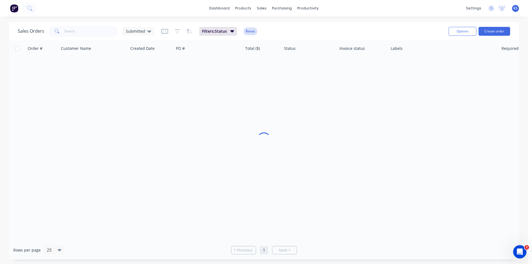
click at [245, 30] on button "Reset" at bounding box center [251, 31] width 14 height 8
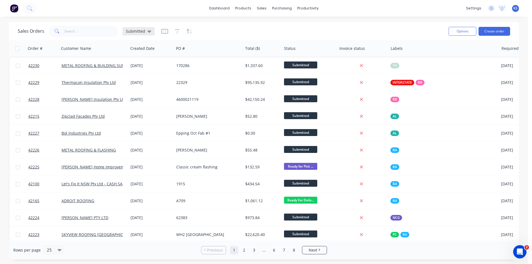
click at [150, 32] on icon at bounding box center [149, 31] width 4 height 6
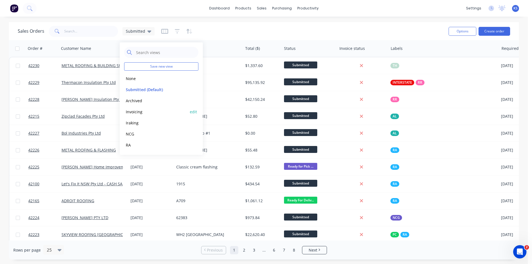
click at [143, 114] on button "Invoicing" at bounding box center [155, 112] width 63 height 6
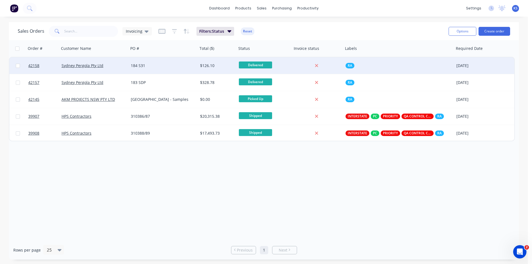
click at [143, 64] on div "184 S31" at bounding box center [162, 66] width 62 height 6
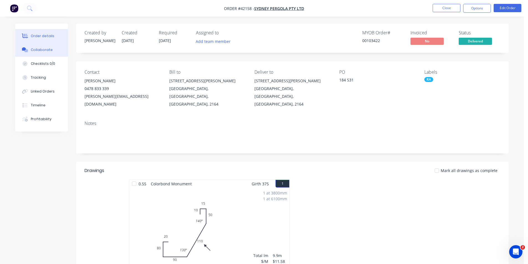
click at [44, 52] on div "Collaborate" at bounding box center [42, 49] width 22 height 5
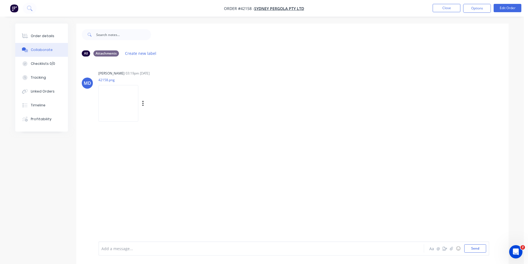
scroll to position [8, 0]
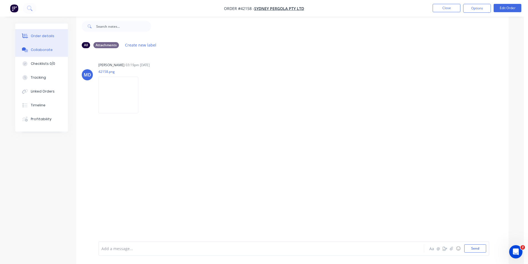
click at [44, 33] on button "Order details" at bounding box center [41, 36] width 53 height 14
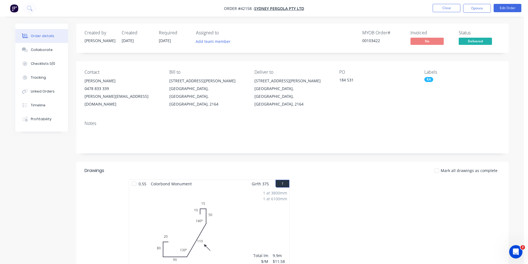
drag, startPoint x: 317, startPoint y: 33, endPoint x: 311, endPoint y: 50, distance: 18.4
click at [317, 32] on div "MYOB Order # 00103422 Invoiced No Status Delivered" at bounding box center [375, 38] width 249 height 16
click at [317, 168] on div "Mark all drawings as complete" at bounding box center [336, 171] width 327 height 6
click at [39, 49] on div "Collaborate" at bounding box center [42, 49] width 22 height 5
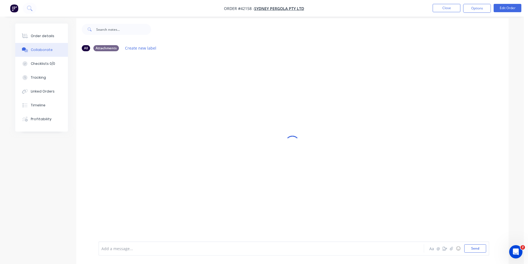
scroll to position [8, 0]
click at [36, 35] on div "Order details" at bounding box center [43, 36] width 24 height 5
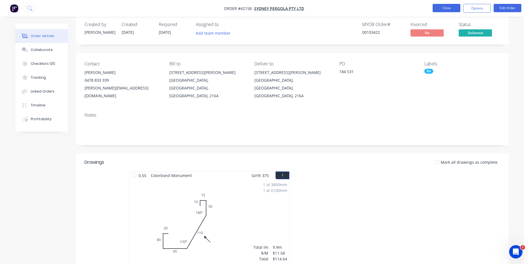
click at [447, 9] on button "Close" at bounding box center [447, 8] width 28 height 8
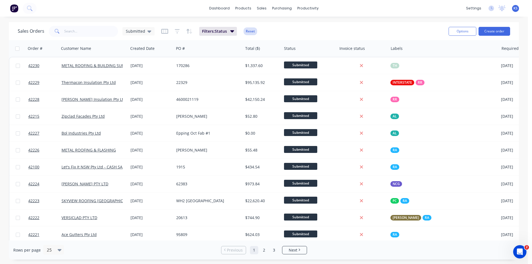
click at [250, 32] on button "Reset" at bounding box center [251, 31] width 14 height 8
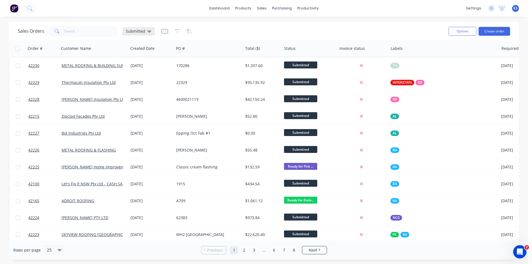
click at [146, 31] on div "Submitted" at bounding box center [139, 31] width 26 height 5
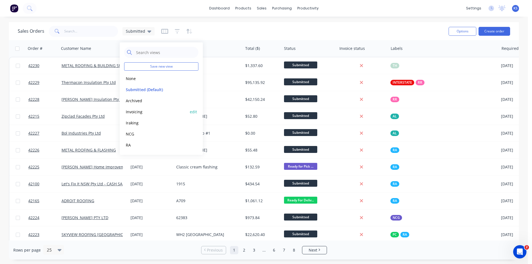
click at [146, 113] on button "Invoicing" at bounding box center [155, 112] width 63 height 6
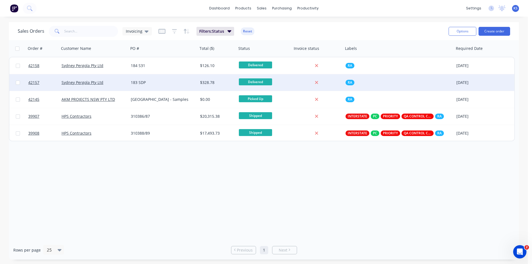
click at [173, 83] on div "183 SDP" at bounding box center [162, 83] width 62 height 6
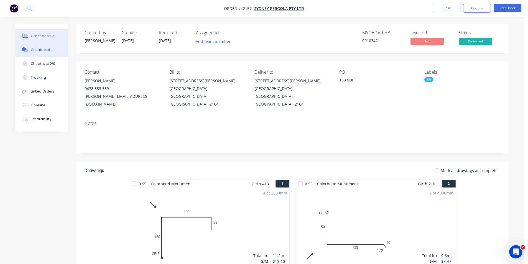
click at [44, 52] on div "Collaborate" at bounding box center [42, 49] width 22 height 5
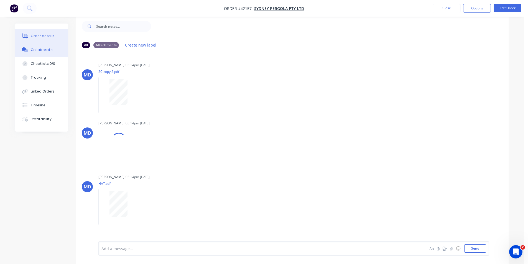
click at [51, 39] on button "Order details" at bounding box center [41, 36] width 53 height 14
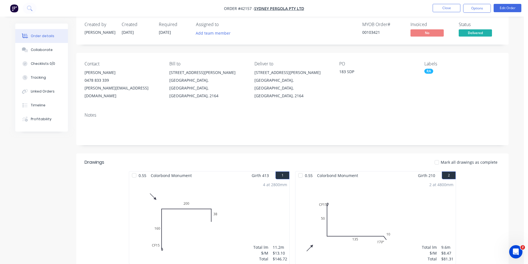
click at [355, 23] on div "MYOB Order # 00103421 Invoiced No Status Delivered" at bounding box center [375, 30] width 249 height 16
click at [440, 10] on button "Close" at bounding box center [447, 8] width 28 height 8
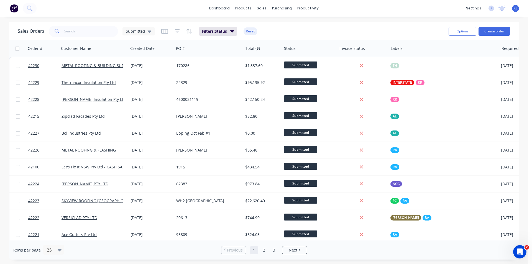
click at [319, 34] on div "Sales Orders Submitted Filters: Status Reset" at bounding box center [231, 31] width 427 height 14
click at [251, 31] on button "Reset" at bounding box center [251, 31] width 14 height 8
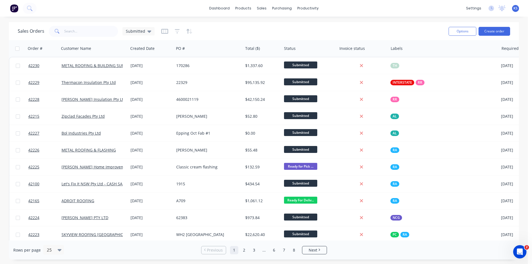
click at [385, 27] on div "Sales Orders Submitted" at bounding box center [231, 31] width 427 height 14
click at [497, 32] on button "Create order" at bounding box center [495, 31] width 32 height 9
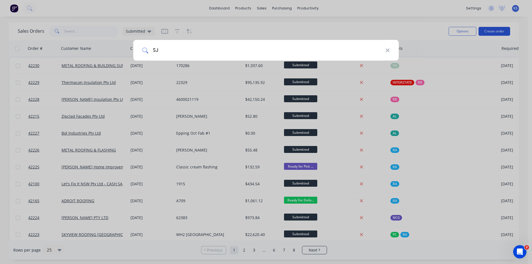
type input "S"
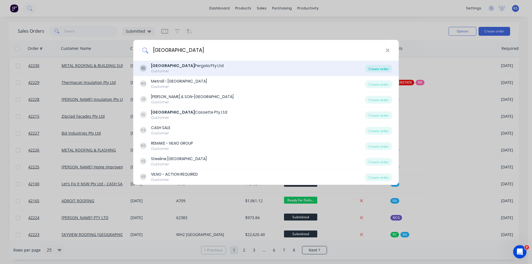
type input "SYDNEY"
click at [382, 69] on div "Create order" at bounding box center [378, 69] width 27 height 8
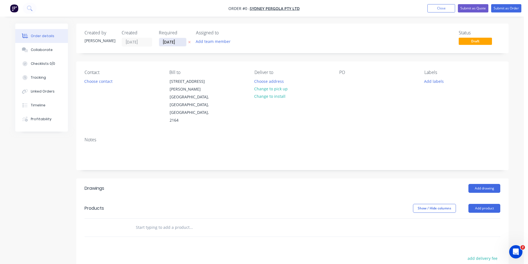
click at [170, 42] on input "10/10/25" at bounding box center [172, 42] width 27 height 8
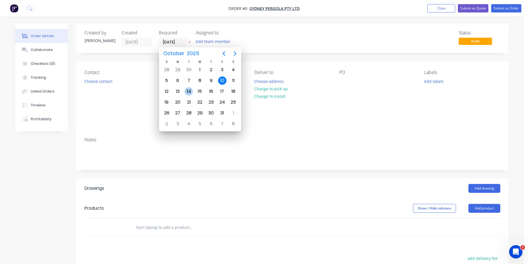
click at [187, 93] on div "14" at bounding box center [189, 91] width 8 height 8
type input "14/10/25"
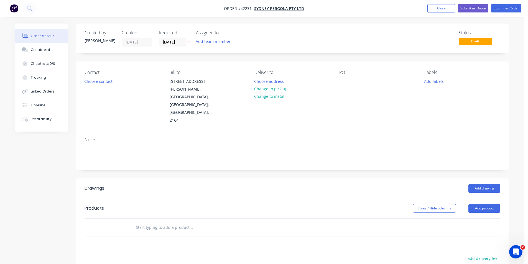
click at [97, 83] on button "Choose contact" at bounding box center [99, 80] width 34 height 7
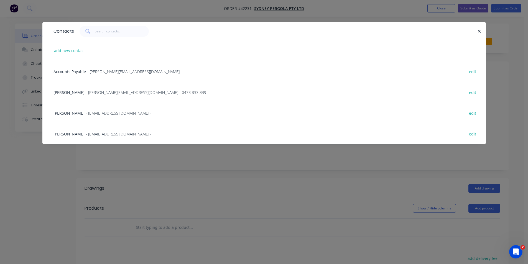
click at [77, 94] on span "Allan Nguyen" at bounding box center [69, 92] width 31 height 5
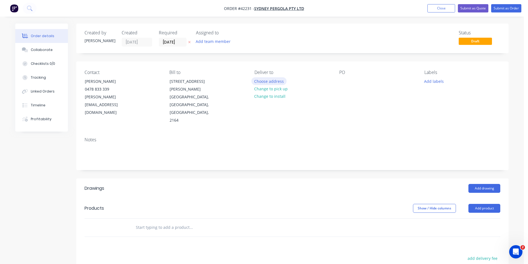
click at [267, 85] on button "Choose address" at bounding box center [268, 80] width 35 height 7
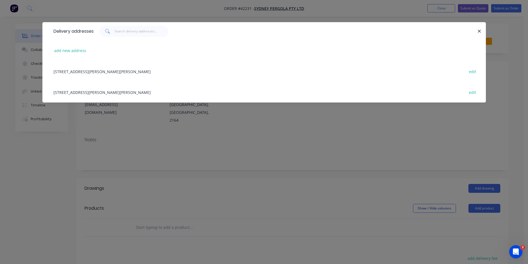
click at [91, 74] on div "5/132-136 Newton rd, WETHERILL PARK, New South Wales, Australia, 2164 edit" at bounding box center [264, 71] width 427 height 21
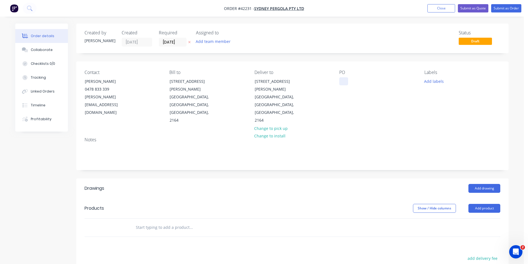
click at [343, 81] on div at bounding box center [343, 81] width 9 height 8
paste div
click at [429, 80] on button "Add labels" at bounding box center [434, 80] width 26 height 7
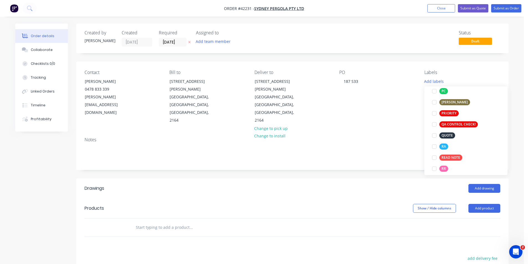
scroll to position [166, 0]
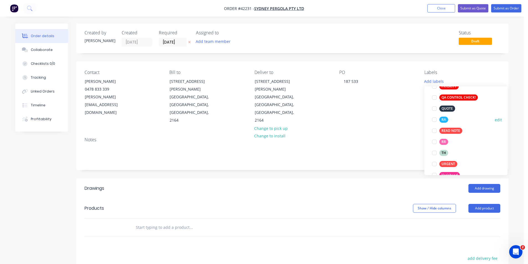
click at [435, 120] on div at bounding box center [434, 119] width 11 height 11
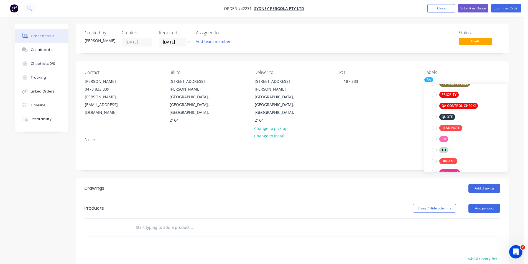
scroll to position [11, 0]
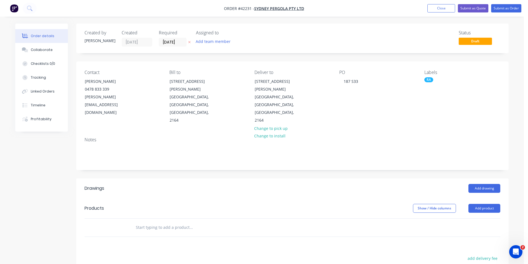
click at [389, 162] on div "Created by Kendall Created 10/10/25 Required 14/10/25 Assigned to Add team memb…" at bounding box center [292, 197] width 432 height 347
click at [482, 184] on button "Add drawing" at bounding box center [484, 188] width 32 height 9
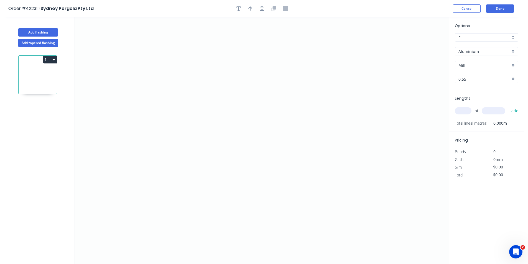
click at [472, 54] on input "Aluminium" at bounding box center [485, 52] width 52 height 6
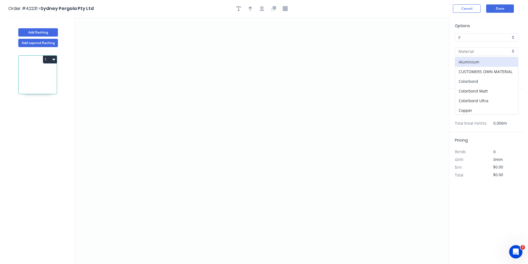
click at [472, 82] on div "Colorbond" at bounding box center [486, 82] width 63 height 10
type input "Colorbond"
type input "Basalt"
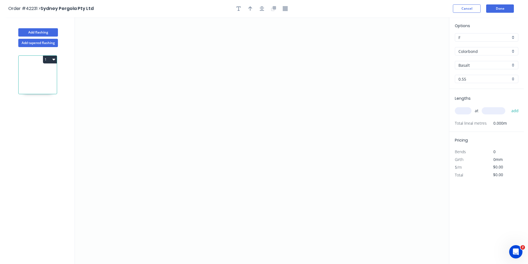
click at [473, 64] on input "Basalt" at bounding box center [485, 65] width 52 height 6
click at [482, 118] on div "Shale Grey" at bounding box center [486, 120] width 63 height 10
type input "Shale Grey"
click at [466, 109] on input "text" at bounding box center [463, 110] width 17 height 7
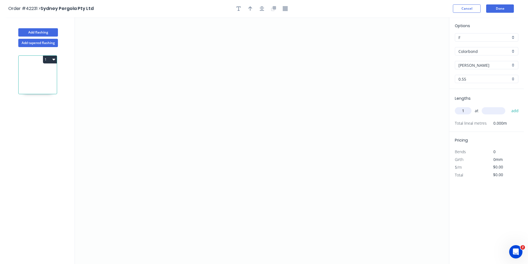
type input "1"
type input "4600"
click at [509, 106] on button "add" at bounding box center [515, 110] width 13 height 9
click at [271, 92] on icon "0" at bounding box center [262, 140] width 374 height 247
click at [231, 93] on icon "0" at bounding box center [262, 140] width 374 height 247
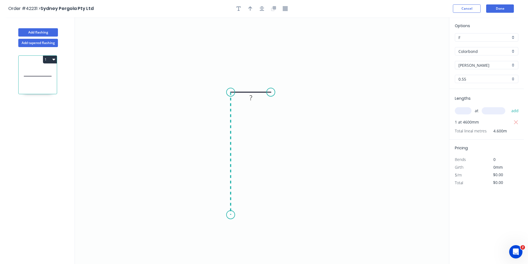
click at [230, 215] on icon "0 ?" at bounding box center [262, 140] width 374 height 247
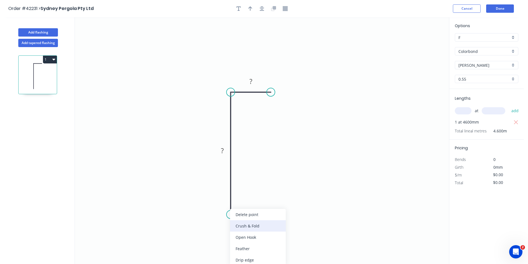
click at [256, 226] on div "Crush & Fold" at bounding box center [258, 225] width 56 height 11
click at [261, 7] on icon "button" at bounding box center [262, 8] width 4 height 5
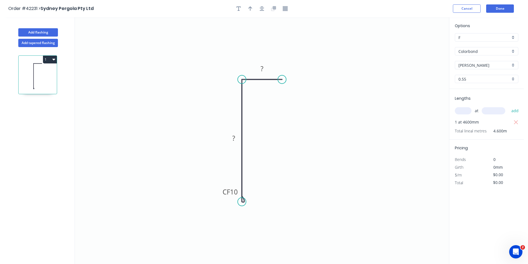
click at [251, 8] on icon "button" at bounding box center [250, 8] width 4 height 4
drag, startPoint x: 422, startPoint y: 44, endPoint x: 242, endPoint y: 49, distance: 180.8
click at [239, 49] on icon at bounding box center [236, 42] width 5 height 18
click at [263, 68] on tspan "?" at bounding box center [262, 68] width 3 height 9
type input "$8.22"
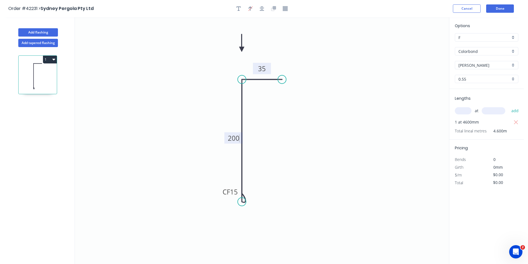
type input "$37.81"
click at [29, 32] on button "Add flashing" at bounding box center [38, 32] width 40 height 8
type input "$0.00"
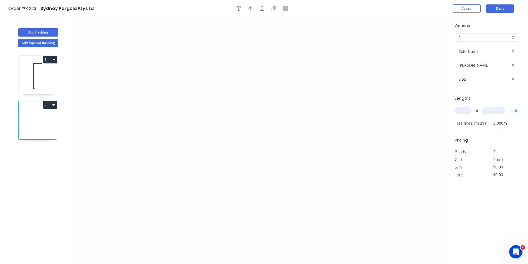
click at [460, 111] on input "text" at bounding box center [463, 110] width 17 height 7
type input "1"
type input "6200"
click at [509, 106] on button "add" at bounding box center [515, 110] width 13 height 9
click at [180, 115] on icon "0" at bounding box center [262, 140] width 374 height 247
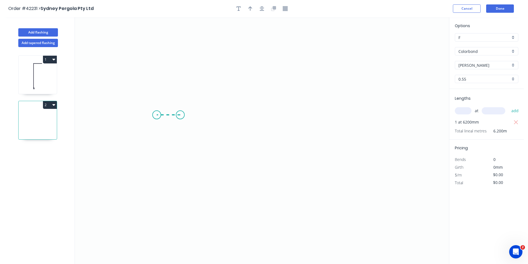
click at [156, 116] on icon "0" at bounding box center [262, 140] width 374 height 247
click at [160, 187] on icon "0 ?" at bounding box center [262, 140] width 374 height 247
click at [239, 187] on icon "0 ? ?" at bounding box center [262, 140] width 374 height 247
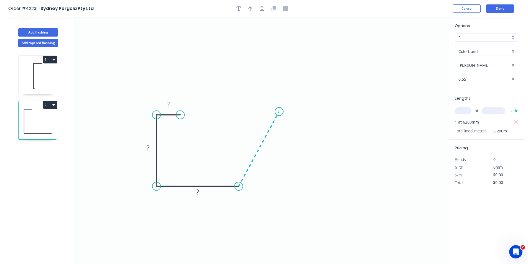
click at [279, 112] on icon at bounding box center [259, 149] width 40 height 75
click at [278, 60] on icon "0 ? ? ? ? ? º" at bounding box center [262, 140] width 374 height 247
click at [263, 59] on icon "0 ? ? ? ? ? ? º ? º" at bounding box center [262, 140] width 374 height 247
click at [263, 72] on icon "0 ? ? ? ? ? ? ? º ? º" at bounding box center [262, 140] width 374 height 247
click at [263, 72] on circle at bounding box center [263, 72] width 8 height 8
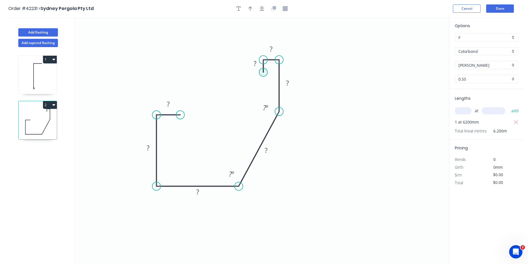
click at [263, 72] on circle at bounding box center [263, 72] width 8 height 8
click at [261, 9] on icon "button" at bounding box center [262, 8] width 4 height 5
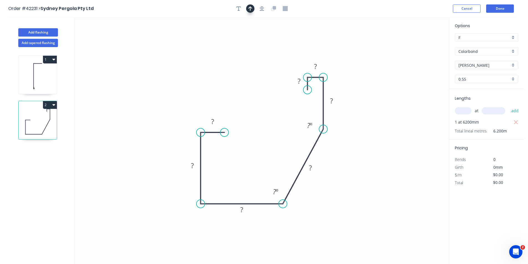
click at [251, 8] on icon "button" at bounding box center [250, 8] width 4 height 5
drag, startPoint x: 422, startPoint y: 43, endPoint x: 372, endPoint y: 154, distance: 121.3
click at [383, 145] on icon at bounding box center [385, 136] width 5 height 18
click at [372, 154] on icon at bounding box center [372, 148] width 5 height 18
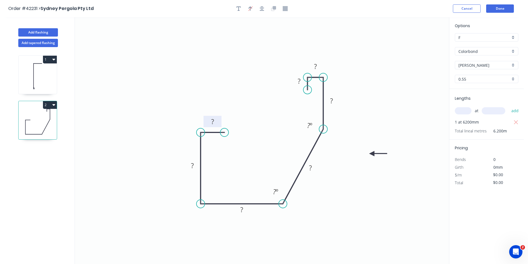
click at [213, 120] on tspan "?" at bounding box center [212, 121] width 3 height 9
type input "$11.58"
type input "$71.80"
click at [497, 8] on button "Done" at bounding box center [500, 8] width 28 height 8
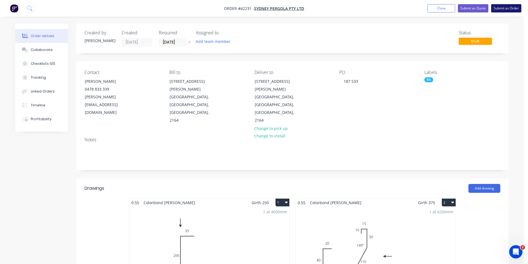
click at [500, 9] on button "Submit as Order" at bounding box center [506, 8] width 30 height 8
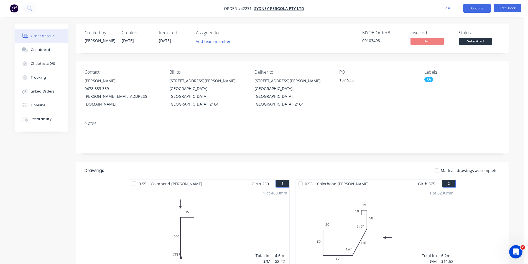
click at [475, 7] on button "Options" at bounding box center [477, 8] width 28 height 9
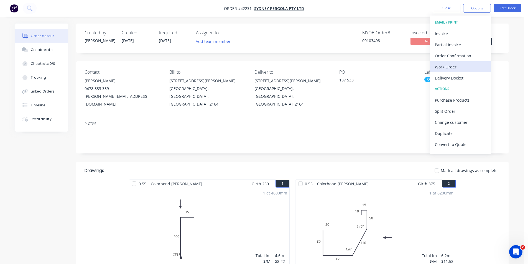
click at [459, 66] on div "Work Order" at bounding box center [460, 67] width 51 height 8
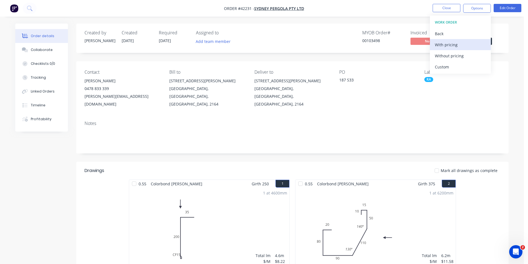
click at [457, 44] on div "With pricing" at bounding box center [460, 45] width 51 height 8
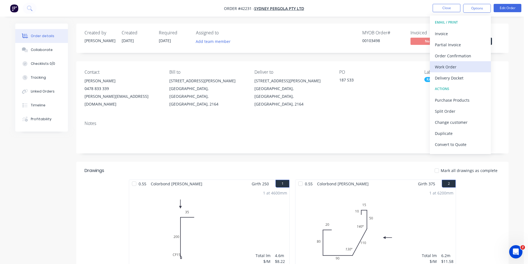
click at [454, 65] on div "Work Order" at bounding box center [460, 67] width 51 height 8
click at [453, 54] on div "Without pricing" at bounding box center [460, 56] width 51 height 8
click at [447, 54] on div "Order Confirmation" at bounding box center [460, 56] width 51 height 8
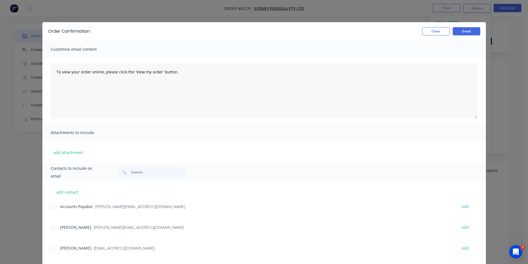
scroll to position [30, 0]
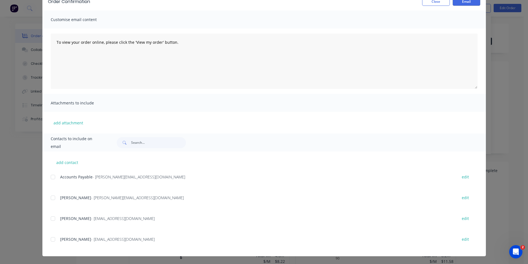
click at [51, 199] on div at bounding box center [52, 197] width 11 height 11
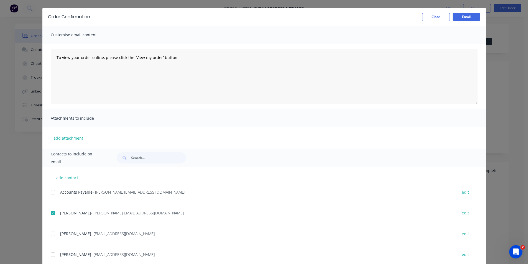
scroll to position [0, 0]
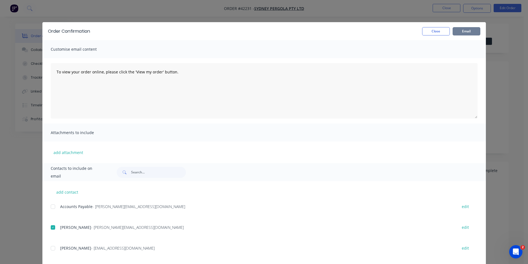
click at [468, 31] on button "Email" at bounding box center [467, 31] width 28 height 8
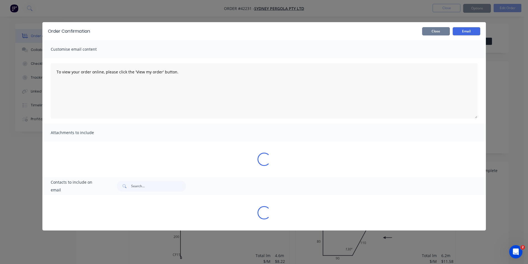
click at [442, 32] on button "Close" at bounding box center [436, 31] width 28 height 8
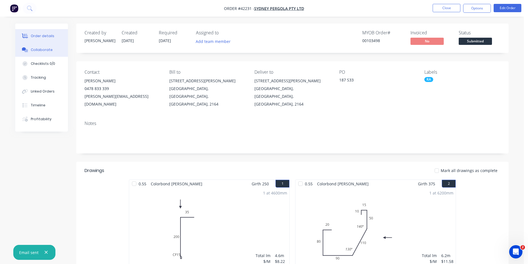
click at [39, 53] on button "Collaborate" at bounding box center [41, 50] width 53 height 14
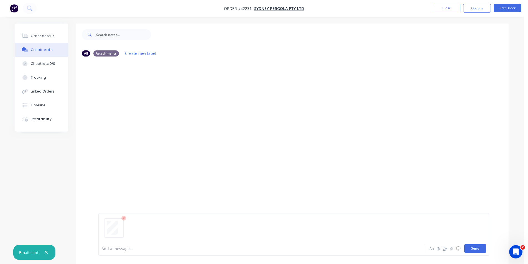
click at [470, 247] on button "Send" at bounding box center [475, 249] width 22 height 8
click at [473, 252] on button "Send" at bounding box center [475, 249] width 22 height 8
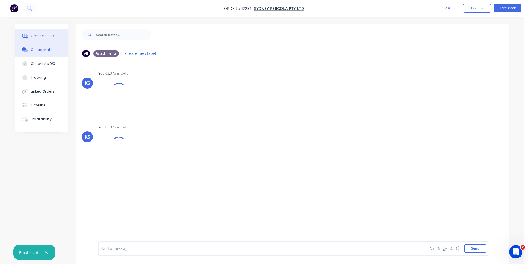
click at [44, 40] on button "Order details" at bounding box center [41, 36] width 53 height 14
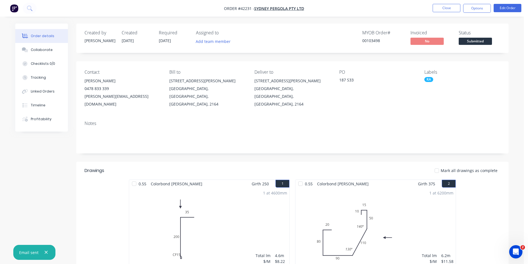
click at [333, 168] on div "Mark all drawings as complete" at bounding box center [336, 171] width 327 height 6
click at [454, 8] on button "Close" at bounding box center [447, 8] width 28 height 8
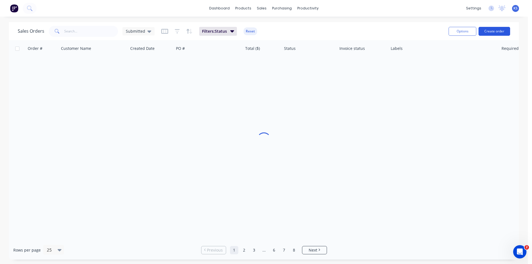
click at [496, 31] on button "Create order" at bounding box center [495, 31] width 32 height 9
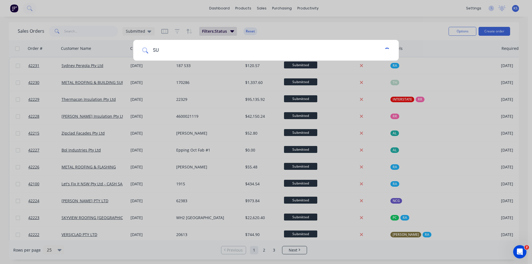
type input "S"
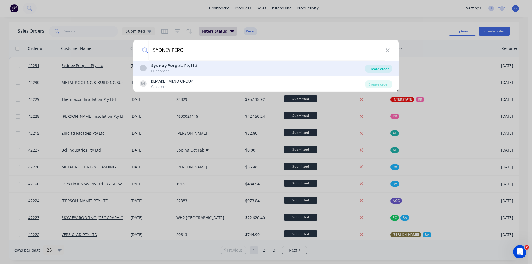
type input "SYDNEY PERG"
click at [373, 68] on div "Create order" at bounding box center [378, 69] width 27 height 8
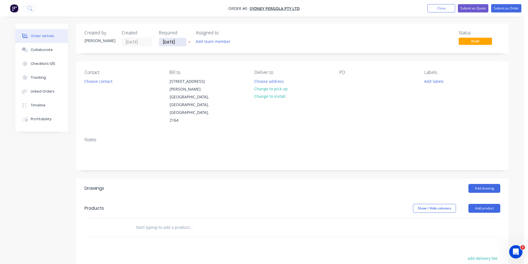
click at [171, 42] on input "10/10/25" at bounding box center [172, 42] width 27 height 8
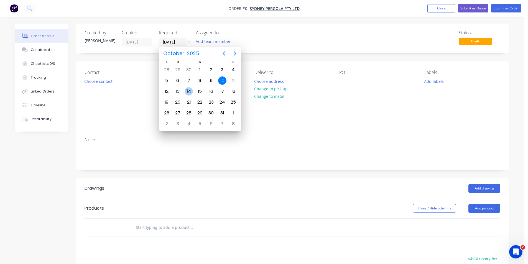
click at [190, 91] on div "14" at bounding box center [189, 91] width 8 height 8
type input "14/10/25"
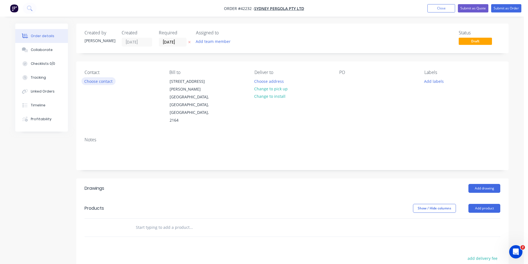
click at [104, 84] on button "Choose contact" at bounding box center [99, 80] width 34 height 7
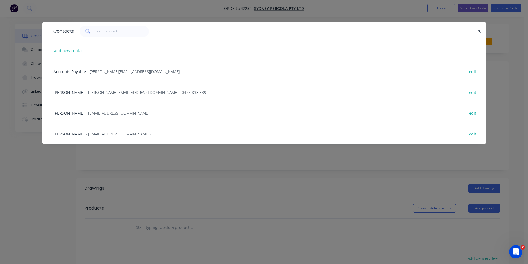
click at [88, 90] on span "- allan@sydneypergolaservices.com.au - 0478 833 339" at bounding box center [146, 92] width 121 height 5
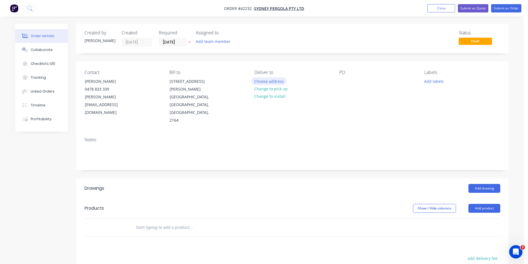
click at [256, 82] on button "Choose address" at bounding box center [268, 80] width 35 height 7
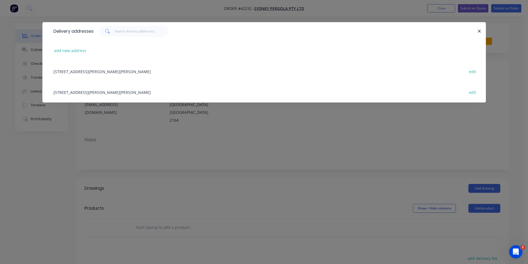
drag, startPoint x: 98, startPoint y: 71, endPoint x: 226, endPoint y: 66, distance: 128.2
click at [98, 71] on div "5/132-136 Newton rd, WETHERILL PARK, New South Wales, Australia, 2164 edit" at bounding box center [264, 71] width 427 height 21
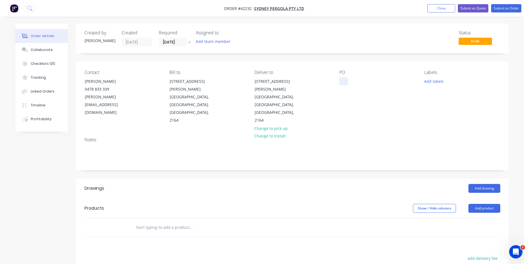
click at [344, 80] on div at bounding box center [343, 81] width 9 height 8
paste div
click at [431, 80] on button "Add labels" at bounding box center [434, 80] width 26 height 7
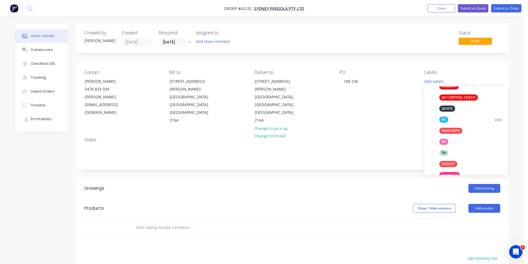
click at [435, 120] on div at bounding box center [434, 119] width 11 height 11
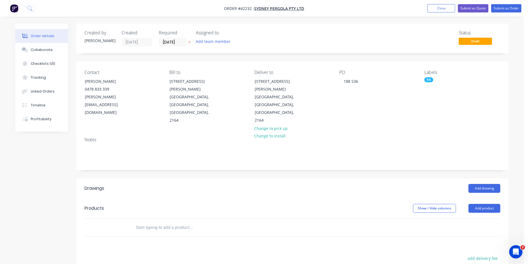
click at [390, 184] on div "Add drawing" at bounding box center [336, 188] width 327 height 9
click at [482, 184] on button "Add drawing" at bounding box center [484, 188] width 32 height 9
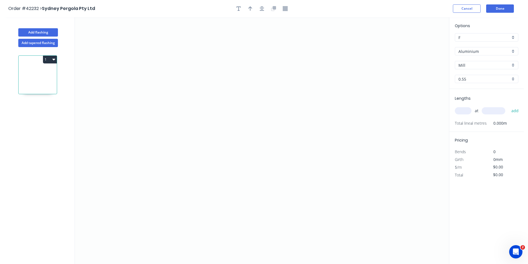
drag, startPoint x: 467, startPoint y: 50, endPoint x: 468, endPoint y: 54, distance: 4.5
click at [467, 50] on input "Aluminium" at bounding box center [485, 52] width 52 height 6
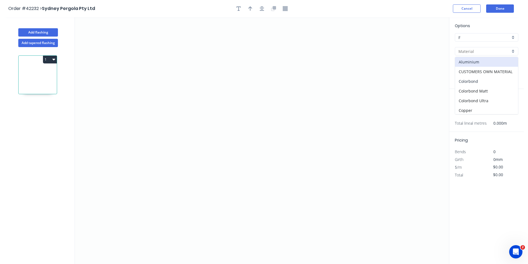
click at [469, 81] on div "Colorbond" at bounding box center [486, 82] width 63 height 10
type input "Colorbond"
type input "Basalt"
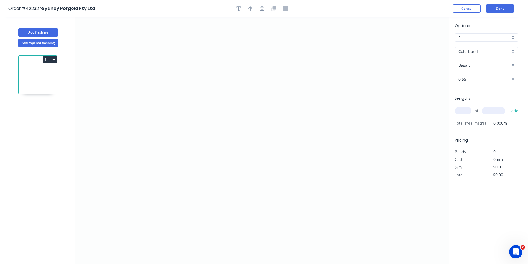
click at [469, 67] on input "Basalt" at bounding box center [485, 65] width 52 height 6
click at [478, 110] on div "Monument" at bounding box center [486, 109] width 63 height 10
type input "Monument"
click at [464, 113] on input "text" at bounding box center [463, 110] width 17 height 7
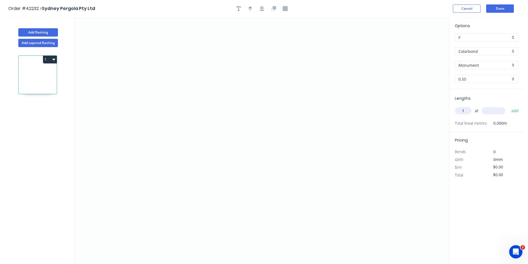
type input "1"
type input "1000"
click at [509, 106] on button "add" at bounding box center [515, 110] width 13 height 9
click at [188, 87] on icon "0" at bounding box center [262, 140] width 374 height 247
click at [175, 105] on icon "0" at bounding box center [262, 140] width 374 height 247
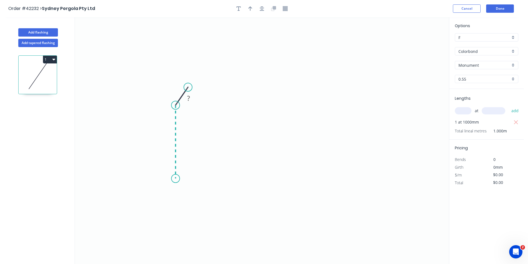
click at [178, 179] on icon "0 ?" at bounding box center [262, 140] width 374 height 247
click at [327, 181] on icon "0 ? ? ? º" at bounding box center [262, 140] width 374 height 247
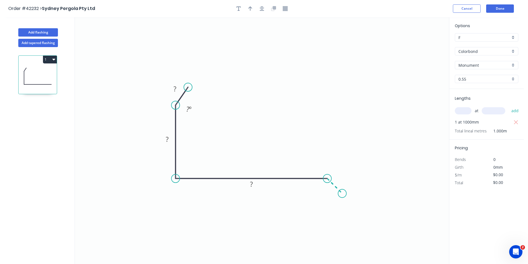
click at [342, 196] on icon "0 ? ? ? ? º" at bounding box center [262, 140] width 374 height 247
click at [342, 196] on circle at bounding box center [342, 193] width 8 height 8
click at [261, 9] on icon "button" at bounding box center [262, 8] width 4 height 5
click at [250, 8] on icon "button" at bounding box center [250, 8] width 4 height 4
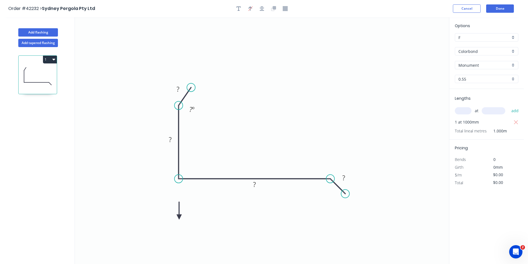
drag, startPoint x: 421, startPoint y: 44, endPoint x: 179, endPoint y: 217, distance: 297.4
click at [179, 217] on icon at bounding box center [179, 211] width 5 height 18
click at [181, 217] on icon "0 ? ? ? ? ? º" at bounding box center [262, 140] width 374 height 247
click at [178, 218] on icon at bounding box center [179, 211] width 5 height 18
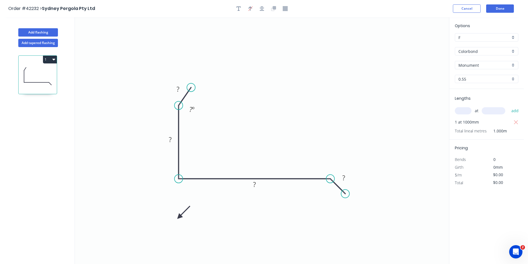
click at [178, 218] on icon at bounding box center [184, 213] width 16 height 16
click at [178, 218] on icon at bounding box center [184, 221] width 16 height 16
click at [178, 218] on icon at bounding box center [179, 224] width 5 height 18
click at [180, 88] on rect at bounding box center [177, 90] width 11 height 8
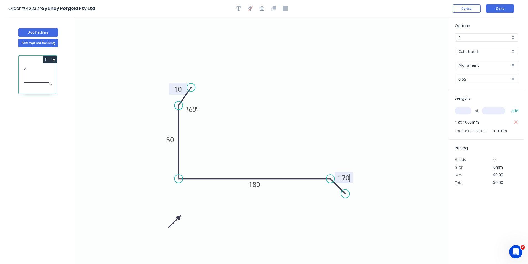
type input "$12.88"
drag, startPoint x: 347, startPoint y: 195, endPoint x: 354, endPoint y: 193, distance: 7.4
click at [354, 193] on circle at bounding box center [354, 193] width 8 height 8
click at [328, 192] on tspan "º" at bounding box center [328, 191] width 2 height 9
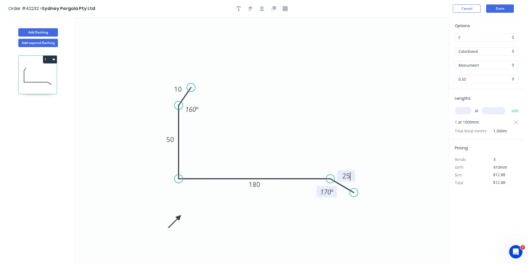
type input "$8.22"
click at [500, 6] on button "Done" at bounding box center [500, 8] width 28 height 8
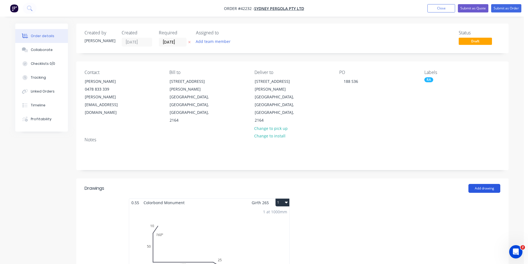
click at [479, 184] on button "Add drawing" at bounding box center [484, 188] width 32 height 9
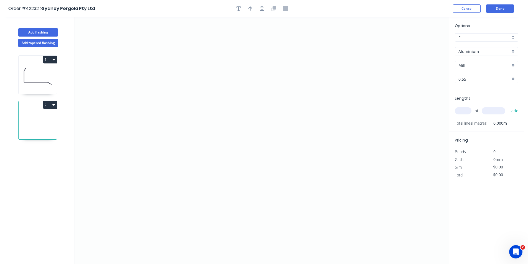
click at [473, 53] on input "Aluminium" at bounding box center [485, 52] width 52 height 6
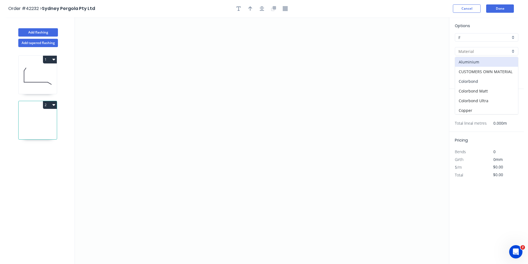
click at [473, 80] on div "Colorbond" at bounding box center [486, 82] width 63 height 10
type input "Colorbond"
type input "Basalt"
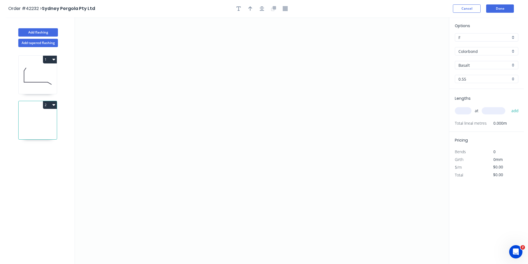
click at [478, 60] on div "Options F F Colorbond Colorbond Colorbond Matt Colorbond Ultra Basalt Basalt 0.…" at bounding box center [486, 56] width 75 height 66
click at [480, 65] on input "Basalt" at bounding box center [485, 65] width 52 height 6
click at [478, 111] on div "Monument" at bounding box center [486, 109] width 63 height 10
type input "Monument"
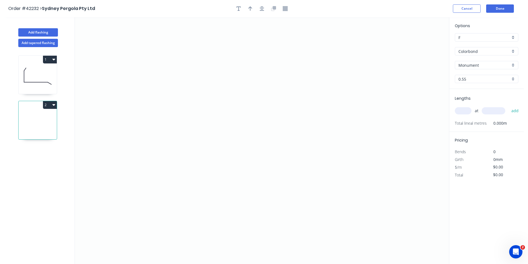
click at [465, 112] on input "text" at bounding box center [463, 110] width 17 height 7
click at [465, 113] on input "text" at bounding box center [463, 110] width 17 height 7
type input "2"
type input "2100"
click at [509, 106] on button "add" at bounding box center [515, 110] width 13 height 9
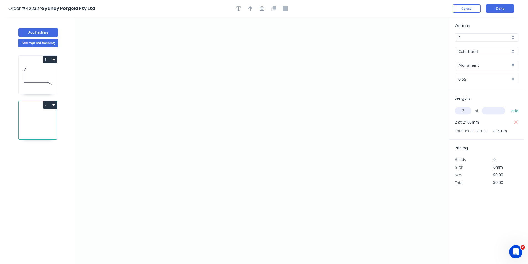
type input "2"
type input "2900"
click at [509, 106] on button "add" at bounding box center [515, 110] width 13 height 9
type input "2"
type input "7400"
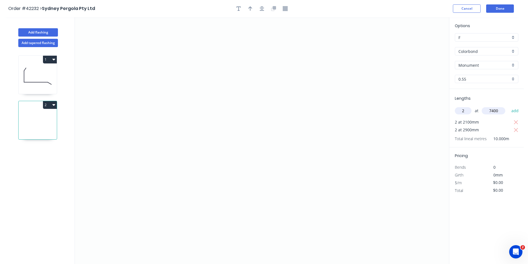
click at [509, 106] on button "add" at bounding box center [515, 110] width 13 height 9
click at [203, 98] on icon "0" at bounding box center [262, 140] width 374 height 247
click at [178, 96] on icon "0" at bounding box center [262, 140] width 374 height 247
click at [175, 162] on icon "0 ?" at bounding box center [262, 140] width 374 height 247
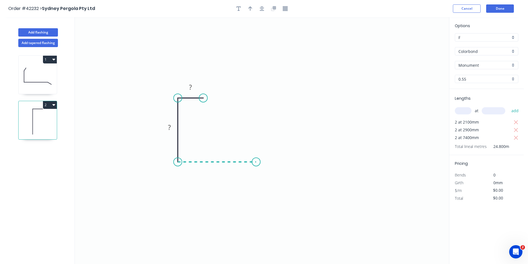
click at [256, 159] on icon "0 ? ?" at bounding box center [262, 140] width 374 height 247
click at [301, 89] on icon "0 ? ? ?" at bounding box center [262, 140] width 374 height 247
click at [302, 41] on icon "0 ? ? ? ? ? º" at bounding box center [262, 140] width 374 height 247
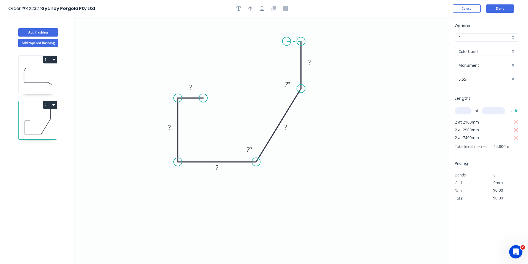
click at [287, 41] on icon "0 ? ? ? ? ? ? º ? º" at bounding box center [262, 140] width 374 height 247
click at [287, 54] on icon "0 ? ? ? ? ? ? ? º ? º" at bounding box center [262, 140] width 374 height 247
click at [287, 54] on circle at bounding box center [286, 54] width 8 height 8
click at [261, 9] on icon "button" at bounding box center [262, 8] width 4 height 5
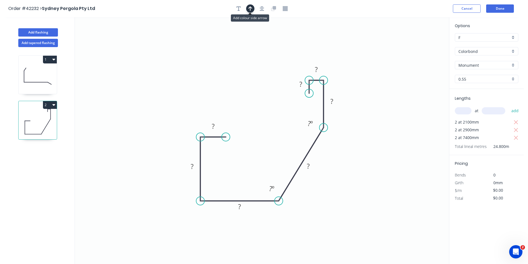
click at [249, 9] on icon "button" at bounding box center [250, 8] width 4 height 5
drag, startPoint x: 421, startPoint y: 44, endPoint x: 349, endPoint y: 172, distance: 146.6
click at [349, 172] on icon at bounding box center [350, 163] width 5 height 18
click at [349, 172] on icon at bounding box center [349, 166] width 5 height 18
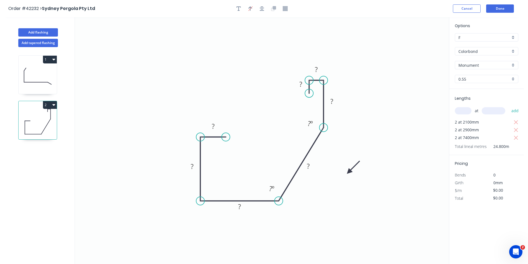
click at [349, 172] on icon at bounding box center [353, 167] width 16 height 16
click at [212, 125] on tspan "?" at bounding box center [213, 126] width 3 height 9
type input "$11.58"
type input "$287.18"
click at [493, 8] on button "Done" at bounding box center [500, 8] width 28 height 8
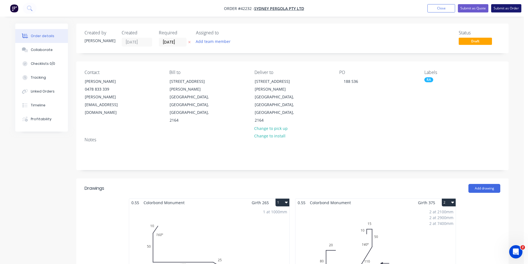
click at [501, 7] on button "Submit as Order" at bounding box center [506, 8] width 30 height 8
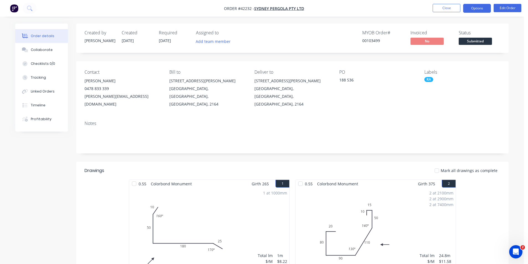
drag, startPoint x: 473, startPoint y: 7, endPoint x: 475, endPoint y: 11, distance: 4.3
click at [473, 7] on button "Options" at bounding box center [477, 8] width 28 height 9
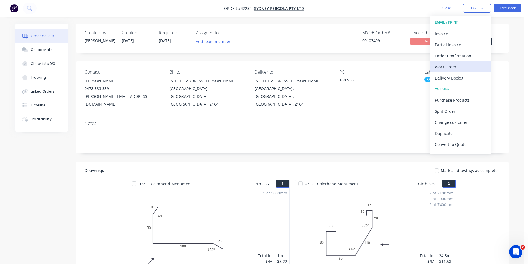
click at [455, 66] on div "Work Order" at bounding box center [460, 67] width 51 height 8
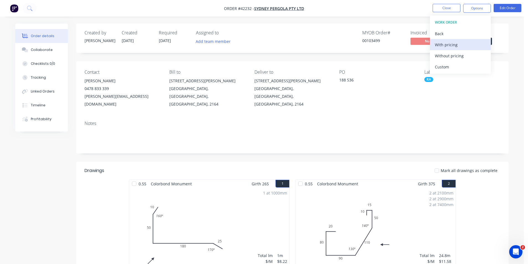
click at [454, 42] on div "With pricing" at bounding box center [460, 45] width 51 height 8
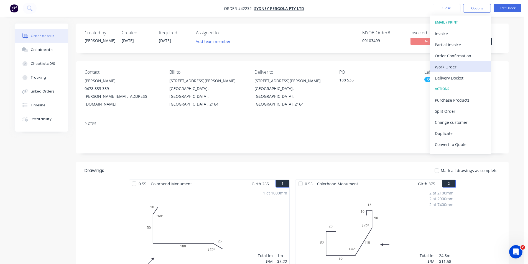
click at [448, 66] on div "Work Order" at bounding box center [460, 67] width 51 height 8
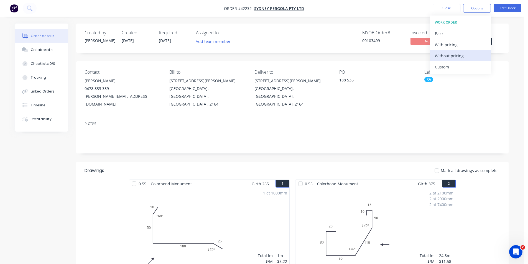
click at [448, 59] on div "Without pricing" at bounding box center [460, 56] width 51 height 8
click at [463, 53] on div "Order Confirmation" at bounding box center [460, 56] width 51 height 8
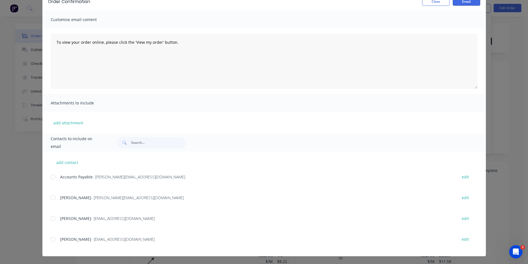
click at [51, 198] on div at bounding box center [52, 197] width 11 height 11
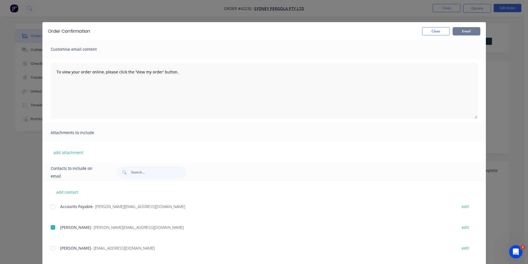
click at [458, 34] on button "Email" at bounding box center [467, 31] width 28 height 8
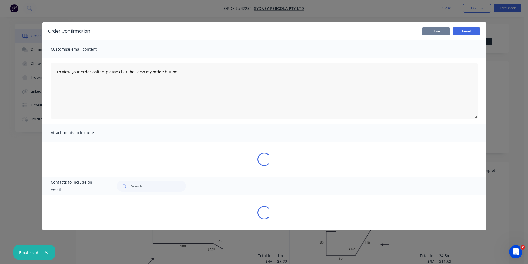
click at [440, 33] on button "Close" at bounding box center [436, 31] width 28 height 8
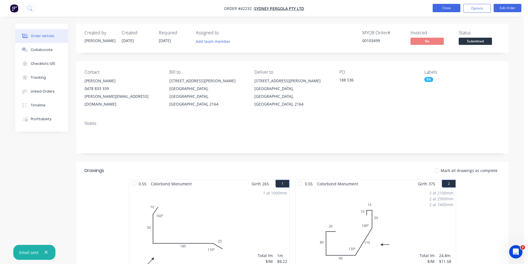
click at [450, 9] on button "Close" at bounding box center [447, 8] width 28 height 8
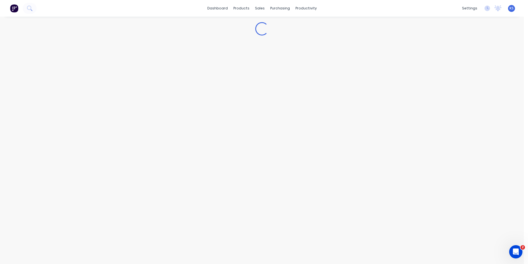
click at [36, 50] on div "Loading..." at bounding box center [262, 141] width 524 height 248
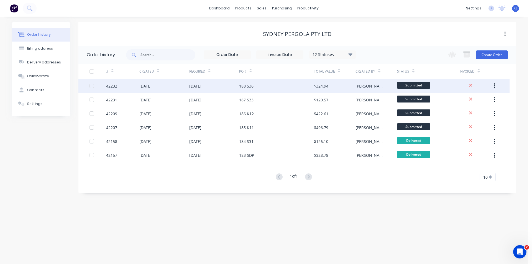
click at [304, 84] on div "188 S36" at bounding box center [276, 86] width 75 height 14
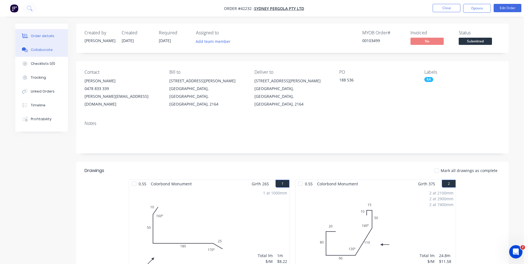
click at [42, 53] on button "Collaborate" at bounding box center [41, 50] width 53 height 14
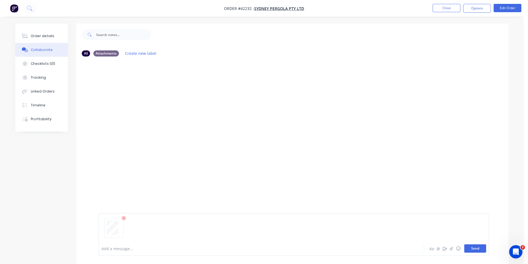
click at [474, 248] on button "Send" at bounding box center [475, 249] width 22 height 8
click at [474, 251] on button "Send" at bounding box center [475, 249] width 22 height 8
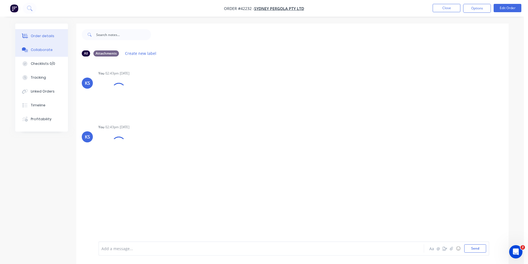
click at [46, 37] on div "Order details" at bounding box center [43, 36] width 24 height 5
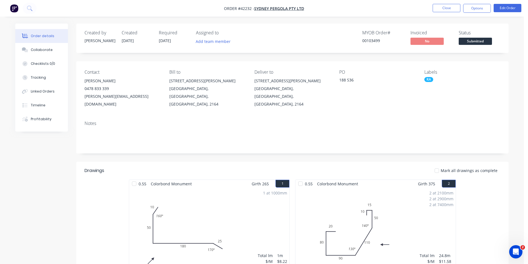
click at [342, 19] on div "Order details Collaborate Checklists 0/0 Tracking Linked Orders Timeline Profit…" at bounding box center [262, 188] width 524 height 377
click at [455, 12] on li "Close" at bounding box center [447, 8] width 28 height 9
click at [454, 10] on button "Close" at bounding box center [447, 8] width 28 height 8
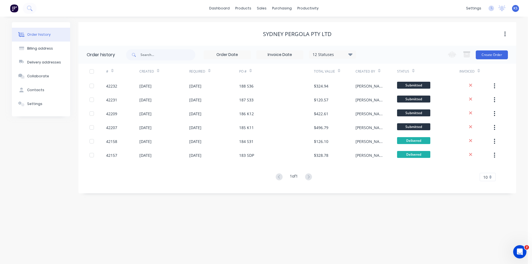
click at [330, 37] on div "Sydney Pergola Pty Ltd" at bounding box center [297, 34] width 69 height 7
click at [357, 27] on div "Sydney Pergola Pty Ltd" at bounding box center [297, 34] width 438 height 24
click at [276, 23] on link "Sales Orders" at bounding box center [290, 26] width 73 height 11
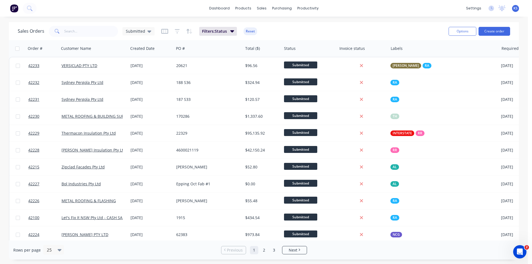
click at [323, 34] on div "Sales Orders Submitted Filters: Status Reset" at bounding box center [231, 31] width 427 height 14
click at [494, 28] on button "Create order" at bounding box center [495, 31] width 32 height 9
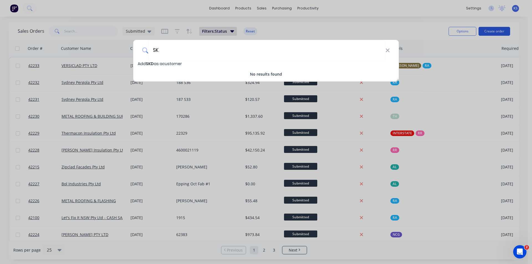
type input "S"
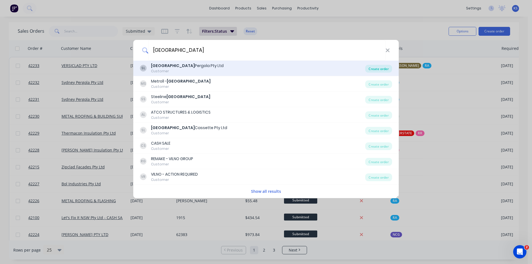
type input "SYDNEY"
click at [389, 70] on div "Create order" at bounding box center [378, 69] width 27 height 8
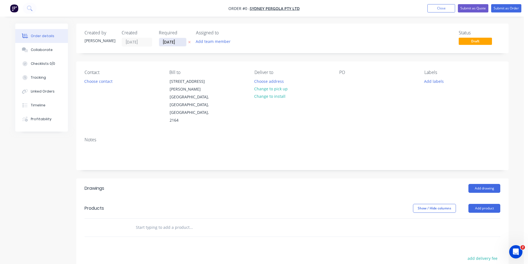
drag, startPoint x: 177, startPoint y: 43, endPoint x: 174, endPoint y: 44, distance: 3.4
click at [177, 42] on input "10/10/25" at bounding box center [172, 42] width 27 height 8
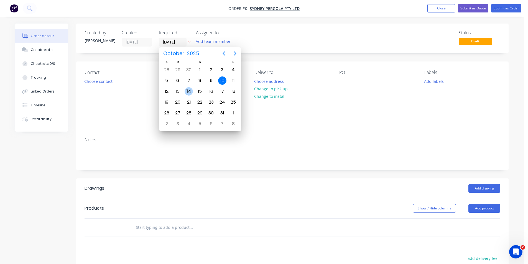
click at [190, 91] on div "14" at bounding box center [189, 91] width 8 height 8
type input "14/10/25"
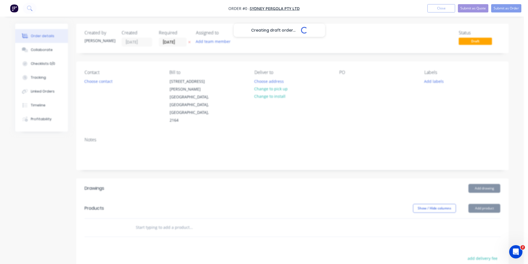
click at [96, 81] on button "Choose contact" at bounding box center [99, 80] width 34 height 7
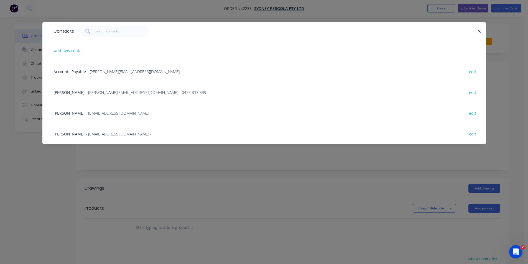
click at [73, 88] on div "Allan Nguyen - allan@sydneypergolaservices.com.au - 0478 833 339 edit" at bounding box center [264, 92] width 427 height 21
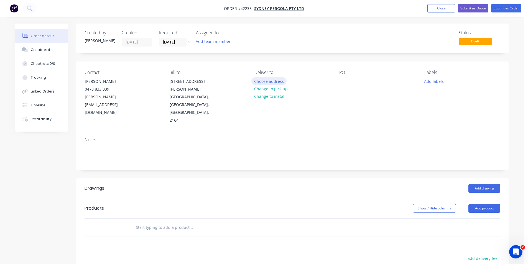
click at [266, 82] on button "Choose address" at bounding box center [268, 80] width 35 height 7
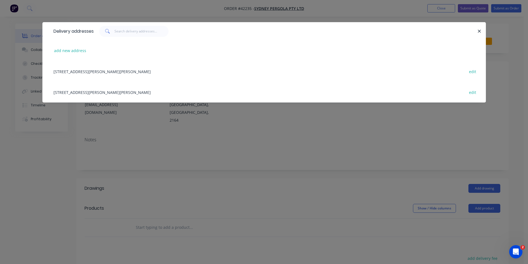
click at [86, 74] on div "5/132-136 Newton rd, WETHERILL PARK, New South Wales, Australia, 2164 edit" at bounding box center [264, 71] width 427 height 21
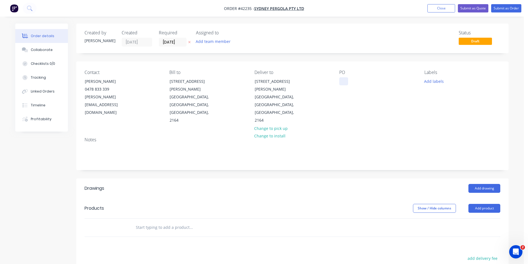
click at [344, 81] on div at bounding box center [343, 81] width 9 height 8
paste div
click at [434, 83] on button "Add labels" at bounding box center [434, 80] width 26 height 7
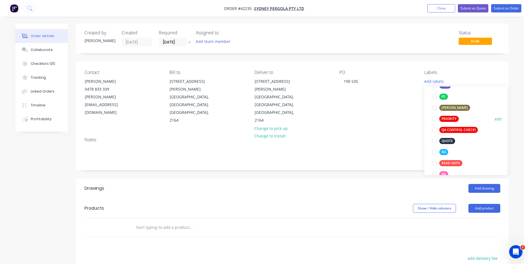
scroll to position [139, 0]
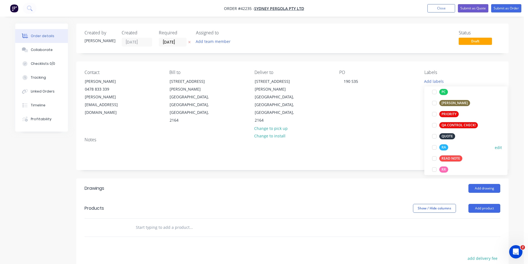
click at [435, 148] on div at bounding box center [434, 147] width 11 height 11
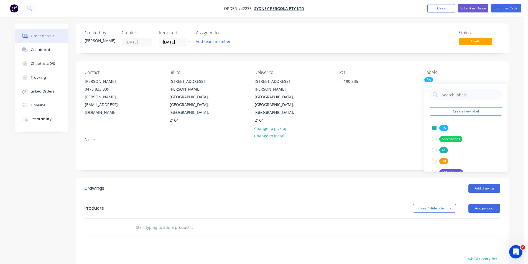
drag, startPoint x: 356, startPoint y: 163, endPoint x: 364, endPoint y: 162, distance: 7.8
click at [356, 179] on header "Drawings Add drawing" at bounding box center [292, 189] width 432 height 20
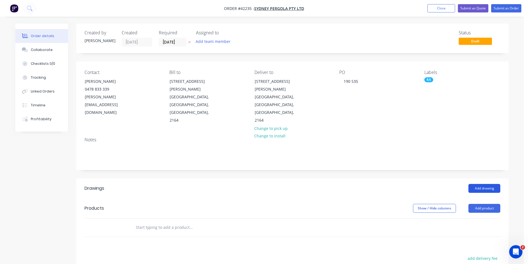
click at [483, 184] on button "Add drawing" at bounding box center [484, 188] width 32 height 9
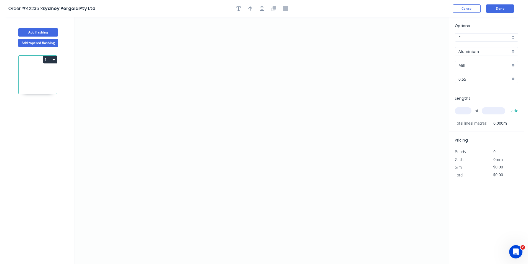
click at [486, 52] on input "Aluminium" at bounding box center [485, 52] width 52 height 6
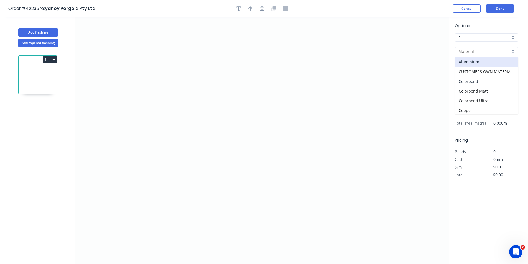
click at [478, 80] on div "Colorbond" at bounding box center [486, 82] width 63 height 10
type input "Colorbond"
type input "Basalt"
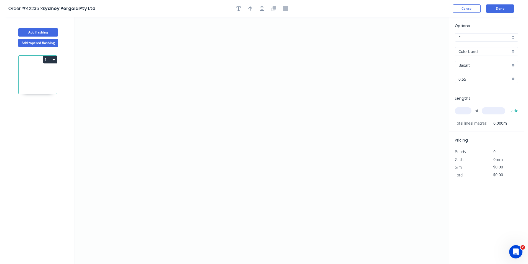
click at [480, 67] on input "Basalt" at bounding box center [485, 65] width 52 height 6
click at [483, 92] on div "Night Sky" at bounding box center [486, 91] width 63 height 10
type input "Night Sky"
click at [462, 111] on input "text" at bounding box center [463, 110] width 17 height 7
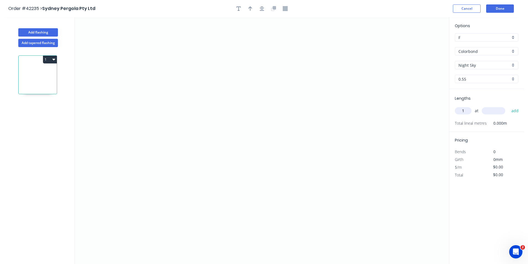
type input "1"
type input "6000"
click at [509, 106] on button "add" at bounding box center [515, 110] width 13 height 9
type input "1"
type input "4200"
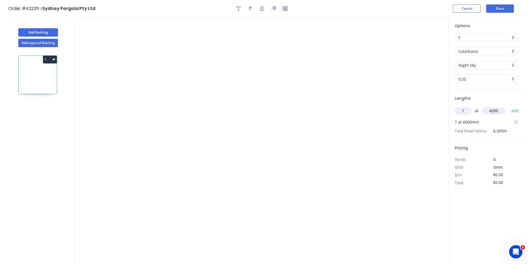
click at [509, 106] on button "add" at bounding box center [515, 110] width 13 height 9
click at [191, 112] on icon "0" at bounding box center [262, 140] width 374 height 247
click at [167, 111] on icon "0" at bounding box center [262, 140] width 374 height 247
click at [164, 177] on icon "0 ?" at bounding box center [262, 140] width 374 height 247
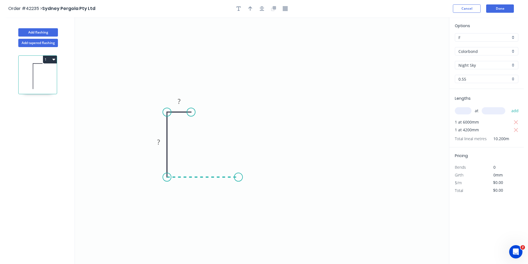
click at [238, 180] on icon "0 ? ?" at bounding box center [262, 140] width 374 height 247
click at [286, 109] on icon at bounding box center [262, 143] width 48 height 69
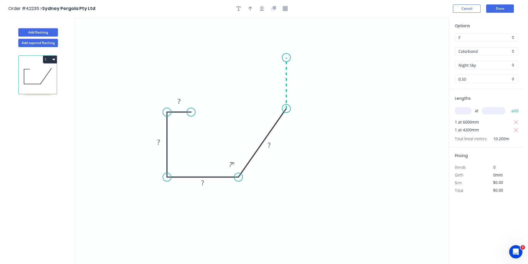
click at [287, 58] on icon "0 ? ? ? ? ? º" at bounding box center [262, 140] width 374 height 247
click at [267, 56] on icon "0 ? ? ? ? ? ? º ? º" at bounding box center [262, 140] width 374 height 247
click at [267, 71] on icon "0 ? ? ? ? ? ? ? º ? º" at bounding box center [262, 140] width 374 height 247
click at [267, 71] on circle at bounding box center [267, 71] width 8 height 8
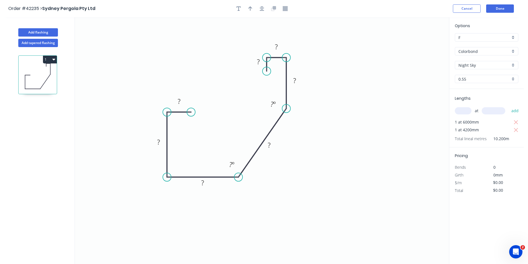
drag, startPoint x: 263, startPoint y: 9, endPoint x: 257, endPoint y: 10, distance: 6.2
click at [263, 9] on icon "button" at bounding box center [262, 8] width 4 height 4
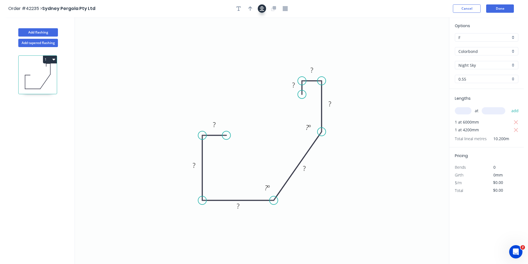
click at [251, 10] on icon "button" at bounding box center [250, 8] width 4 height 5
drag, startPoint x: 421, startPoint y: 44, endPoint x: 357, endPoint y: 187, distance: 156.5
click at [357, 187] on icon at bounding box center [357, 181] width 5 height 18
click at [357, 187] on icon at bounding box center [362, 183] width 16 height 16
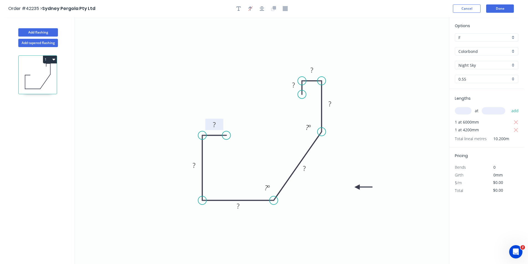
click at [215, 126] on tspan "?" at bounding box center [214, 124] width 3 height 9
type input "$11.58"
type input "$118.12"
click at [503, 9] on button "Done" at bounding box center [500, 8] width 28 height 8
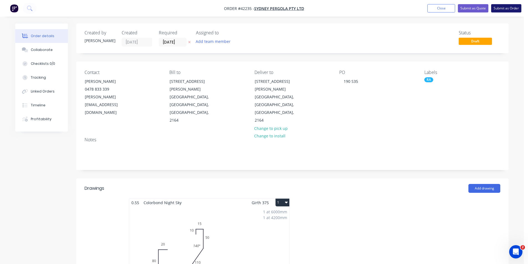
click at [500, 6] on button "Submit as Order" at bounding box center [506, 8] width 30 height 8
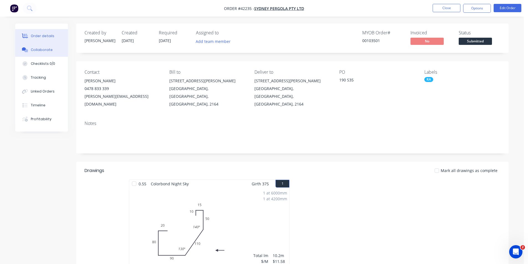
click at [42, 43] on button "Collaborate" at bounding box center [41, 50] width 53 height 14
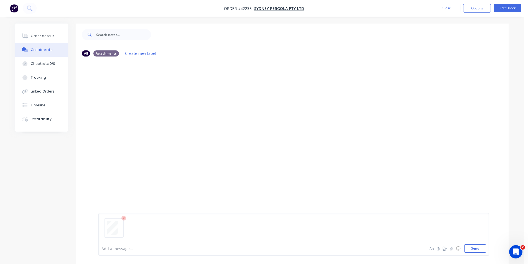
click at [474, 247] on button "Send" at bounding box center [475, 249] width 22 height 8
click at [45, 35] on div "Order details" at bounding box center [43, 36] width 24 height 5
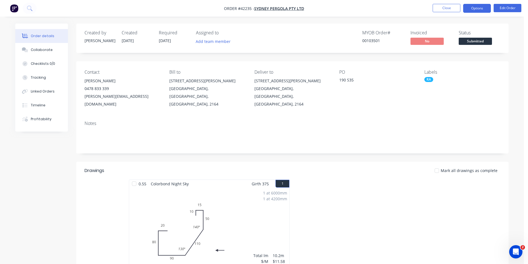
click at [480, 8] on button "Options" at bounding box center [477, 8] width 28 height 9
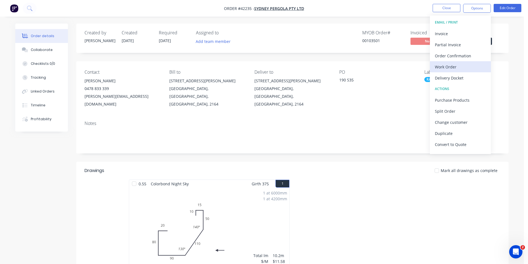
click at [449, 70] on div "Work Order" at bounding box center [460, 67] width 51 height 8
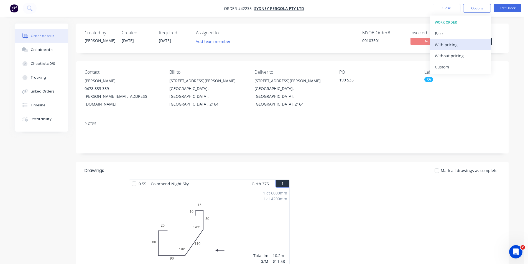
click at [447, 45] on div "With pricing" at bounding box center [460, 45] width 51 height 8
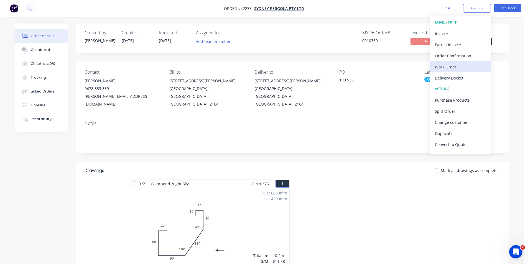
click at [441, 61] on button "Work Order" at bounding box center [460, 66] width 61 height 11
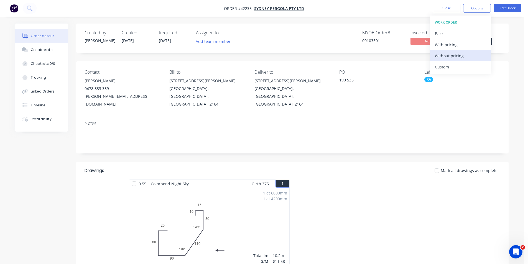
click at [442, 56] on div "Without pricing" at bounding box center [460, 56] width 51 height 8
click at [461, 60] on button "Order Confirmation" at bounding box center [460, 55] width 61 height 11
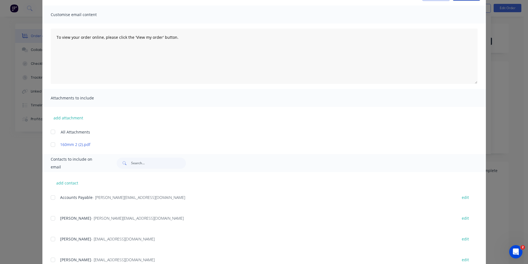
scroll to position [55, 0]
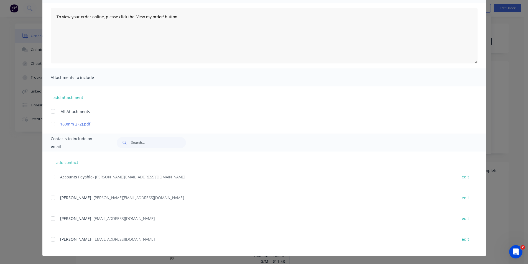
click at [52, 198] on div at bounding box center [52, 197] width 11 height 11
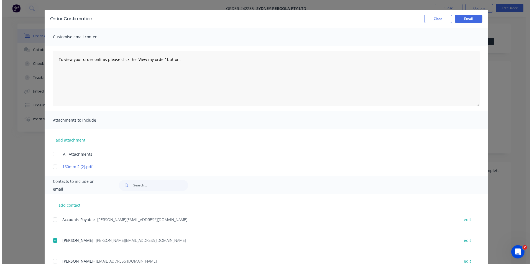
scroll to position [0, 0]
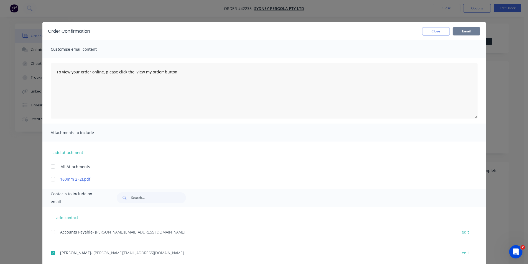
click at [457, 30] on button "Email" at bounding box center [467, 31] width 28 height 8
click at [427, 30] on button "Close" at bounding box center [436, 31] width 28 height 8
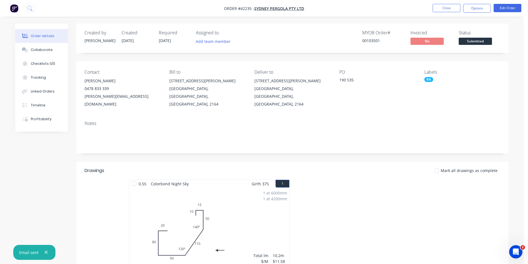
click at [416, 8] on nav "Order #42235 - Sydney Pergola Pty Ltd Close Options Edit Order" at bounding box center [264, 8] width 528 height 17
click at [447, 9] on button "Close" at bounding box center [447, 8] width 28 height 8
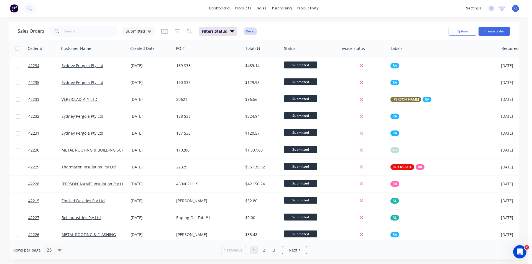
click at [250, 31] on button "Reset" at bounding box center [251, 31] width 14 height 8
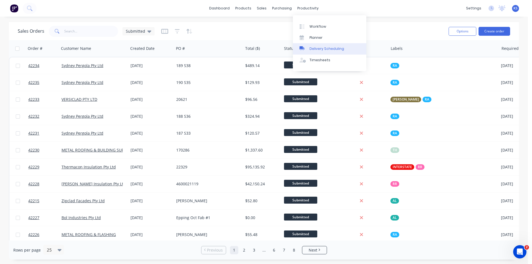
click at [328, 49] on div "Delivery Scheduling" at bounding box center [327, 48] width 35 height 5
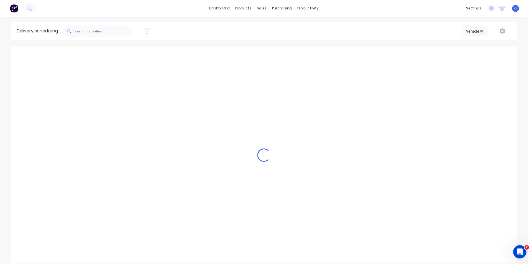
scroll to position [0, 0]
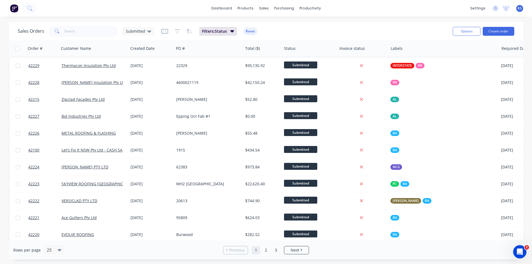
click at [336, 30] on div "Sales Orders Submitted Filters: Status Reset" at bounding box center [233, 31] width 431 height 14
click at [244, 34] on button "Reset" at bounding box center [251, 31] width 14 height 8
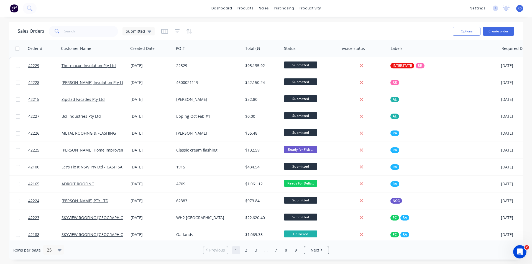
click at [355, 21] on div "dashboard products sales purchasing productivity dashboard products Product Cat…" at bounding box center [266, 132] width 532 height 264
click at [304, 33] on div "Sales Orders Submitted" at bounding box center [233, 31] width 431 height 14
click at [318, 30] on div "Sales Orders Submitted" at bounding box center [233, 31] width 431 height 14
click at [253, 25] on div "Sales Orders Submitted" at bounding box center [233, 31] width 431 height 14
click at [248, 36] on div "Sales Orders Submitted" at bounding box center [233, 31] width 431 height 14
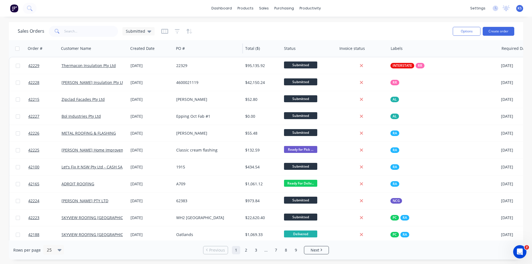
click at [217, 41] on div "PO #" at bounding box center [208, 48] width 69 height 17
click at [231, 31] on div "Sales Orders Submitted" at bounding box center [233, 31] width 431 height 14
click at [309, 29] on div "Sales Orders Submitted" at bounding box center [233, 31] width 431 height 14
click at [274, 29] on div "Sales Orders Submitted" at bounding box center [233, 31] width 431 height 14
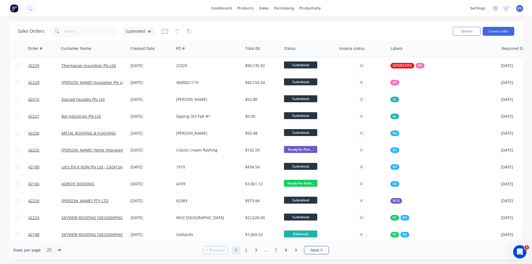
click at [274, 29] on div "Sales Orders Submitted" at bounding box center [233, 31] width 431 height 14
click at [269, 33] on div "Sales Orders Submitted" at bounding box center [233, 31] width 431 height 14
click at [270, 29] on div "Sales Orders Submitted" at bounding box center [233, 31] width 431 height 14
click at [268, 32] on div "Sales Orders Submitted" at bounding box center [233, 31] width 431 height 14
click at [292, 30] on div "Sales Orders Submitted" at bounding box center [233, 31] width 431 height 14
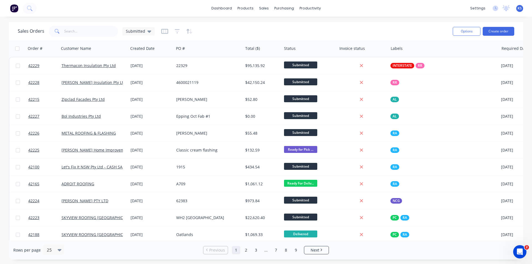
click at [327, 26] on div "Sales Orders Submitted" at bounding box center [233, 31] width 431 height 14
